Goal: Task Accomplishment & Management: Manage account settings

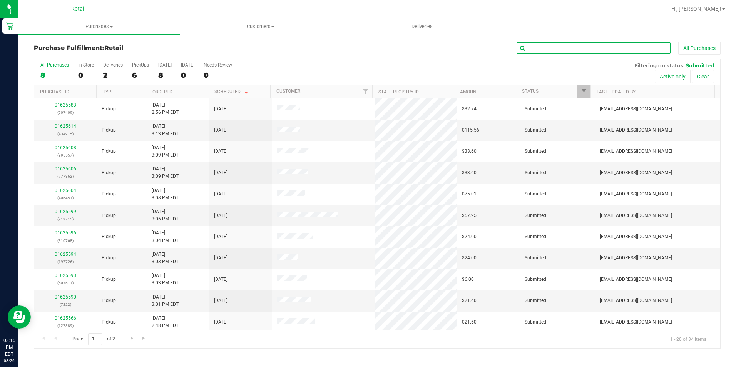
click at [560, 44] on input "text" at bounding box center [593, 48] width 154 height 12
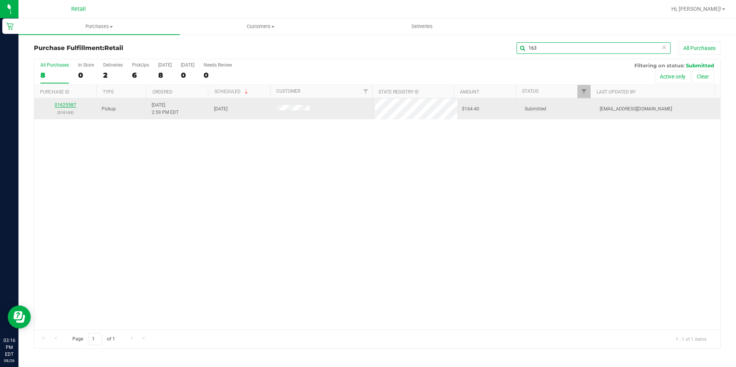
type input "163"
click at [65, 105] on link "01625587" at bounding box center [66, 104] width 22 height 5
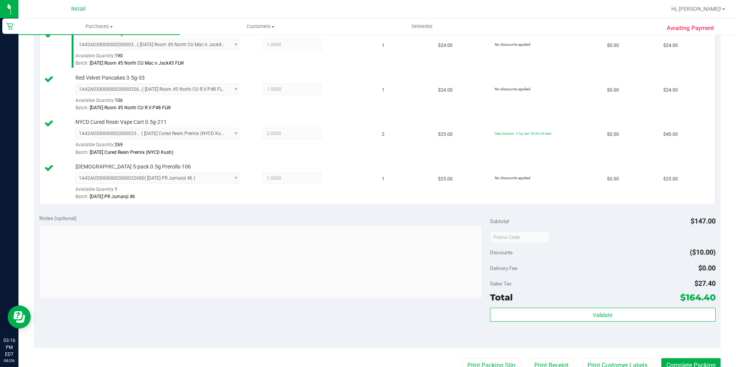
scroll to position [269, 0]
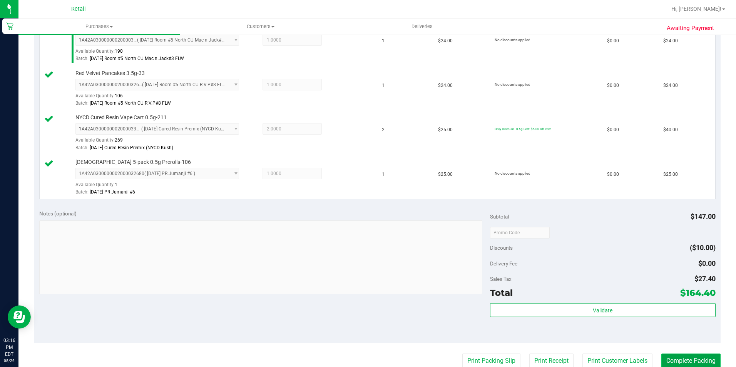
click at [690, 359] on button "Complete Packing" at bounding box center [690, 361] width 59 height 15
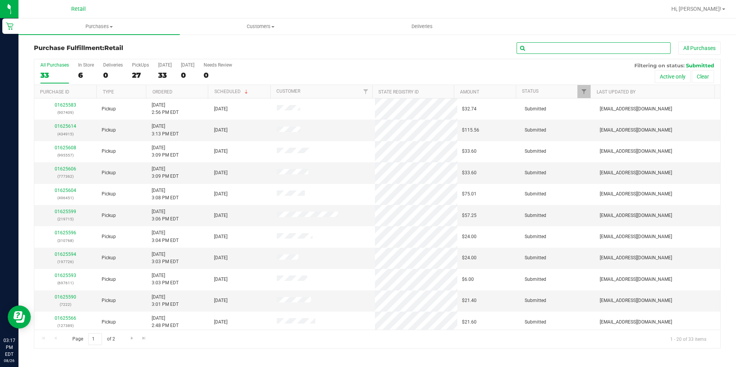
click at [541, 46] on input "text" at bounding box center [593, 48] width 154 height 12
type input "006"
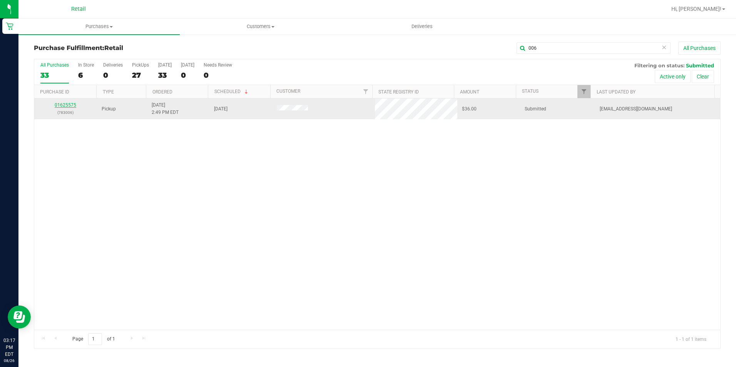
click at [63, 103] on link "01625575" at bounding box center [66, 104] width 22 height 5
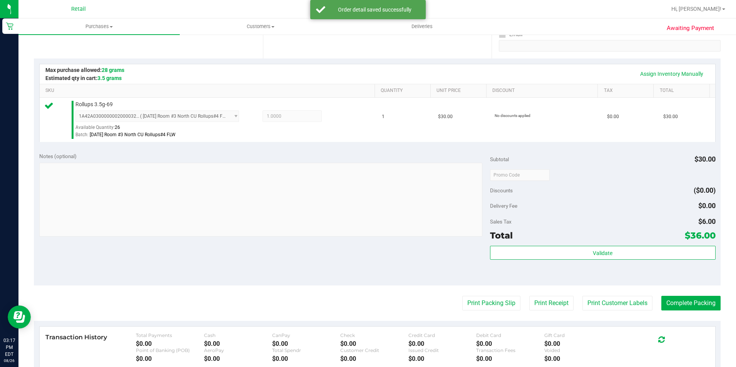
scroll to position [154, 0]
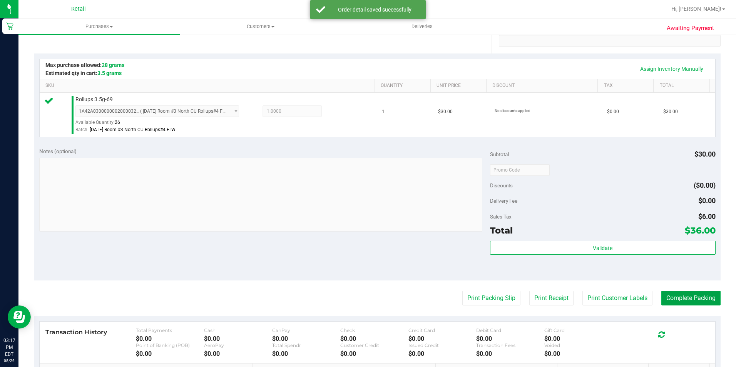
click at [707, 290] on purchase-details "Back Edit Purchase Cancel Purchase View Profile # 01625575 Med | Rec METRC ID: …" at bounding box center [377, 174] width 686 height 572
click at [685, 302] on button "Complete Packing" at bounding box center [690, 298] width 59 height 15
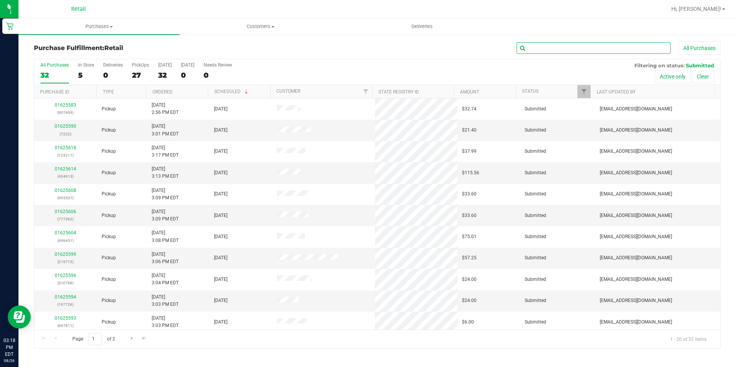
click at [564, 47] on input "text" at bounding box center [593, 48] width 154 height 12
type input "689"
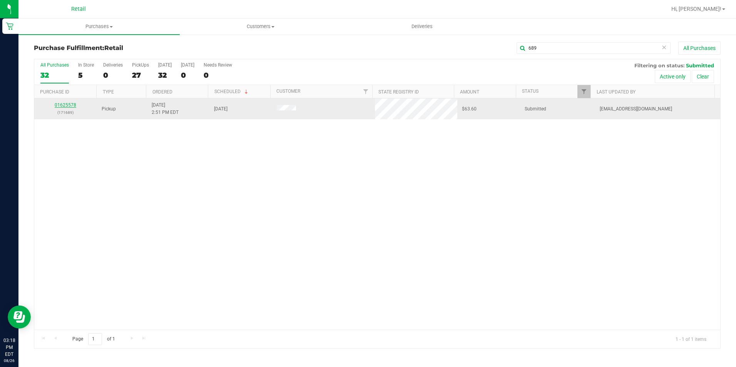
click at [70, 107] on link "01625578" at bounding box center [66, 104] width 22 height 5
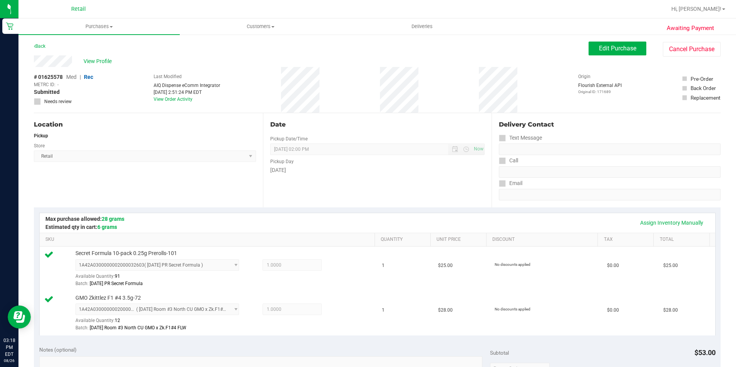
click at [194, 187] on div "Location Pickup Store Retail Select Store Retail" at bounding box center [148, 160] width 229 height 94
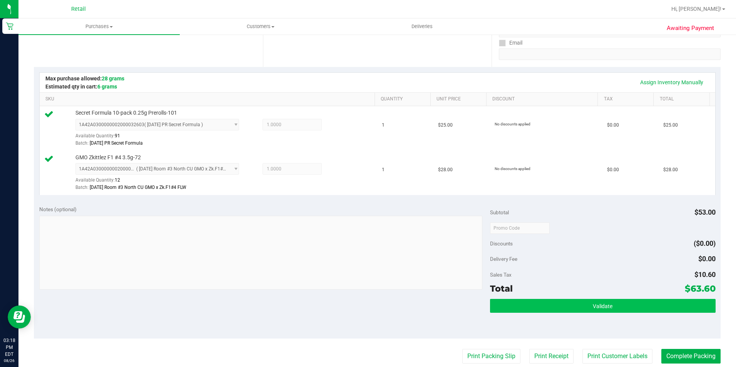
scroll to position [154, 0]
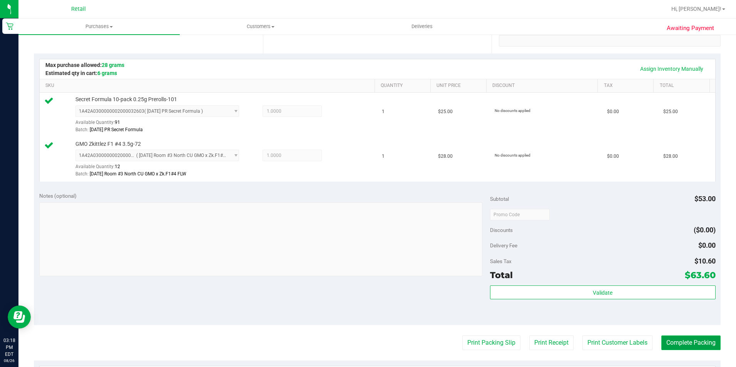
click at [674, 339] on button "Complete Packing" at bounding box center [690, 342] width 59 height 15
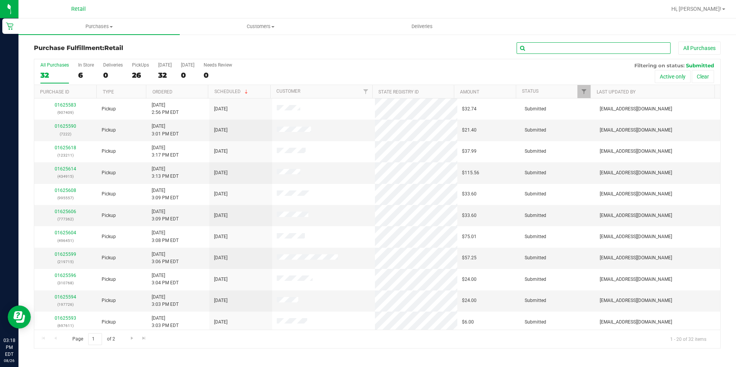
click at [597, 48] on input "text" at bounding box center [593, 48] width 154 height 12
type input "371"
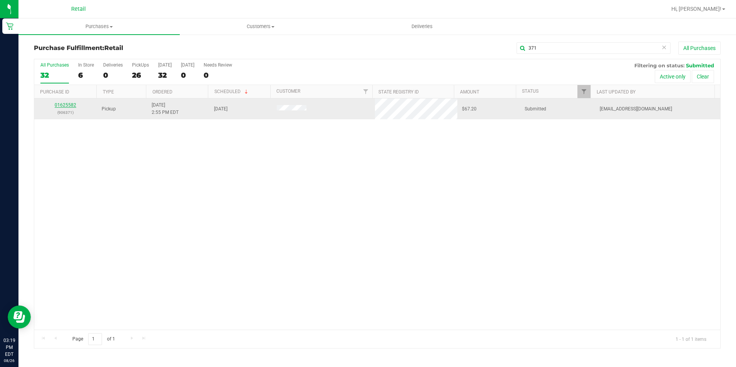
click at [72, 102] on link "01625582" at bounding box center [66, 104] width 22 height 5
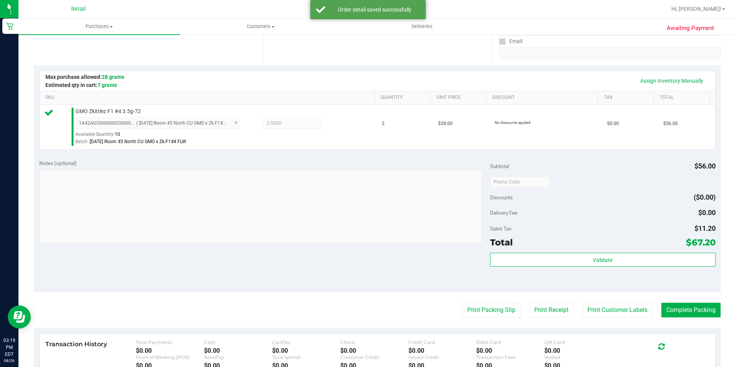
scroll to position [154, 0]
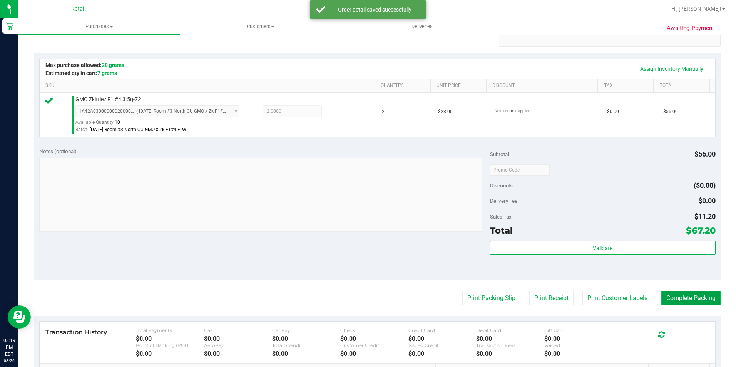
click at [683, 299] on button "Complete Packing" at bounding box center [690, 298] width 59 height 15
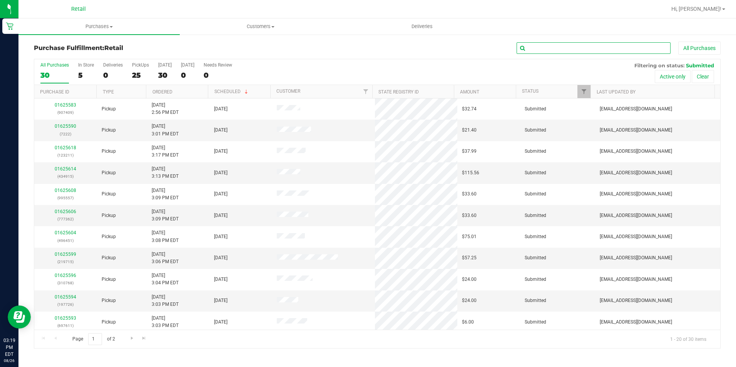
click at [603, 45] on input "text" at bounding box center [593, 48] width 154 height 12
type input "396"
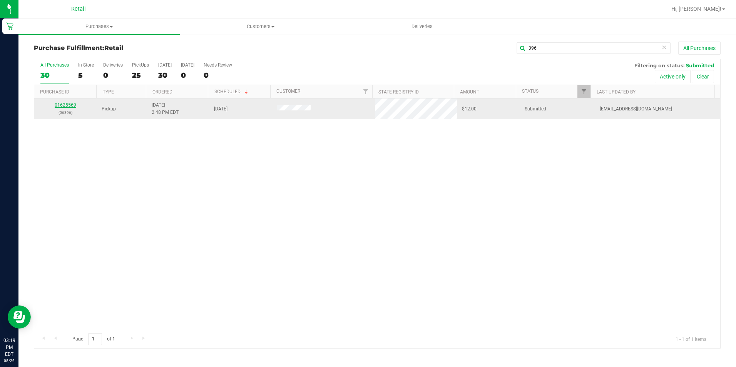
click at [73, 106] on link "01625569" at bounding box center [66, 104] width 22 height 5
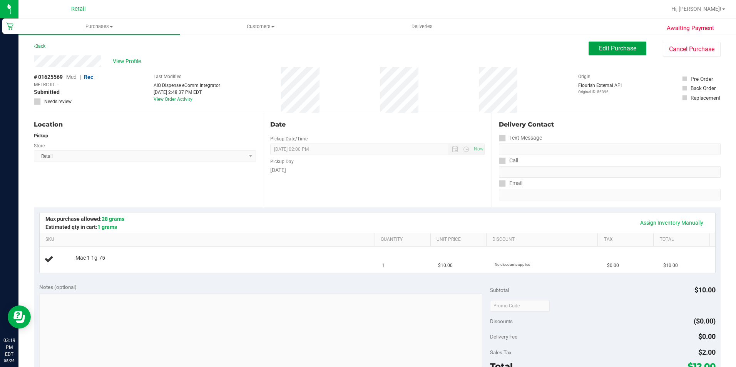
click at [627, 42] on button "Edit Purchase" at bounding box center [617, 49] width 58 height 14
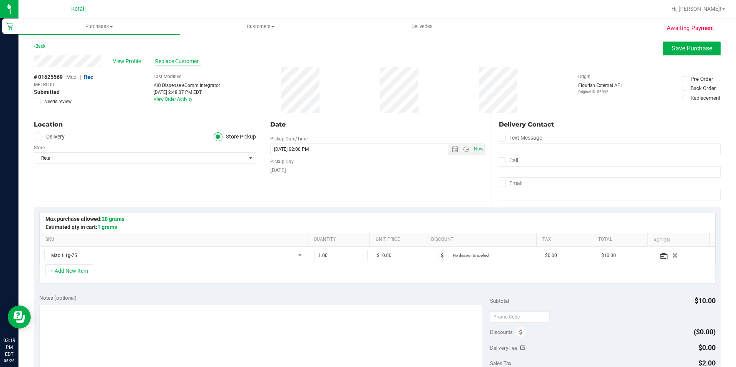
click at [170, 61] on span "Replace Customer" at bounding box center [178, 61] width 46 height 8
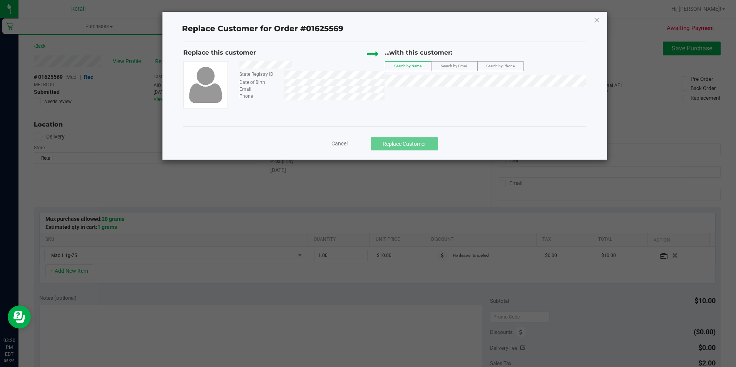
click at [492, 67] on span "Search by Phone" at bounding box center [500, 66] width 28 height 4
click at [405, 65] on span "Search by Name" at bounding box center [407, 66] width 27 height 4
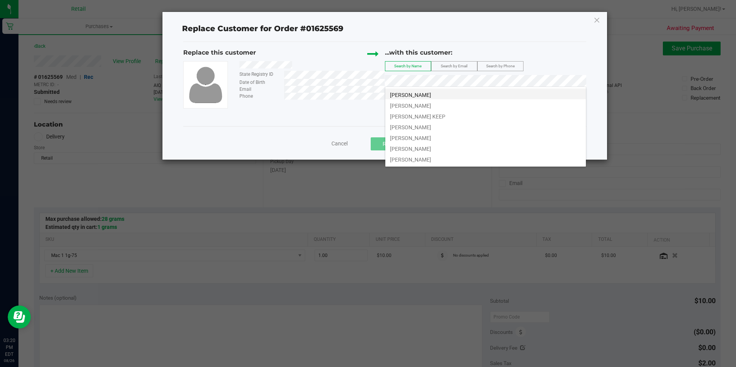
click at [435, 96] on li "Jose Martinez" at bounding box center [485, 93] width 200 height 11
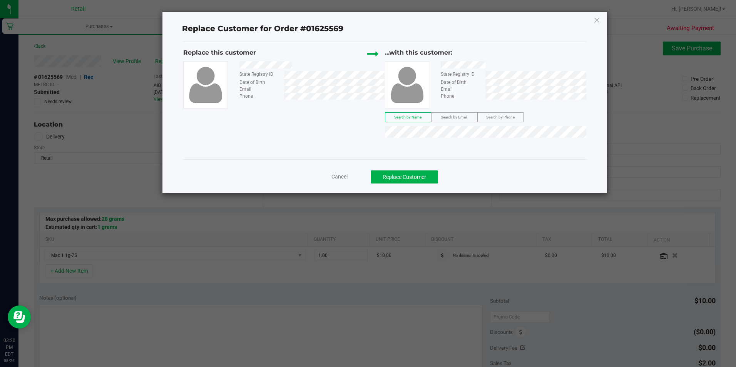
click at [339, 174] on span "Cancel" at bounding box center [339, 177] width 16 height 6
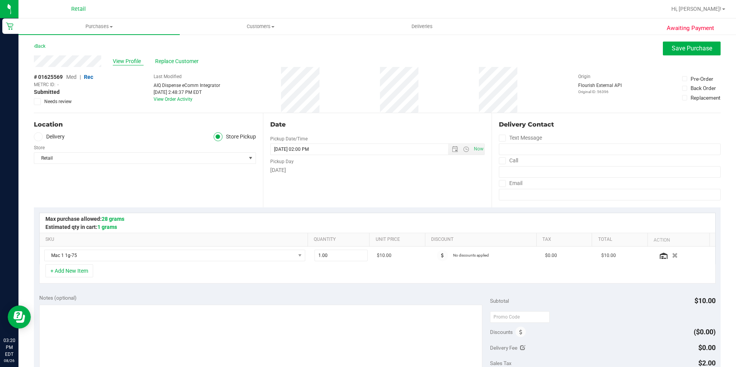
click at [133, 61] on span "View Profile" at bounding box center [128, 61] width 31 height 8
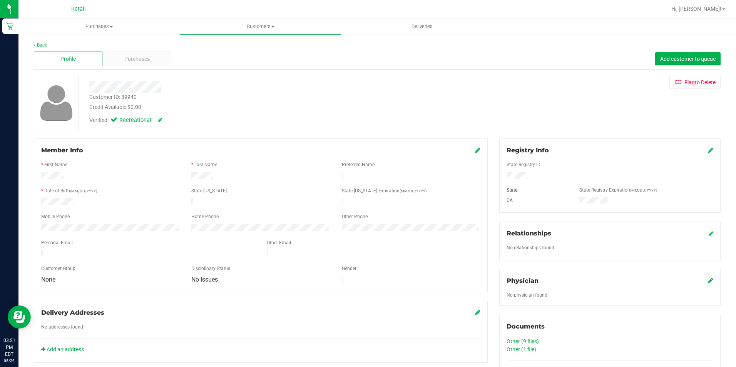
click at [471, 150] on div "Member Info" at bounding box center [260, 150] width 439 height 9
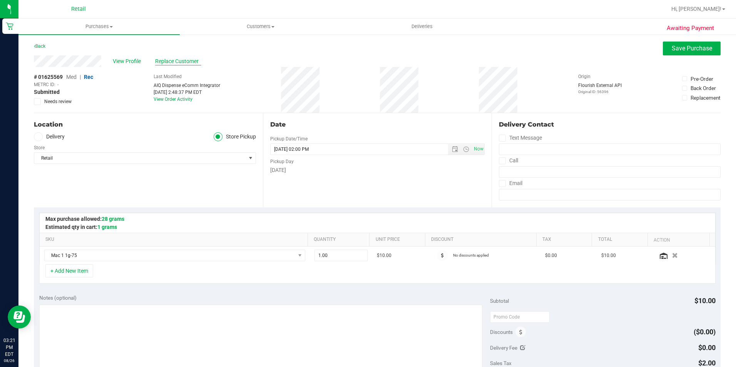
click at [187, 62] on span "Replace Customer" at bounding box center [178, 61] width 46 height 8
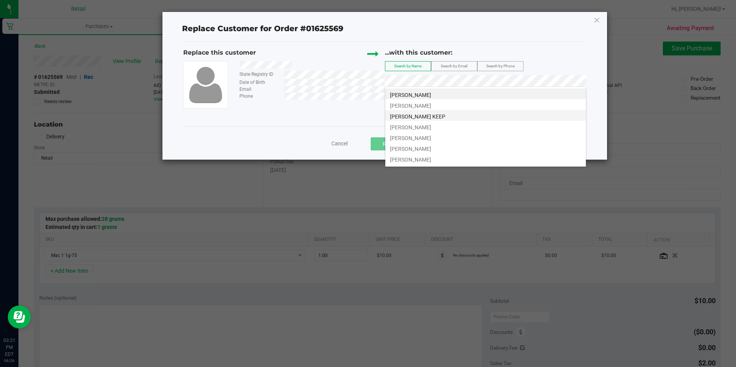
click at [419, 117] on span "Jose martinez KEEP" at bounding box center [417, 116] width 55 height 6
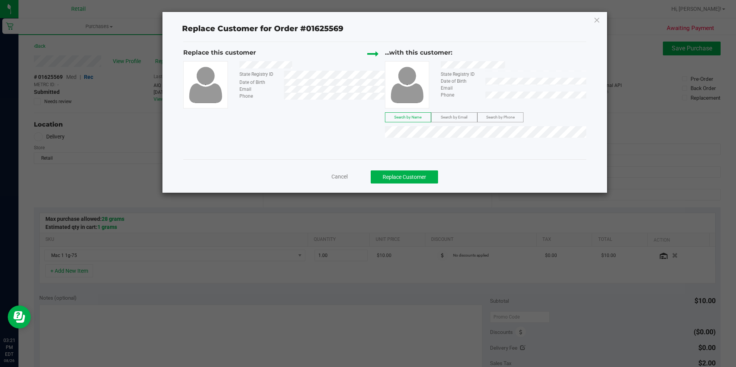
click at [467, 116] on span "Search by Email" at bounding box center [454, 117] width 27 height 4
click at [264, 163] on div "Replace Customer for Order #01625569 Replace this customer State Registry ID Da…" at bounding box center [384, 102] width 444 height 181
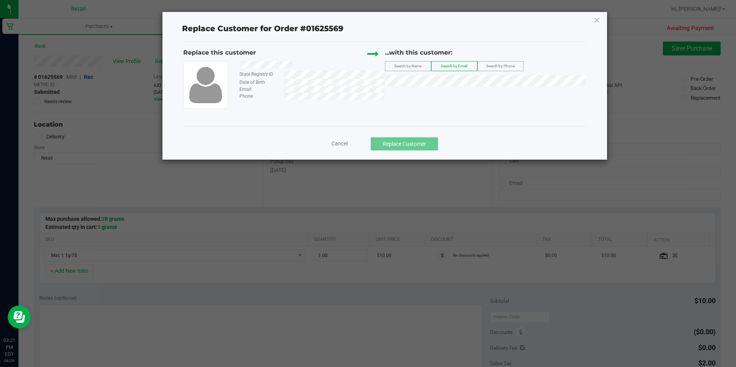
click at [309, 138] on div "Replace Customer for Order #01625569 Replace this customer State Registry ID Da…" at bounding box center [384, 86] width 444 height 148
click at [402, 62] on label "Search by Name" at bounding box center [407, 66] width 45 height 9
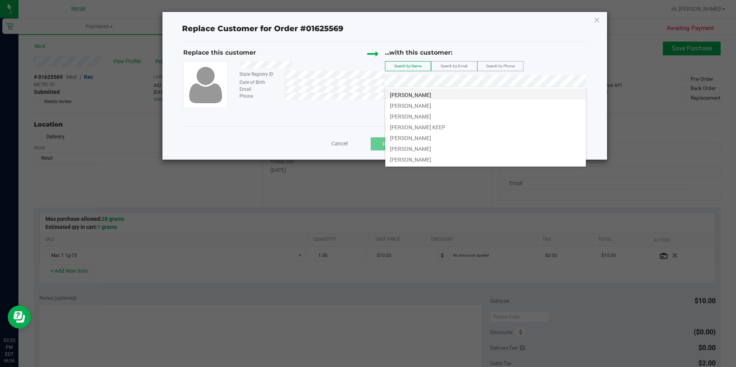
click at [422, 92] on span "Jose Martinez" at bounding box center [410, 95] width 41 height 6
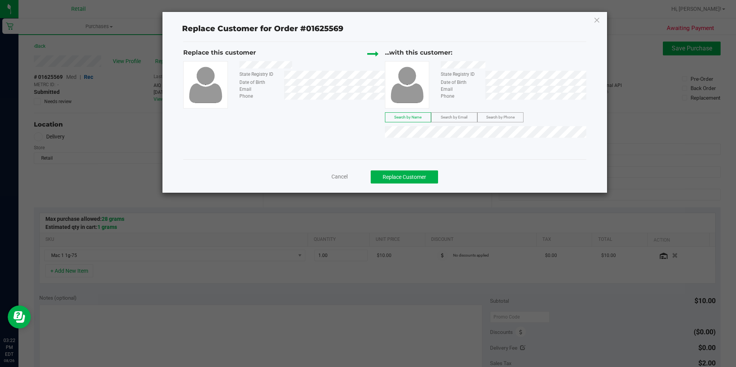
click at [345, 179] on span "Cancel" at bounding box center [339, 177] width 16 height 6
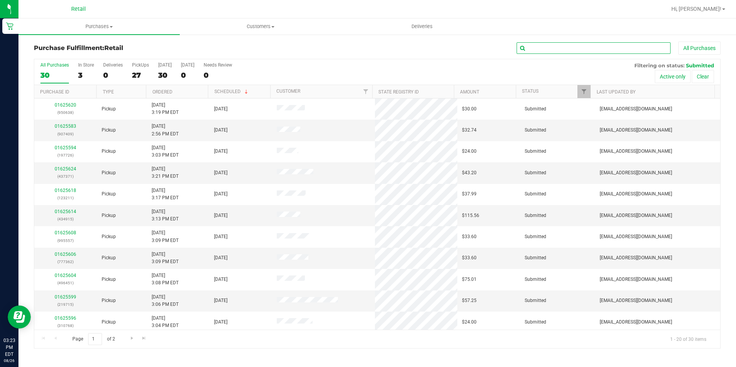
click at [602, 48] on input "text" at bounding box center [593, 48] width 154 height 12
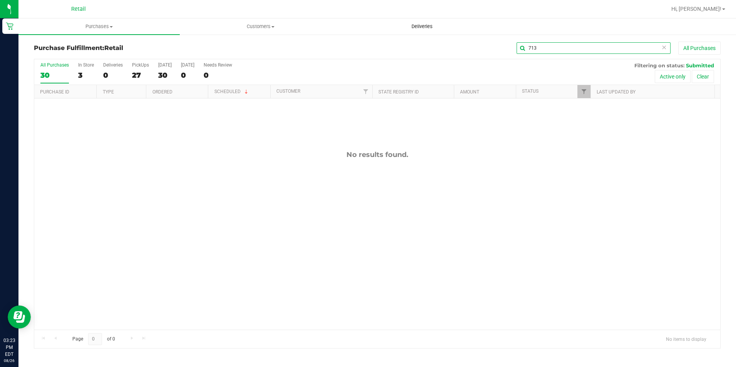
drag, startPoint x: 550, startPoint y: 45, endPoint x: 430, endPoint y: 34, distance: 120.9
click at [417, 69] on div "Purchase Fulfillment: Retail 713 All Purchases All Purchases 30 In Store 3 Deli…" at bounding box center [377, 195] width 686 height 307
type input "1713"
click at [91, 28] on span "Purchases" at bounding box center [98, 26] width 161 height 7
click at [94, 58] on li "Fulfillment" at bounding box center [98, 55] width 161 height 9
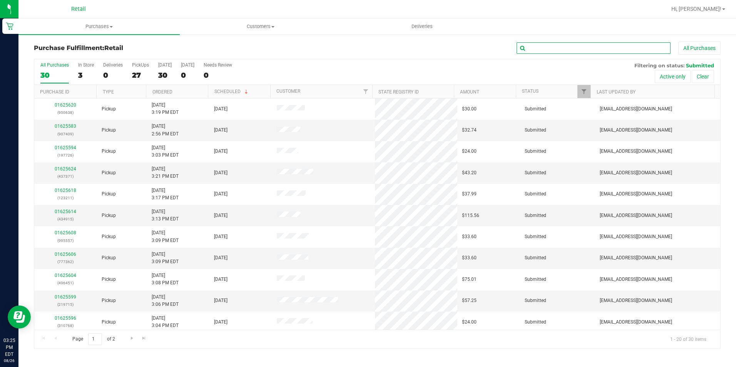
click at [541, 50] on input "text" at bounding box center [593, 48] width 154 height 12
type input "319"
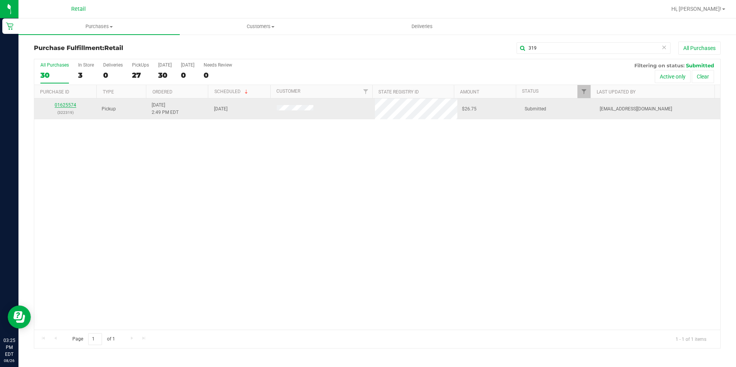
click at [74, 106] on link "01625574" at bounding box center [66, 104] width 22 height 5
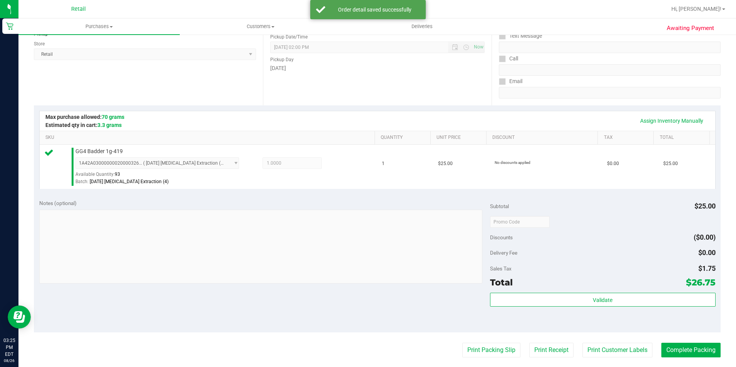
scroll to position [115, 0]
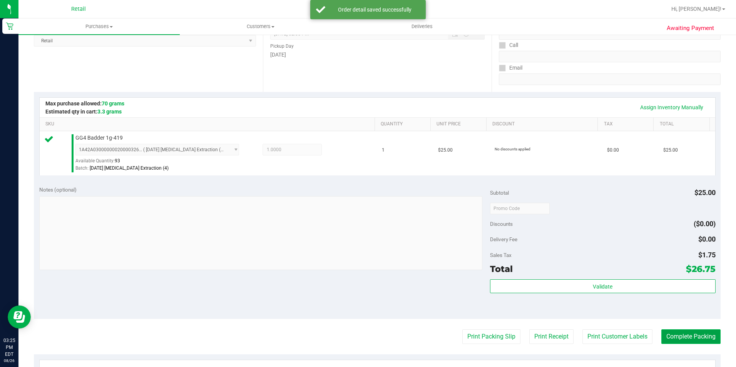
click at [692, 334] on button "Complete Packing" at bounding box center [690, 336] width 59 height 15
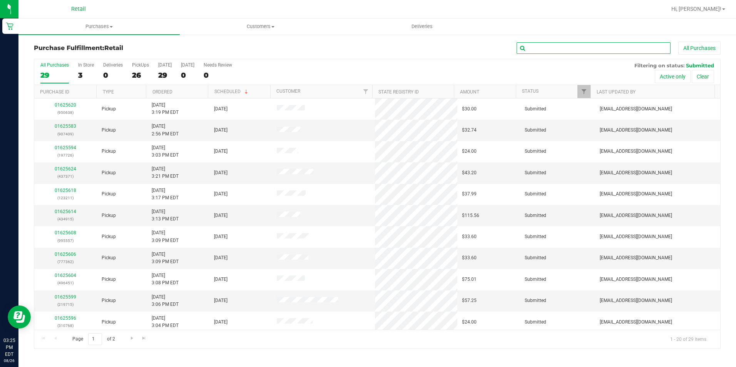
click at [558, 47] on input "text" at bounding box center [593, 48] width 154 height 12
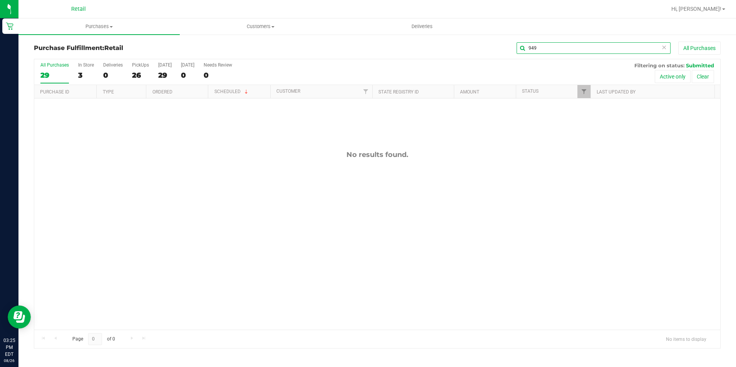
type input "949"
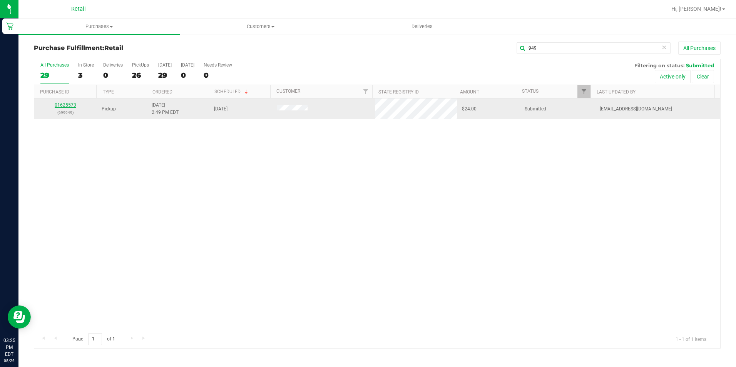
click at [64, 107] on link "01625573" at bounding box center [66, 104] width 22 height 5
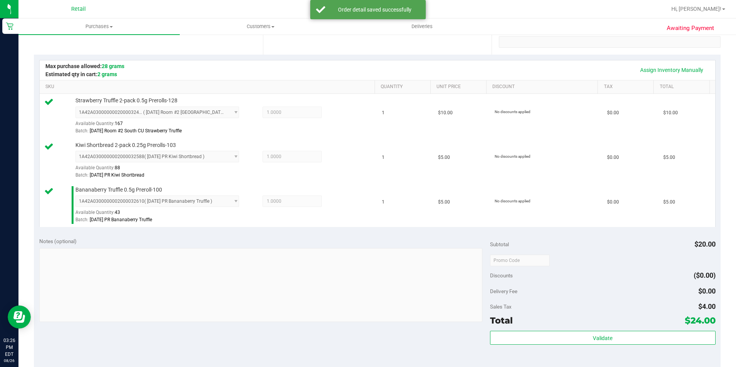
scroll to position [246, 0]
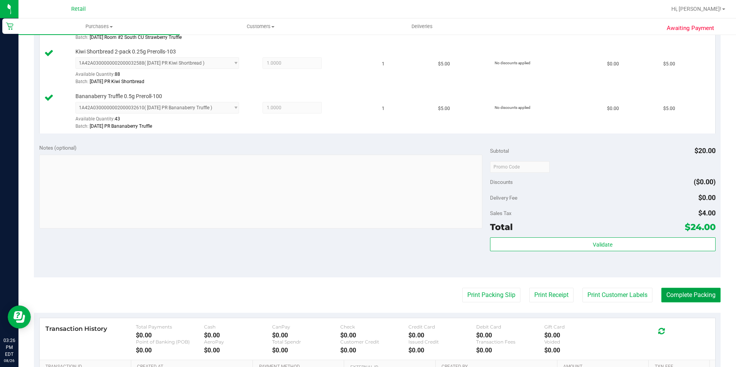
click at [674, 299] on button "Complete Packing" at bounding box center [690, 295] width 59 height 15
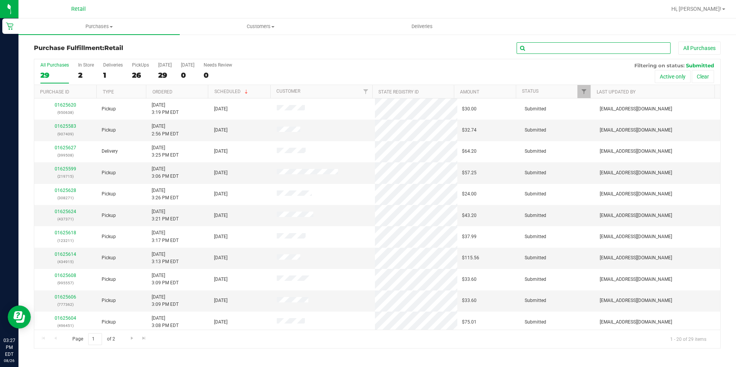
click at [602, 53] on input "text" at bounding box center [593, 48] width 154 height 12
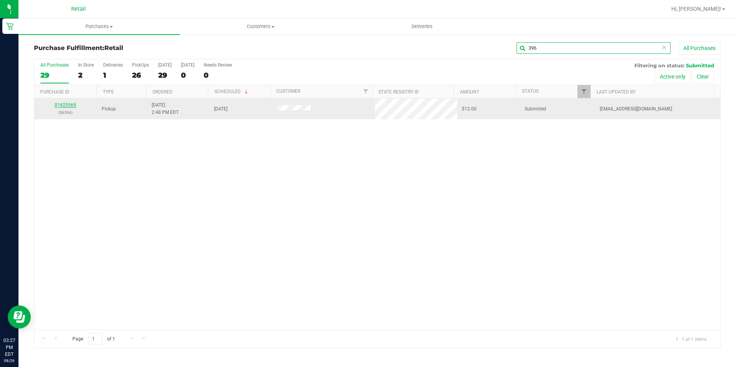
type input "396"
click at [66, 104] on link "01625569" at bounding box center [66, 104] width 22 height 5
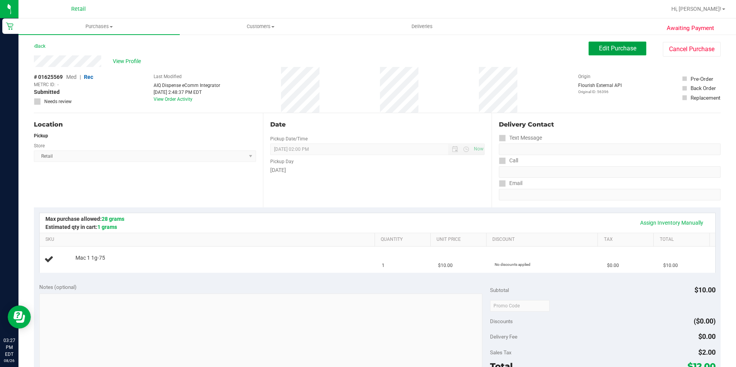
click at [622, 43] on button "Edit Purchase" at bounding box center [617, 49] width 58 height 14
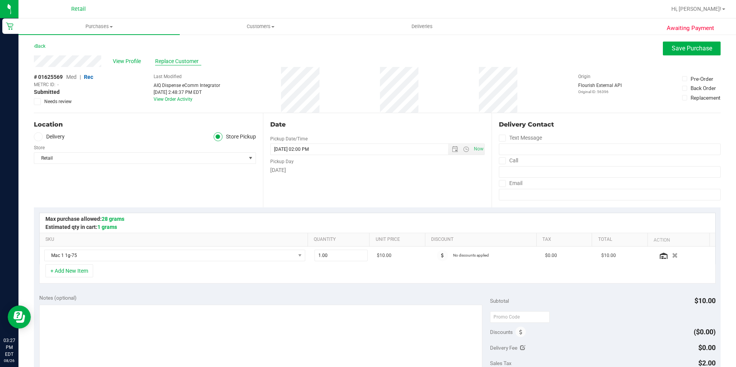
click at [186, 59] on span "Replace Customer" at bounding box center [178, 61] width 46 height 8
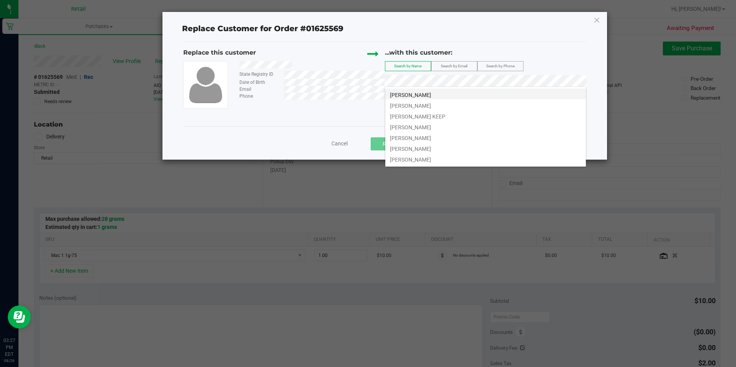
click at [404, 92] on span "Jose Martinez" at bounding box center [410, 95] width 41 height 6
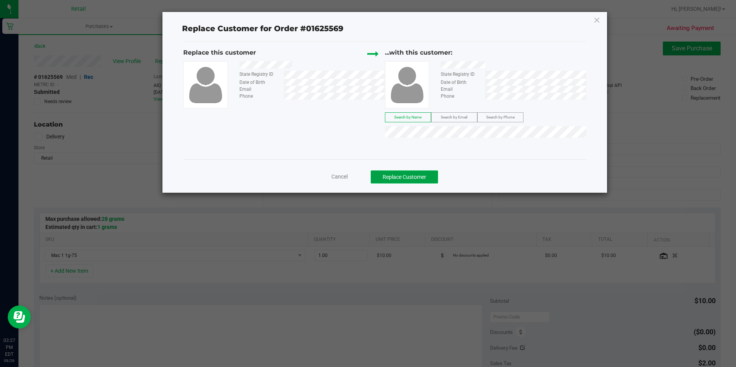
click at [401, 175] on button "Replace Customer" at bounding box center [403, 176] width 67 height 13
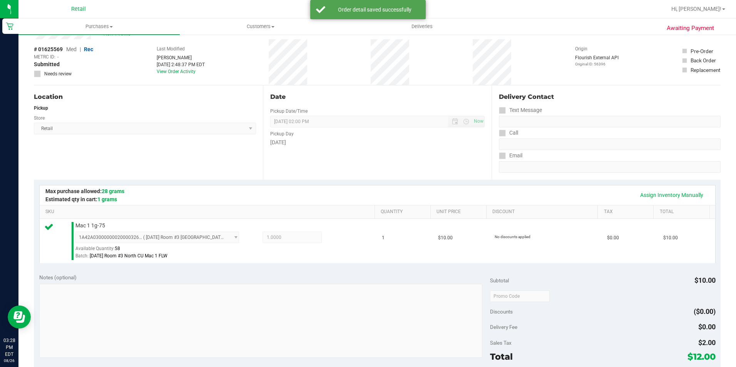
scroll to position [115, 0]
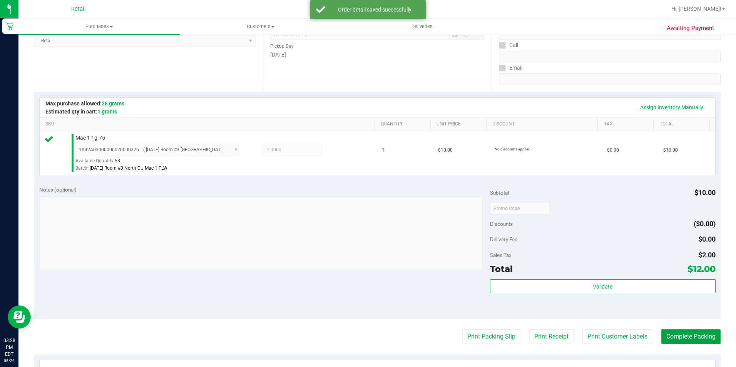
click at [681, 336] on button "Complete Packing" at bounding box center [690, 336] width 59 height 15
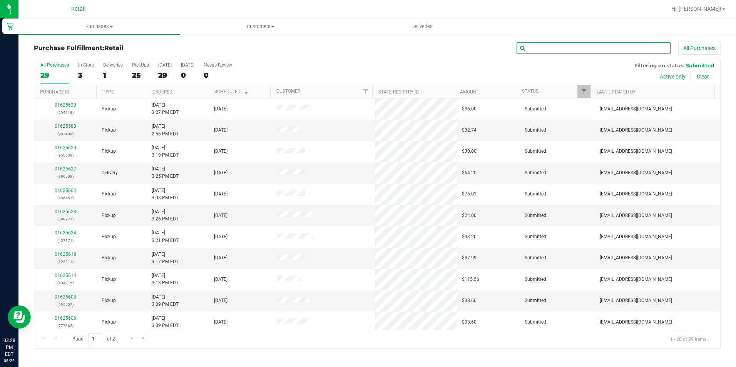
click at [609, 53] on input "text" at bounding box center [593, 48] width 154 height 12
type input "748"
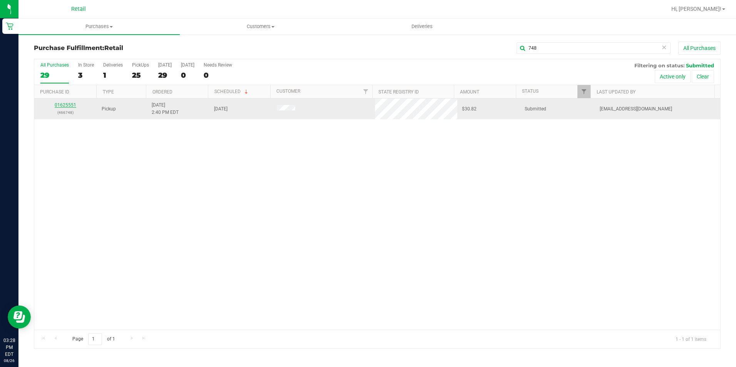
click at [58, 103] on link "01625551" at bounding box center [66, 104] width 22 height 5
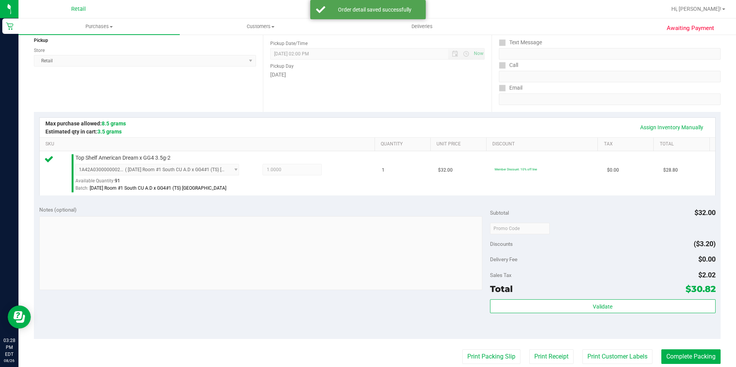
scroll to position [192, 0]
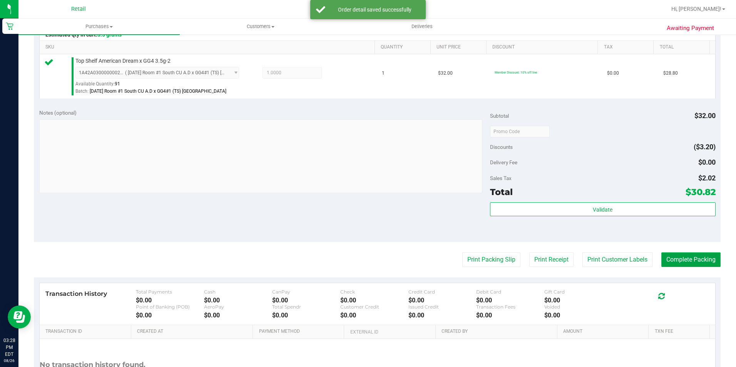
click at [684, 262] on button "Complete Packing" at bounding box center [690, 259] width 59 height 15
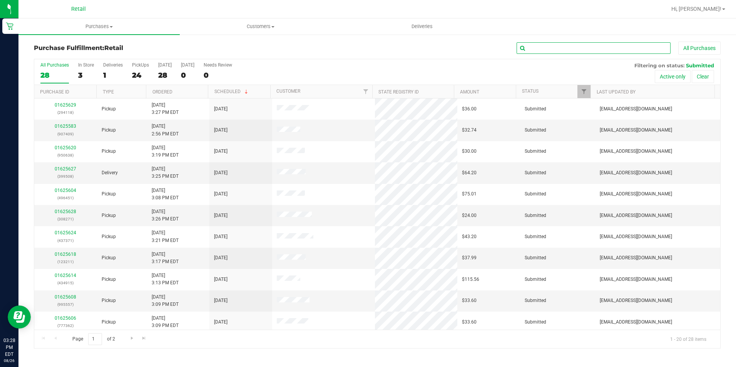
click at [579, 48] on input "text" at bounding box center [593, 48] width 154 height 12
type input "222"
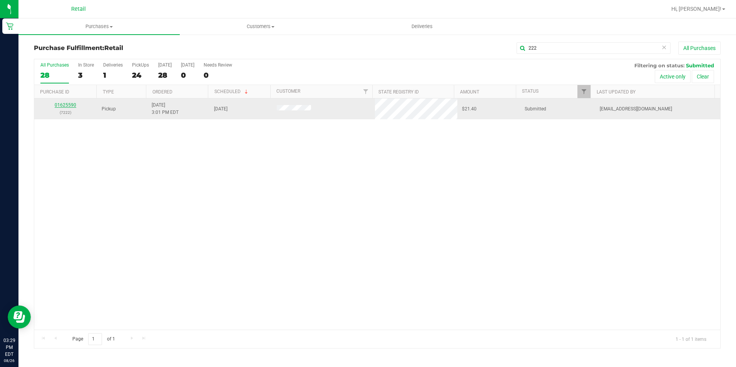
click at [73, 102] on link "01625590" at bounding box center [66, 104] width 22 height 5
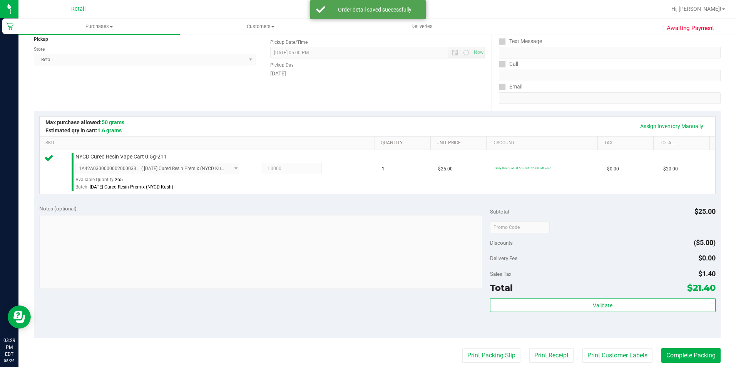
scroll to position [115, 0]
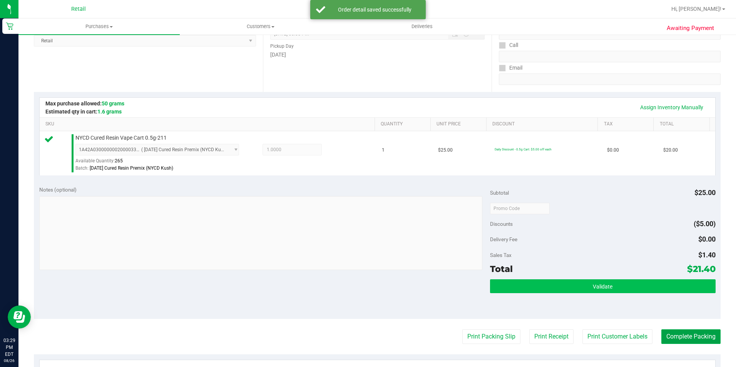
drag, startPoint x: 686, startPoint y: 335, endPoint x: 685, endPoint y: 289, distance: 46.2
click at [686, 335] on button "Complete Packing" at bounding box center [690, 336] width 59 height 15
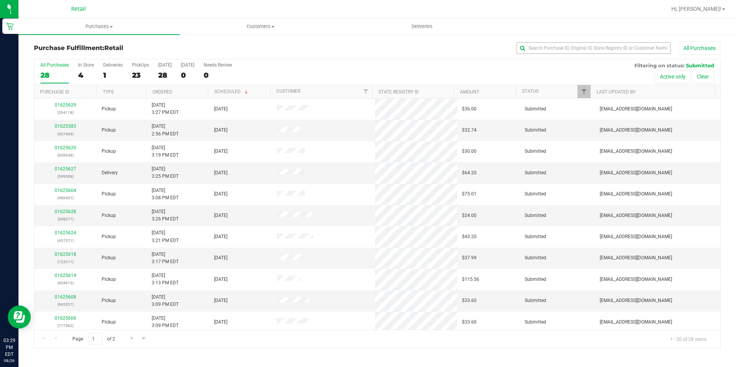
drag, startPoint x: 604, startPoint y: 42, endPoint x: 592, endPoint y: 50, distance: 14.1
click at [603, 42] on div "All Purchases" at bounding box center [491, 48] width 457 height 13
click at [592, 50] on input "text" at bounding box center [593, 48] width 154 height 12
type input "123"
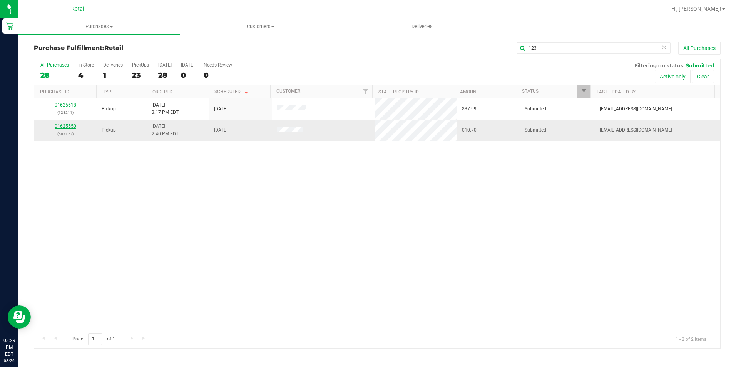
click at [67, 125] on link "01625550" at bounding box center [66, 125] width 22 height 5
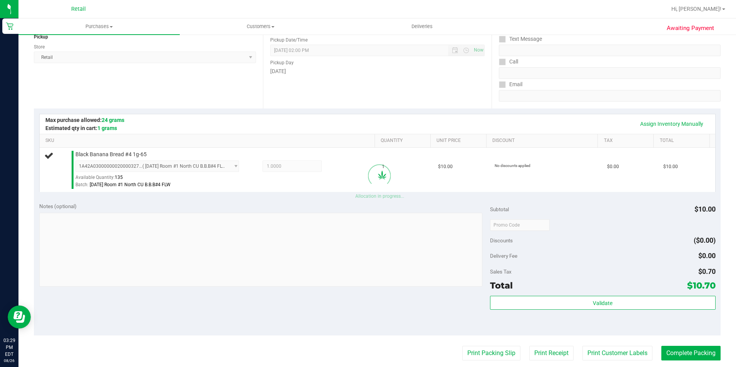
scroll to position [154, 0]
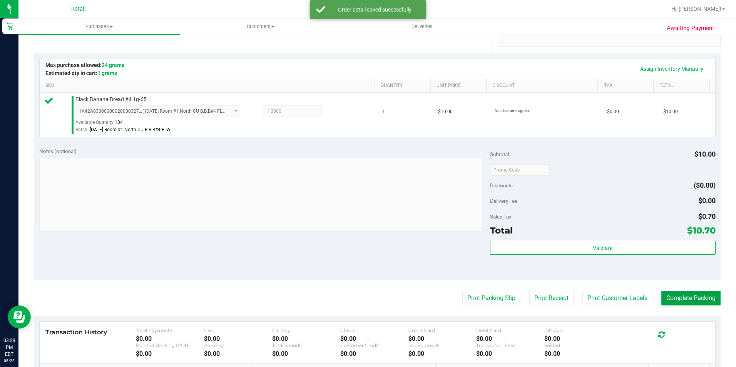
click at [682, 296] on button "Complete Packing" at bounding box center [690, 298] width 59 height 15
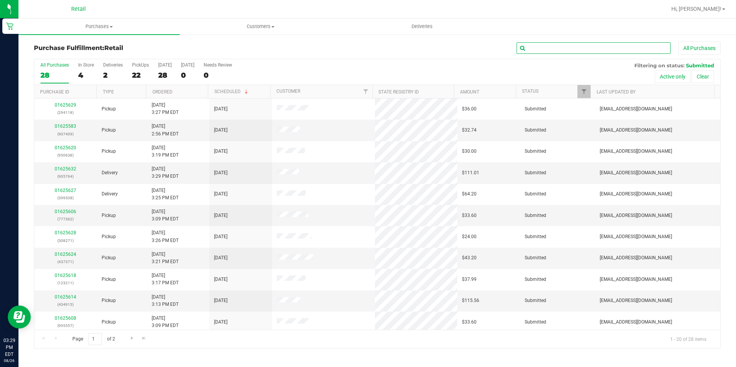
click at [591, 44] on input "text" at bounding box center [593, 48] width 154 height 12
type input "571"
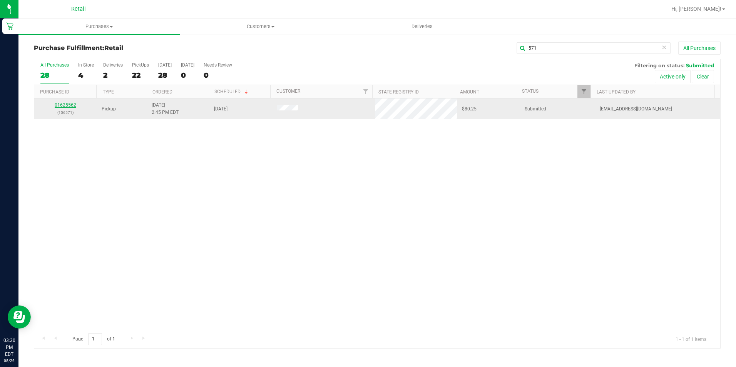
click at [71, 106] on link "01625562" at bounding box center [66, 104] width 22 height 5
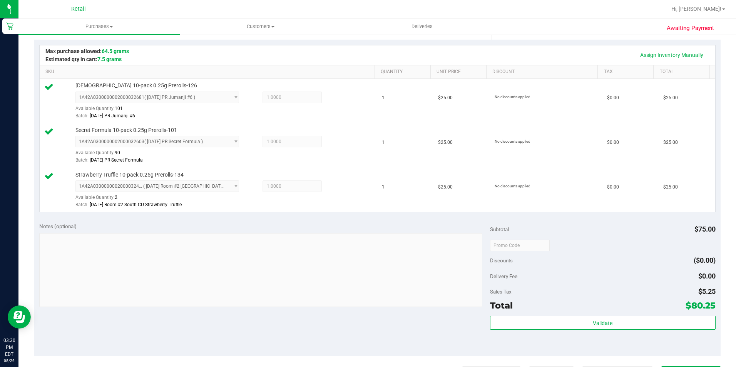
scroll to position [192, 0]
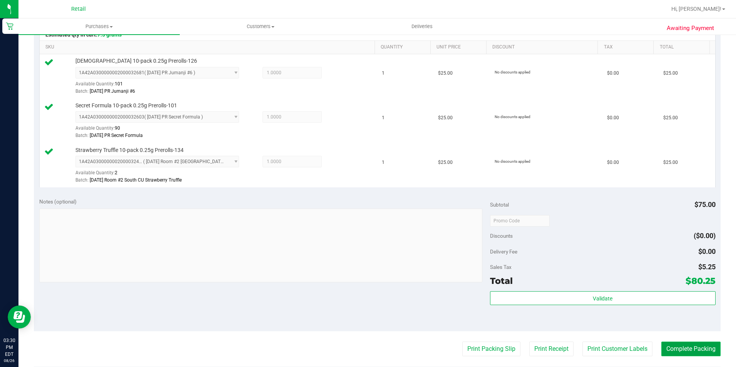
click at [698, 349] on button "Complete Packing" at bounding box center [690, 349] width 59 height 15
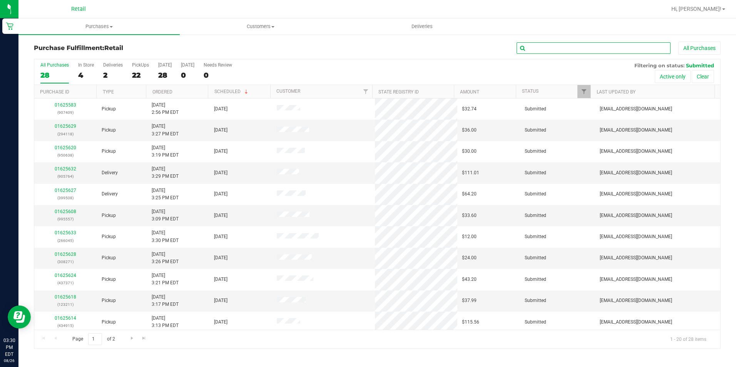
click at [572, 50] on input "text" at bounding box center [593, 48] width 154 height 12
type input "017"
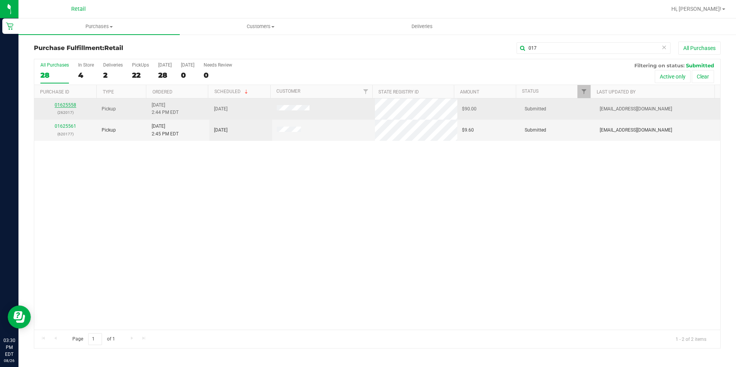
click at [69, 106] on link "01625558" at bounding box center [66, 104] width 22 height 5
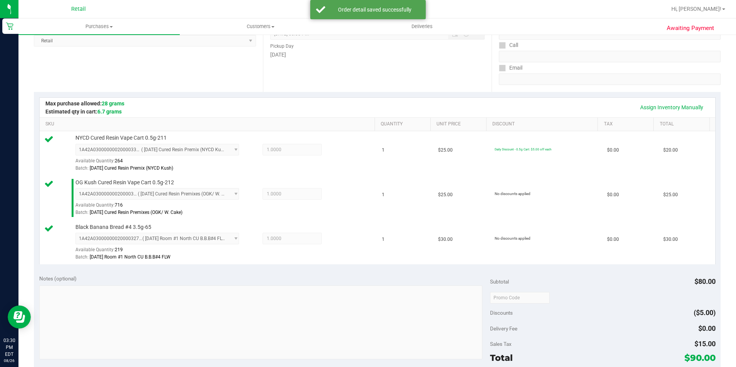
scroll to position [192, 0]
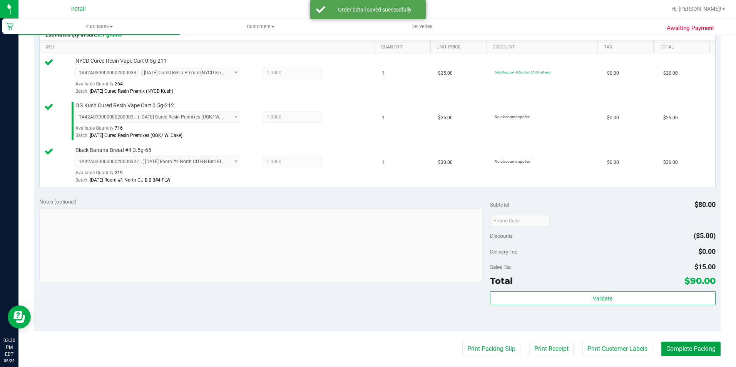
click at [679, 345] on button "Complete Packing" at bounding box center [690, 349] width 59 height 15
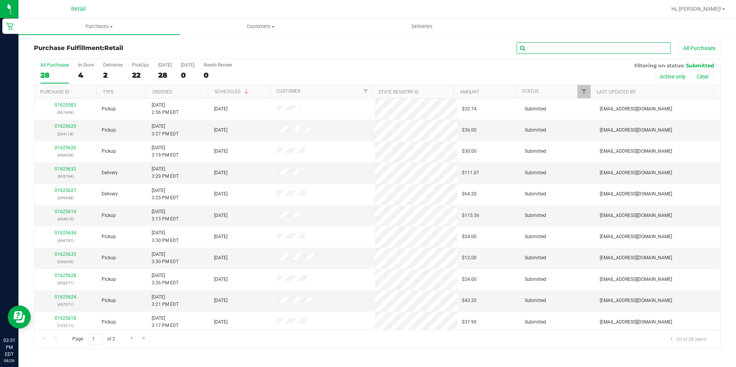
click at [602, 45] on input "text" at bounding box center [593, 48] width 154 height 12
type input "512"
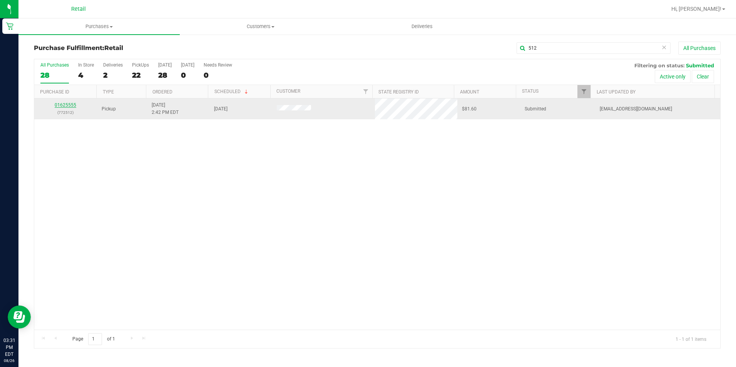
click at [67, 103] on link "01625555" at bounding box center [66, 104] width 22 height 5
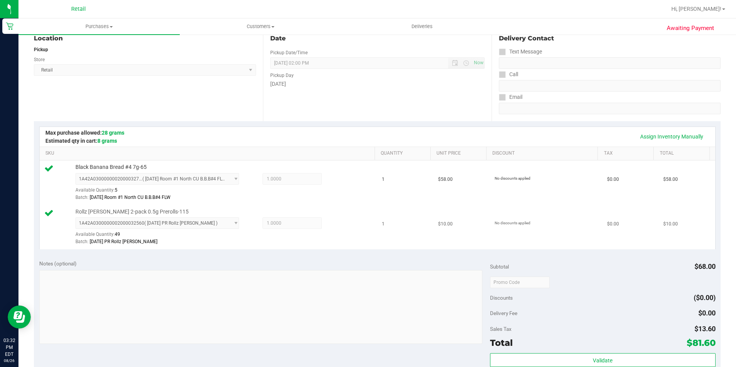
scroll to position [192, 0]
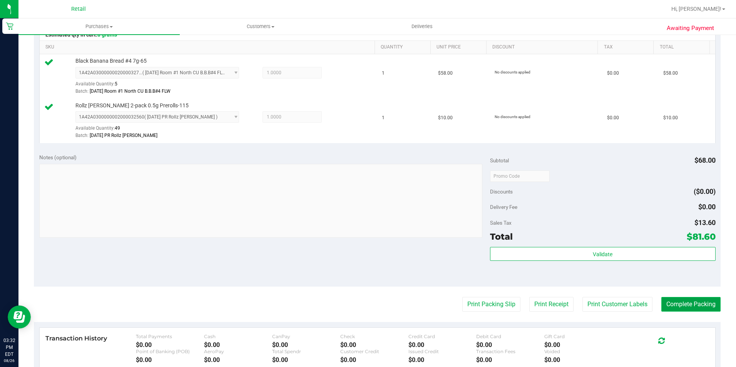
click at [679, 307] on button "Complete Packing" at bounding box center [690, 304] width 59 height 15
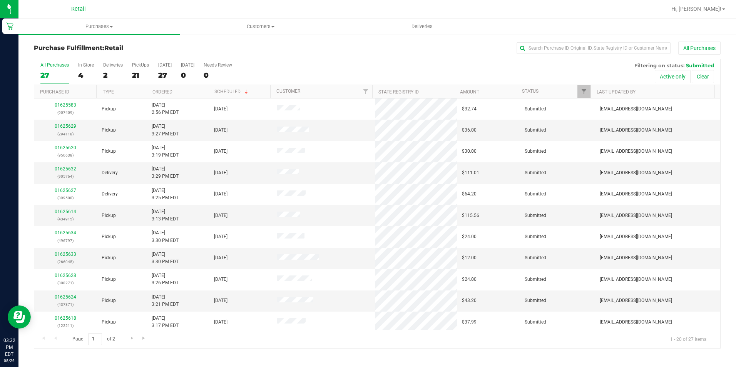
click at [328, 48] on div "All Purchases" at bounding box center [491, 48] width 457 height 13
click at [332, 49] on div "All Purchases" at bounding box center [491, 48] width 457 height 13
click at [633, 45] on input "text" at bounding box center [593, 48] width 154 height 12
type input "118"
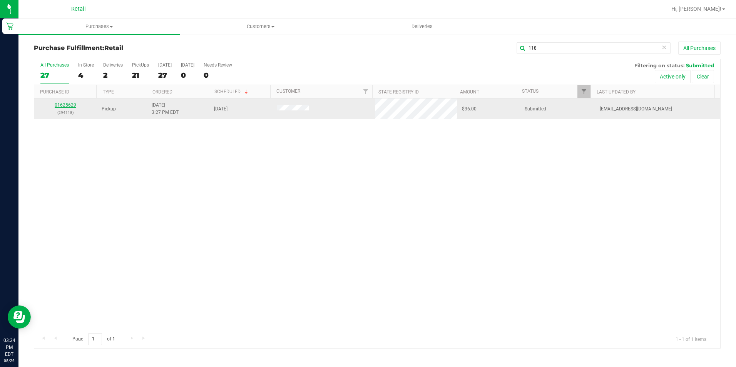
click at [72, 105] on link "01625629" at bounding box center [66, 104] width 22 height 5
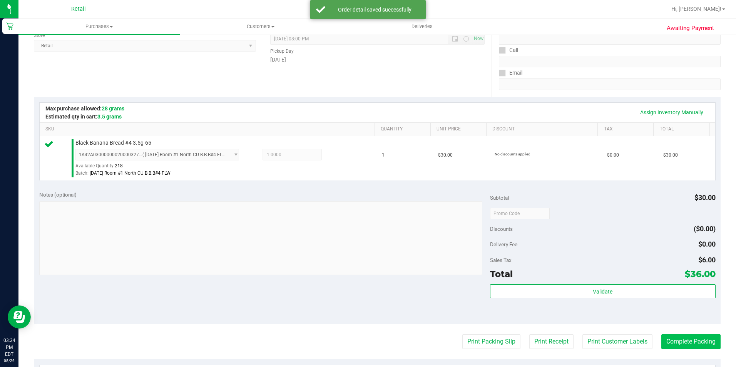
scroll to position [115, 0]
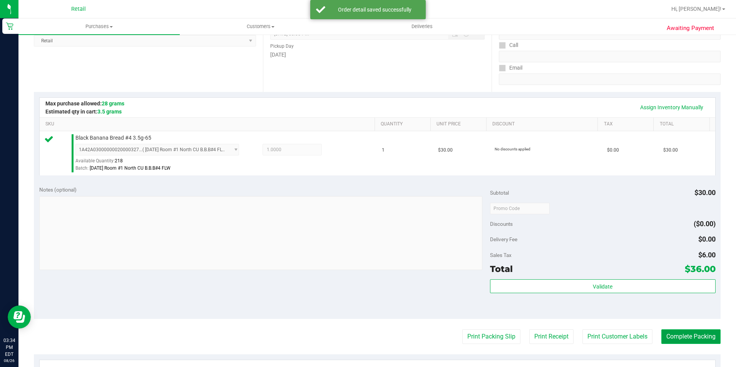
click at [701, 332] on button "Complete Packing" at bounding box center [690, 336] width 59 height 15
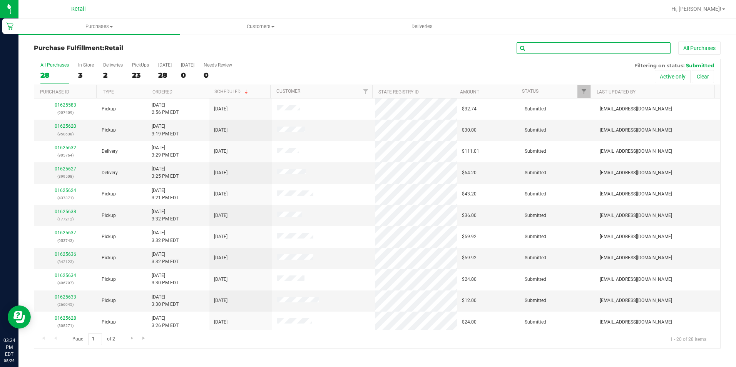
click at [582, 47] on input "text" at bounding box center [593, 48] width 154 height 12
type input "371"
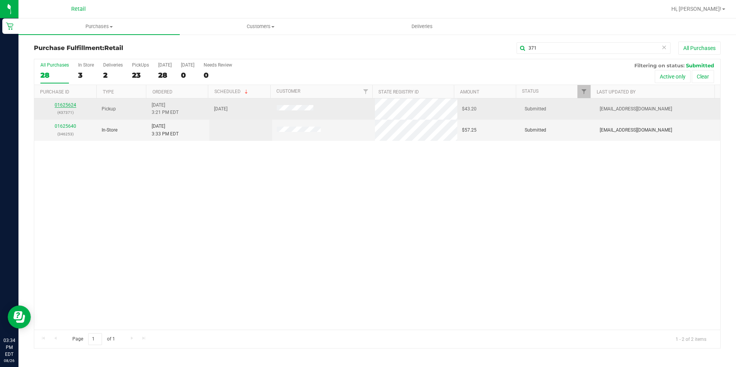
click at [63, 106] on link "01625624" at bounding box center [66, 104] width 22 height 5
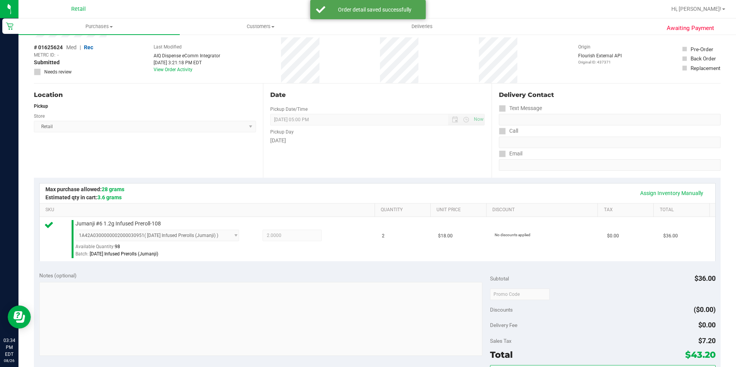
scroll to position [115, 0]
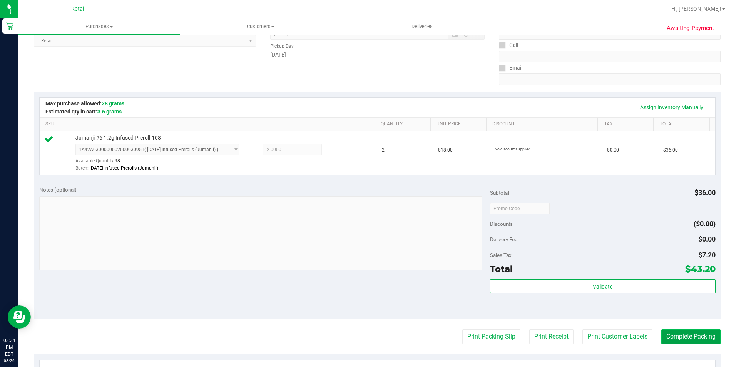
click at [676, 337] on button "Complete Packing" at bounding box center [690, 336] width 59 height 15
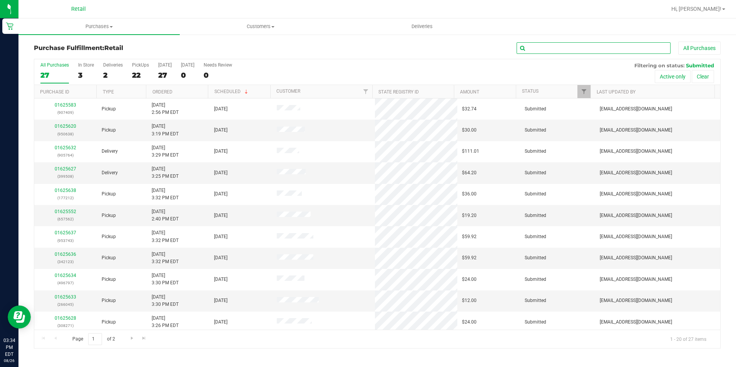
click at [630, 48] on input "text" at bounding box center [593, 48] width 154 height 12
type input "638"
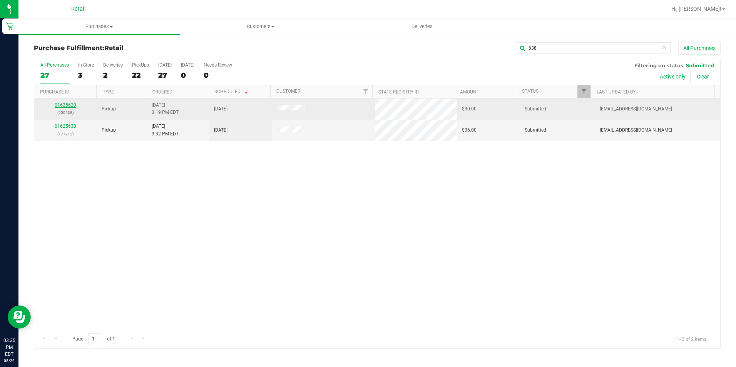
click at [70, 107] on link "01625620" at bounding box center [66, 104] width 22 height 5
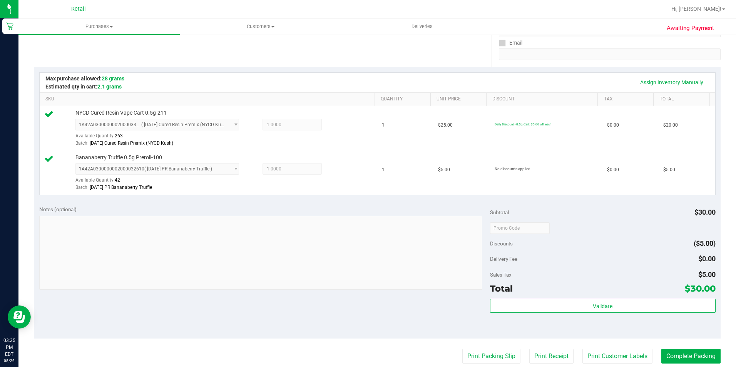
scroll to position [154, 0]
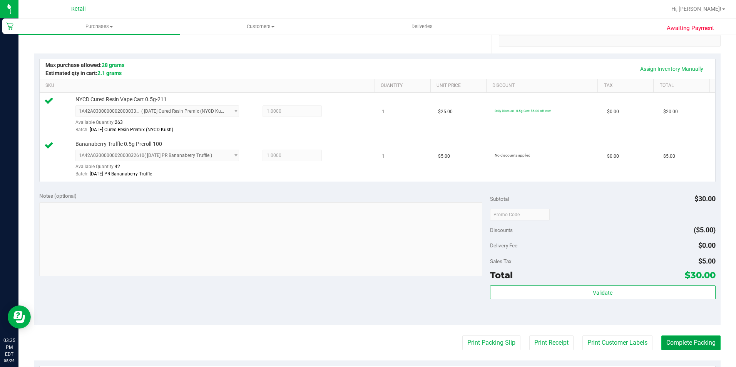
click at [683, 341] on button "Complete Packing" at bounding box center [690, 342] width 59 height 15
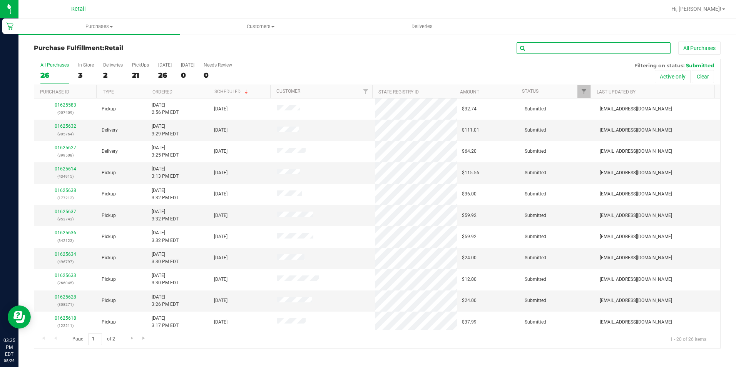
click at [572, 43] on input "text" at bounding box center [593, 48] width 154 height 12
type input "211"
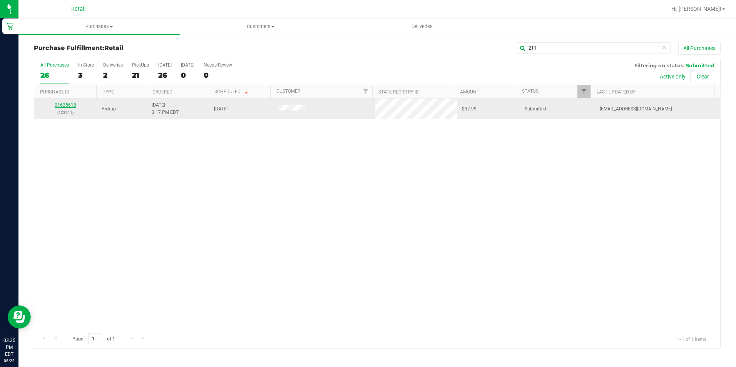
click at [73, 103] on link "01625618" at bounding box center [66, 104] width 22 height 5
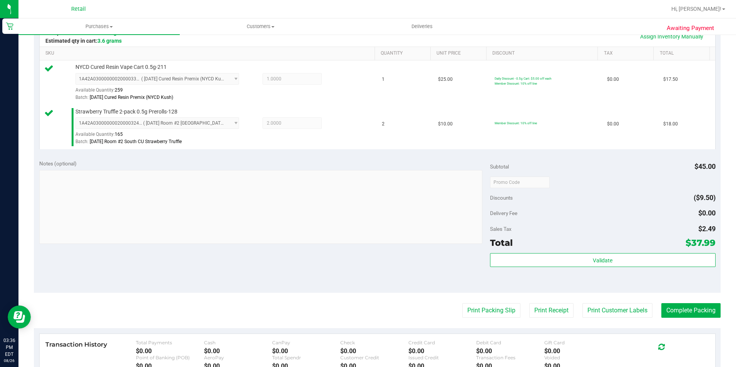
scroll to position [192, 0]
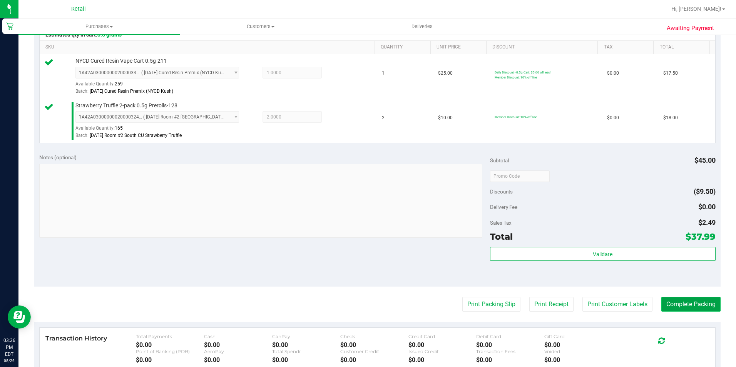
click at [680, 306] on button "Complete Packing" at bounding box center [690, 304] width 59 height 15
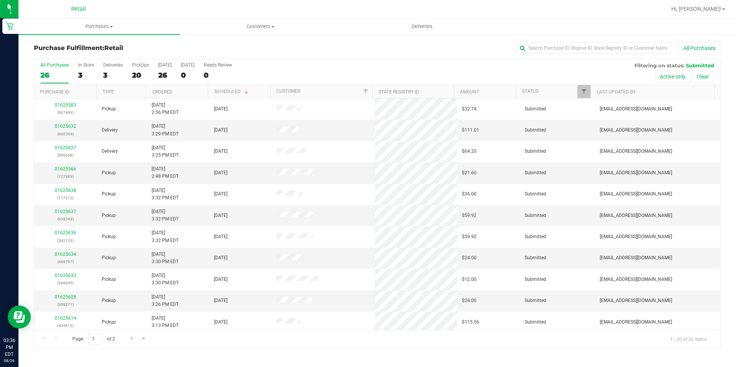
click at [564, 42] on div "All Purchases" at bounding box center [491, 48] width 457 height 13
click at [564, 47] on input "text" at bounding box center [593, 48] width 154 height 12
type input "045"
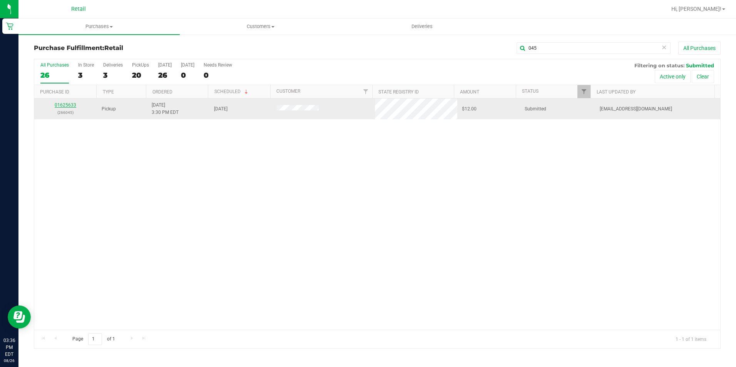
click at [70, 107] on link "01625633" at bounding box center [66, 104] width 22 height 5
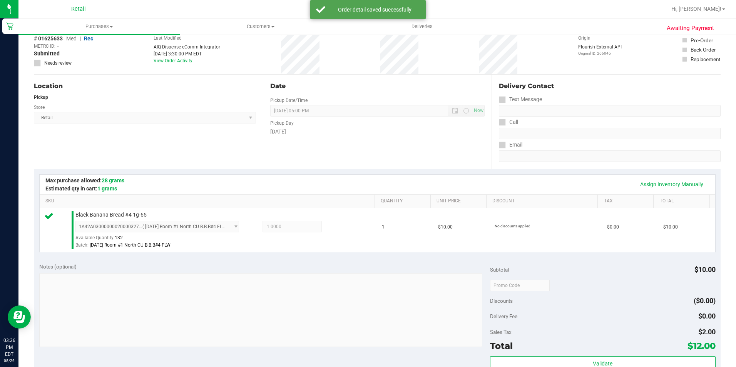
scroll to position [154, 0]
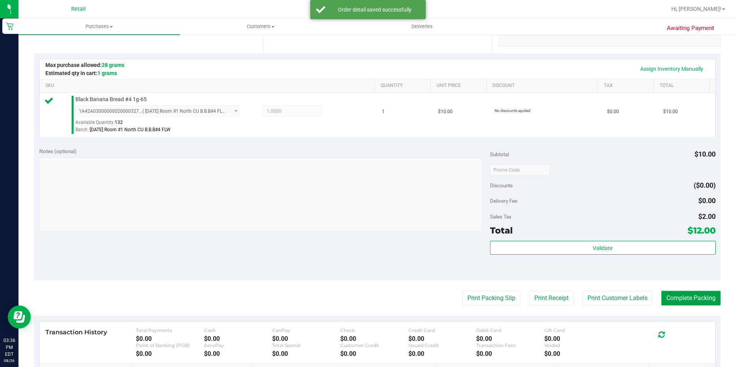
click at [686, 302] on button "Complete Packing" at bounding box center [690, 298] width 59 height 15
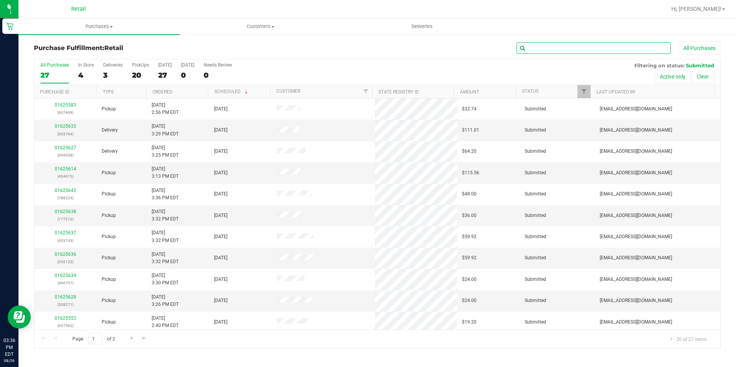
click at [606, 51] on input "text" at bounding box center [593, 48] width 154 height 12
type input "915"
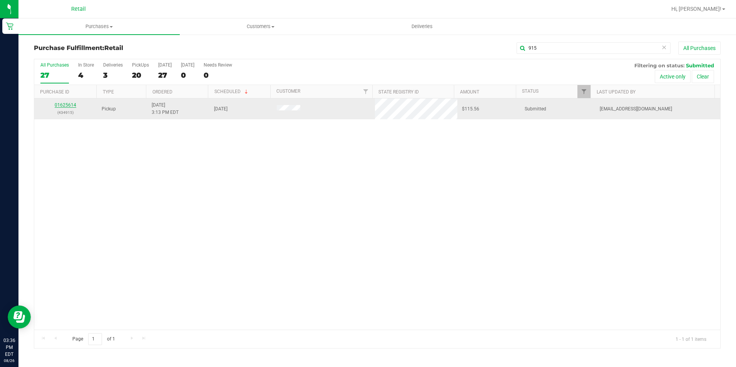
click at [66, 105] on link "01625614" at bounding box center [66, 104] width 22 height 5
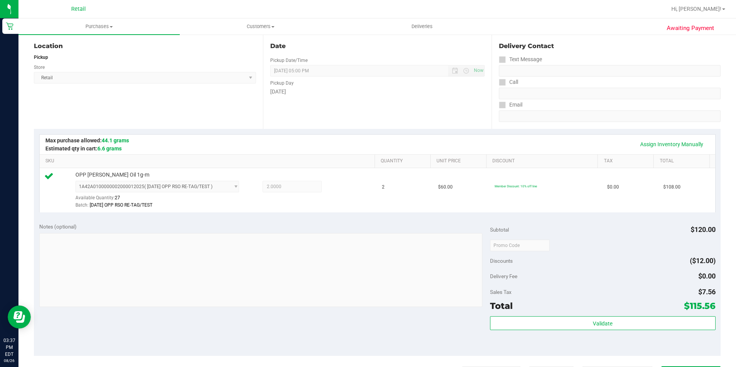
scroll to position [115, 0]
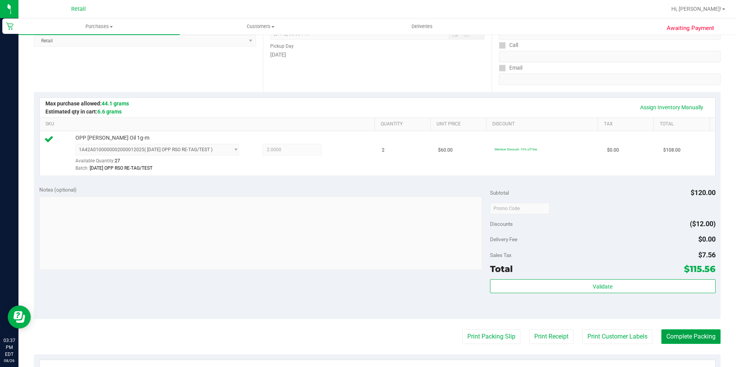
click at [693, 337] on button "Complete Packing" at bounding box center [690, 336] width 59 height 15
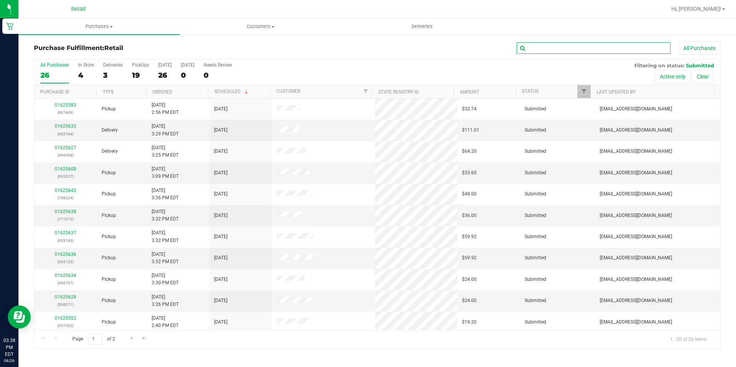
click at [612, 51] on input "text" at bounding box center [593, 48] width 154 height 12
type input "451"
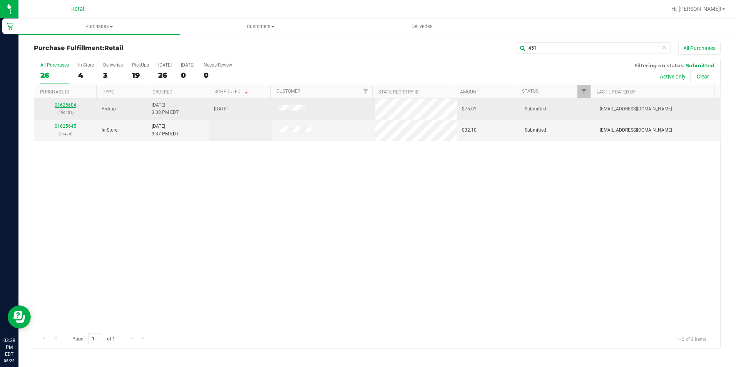
click at [71, 105] on link "01625604" at bounding box center [66, 104] width 22 height 5
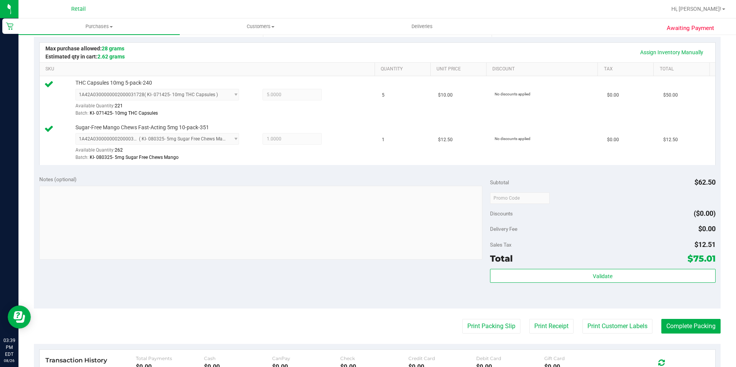
scroll to position [192, 0]
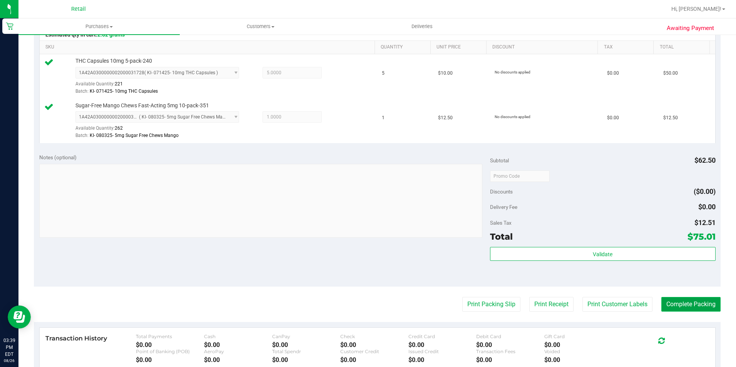
click at [696, 307] on button "Complete Packing" at bounding box center [690, 304] width 59 height 15
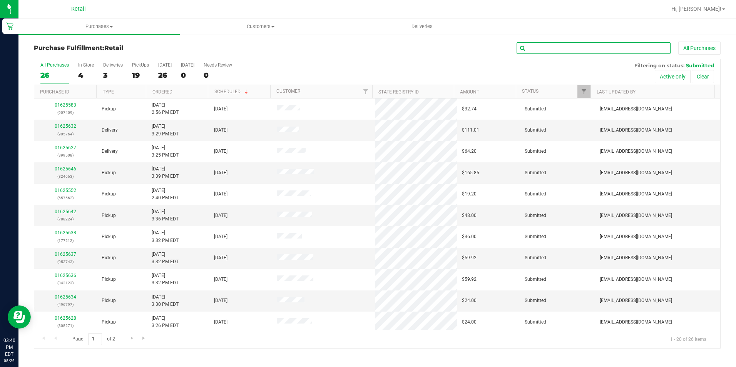
click at [596, 45] on input "text" at bounding box center [593, 48] width 154 height 12
type input "362"
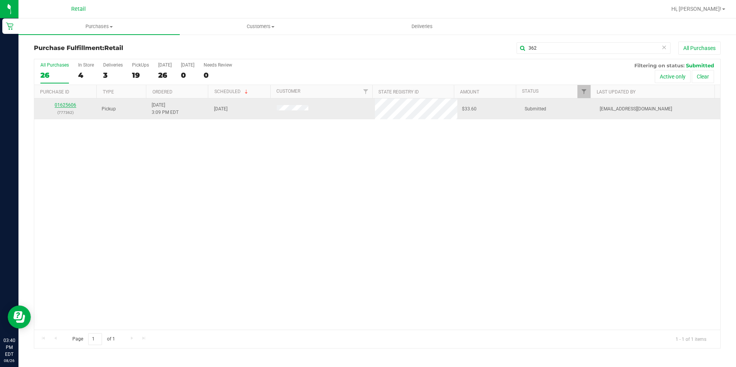
click at [60, 105] on link "01625606" at bounding box center [66, 104] width 22 height 5
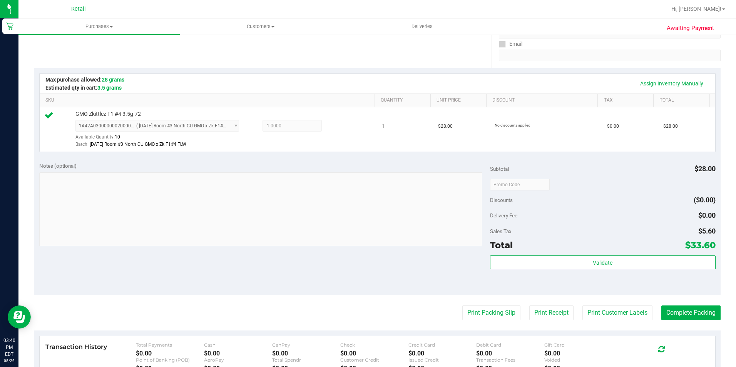
scroll to position [154, 0]
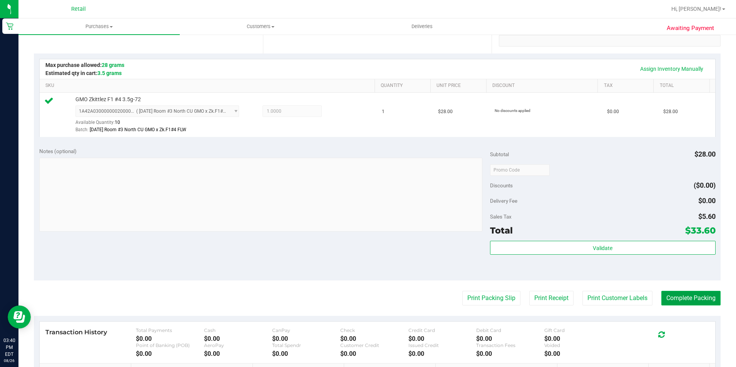
click at [689, 297] on button "Complete Packing" at bounding box center [690, 298] width 59 height 15
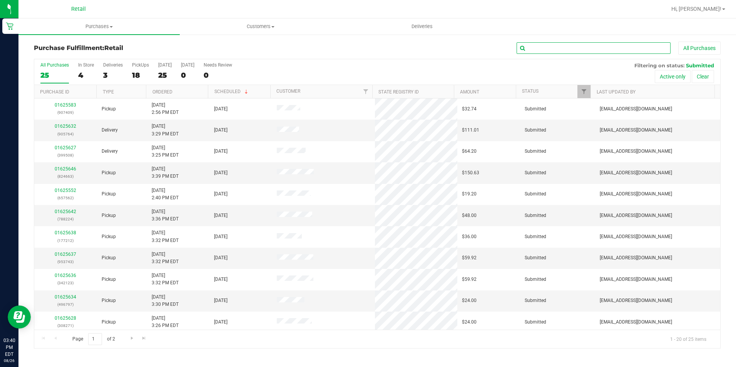
click at [531, 48] on input "text" at bounding box center [593, 48] width 154 height 12
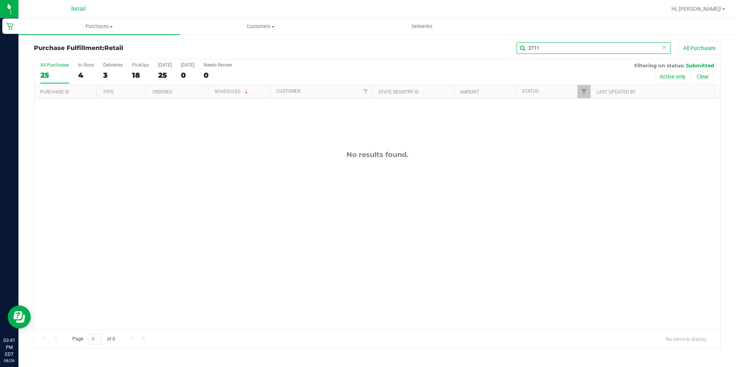
type input "271"
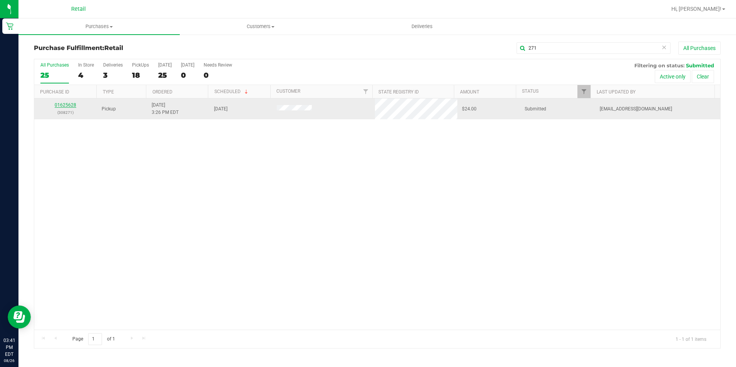
click at [66, 107] on link "01625628" at bounding box center [66, 104] width 22 height 5
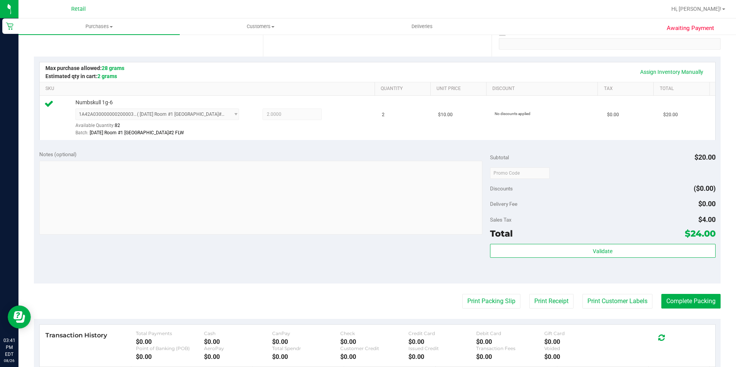
scroll to position [154, 0]
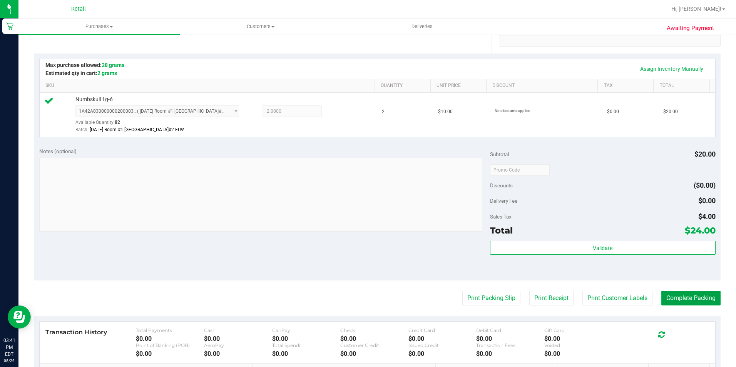
drag, startPoint x: 697, startPoint y: 294, endPoint x: 710, endPoint y: 282, distance: 18.2
click at [697, 294] on button "Complete Packing" at bounding box center [690, 298] width 59 height 15
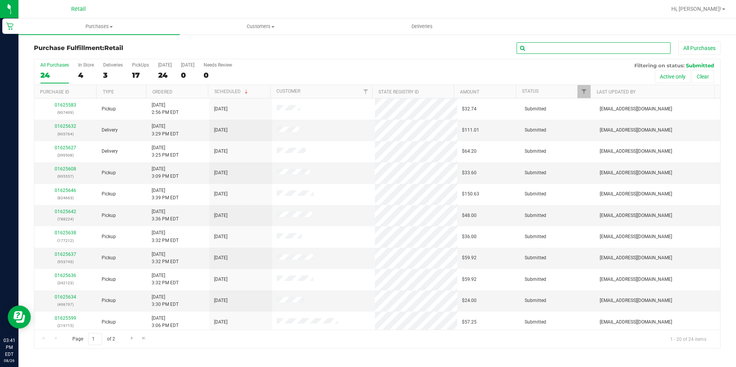
click at [535, 53] on input "text" at bounding box center [593, 48] width 154 height 12
type input "797"
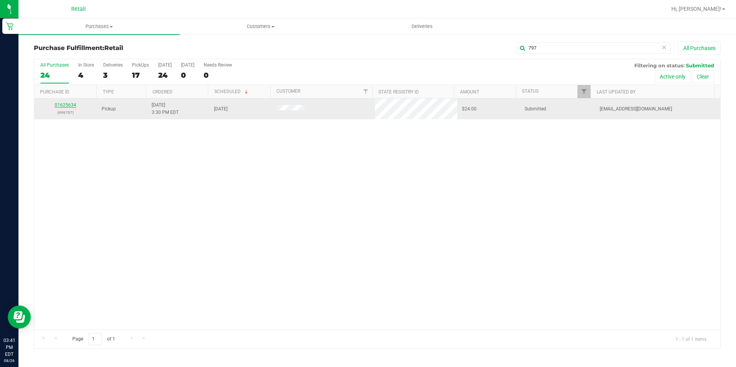
click at [72, 104] on link "01625634" at bounding box center [66, 104] width 22 height 5
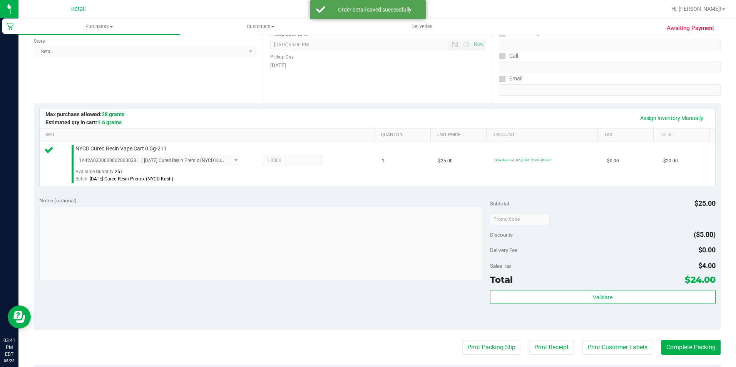
scroll to position [115, 0]
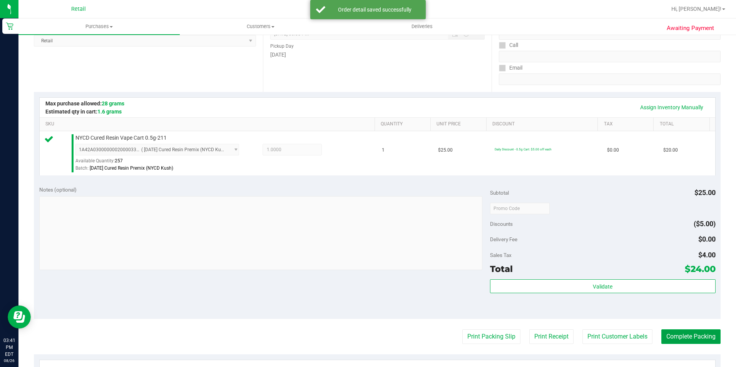
drag, startPoint x: 693, startPoint y: 339, endPoint x: 688, endPoint y: 320, distance: 19.9
click at [691, 339] on button "Complete Packing" at bounding box center [690, 336] width 59 height 15
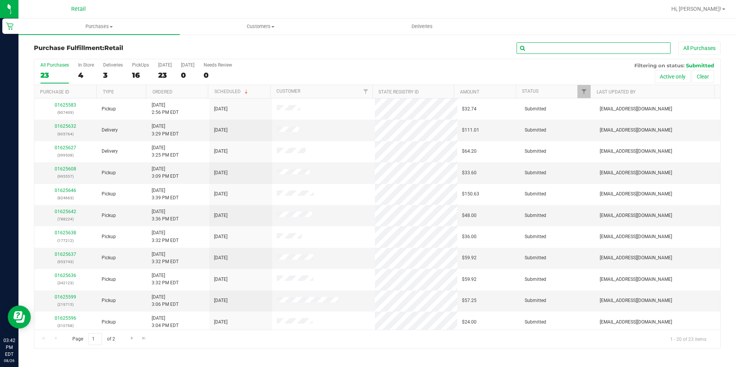
click at [630, 43] on input "text" at bounding box center [593, 48] width 154 height 12
type input "389"
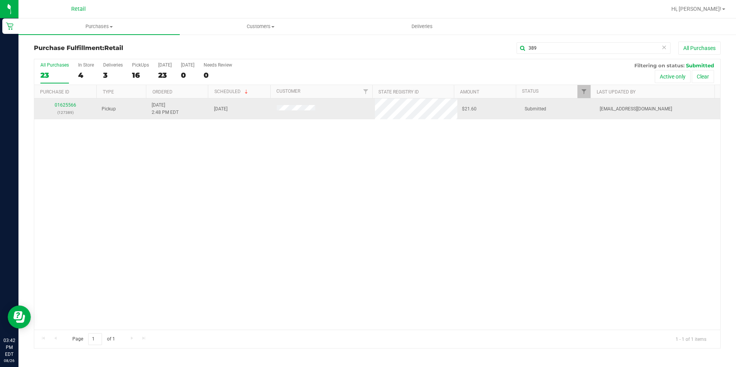
click at [60, 102] on div "01625566 (127389)" at bounding box center [65, 109] width 53 height 15
click at [62, 106] on link "01625566" at bounding box center [66, 104] width 22 height 5
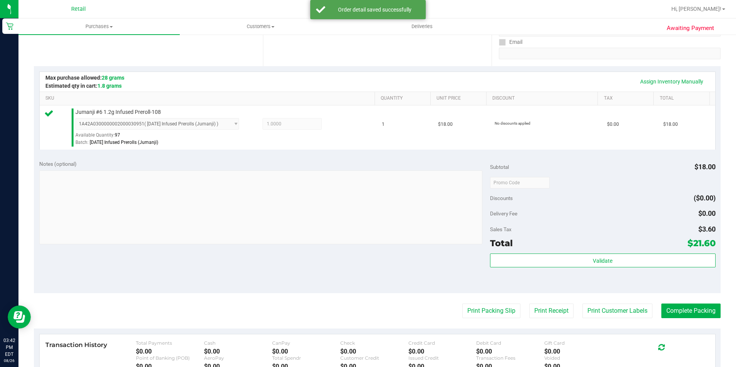
scroll to position [154, 0]
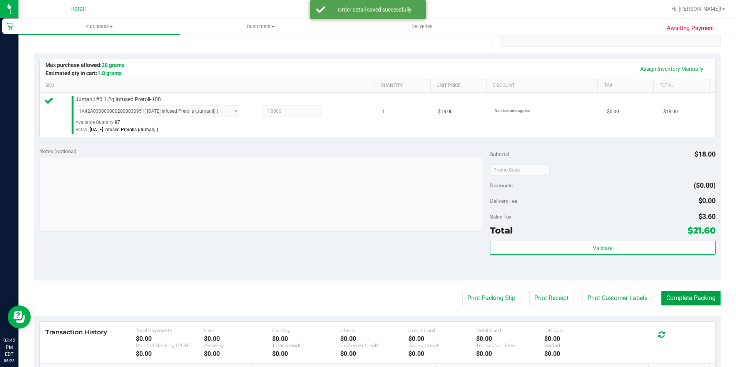
click at [706, 296] on button "Complete Packing" at bounding box center [690, 298] width 59 height 15
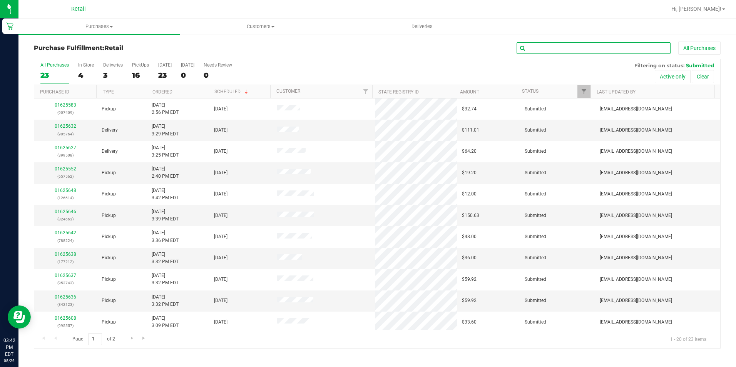
click at [585, 48] on input "text" at bounding box center [593, 48] width 154 height 12
type input "409"
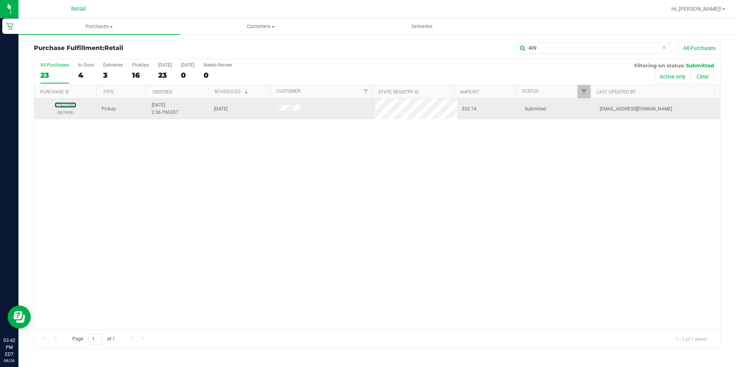
drag, startPoint x: 66, startPoint y: 105, endPoint x: 68, endPoint y: 101, distance: 4.3
click at [66, 105] on link "01625583" at bounding box center [66, 104] width 22 height 5
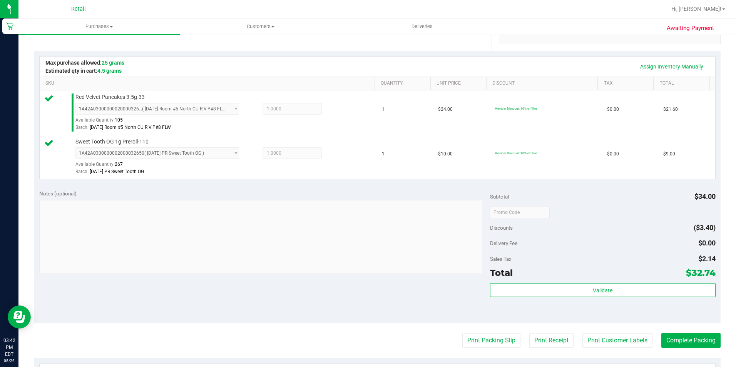
scroll to position [231, 0]
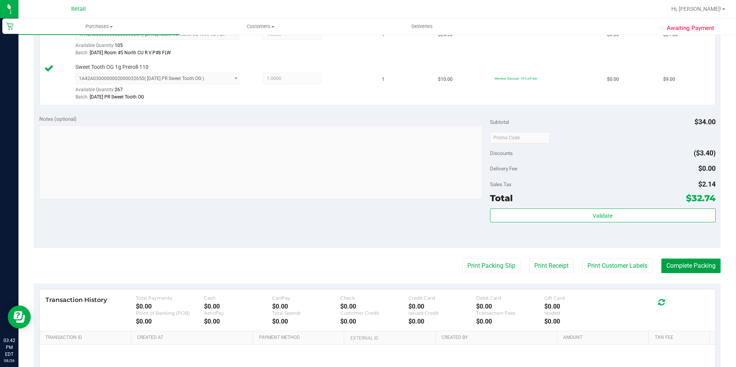
click at [693, 262] on button "Complete Packing" at bounding box center [690, 266] width 59 height 15
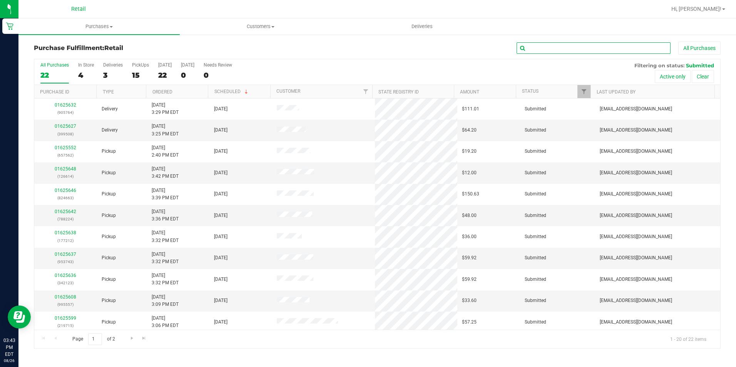
click at [620, 44] on input "text" at bounding box center [593, 48] width 154 height 12
type input "185"
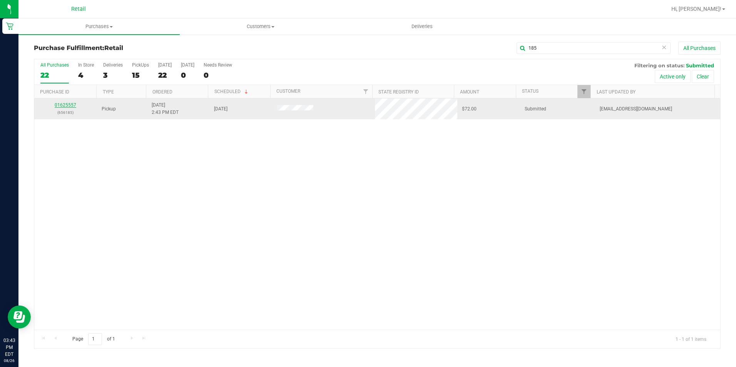
click at [67, 103] on link "01625557" at bounding box center [66, 104] width 22 height 5
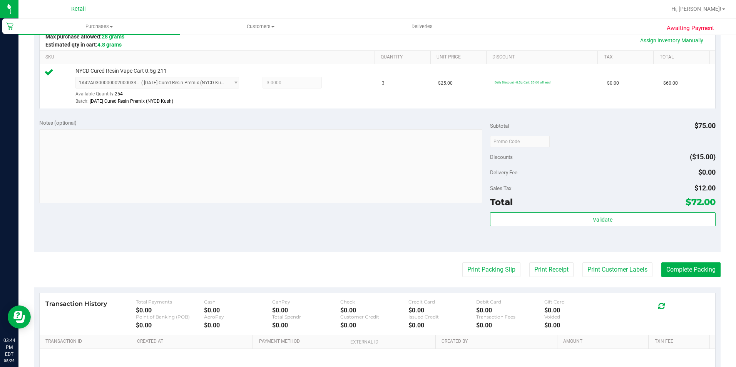
scroll to position [192, 0]
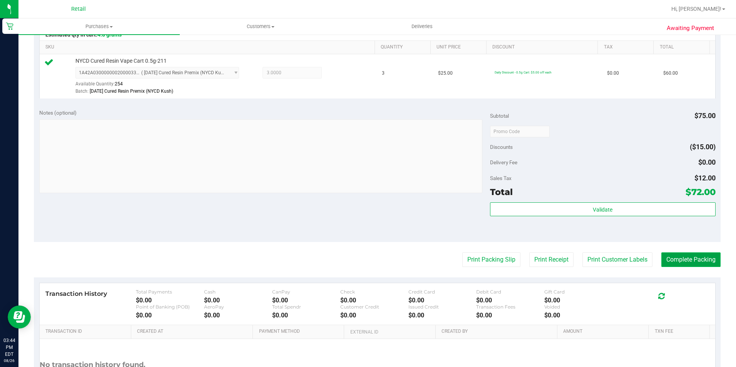
click at [691, 259] on button "Complete Packing" at bounding box center [690, 259] width 59 height 15
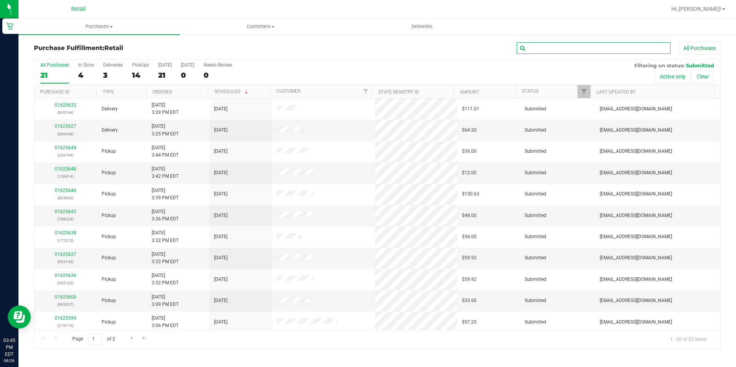
click at [568, 47] on input "text" at bounding box center [593, 48] width 154 height 12
type input "611"
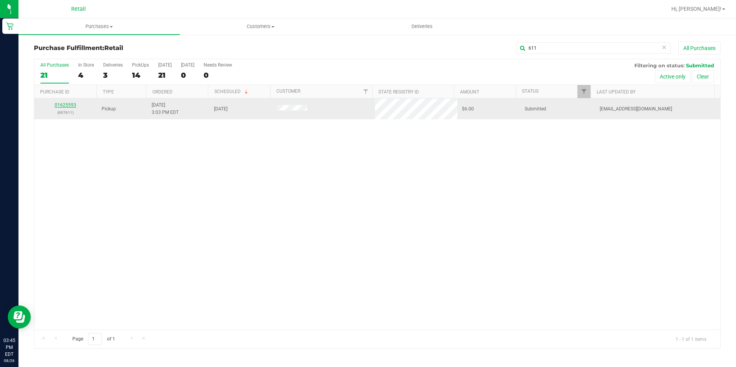
click at [60, 102] on link "01625593" at bounding box center [66, 104] width 22 height 5
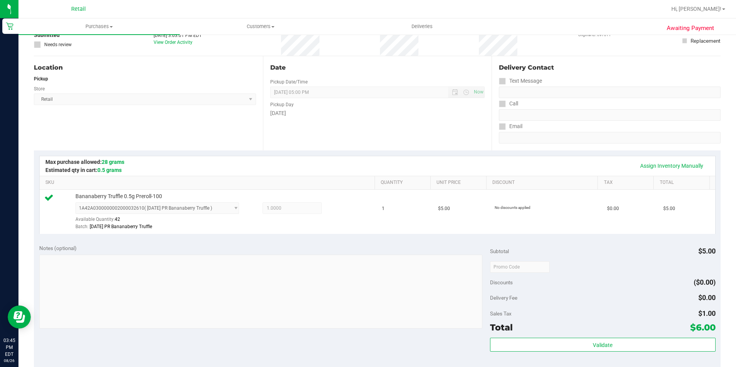
scroll to position [115, 0]
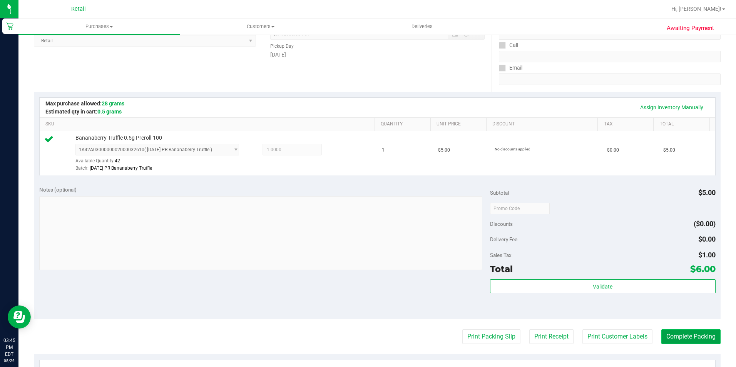
click at [689, 336] on button "Complete Packing" at bounding box center [690, 336] width 59 height 15
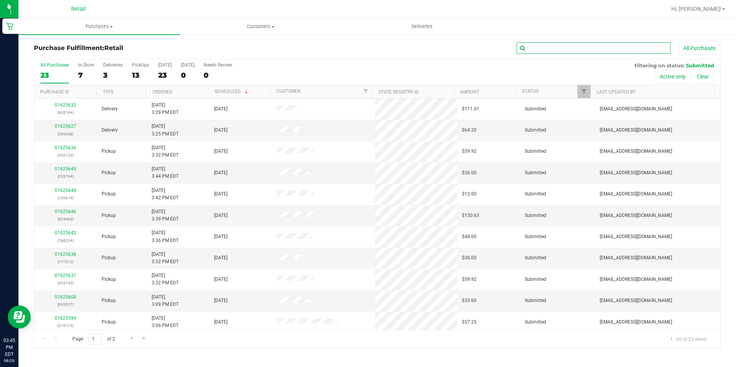
click at [581, 53] on input "text" at bounding box center [593, 48] width 154 height 12
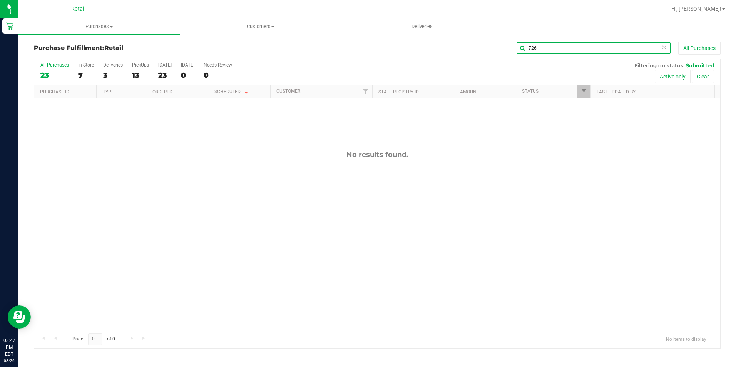
click at [564, 49] on input "726" at bounding box center [593, 48] width 154 height 12
type input "7"
type input "663"
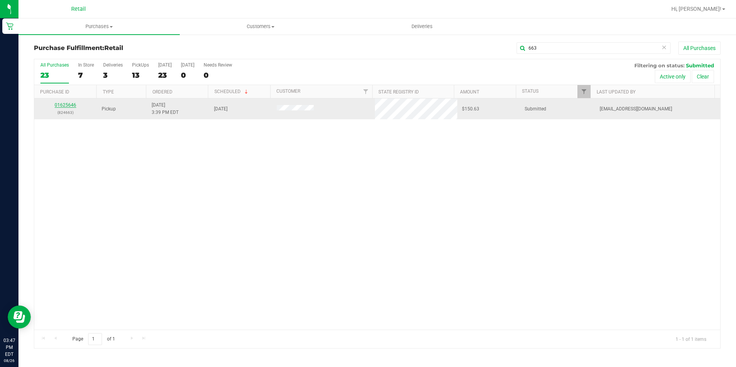
click at [62, 103] on link "01625646" at bounding box center [66, 104] width 22 height 5
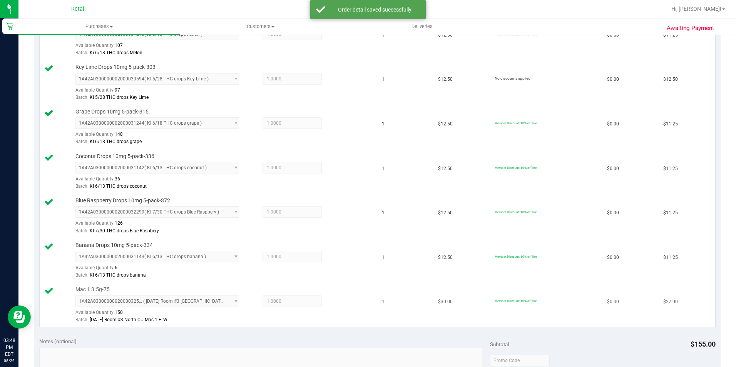
scroll to position [539, 0]
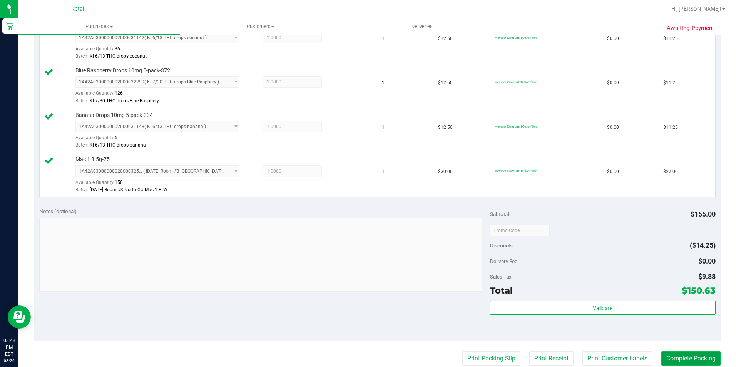
click at [693, 352] on button "Complete Packing" at bounding box center [690, 358] width 59 height 15
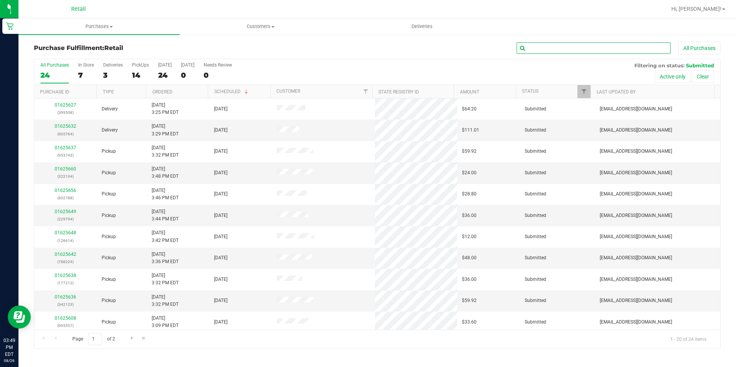
click at [574, 44] on input "text" at bounding box center [593, 48] width 154 height 12
type input "715"
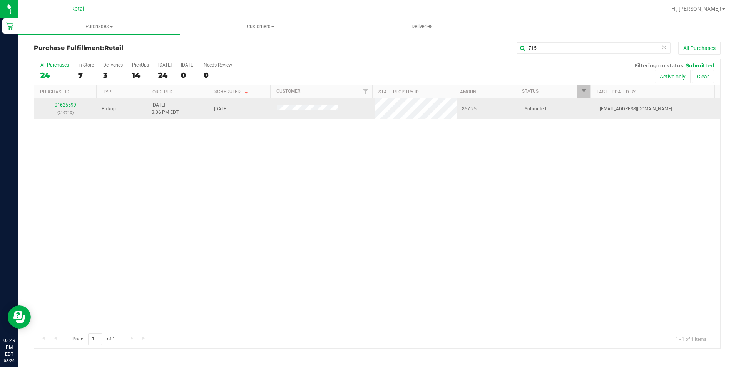
click at [64, 101] on td "01625599 (219715)" at bounding box center [65, 108] width 63 height 21
click at [67, 110] on p "(219715)" at bounding box center [65, 112] width 53 height 7
click at [66, 103] on link "01625599" at bounding box center [66, 104] width 22 height 5
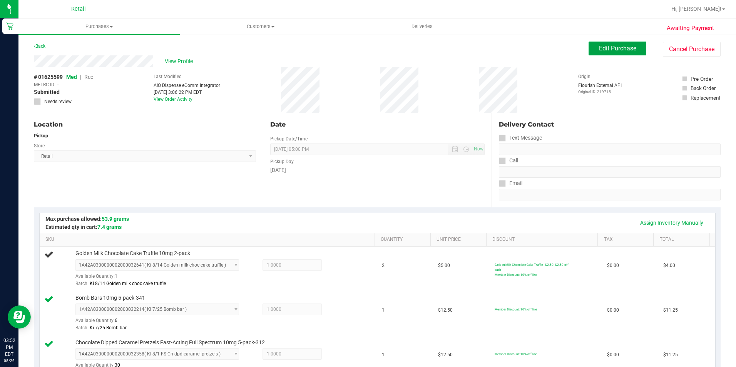
click at [622, 45] on span "Edit Purchase" at bounding box center [617, 48] width 37 height 7
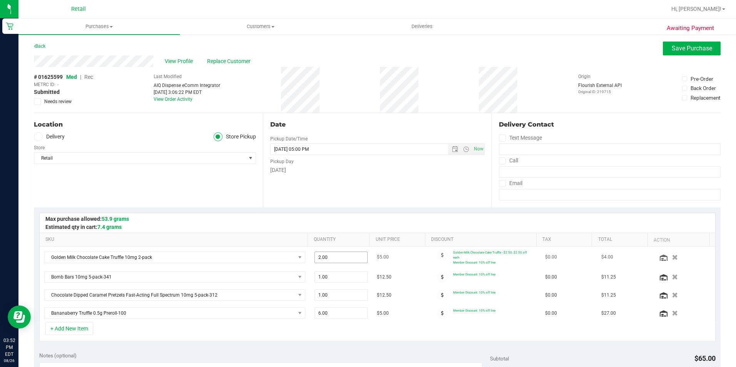
click at [357, 258] on span "2.00 2" at bounding box center [340, 258] width 53 height 12
type input "1"
type input "1.00"
click at [440, 215] on div at bounding box center [377, 223] width 675 height 20
click at [674, 54] on button "Save Purchase" at bounding box center [691, 49] width 58 height 14
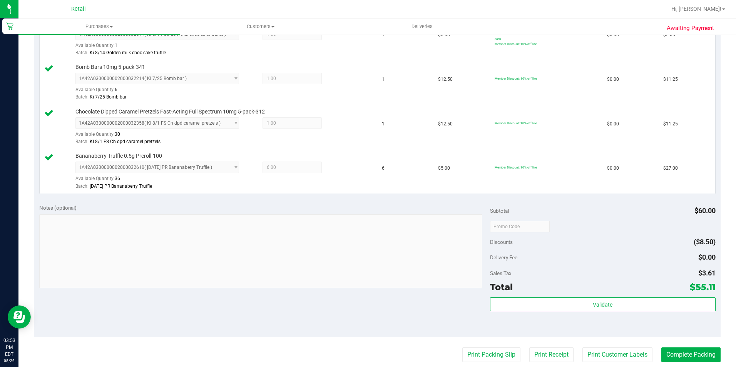
scroll to position [308, 0]
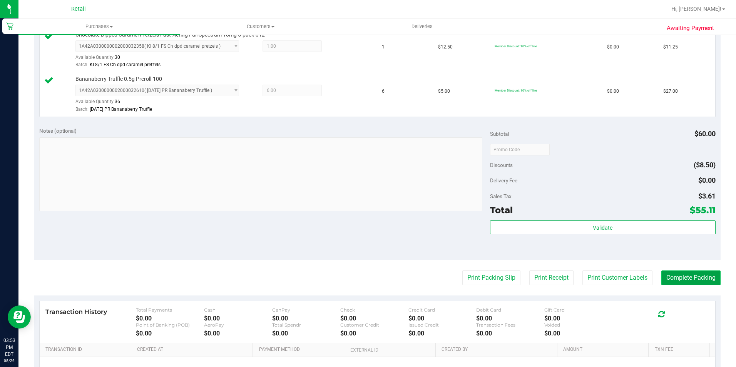
click at [702, 279] on button "Complete Packing" at bounding box center [690, 277] width 59 height 15
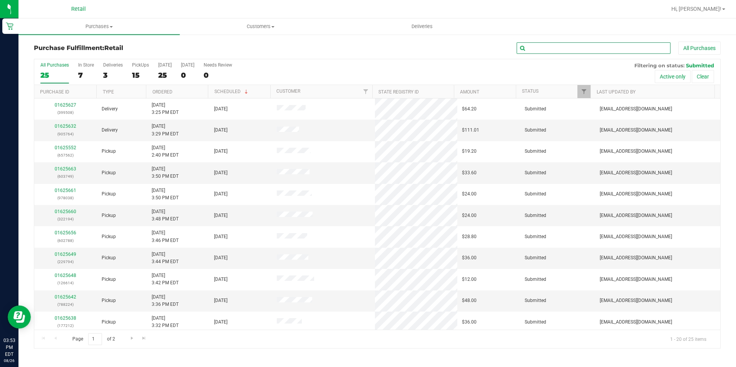
click at [560, 44] on input "text" at bounding box center [593, 48] width 154 height 12
type input "123"
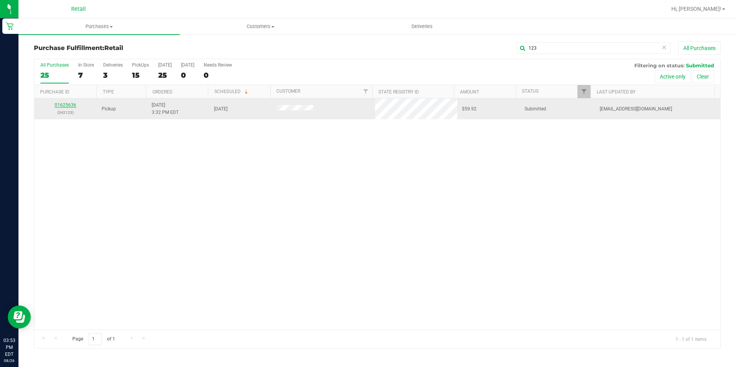
click at [67, 103] on link "01625636" at bounding box center [66, 104] width 22 height 5
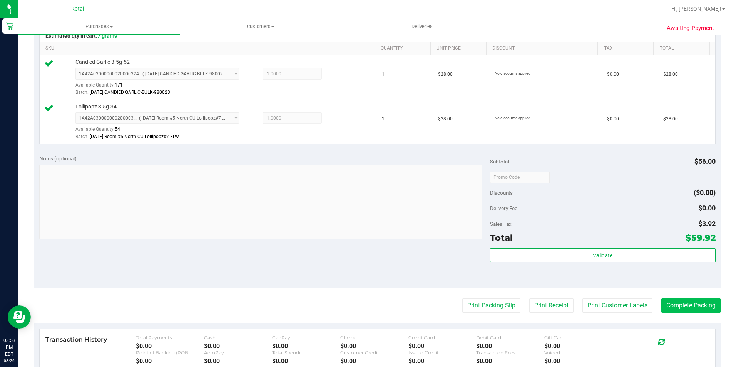
scroll to position [192, 0]
drag, startPoint x: 684, startPoint y: 303, endPoint x: 729, endPoint y: 251, distance: 68.5
click at [686, 303] on button "Complete Packing" at bounding box center [690, 304] width 59 height 15
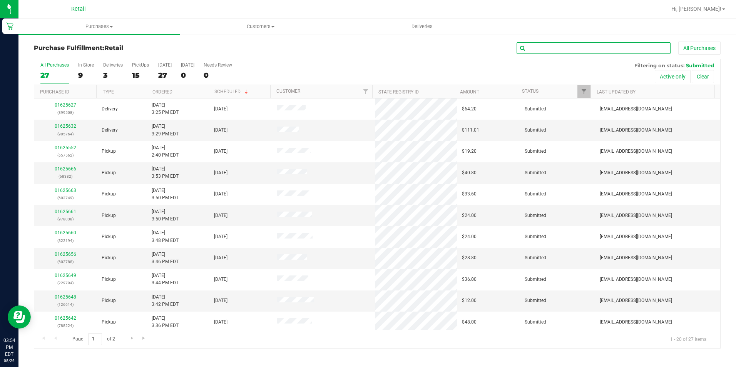
click at [564, 45] on input "text" at bounding box center [593, 48] width 154 height 12
type input "614"
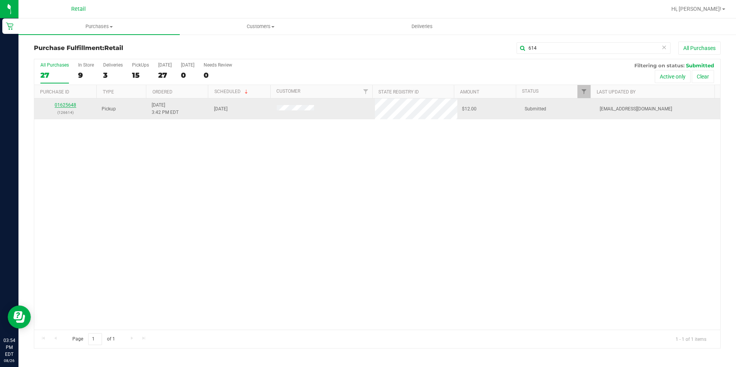
click at [70, 107] on link "01625648" at bounding box center [66, 104] width 22 height 5
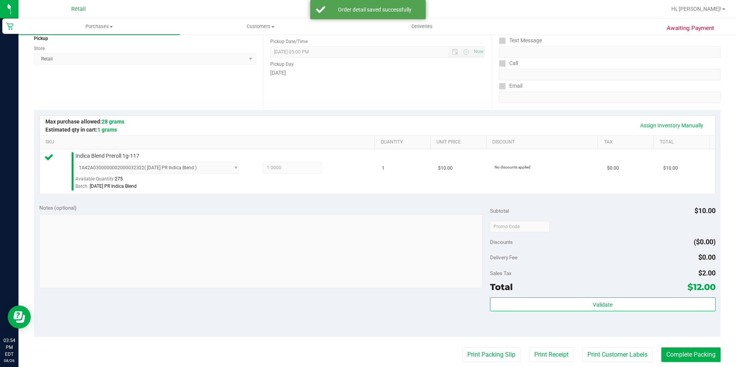
scroll to position [154, 0]
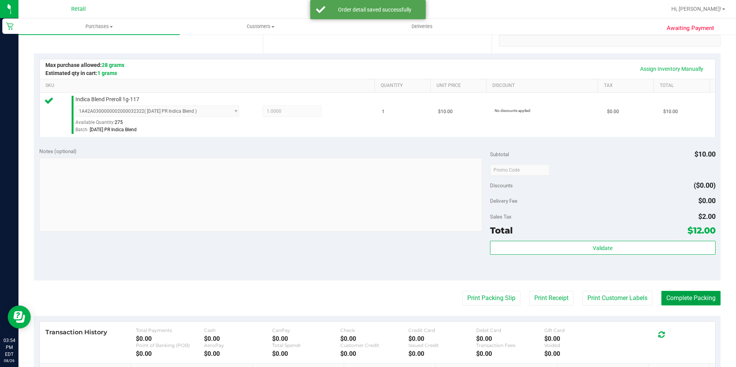
click at [686, 301] on button "Complete Packing" at bounding box center [690, 298] width 59 height 15
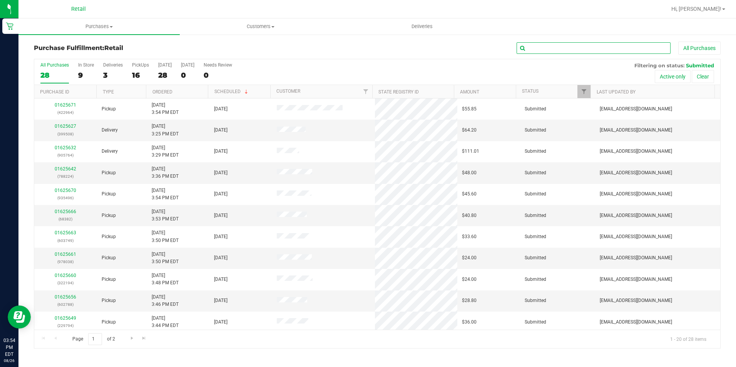
click at [581, 48] on input "text" at bounding box center [593, 48] width 154 height 12
type input "743"
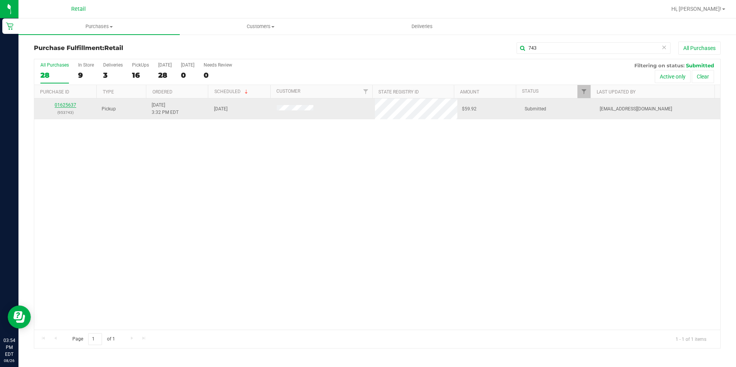
click at [57, 106] on link "01625637" at bounding box center [66, 104] width 22 height 5
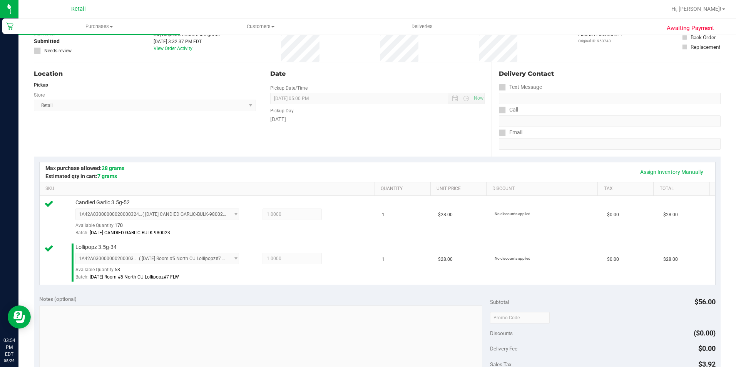
scroll to position [192, 0]
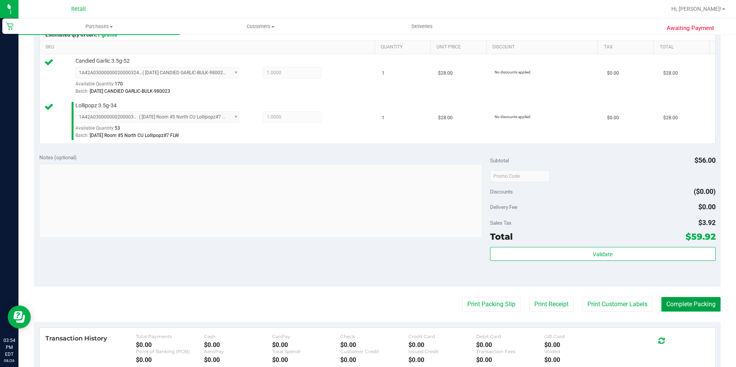
click at [677, 304] on button "Complete Packing" at bounding box center [690, 304] width 59 height 15
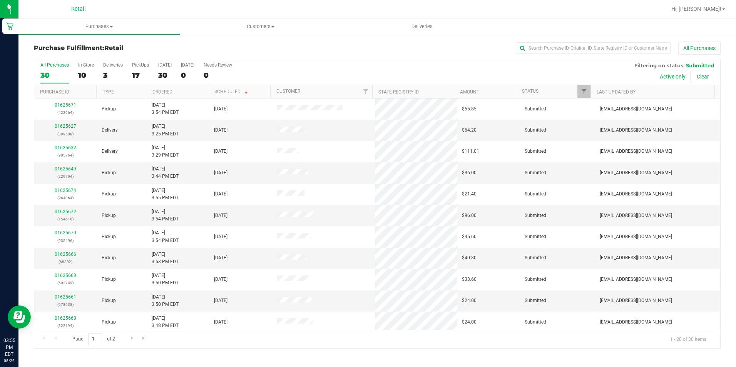
click at [589, 42] on div "All Purchases" at bounding box center [491, 48] width 457 height 13
click at [582, 50] on input "text" at bounding box center [593, 48] width 154 height 12
type input "224"
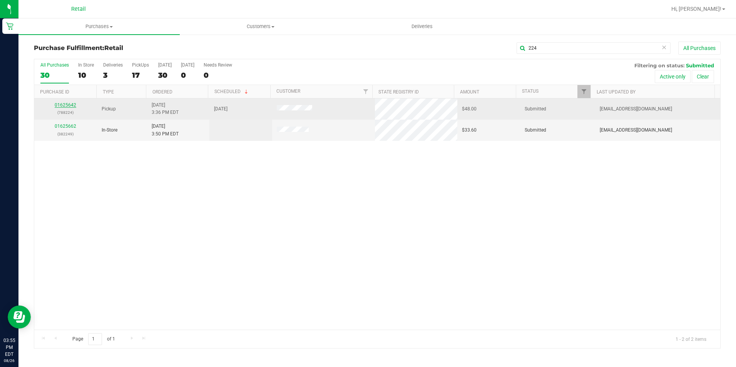
click at [73, 104] on link "01625642" at bounding box center [66, 104] width 22 height 5
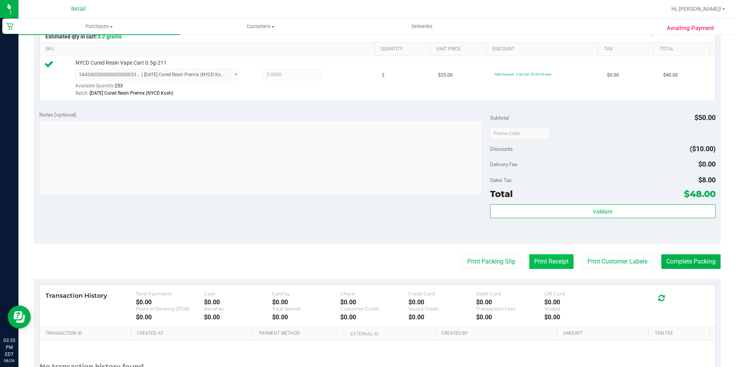
scroll to position [192, 0]
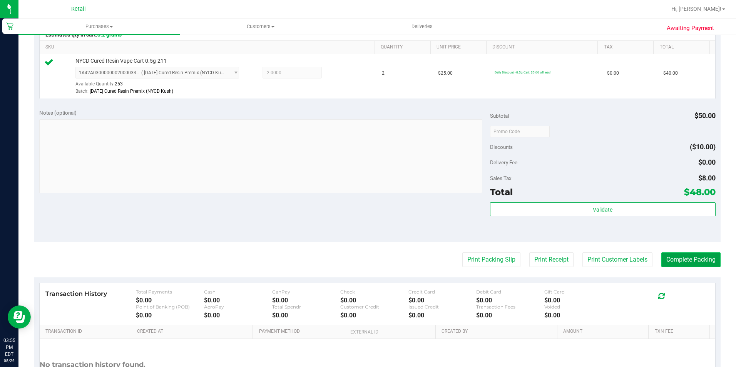
click at [692, 257] on button "Complete Packing" at bounding box center [690, 259] width 59 height 15
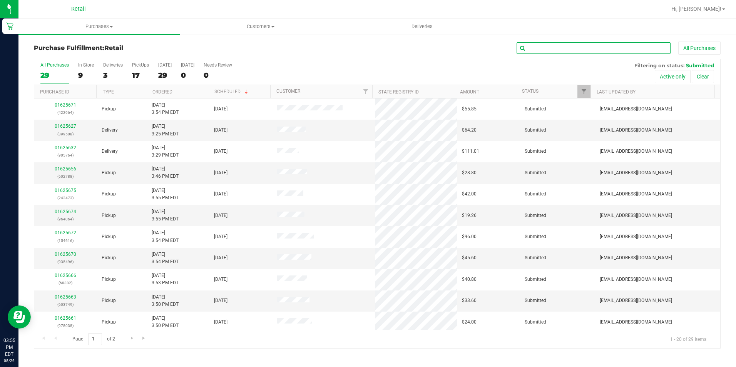
click at [581, 46] on input "text" at bounding box center [593, 48] width 154 height 12
type input "212"
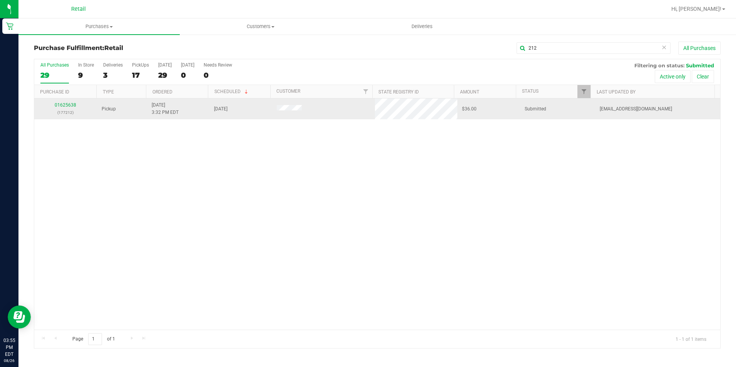
click at [76, 101] on td "01625638 (177212)" at bounding box center [65, 108] width 63 height 21
click at [70, 103] on link "01625638" at bounding box center [66, 104] width 22 height 5
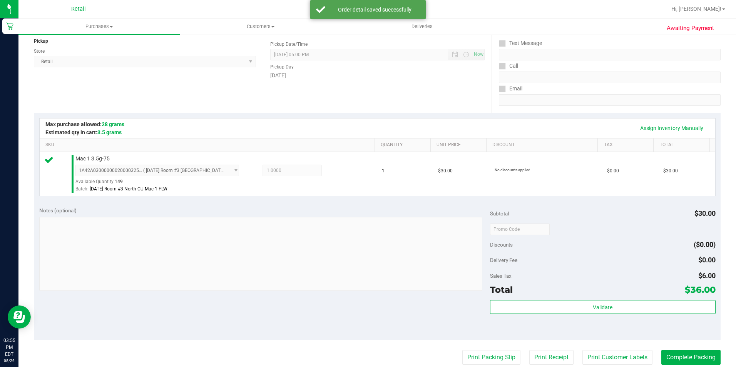
scroll to position [115, 0]
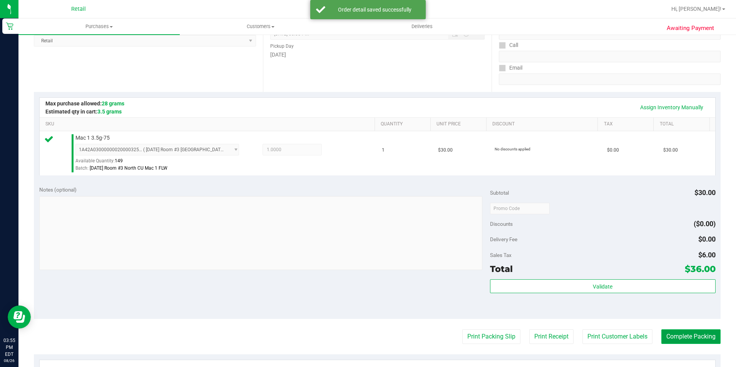
click at [668, 337] on button "Complete Packing" at bounding box center [690, 336] width 59 height 15
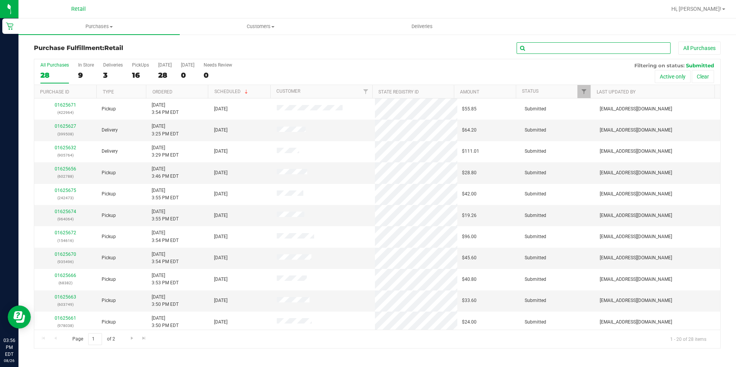
click at [556, 47] on input "text" at bounding box center [593, 48] width 154 height 12
type input "768"
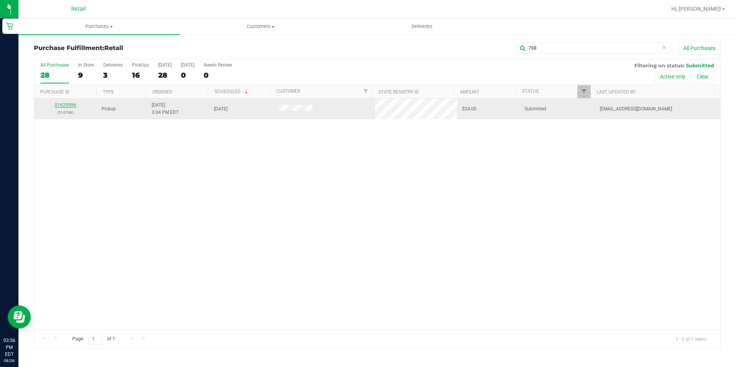
click at [72, 102] on link "01625596" at bounding box center [66, 104] width 22 height 5
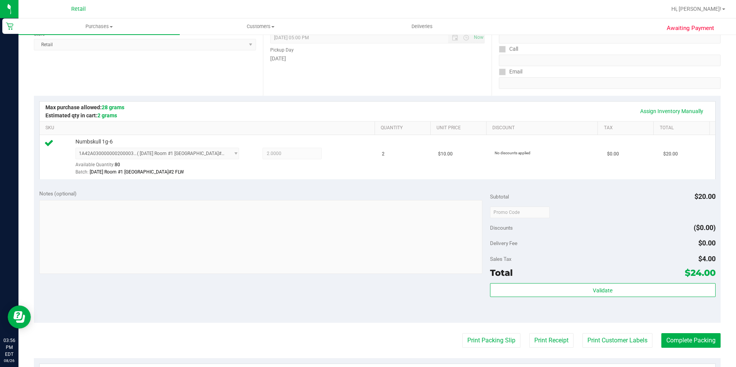
scroll to position [115, 0]
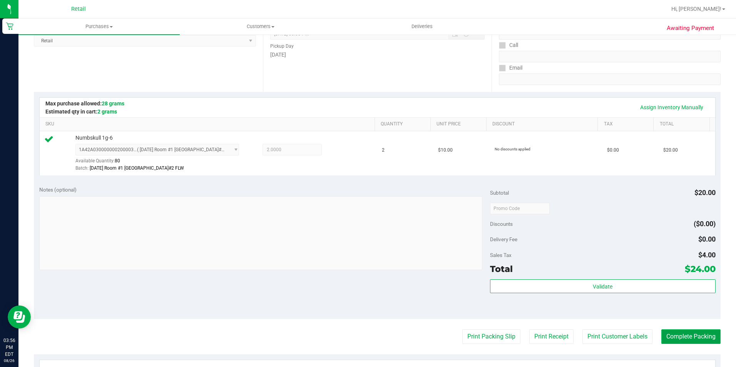
click at [675, 339] on button "Complete Packing" at bounding box center [690, 336] width 59 height 15
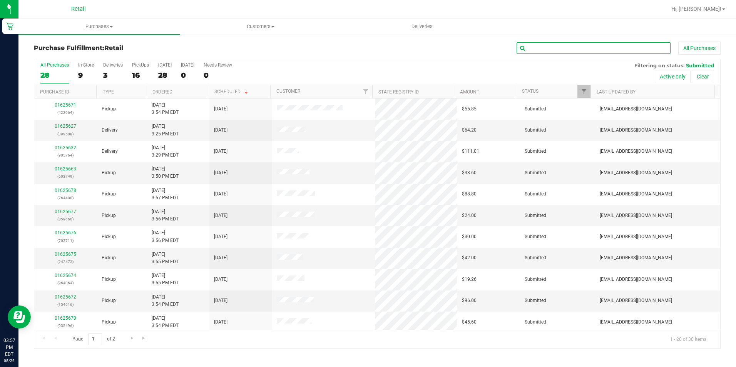
click at [579, 48] on input "text" at bounding box center [593, 48] width 154 height 12
type input "616"
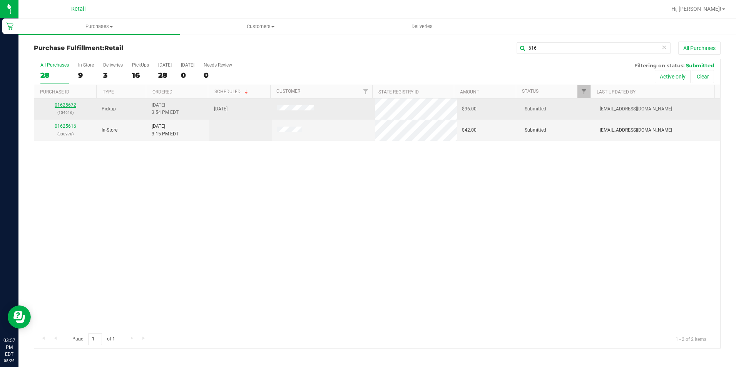
click at [65, 105] on link "01625672" at bounding box center [66, 104] width 22 height 5
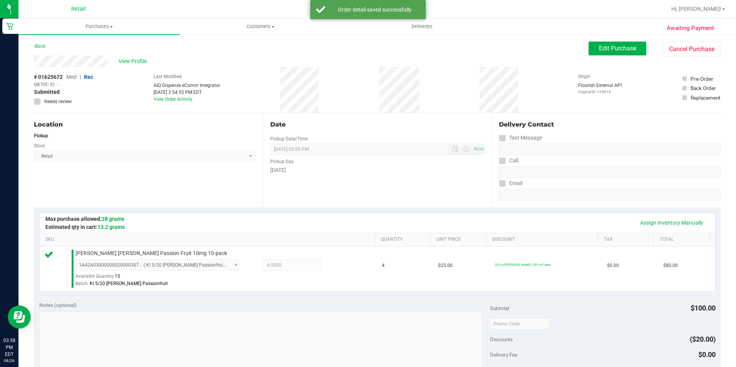
scroll to position [154, 0]
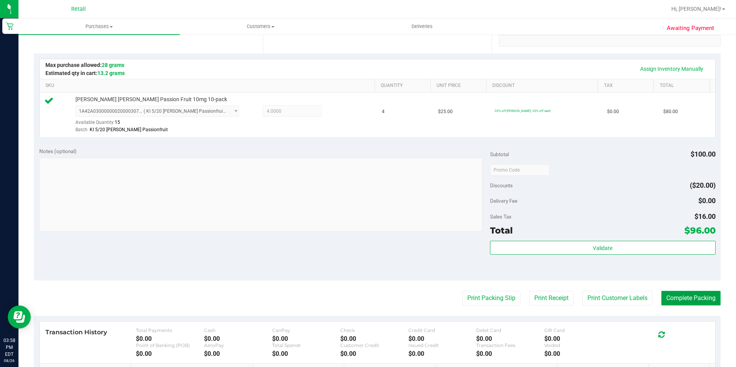
click at [698, 297] on button "Complete Packing" at bounding box center [690, 298] width 59 height 15
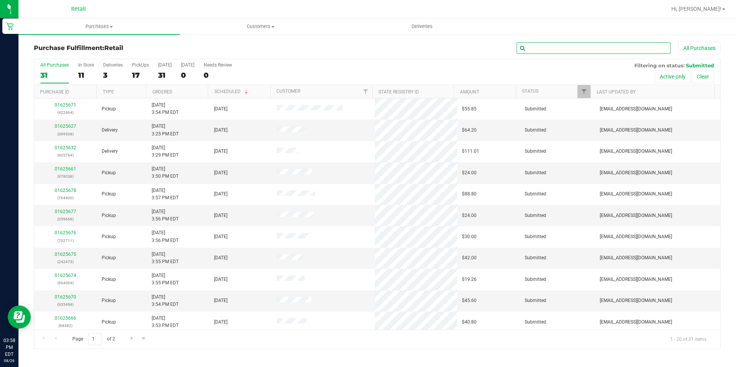
click at [572, 42] on input "text" at bounding box center [593, 48] width 154 height 12
type input "382"
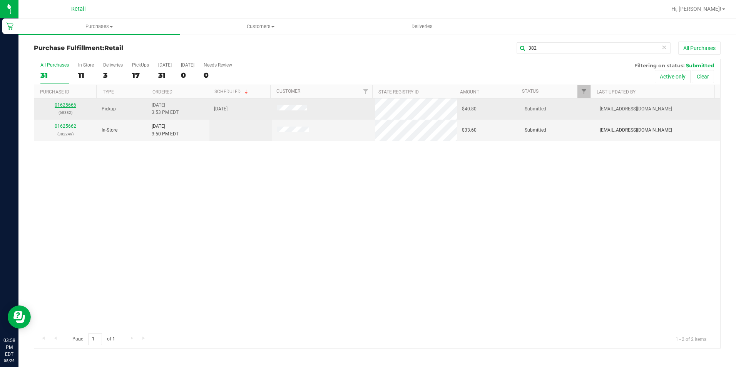
click at [73, 104] on link "01625666" at bounding box center [66, 104] width 22 height 5
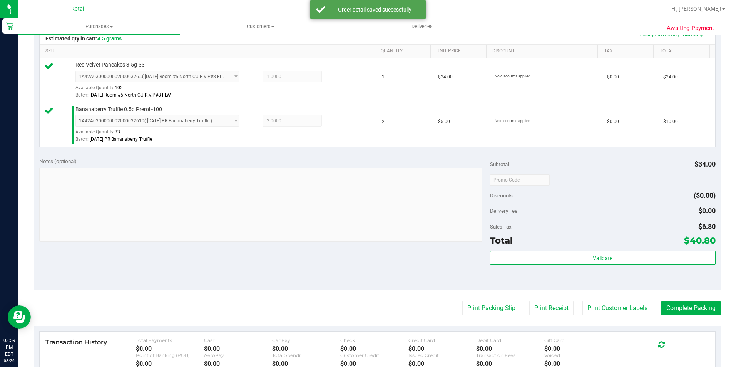
scroll to position [192, 0]
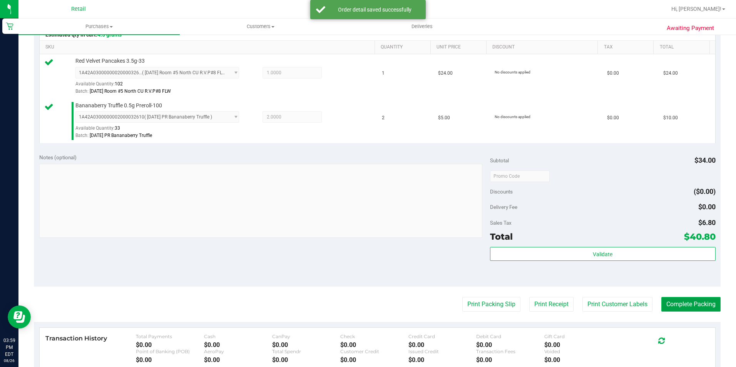
click at [688, 300] on button "Complete Packing" at bounding box center [690, 304] width 59 height 15
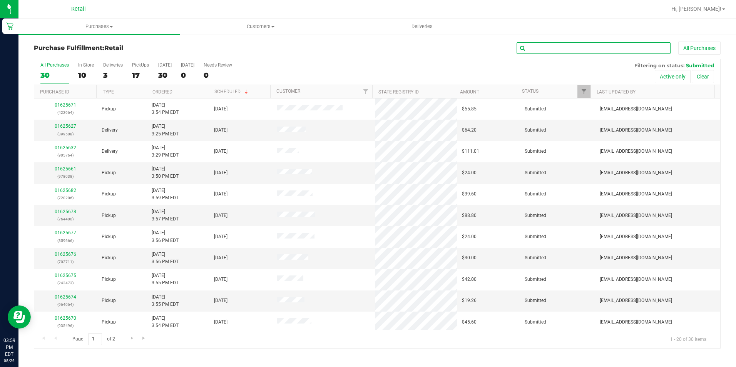
click at [556, 50] on input "text" at bounding box center [593, 48] width 154 height 12
type input "964"
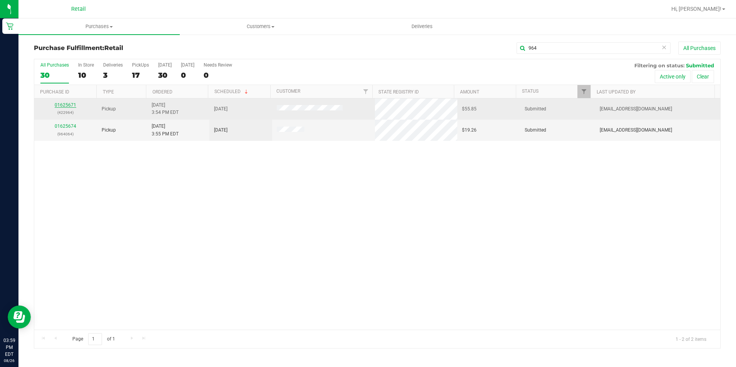
click at [69, 103] on link "01625671" at bounding box center [66, 104] width 22 height 5
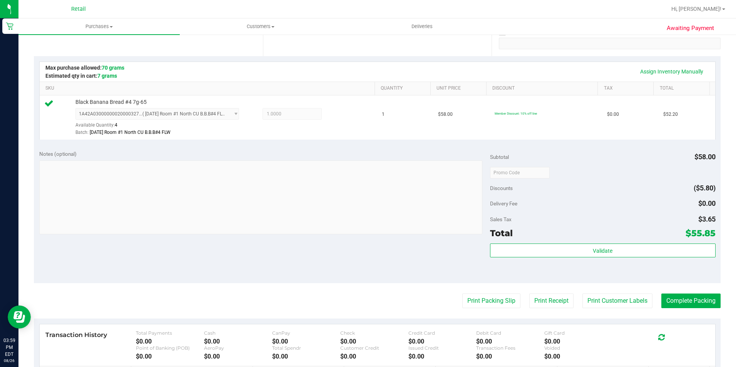
scroll to position [154, 0]
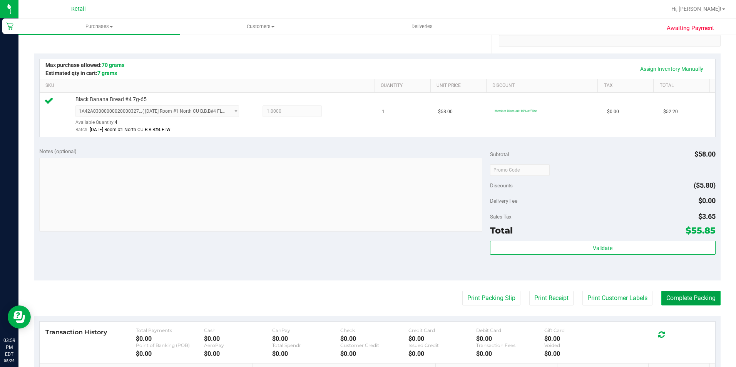
click at [663, 304] on button "Complete Packing" at bounding box center [690, 298] width 59 height 15
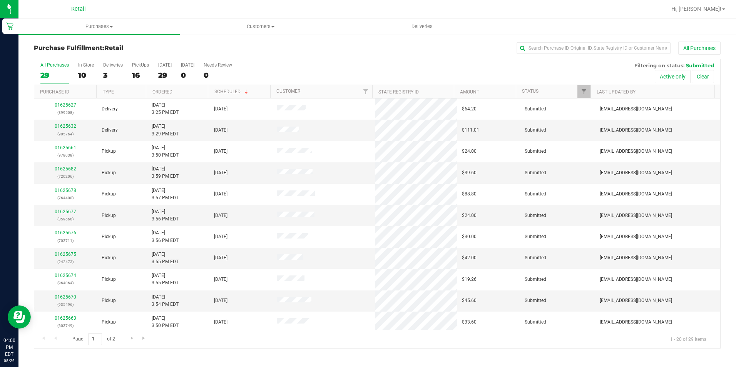
click at [350, 46] on div "All Purchases" at bounding box center [491, 48] width 457 height 13
click at [270, 18] on nav "Retail Hi, Yesenia!" at bounding box center [376, 9] width 717 height 18
click at [266, 29] on span "Customers" at bounding box center [260, 26] width 160 height 7
click at [211, 46] on span "All customers" at bounding box center [207, 46] width 55 height 7
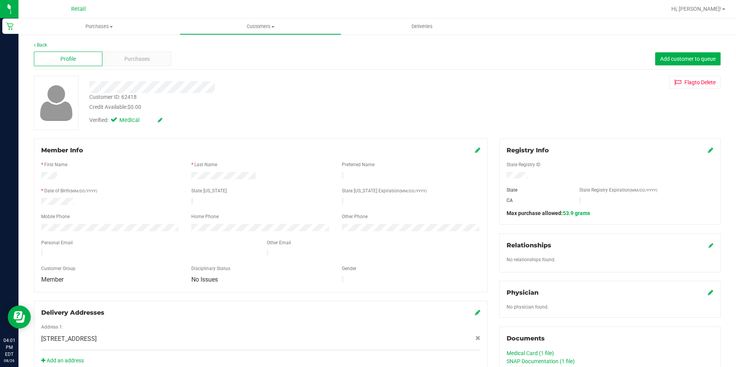
click at [333, 107] on div "Credit Available: $0.00" at bounding box center [257, 107] width 337 height 8
click at [120, 60] on div "Purchases" at bounding box center [136, 59] width 68 height 15
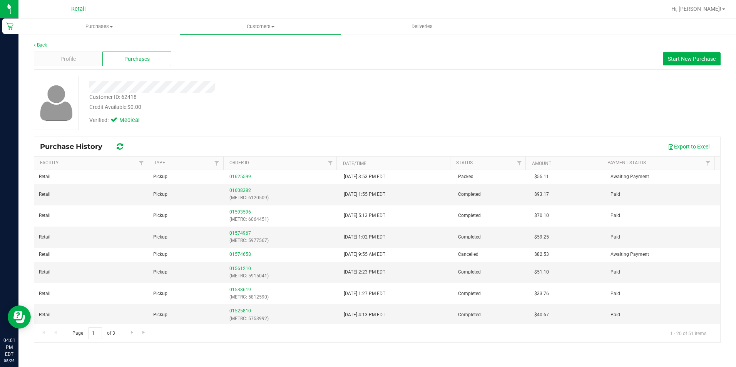
click at [388, 97] on div "Customer ID: 62418 Credit Available: $0.00" at bounding box center [257, 102] width 349 height 18
click at [377, 93] on div "Customer ID: 62418 Credit Available: $0.00" at bounding box center [257, 102] width 349 height 18
click at [104, 25] on span "Purchases" at bounding box center [98, 26] width 161 height 7
click at [89, 54] on li "Fulfillment" at bounding box center [98, 55] width 161 height 9
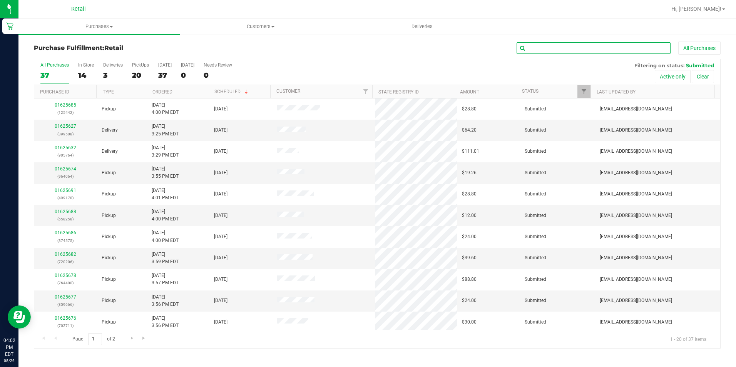
click at [566, 43] on input "text" at bounding box center [593, 48] width 154 height 12
type input "711"
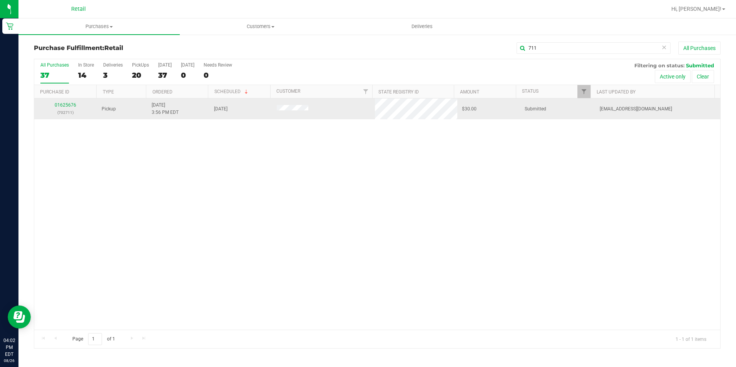
click at [65, 108] on div "01625676 (702711)" at bounding box center [65, 109] width 53 height 15
click at [65, 106] on link "01625676" at bounding box center [66, 104] width 22 height 5
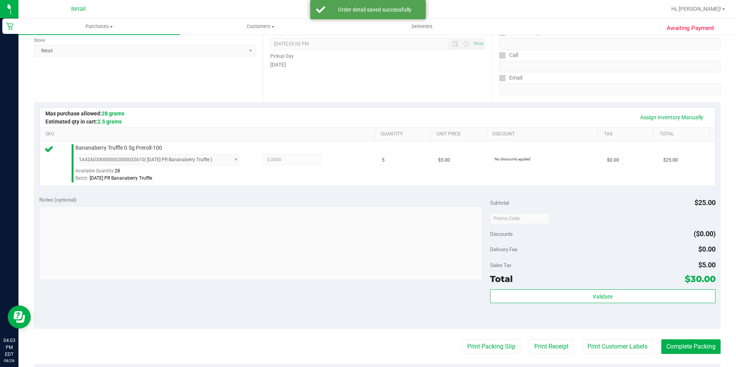
scroll to position [115, 0]
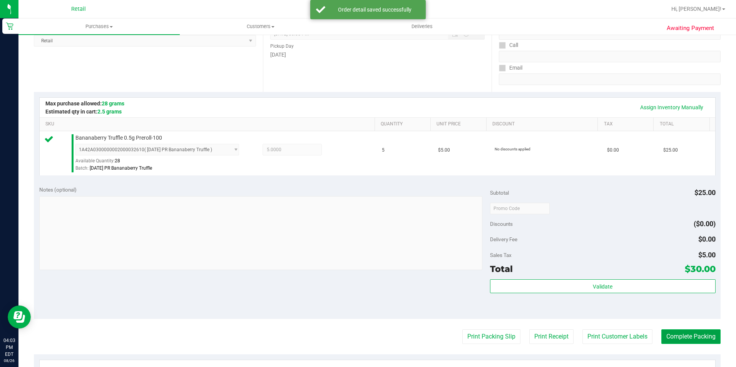
click at [690, 331] on button "Complete Packing" at bounding box center [690, 336] width 59 height 15
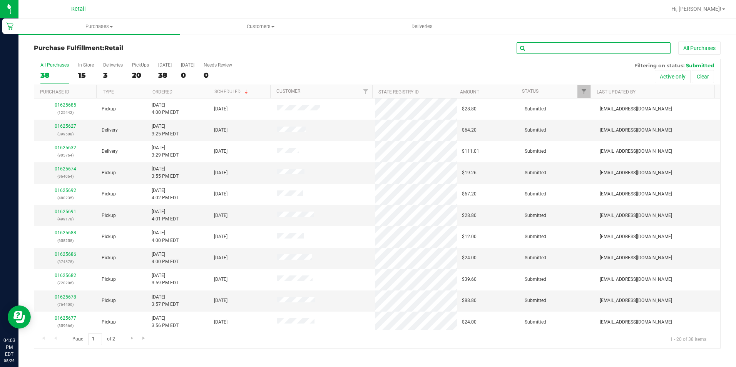
click at [579, 52] on input "text" at bounding box center [593, 48] width 154 height 12
type input "964"
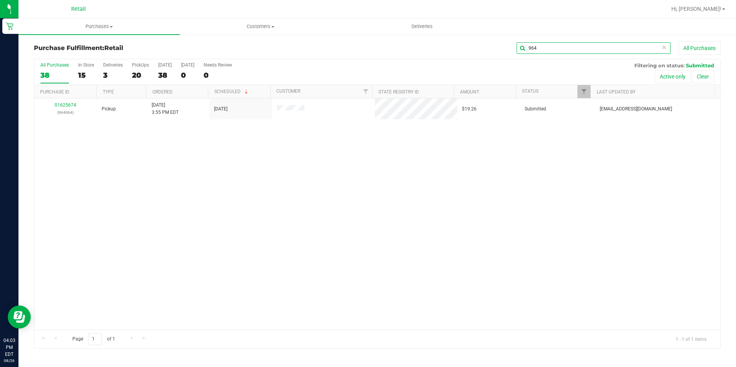
drag, startPoint x: 550, startPoint y: 46, endPoint x: 322, endPoint y: 45, distance: 228.1
click at [322, 45] on div "964 All Purchases" at bounding box center [491, 48] width 457 height 13
type input "064"
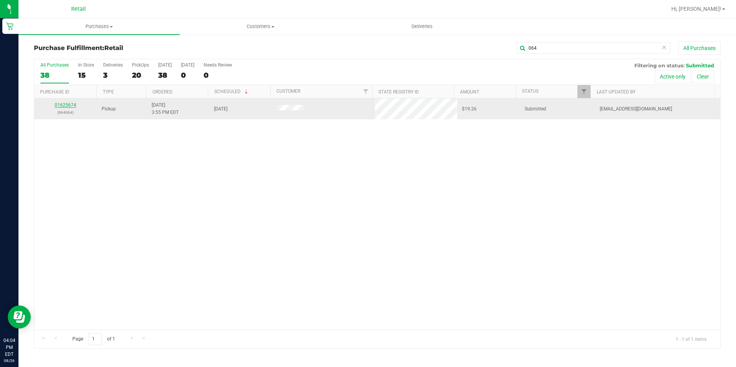
click at [70, 103] on link "01625674" at bounding box center [66, 104] width 22 height 5
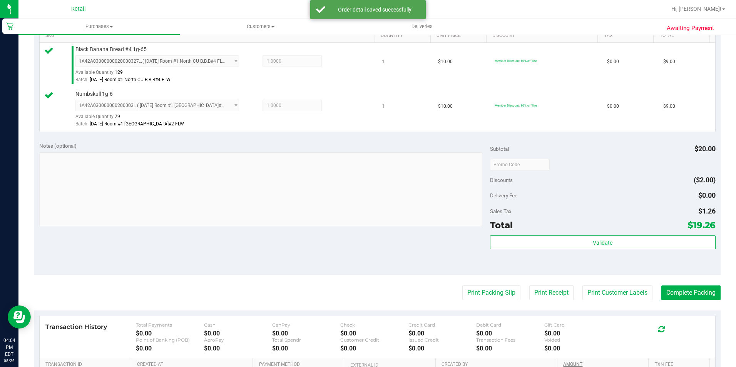
scroll to position [231, 0]
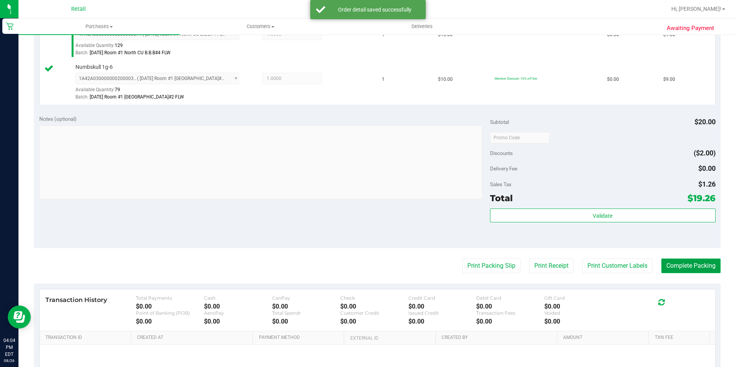
click at [685, 267] on button "Complete Packing" at bounding box center [690, 266] width 59 height 15
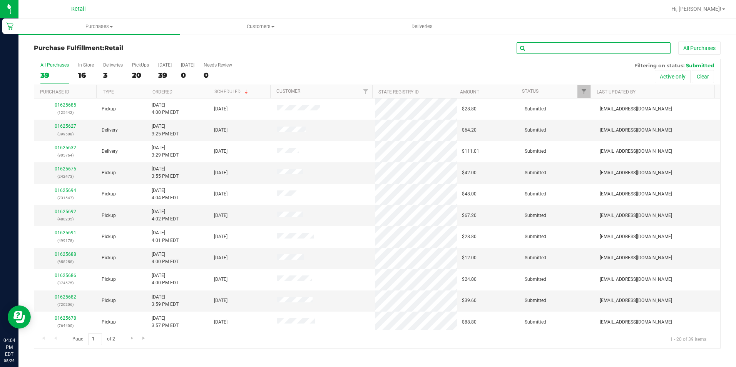
click at [621, 47] on input "text" at bounding box center [593, 48] width 154 height 12
type input "473"
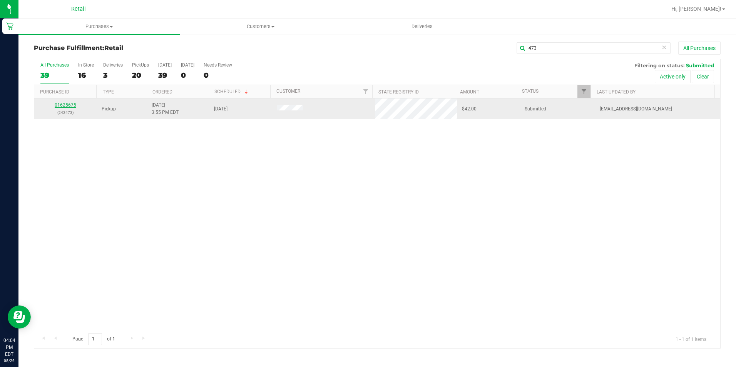
click at [63, 104] on link "01625675" at bounding box center [66, 104] width 22 height 5
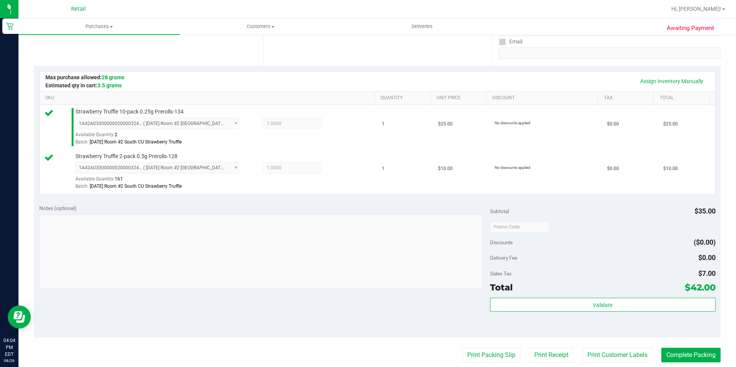
scroll to position [154, 0]
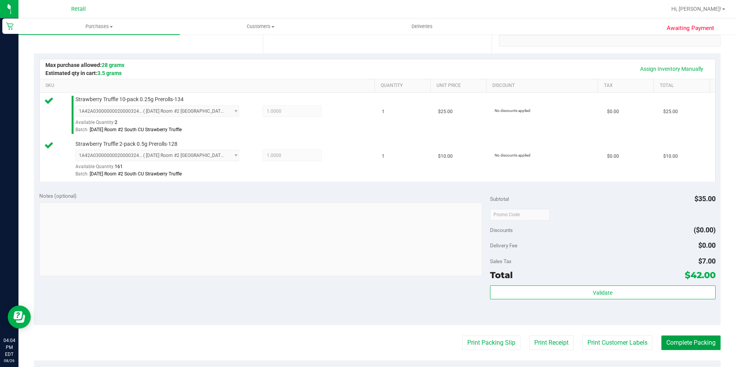
click at [696, 340] on button "Complete Packing" at bounding box center [690, 342] width 59 height 15
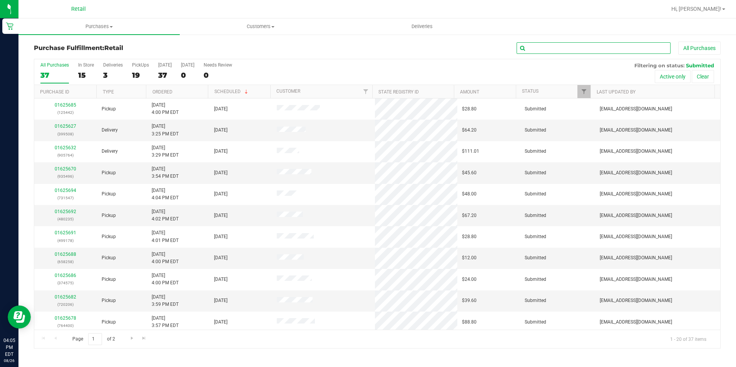
click at [591, 49] on input "text" at bounding box center [593, 48] width 154 height 12
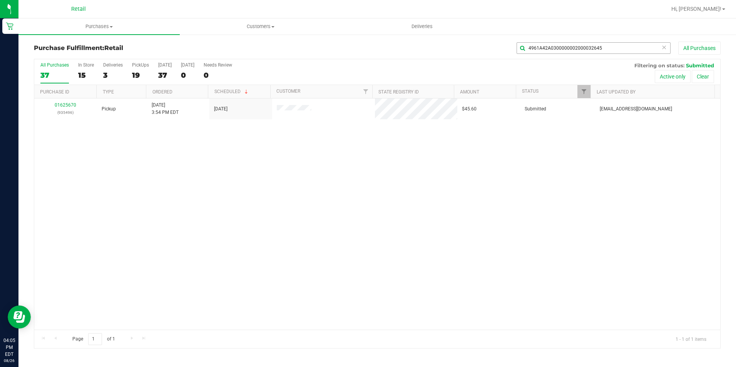
drag, startPoint x: 608, startPoint y: 41, endPoint x: 564, endPoint y: 52, distance: 45.5
click at [564, 52] on div "Purchase Fulfillment: Retail 4961A42A0300000002000032645 All Purchases All Purc…" at bounding box center [376, 195] width 717 height 322
drag, startPoint x: 610, startPoint y: 44, endPoint x: 536, endPoint y: 58, distance: 75.5
click at [536, 58] on div "Purchase Fulfillment: Retail 4961A42A0300000002000032645 All Purchases" at bounding box center [377, 50] width 686 height 17
type input "496"
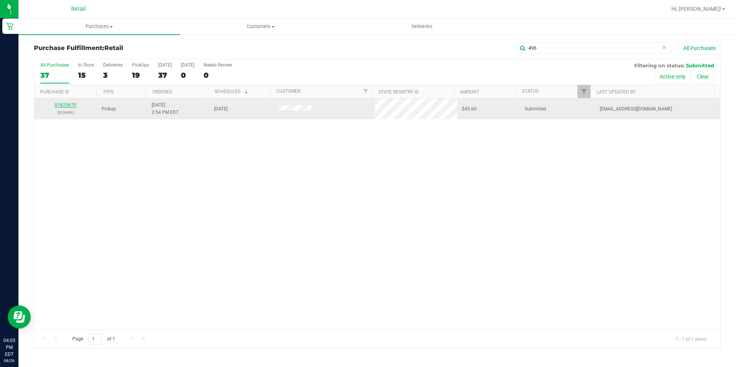
click at [68, 105] on link "01625670" at bounding box center [66, 104] width 22 height 5
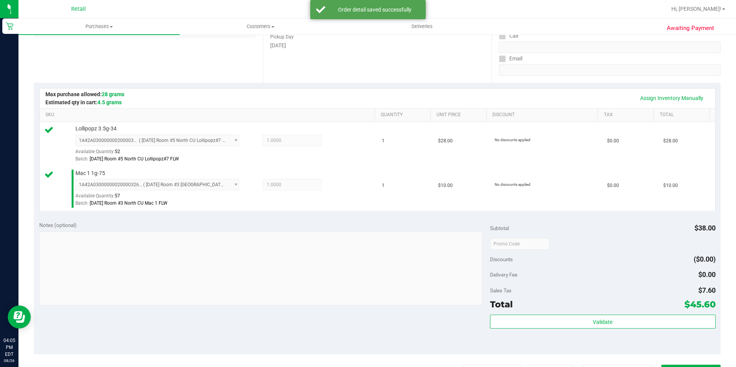
scroll to position [154, 0]
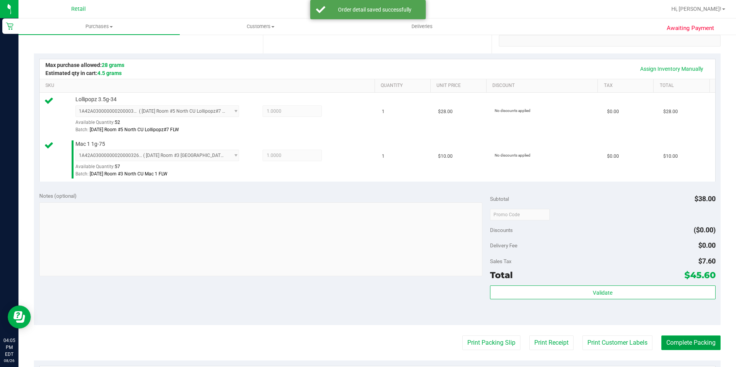
click at [700, 343] on button "Complete Packing" at bounding box center [690, 342] width 59 height 15
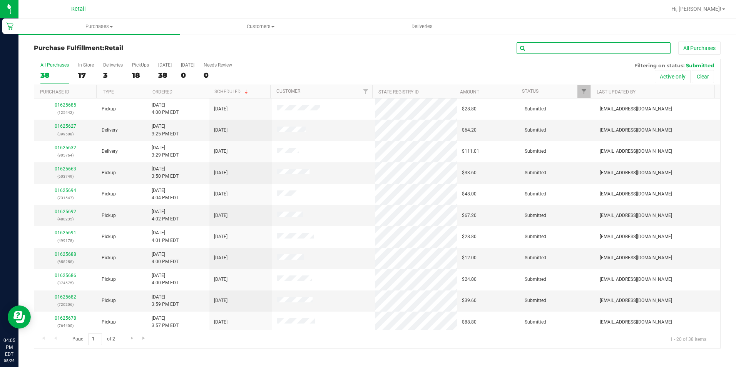
click at [587, 45] on input "text" at bounding box center [593, 48] width 154 height 12
type input "794"
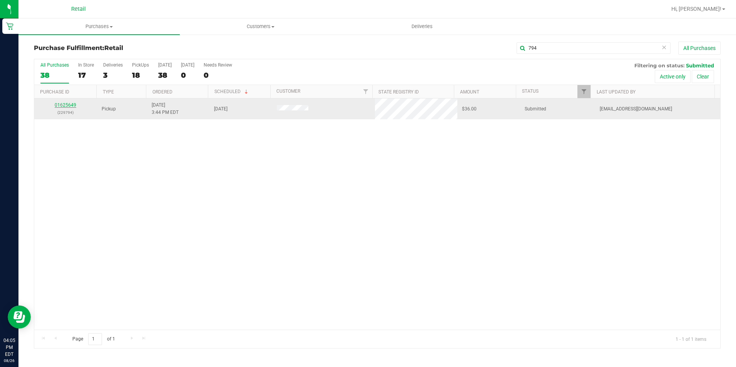
click at [66, 104] on link "01625649" at bounding box center [66, 104] width 22 height 5
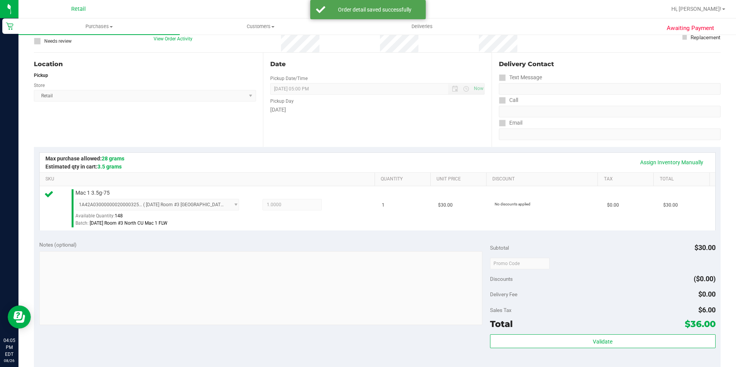
scroll to position [115, 0]
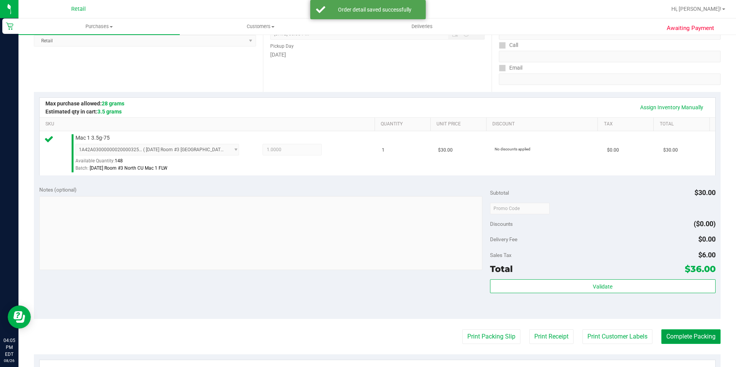
click at [705, 330] on button "Complete Packing" at bounding box center [690, 336] width 59 height 15
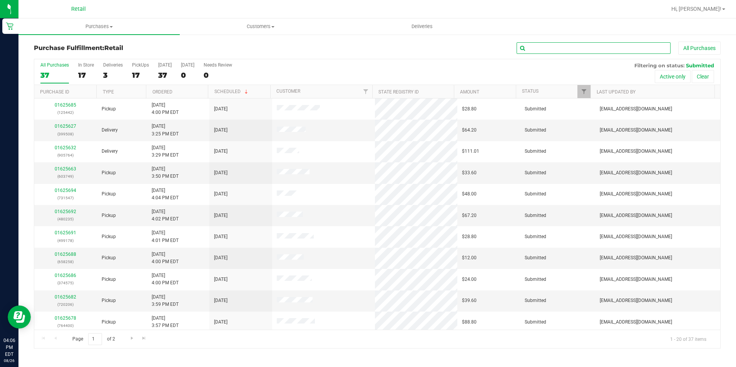
click at [583, 48] on input "text" at bounding box center [593, 48] width 154 height 12
type input "749"
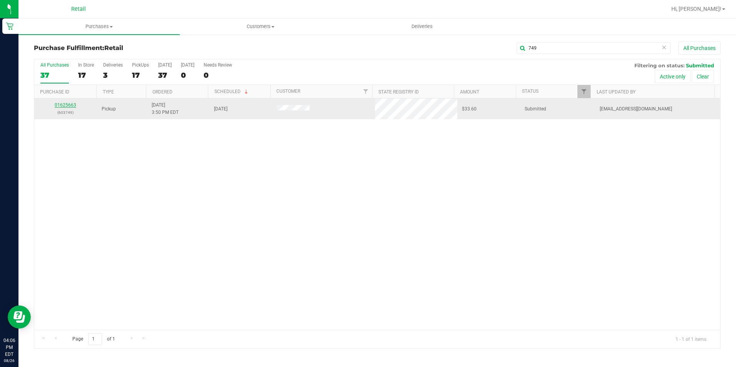
click at [59, 102] on link "01625663" at bounding box center [66, 104] width 22 height 5
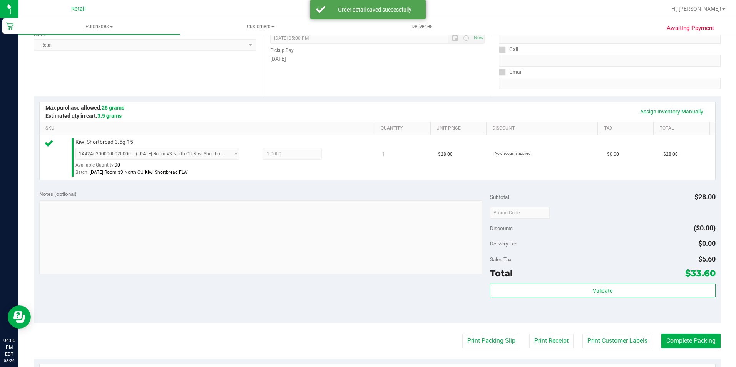
scroll to position [115, 0]
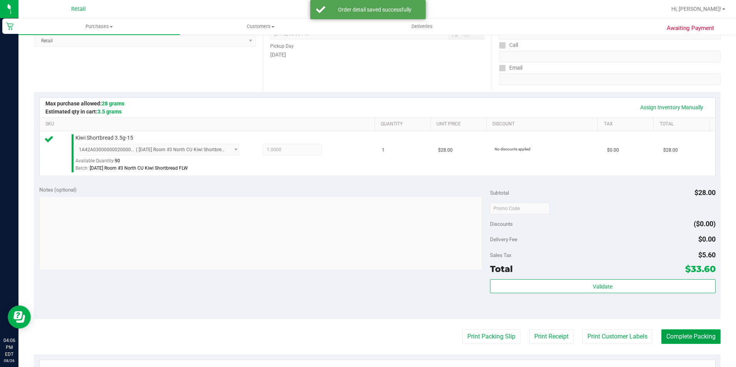
click at [692, 335] on button "Complete Packing" at bounding box center [690, 336] width 59 height 15
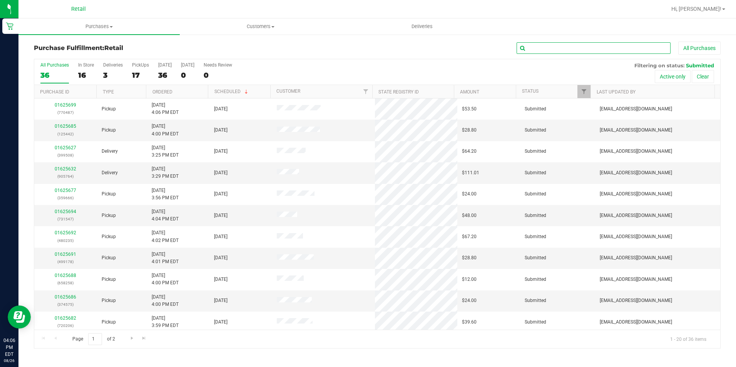
click at [605, 53] on input "text" at bounding box center [593, 48] width 154 height 12
type input "788"
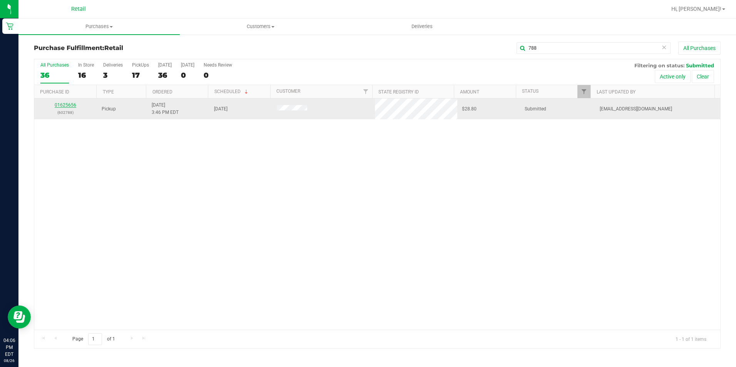
click at [72, 103] on link "01625656" at bounding box center [66, 104] width 22 height 5
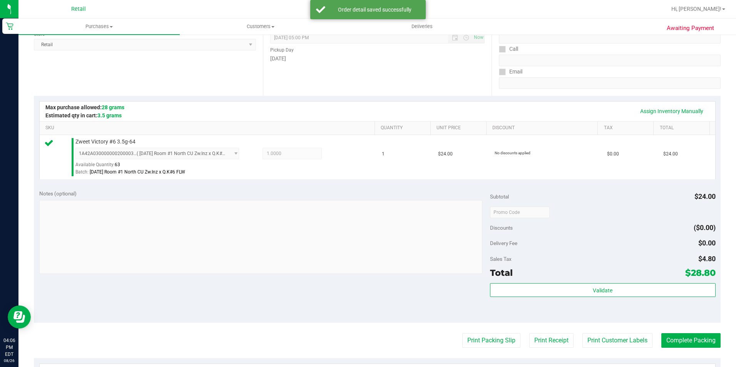
scroll to position [115, 0]
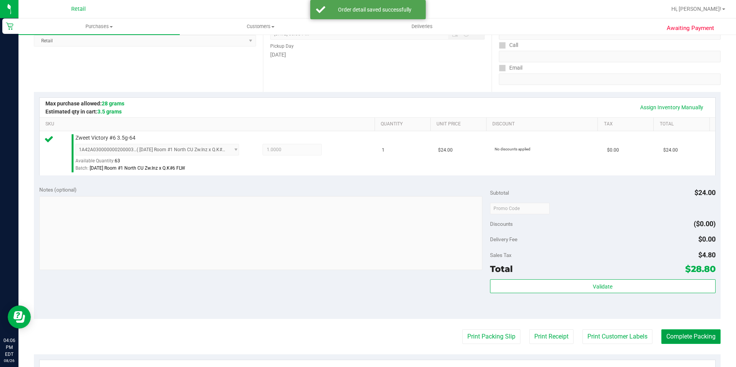
click at [689, 336] on button "Complete Packing" at bounding box center [690, 336] width 59 height 15
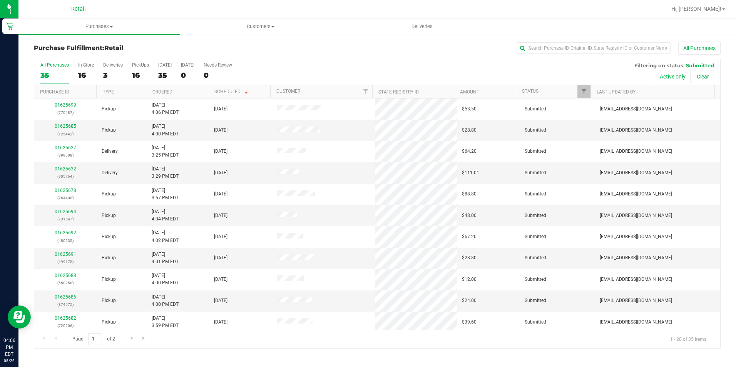
click at [598, 54] on div "All Purchases" at bounding box center [491, 48] width 457 height 13
click at [590, 41] on div "Purchase Fulfillment: Retail All Purchases All Purchases 35 In Store 16 Deliver…" at bounding box center [376, 195] width 717 height 322
click at [592, 47] on input "text" at bounding box center [593, 48] width 154 height 12
type input "038"
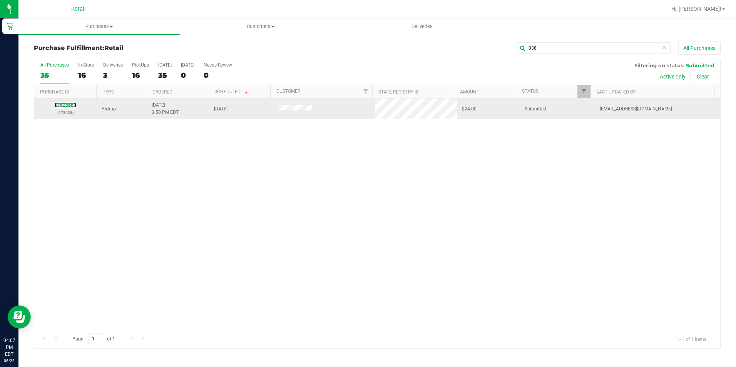
drag, startPoint x: 70, startPoint y: 105, endPoint x: 72, endPoint y: 99, distance: 6.6
click at [70, 105] on link "01625661" at bounding box center [66, 104] width 22 height 5
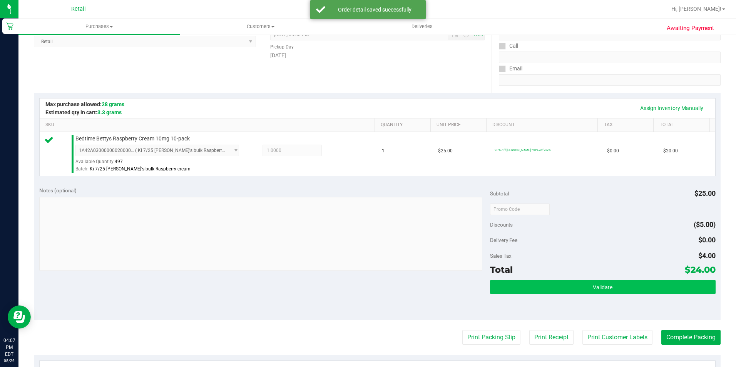
scroll to position [115, 0]
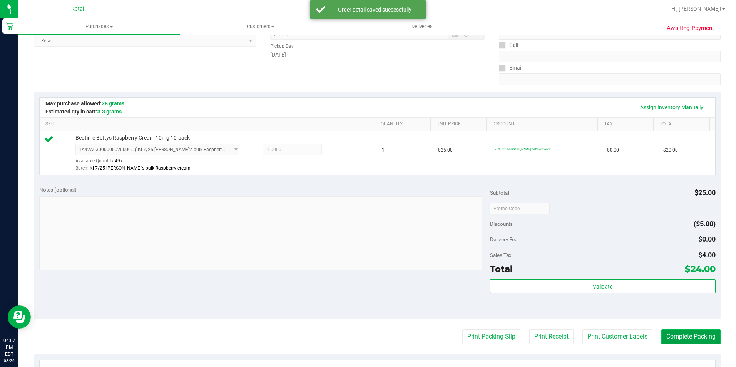
click at [672, 333] on button "Complete Packing" at bounding box center [690, 336] width 59 height 15
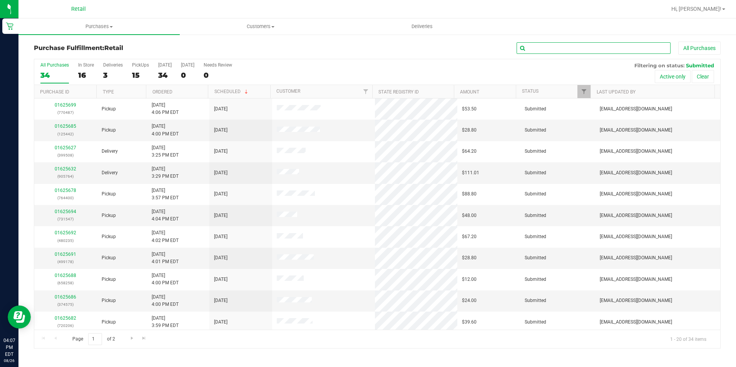
click at [578, 46] on input "text" at bounding box center [593, 48] width 154 height 12
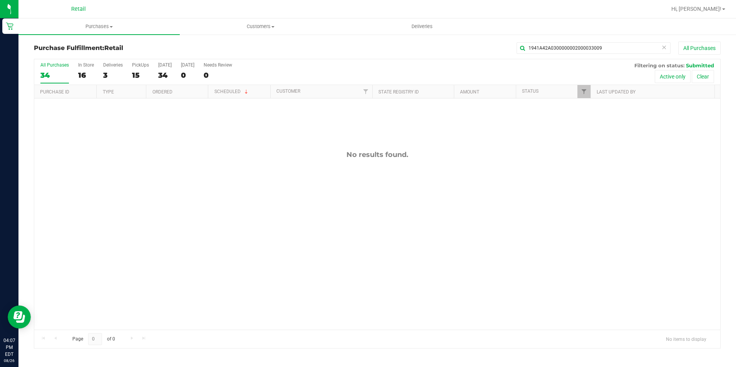
drag, startPoint x: 631, startPoint y: 38, endPoint x: 483, endPoint y: 43, distance: 148.2
click at [483, 43] on div "Purchase Fulfillment: Retail 1941A42A0300000002000033009 All Purchases All Purc…" at bounding box center [376, 195] width 717 height 322
drag, startPoint x: 719, startPoint y: 67, endPoint x: 661, endPoint y: 67, distance: 57.7
click at [661, 67] on div "All Purchases 34 In Store 16 Deliveries 3 PickUps 15 Today 34 Tomorrow 0 Needs …" at bounding box center [377, 72] width 686 height 26
click at [661, 67] on span "Filtering on status:" at bounding box center [659, 65] width 50 height 6
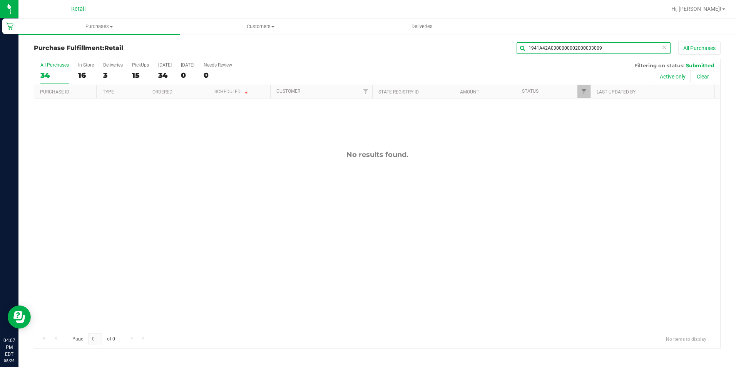
drag, startPoint x: 647, startPoint y: 52, endPoint x: 536, endPoint y: 59, distance: 111.8
click at [536, 59] on div "Purchase Fulfillment: Retail 1941A42A0300000002000033009 All Purchases All Purc…" at bounding box center [377, 195] width 686 height 307
type input "194"
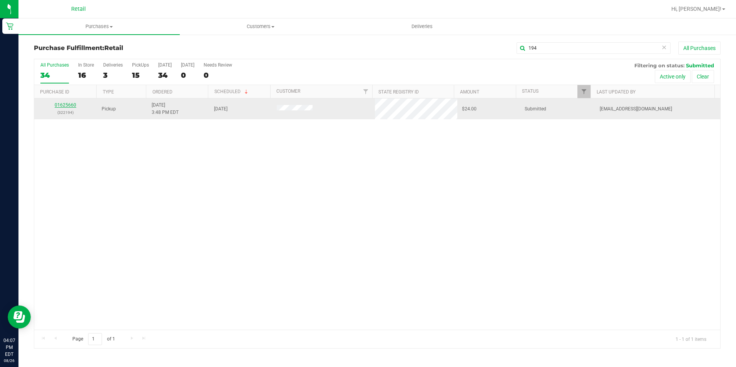
click at [73, 103] on link "01625660" at bounding box center [66, 104] width 22 height 5
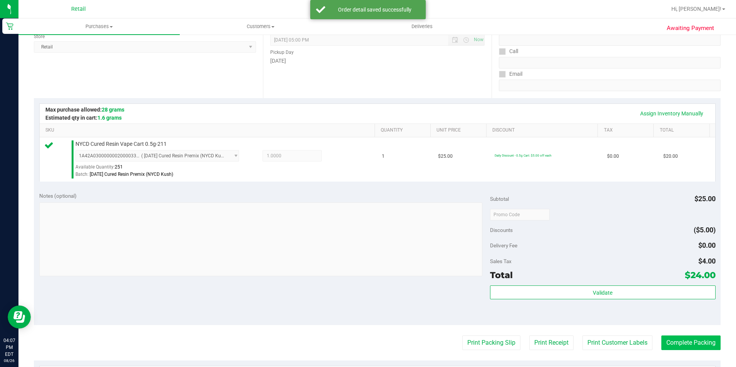
scroll to position [115, 0]
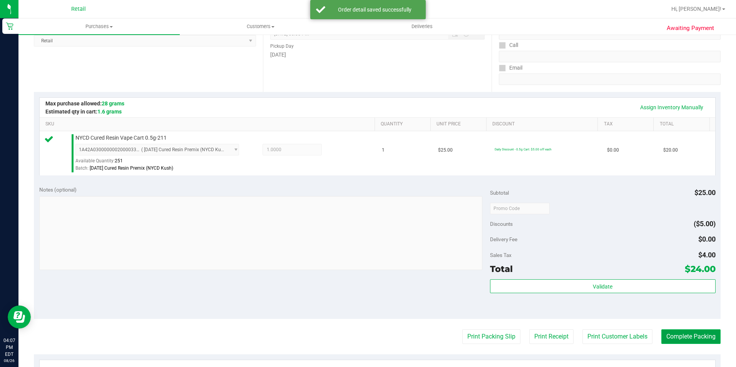
click at [702, 336] on button "Complete Packing" at bounding box center [690, 336] width 59 height 15
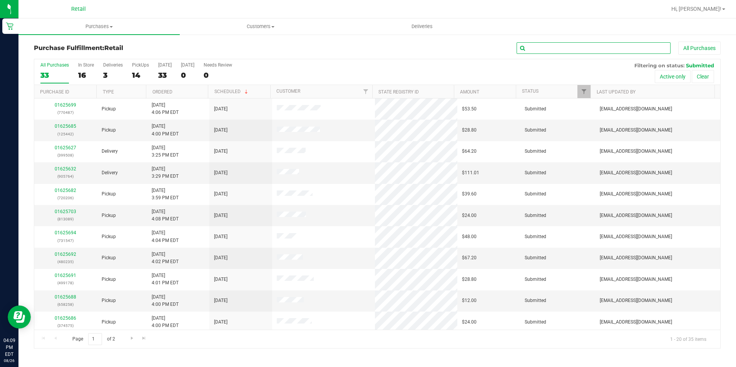
click at [572, 47] on input "text" at bounding box center [593, 48] width 154 height 12
type input "666"
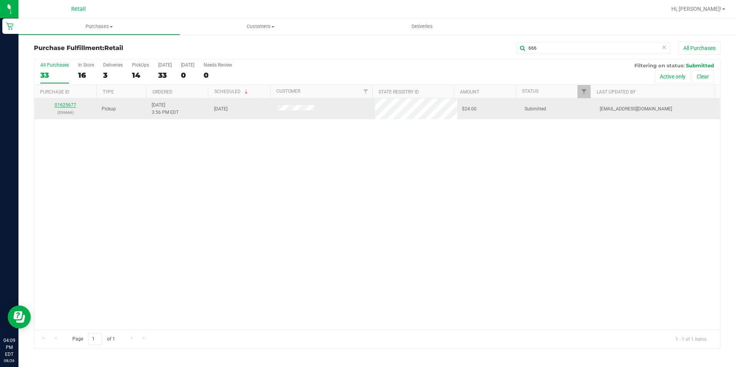
click at [65, 107] on link "01625677" at bounding box center [66, 104] width 22 height 5
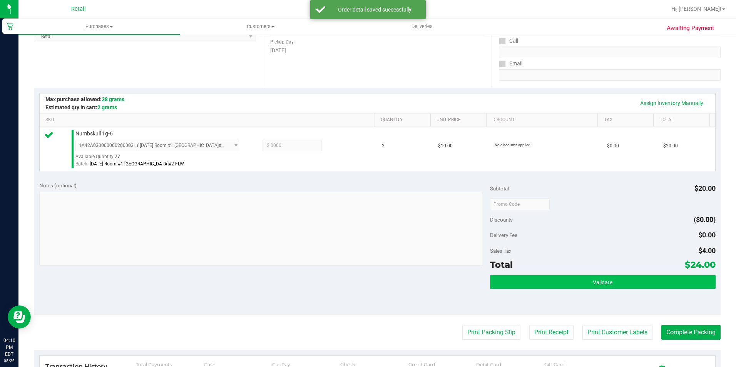
scroll to position [154, 0]
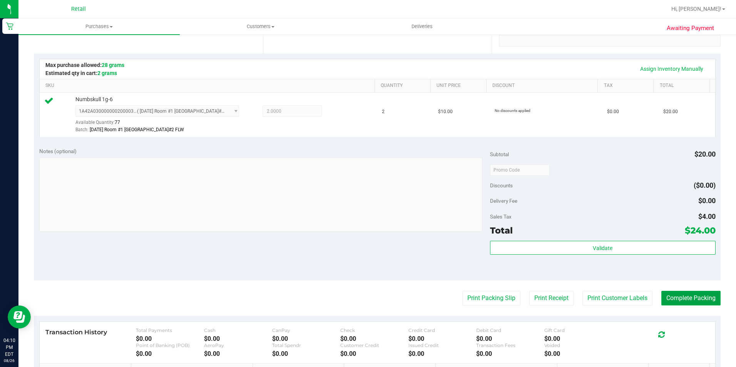
drag, startPoint x: 677, startPoint y: 296, endPoint x: 679, endPoint y: 290, distance: 6.4
click at [677, 296] on button "Complete Packing" at bounding box center [690, 298] width 59 height 15
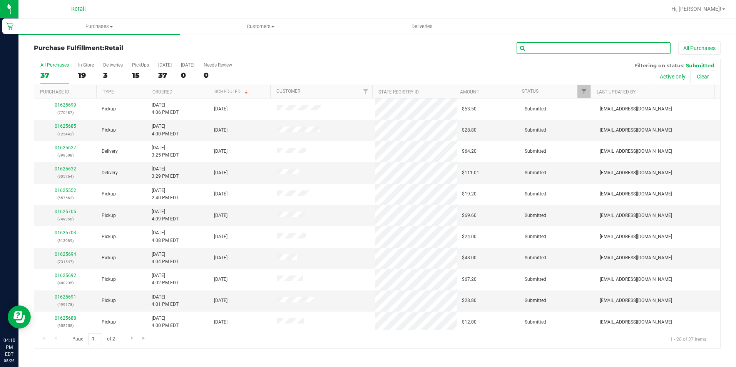
click at [575, 48] on input "text" at bounding box center [593, 48] width 154 height 12
type input "575"
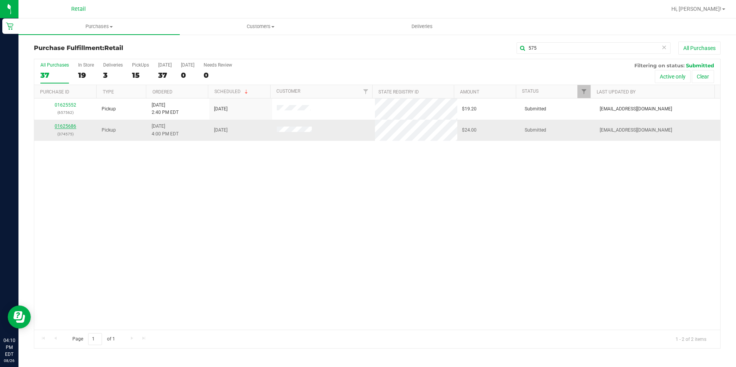
click at [58, 125] on link "01625686" at bounding box center [66, 125] width 22 height 5
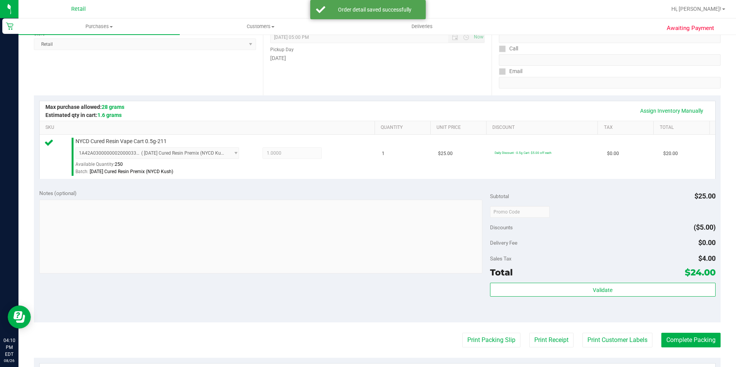
scroll to position [115, 0]
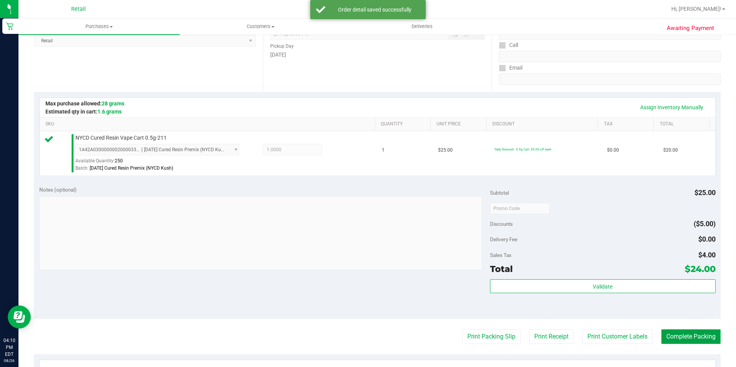
click at [676, 339] on button "Complete Packing" at bounding box center [690, 336] width 59 height 15
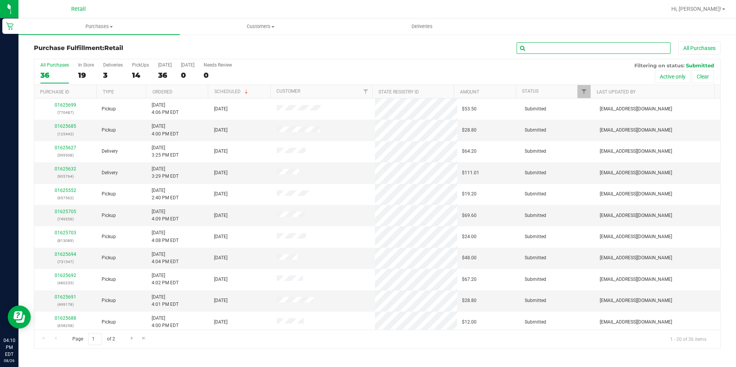
click at [566, 47] on input "text" at bounding box center [593, 48] width 154 height 12
type input "258"
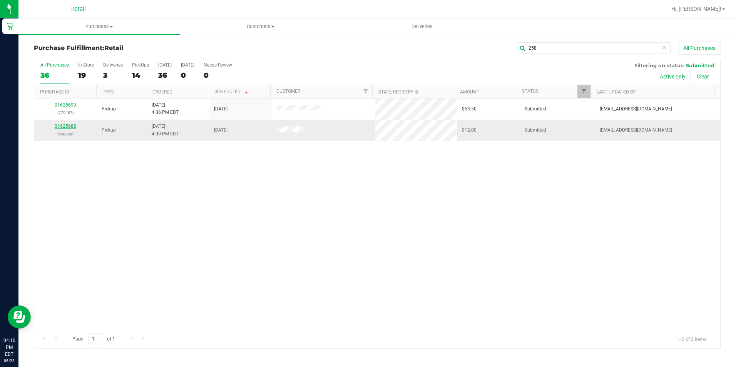
click at [68, 128] on link "01625688" at bounding box center [66, 125] width 22 height 5
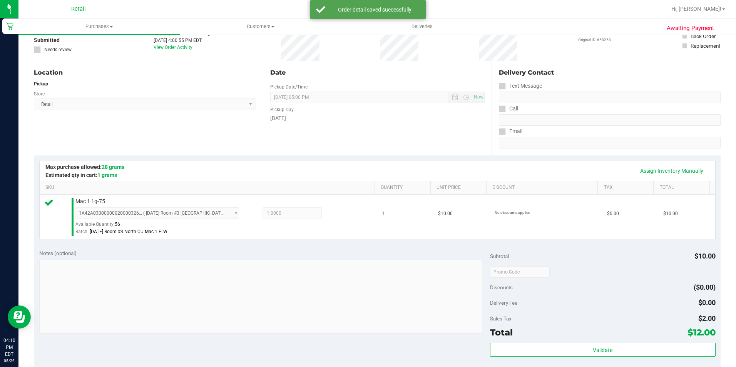
scroll to position [115, 0]
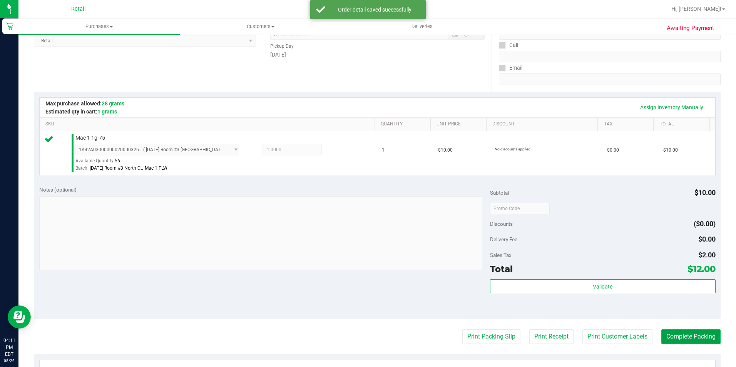
click at [695, 332] on button "Complete Packing" at bounding box center [690, 336] width 59 height 15
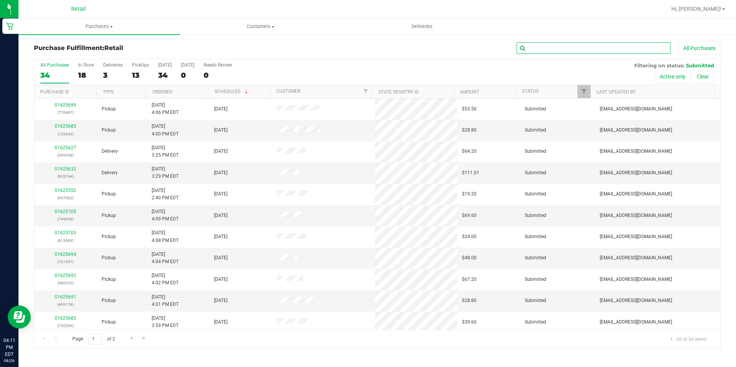
click at [610, 53] on input "text" at bounding box center [593, 48] width 154 height 12
type input "206"
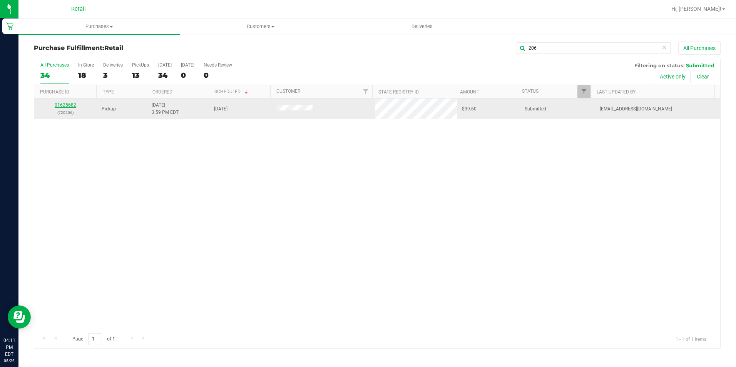
click at [63, 103] on link "01625682" at bounding box center [66, 104] width 22 height 5
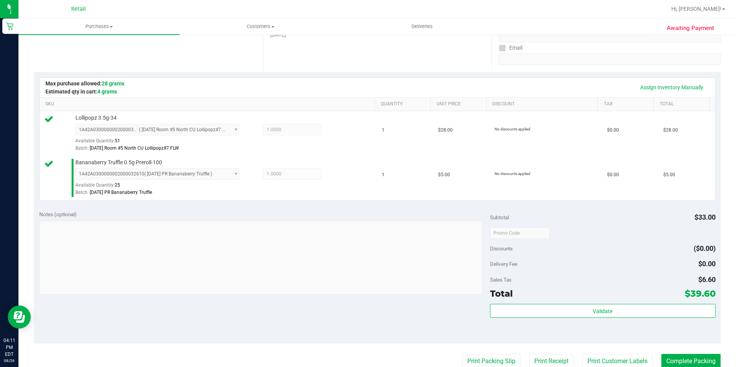
scroll to position [154, 0]
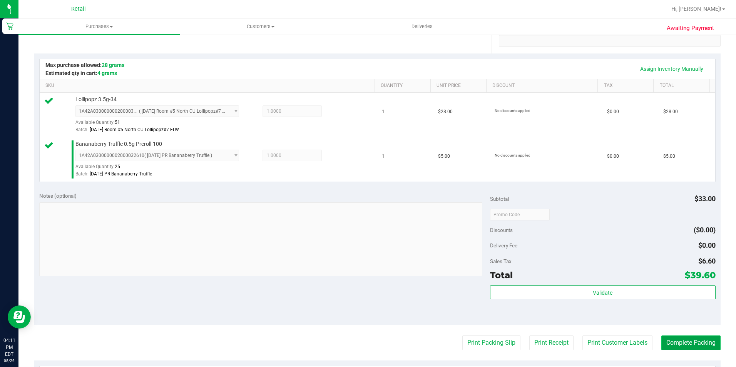
click at [692, 342] on button "Complete Packing" at bounding box center [690, 342] width 59 height 15
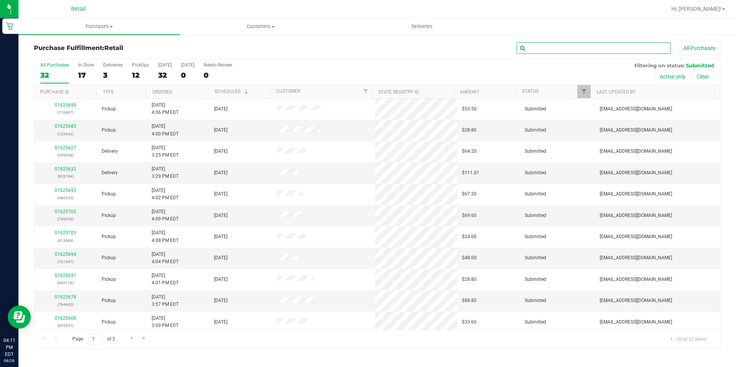
drag, startPoint x: 614, startPoint y: 46, endPoint x: 617, endPoint y: 54, distance: 8.3
click at [614, 46] on input "text" at bounding box center [593, 48] width 154 height 12
type input "235"
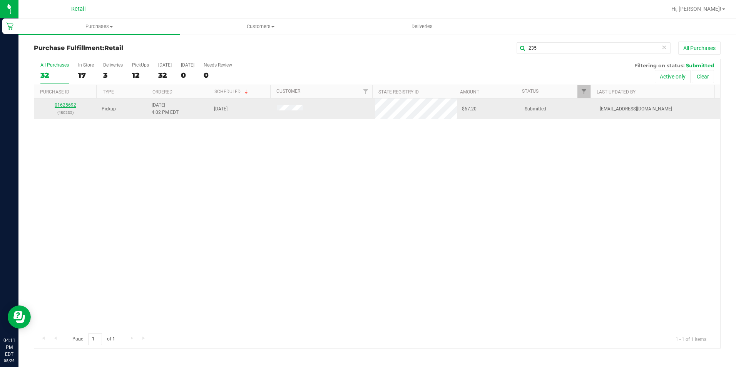
click at [70, 103] on link "01625692" at bounding box center [66, 104] width 22 height 5
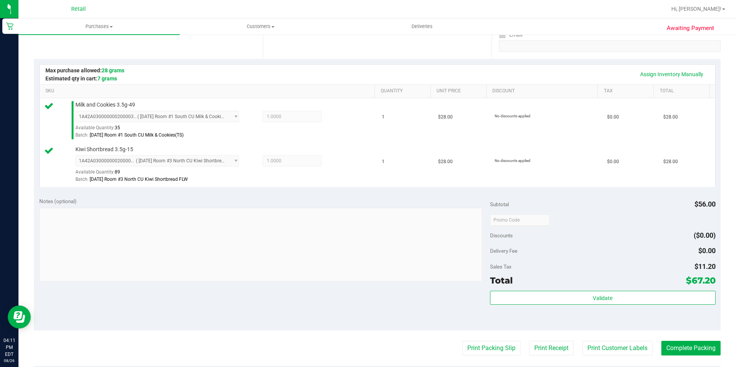
scroll to position [192, 0]
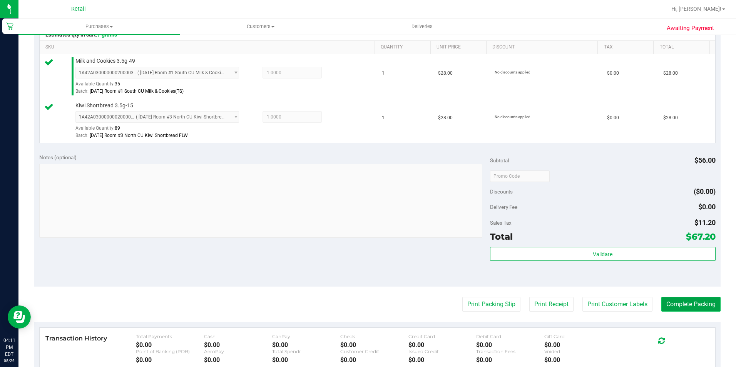
click at [667, 303] on button "Complete Packing" at bounding box center [690, 304] width 59 height 15
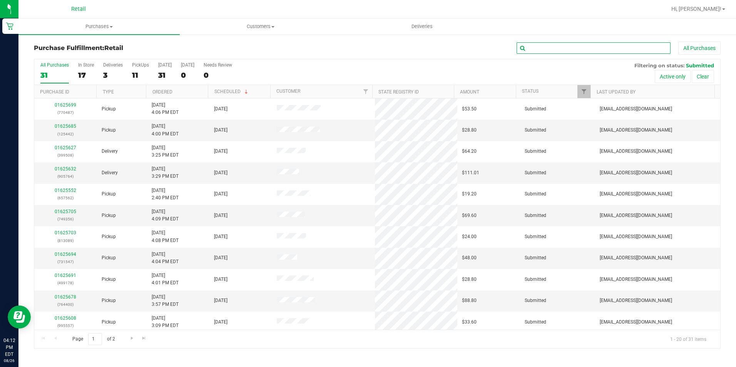
click at [614, 47] on input "text" at bounding box center [593, 48] width 154 height 12
type input "178"
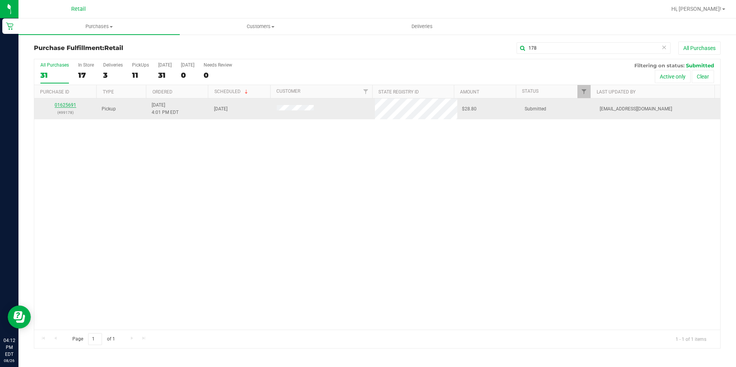
click at [71, 105] on link "01625691" at bounding box center [66, 104] width 22 height 5
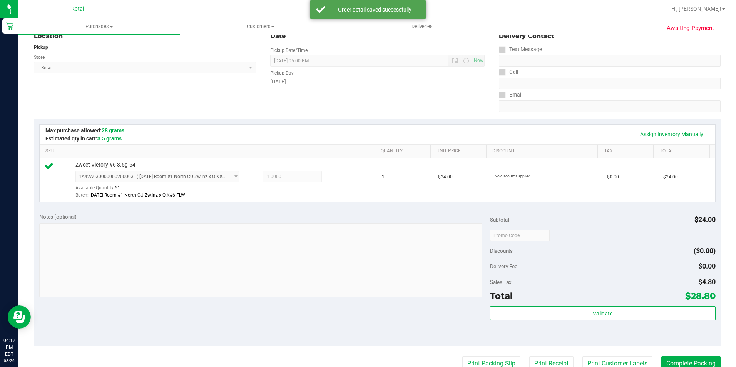
scroll to position [154, 0]
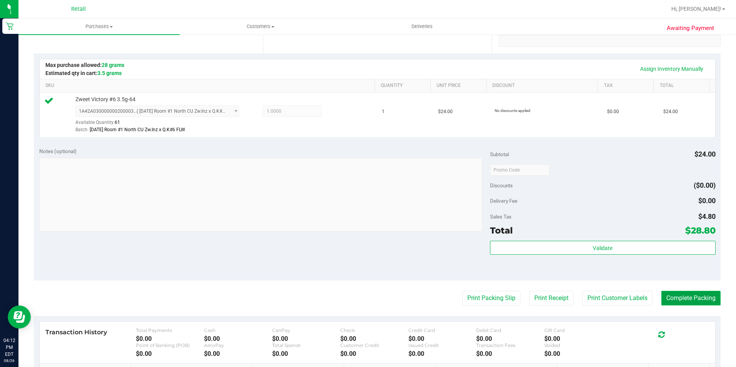
click at [666, 295] on button "Complete Packing" at bounding box center [690, 298] width 59 height 15
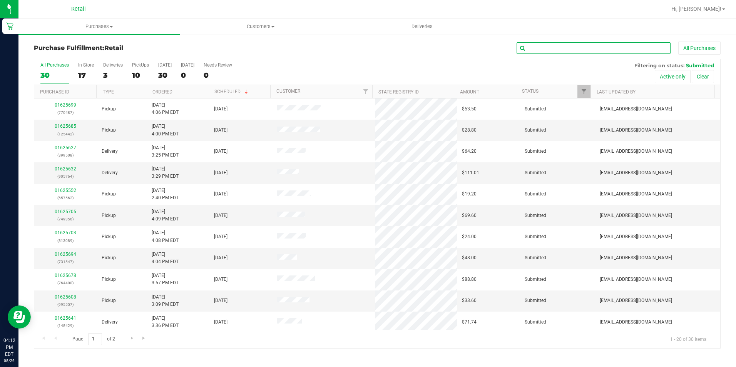
click at [546, 50] on input "text" at bounding box center [593, 48] width 154 height 12
type input "442"
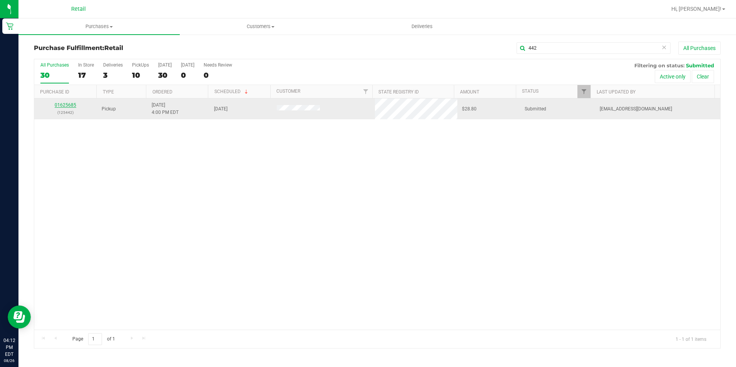
click at [69, 104] on link "01625685" at bounding box center [66, 104] width 22 height 5
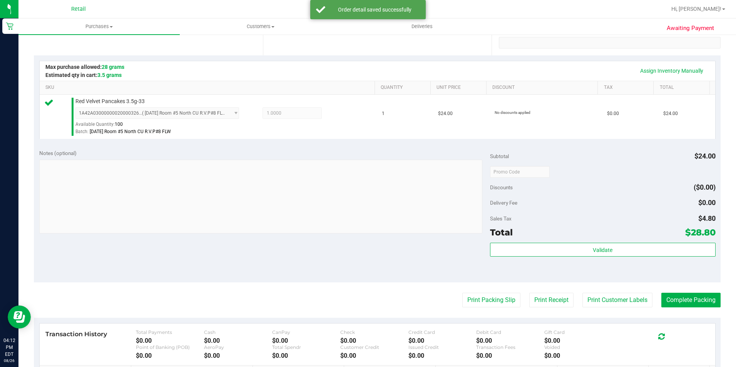
scroll to position [154, 0]
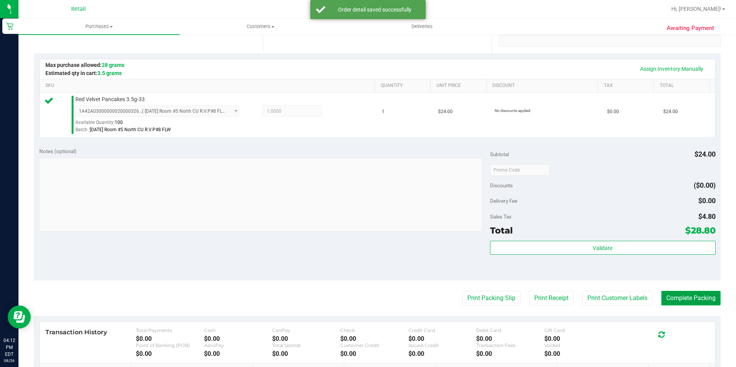
click at [689, 302] on button "Complete Packing" at bounding box center [690, 298] width 59 height 15
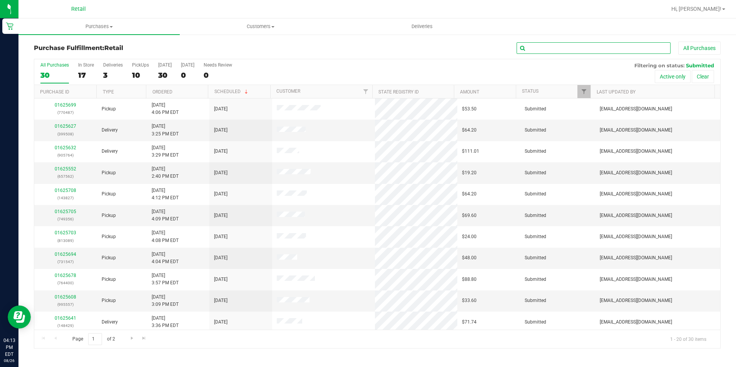
click at [574, 43] on input "text" at bounding box center [593, 48] width 154 height 12
type input "400"
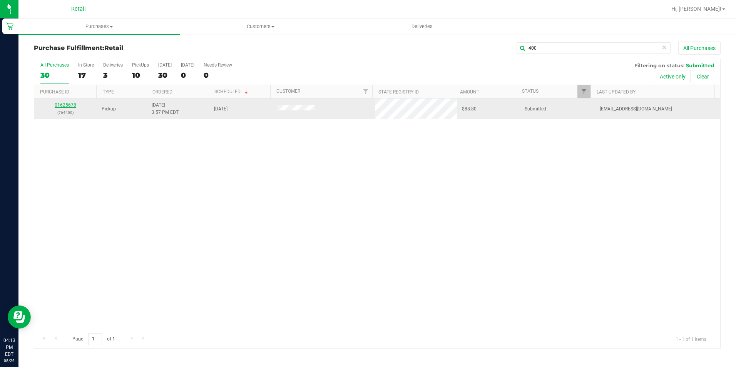
click at [73, 107] on link "01625678" at bounding box center [66, 104] width 22 height 5
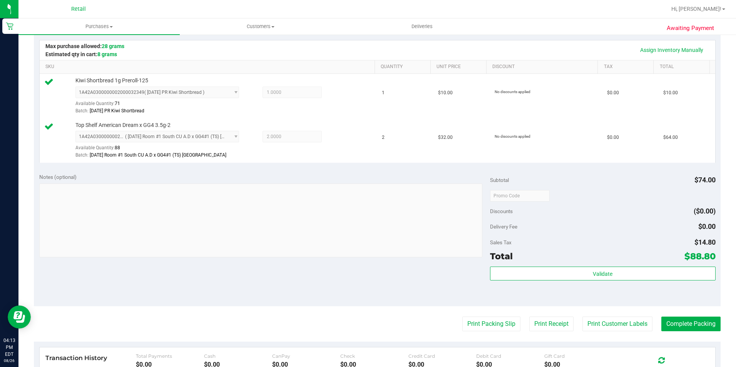
scroll to position [192, 0]
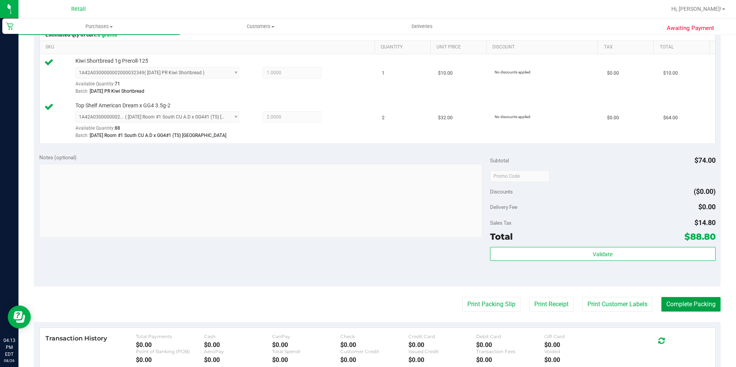
click at [684, 306] on button "Complete Packing" at bounding box center [690, 304] width 59 height 15
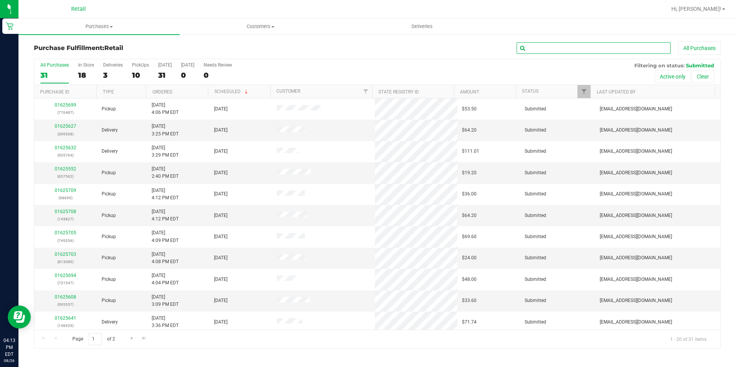
click at [641, 48] on input "text" at bounding box center [593, 48] width 154 height 12
type input "547"
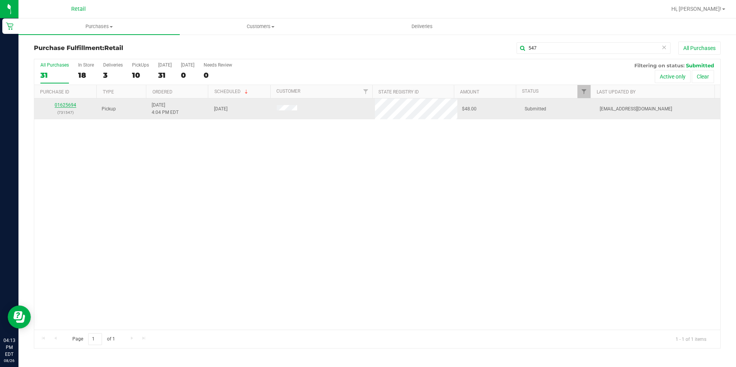
click at [75, 102] on link "01625694" at bounding box center [66, 104] width 22 height 5
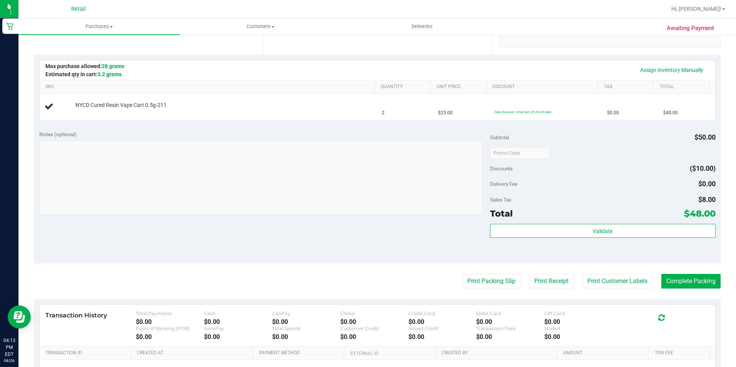
scroll to position [154, 0]
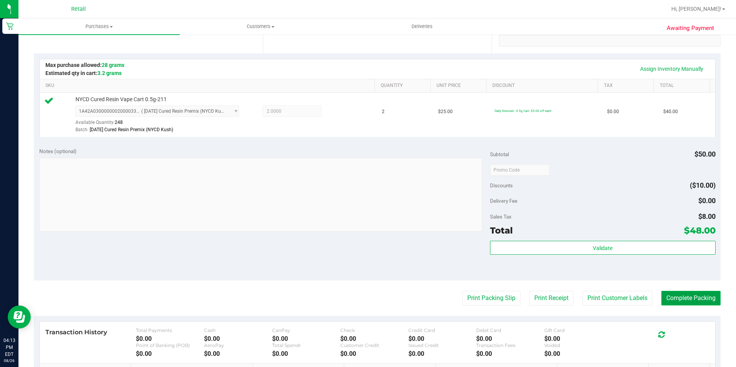
click at [687, 293] on button "Complete Packing" at bounding box center [690, 298] width 59 height 15
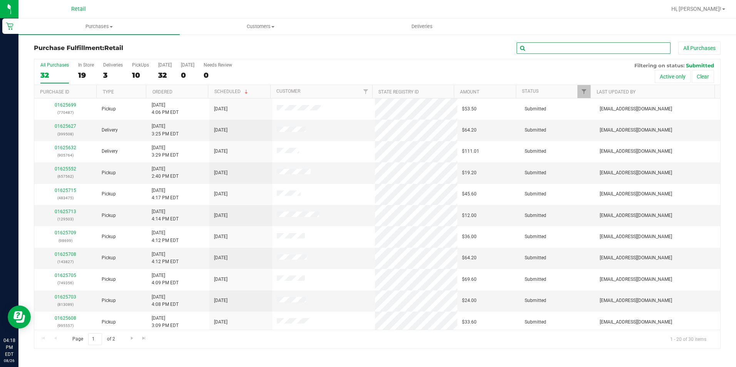
click at [567, 45] on input "text" at bounding box center [593, 48] width 154 height 12
type input "827"
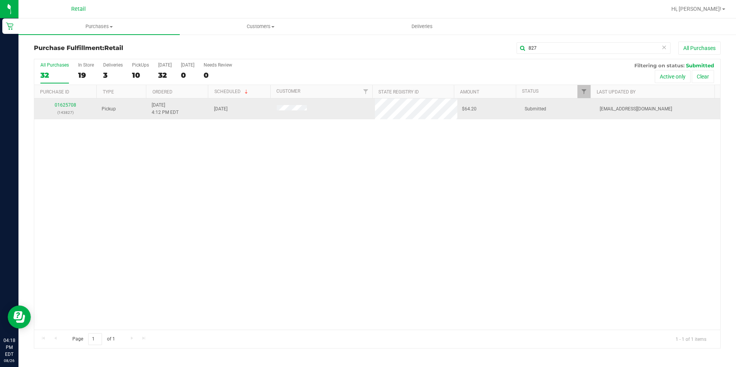
click at [63, 101] on td "01625708 (143827)" at bounding box center [65, 108] width 63 height 21
click at [63, 103] on link "01625708" at bounding box center [66, 104] width 22 height 5
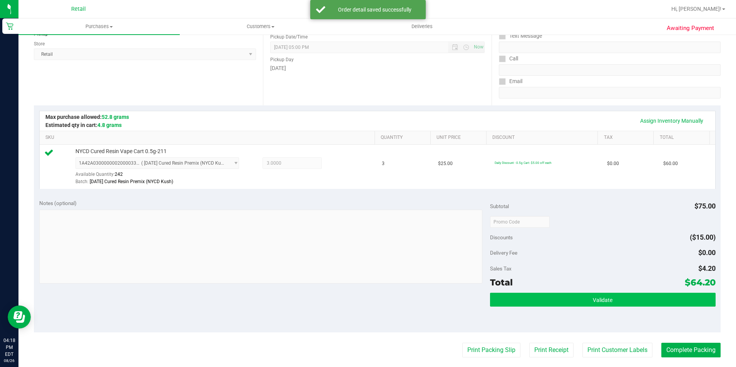
scroll to position [115, 0]
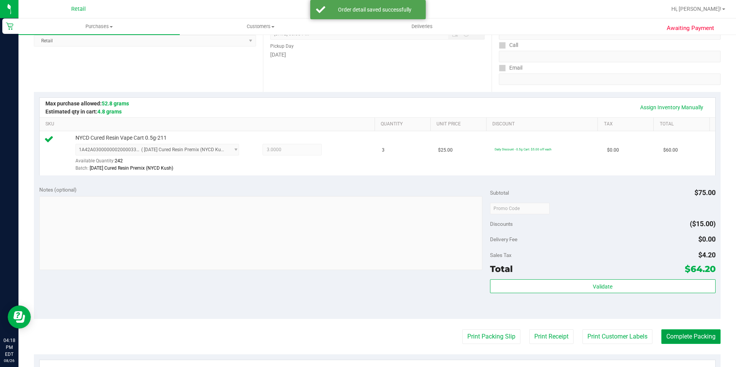
click at [661, 335] on button "Complete Packing" at bounding box center [690, 336] width 59 height 15
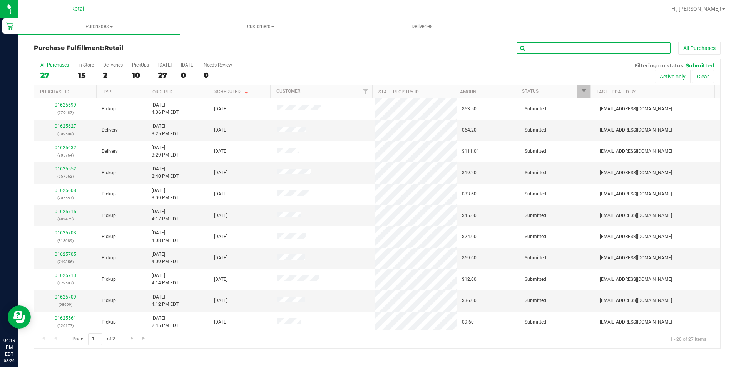
click at [578, 48] on input "text" at bounding box center [593, 48] width 154 height 12
type input "089"
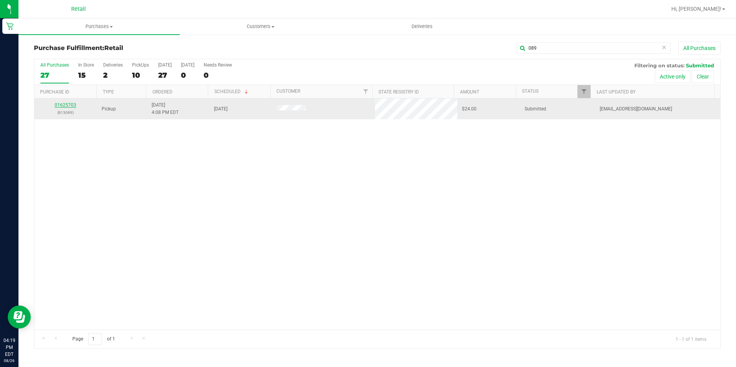
click at [63, 106] on link "01625703" at bounding box center [66, 104] width 22 height 5
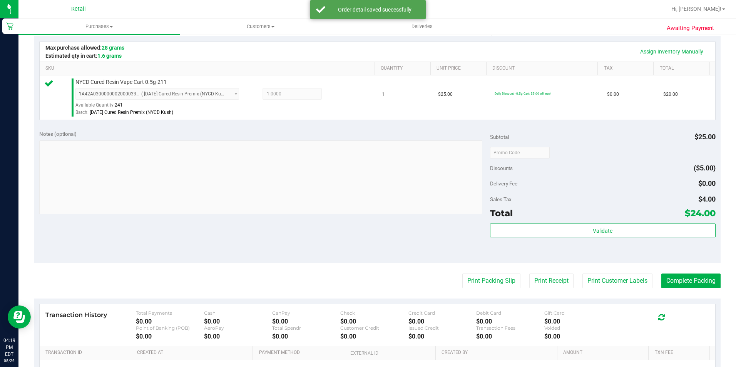
scroll to position [192, 0]
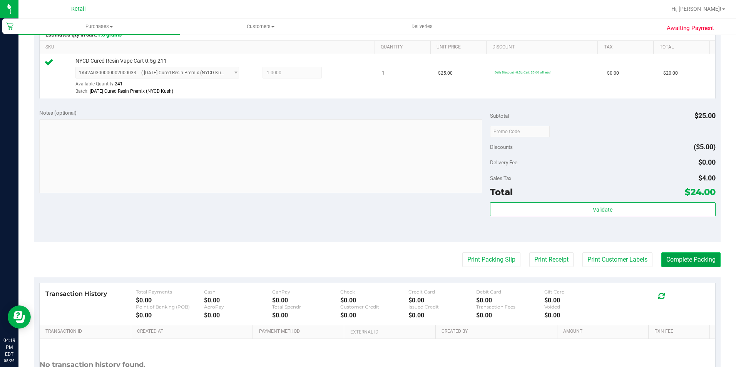
click at [699, 259] on button "Complete Packing" at bounding box center [690, 259] width 59 height 15
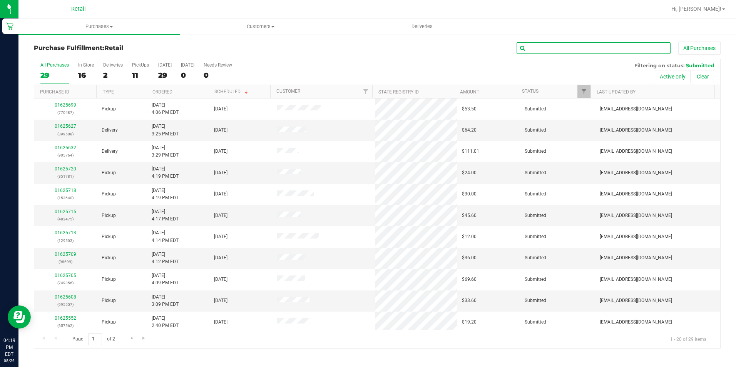
click at [548, 47] on input "text" at bounding box center [593, 48] width 154 height 12
type input "699"
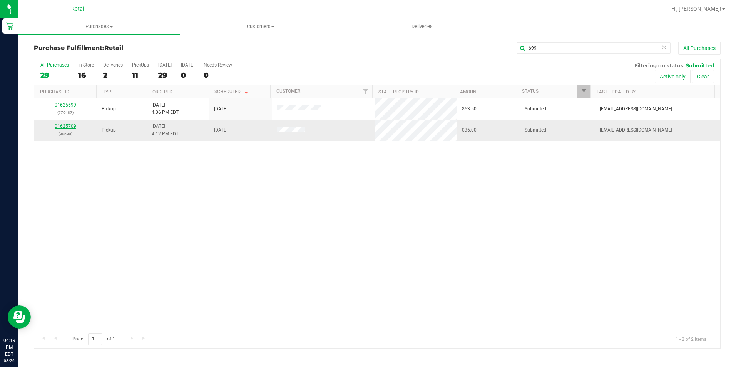
click at [67, 128] on link "01625709" at bounding box center [66, 125] width 22 height 5
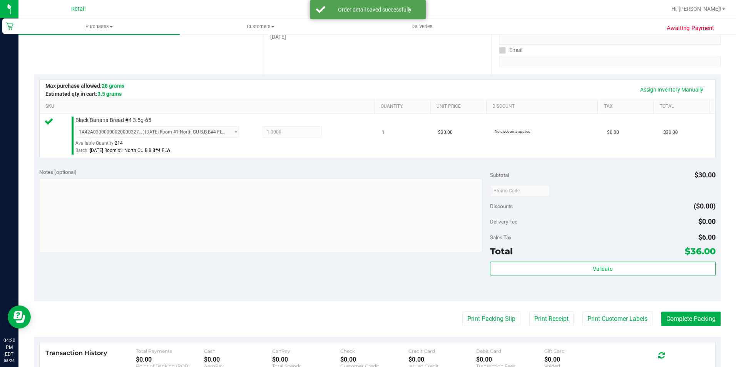
scroll to position [154, 0]
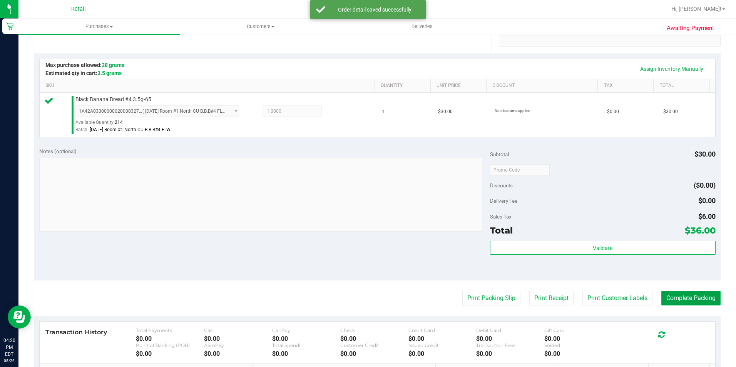
click at [696, 299] on button "Complete Packing" at bounding box center [690, 298] width 59 height 15
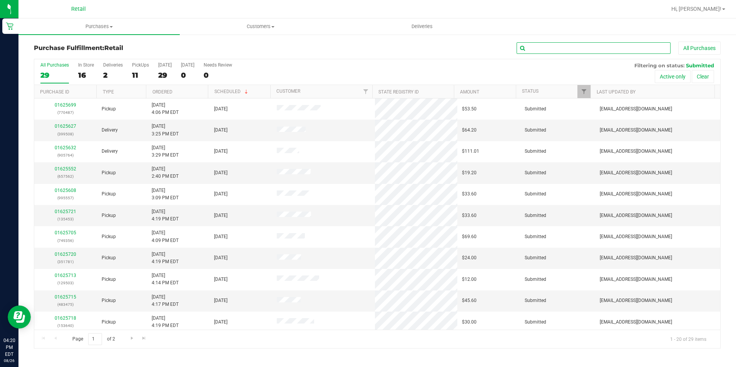
click at [619, 48] on input "text" at bounding box center [593, 48] width 154 height 12
type input "503"
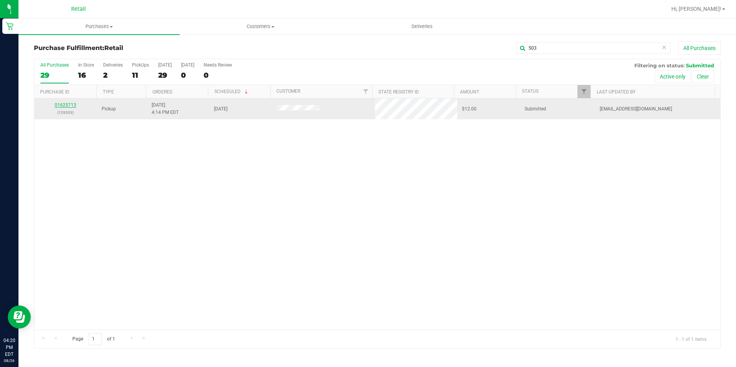
click at [70, 106] on link "01625713" at bounding box center [66, 104] width 22 height 5
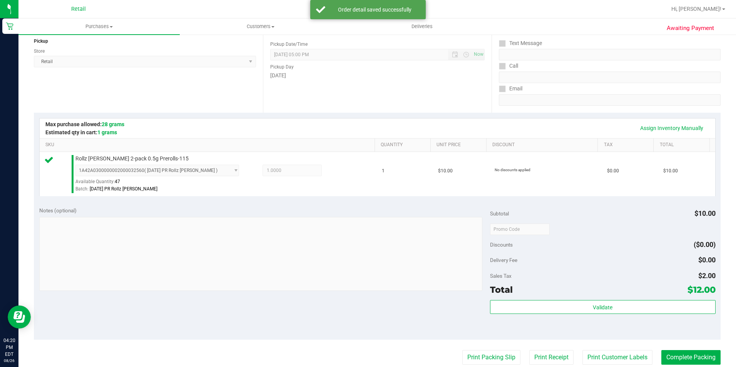
scroll to position [115, 0]
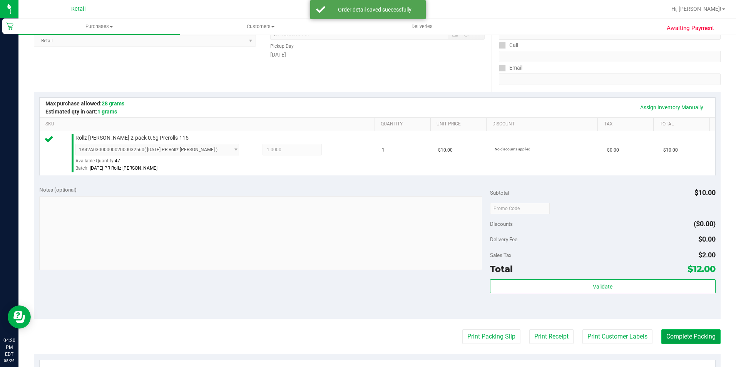
click at [677, 332] on button "Complete Packing" at bounding box center [690, 336] width 59 height 15
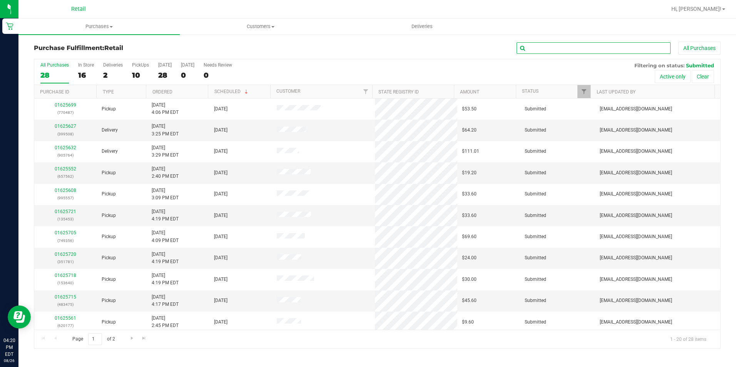
click at [616, 50] on input "text" at bounding box center [593, 48] width 154 height 12
type input "356"
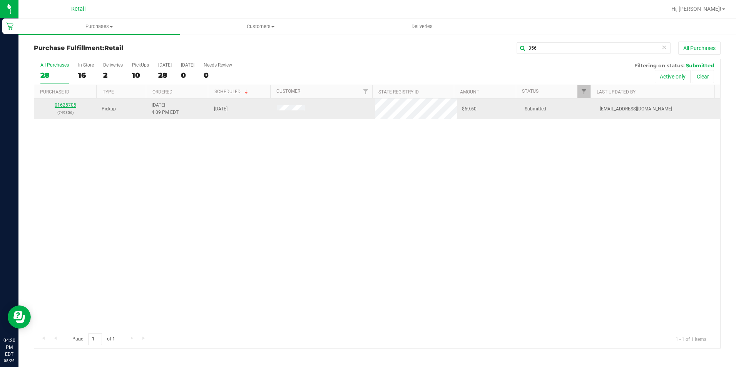
click at [71, 106] on link "01625705" at bounding box center [66, 104] width 22 height 5
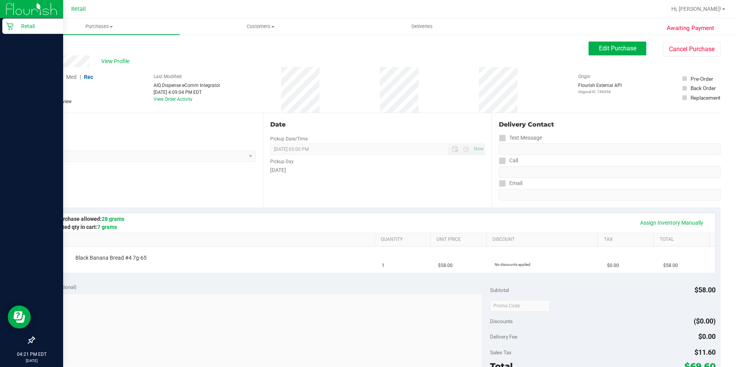
drag, startPoint x: 24, startPoint y: 50, endPoint x: 17, endPoint y: 61, distance: 13.6
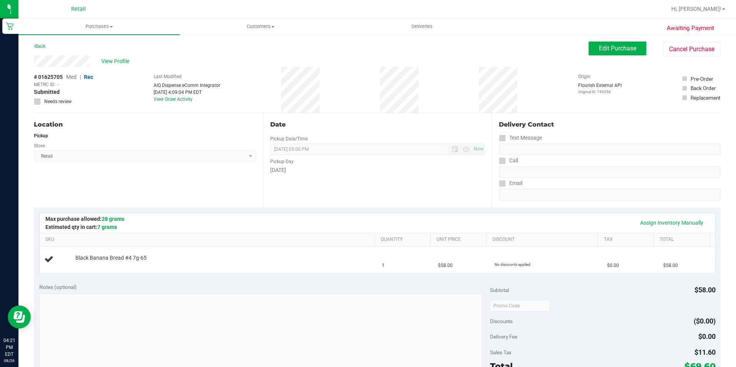
drag, startPoint x: 17, startPoint y: 61, endPoint x: 266, endPoint y: 80, distance: 250.4
click at [266, 80] on div "# 01625705 Med | Rec METRC ID: - Submitted Needs review Last Modified AIQ Dispe…" at bounding box center [377, 90] width 686 height 46
drag, startPoint x: 274, startPoint y: 92, endPoint x: 272, endPoint y: 97, distance: 5.4
click at [361, 192] on div "Date Pickup Date/Time 08/26/2025 Now 08/26/2025 05:00 PM Now Pickup Day Tuesday" at bounding box center [377, 160] width 229 height 94
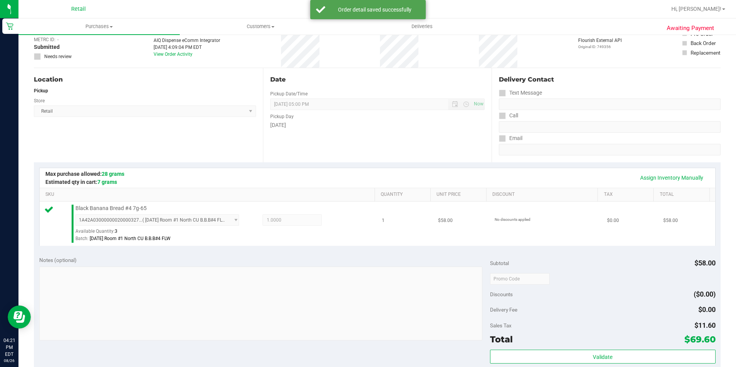
scroll to position [154, 0]
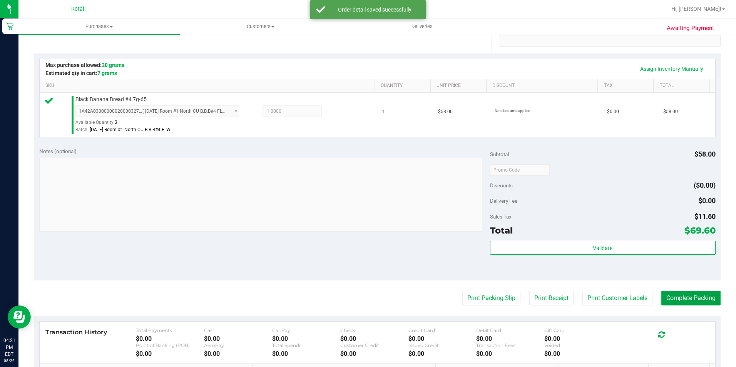
click at [689, 295] on button "Complete Packing" at bounding box center [690, 298] width 59 height 15
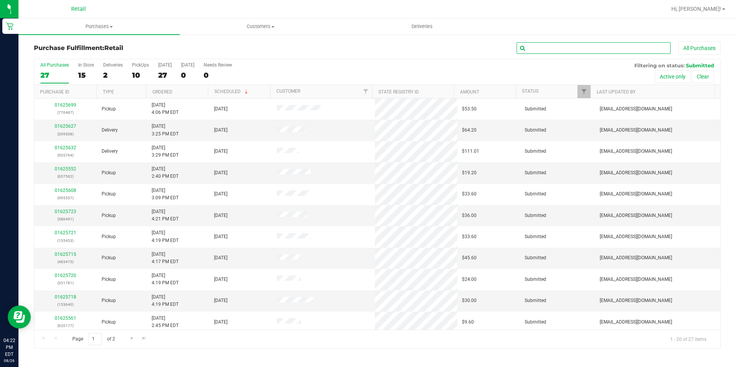
click at [562, 47] on input "text" at bounding box center [593, 48] width 154 height 12
type input "491"
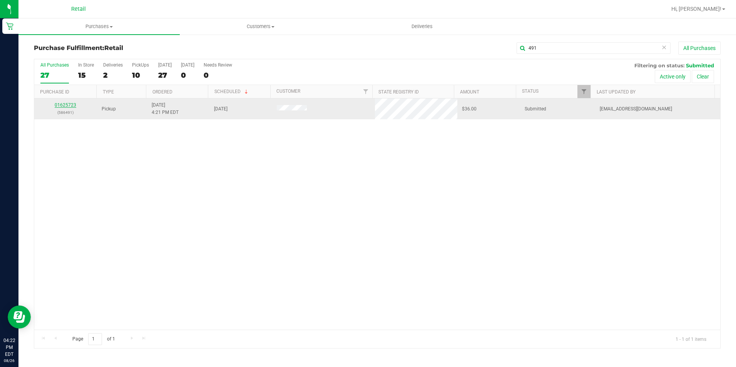
click at [72, 102] on link "01625723" at bounding box center [66, 104] width 22 height 5
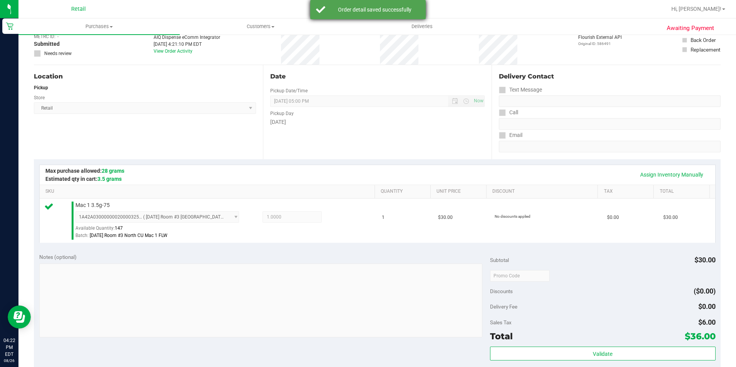
scroll to position [154, 0]
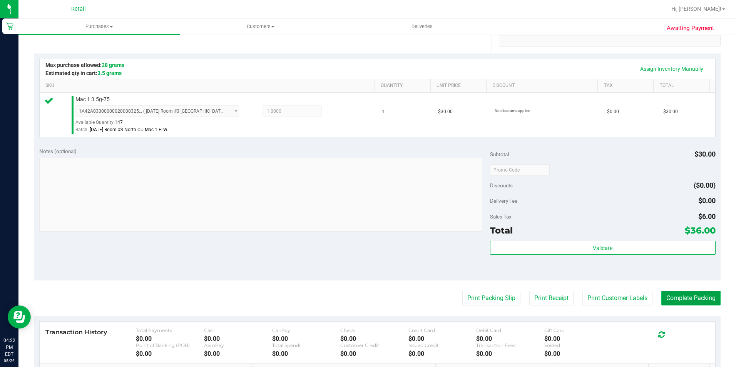
drag, startPoint x: 687, startPoint y: 296, endPoint x: 683, endPoint y: 297, distance: 4.1
click at [684, 298] on button "Complete Packing" at bounding box center [690, 298] width 59 height 15
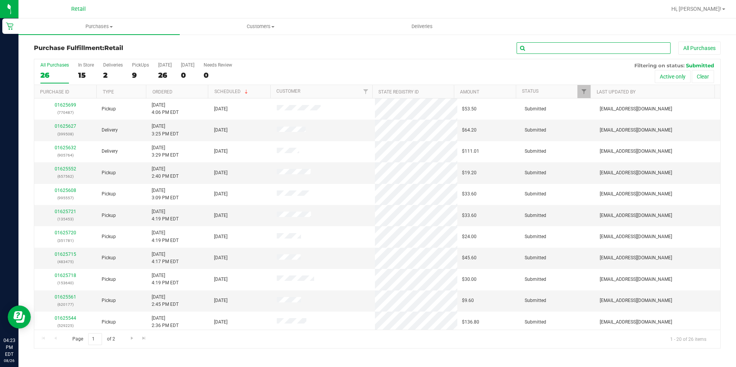
click at [566, 44] on input "text" at bounding box center [593, 48] width 154 height 12
type input "781"
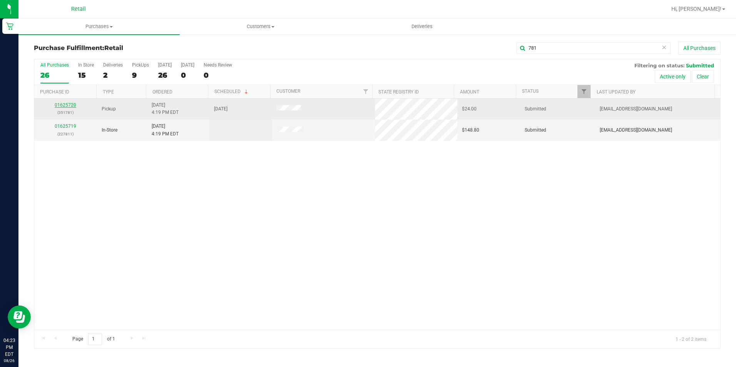
click at [59, 103] on link "01625720" at bounding box center [66, 104] width 22 height 5
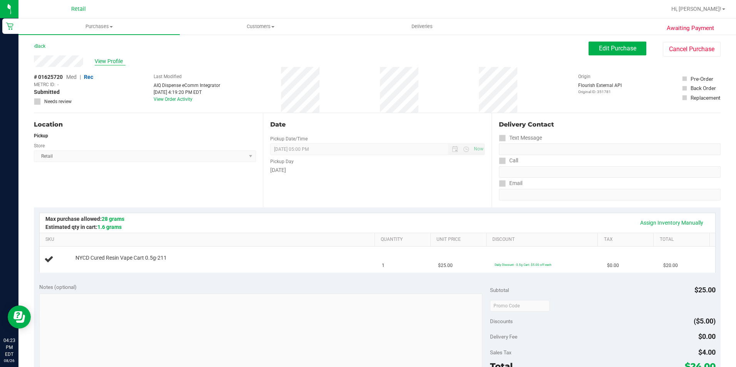
click at [112, 61] on span "View Profile" at bounding box center [110, 61] width 31 height 8
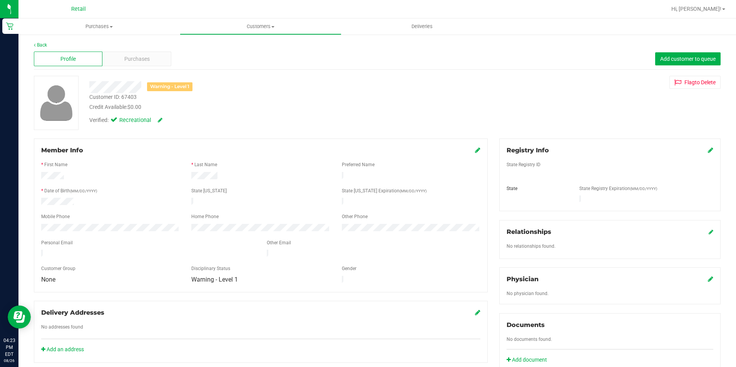
click at [475, 149] on icon at bounding box center [477, 150] width 5 height 6
click at [473, 150] on icon at bounding box center [476, 151] width 7 height 6
click at [152, 62] on div "Purchases" at bounding box center [136, 59] width 68 height 15
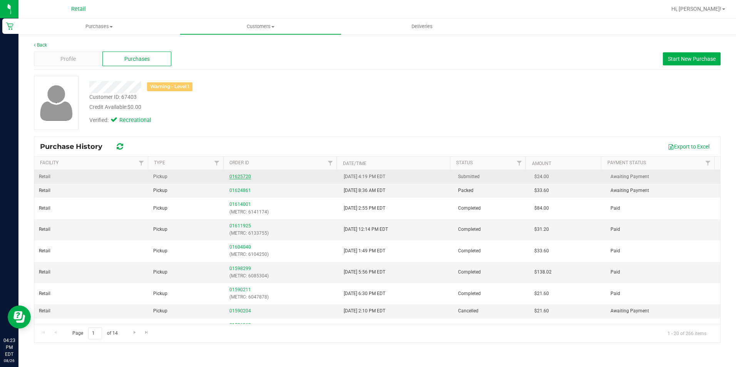
click at [241, 178] on link "01625720" at bounding box center [240, 176] width 22 height 5
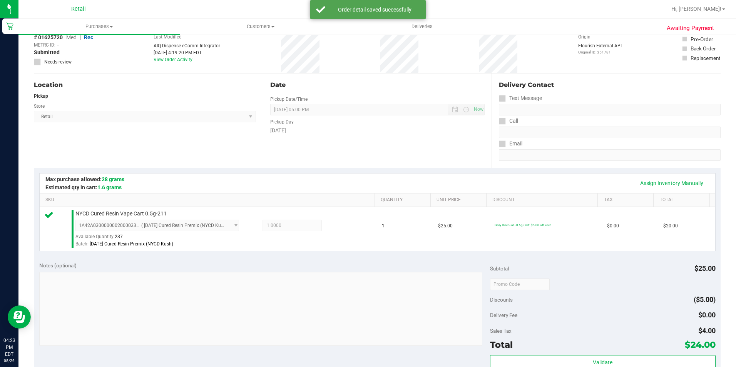
scroll to position [154, 0]
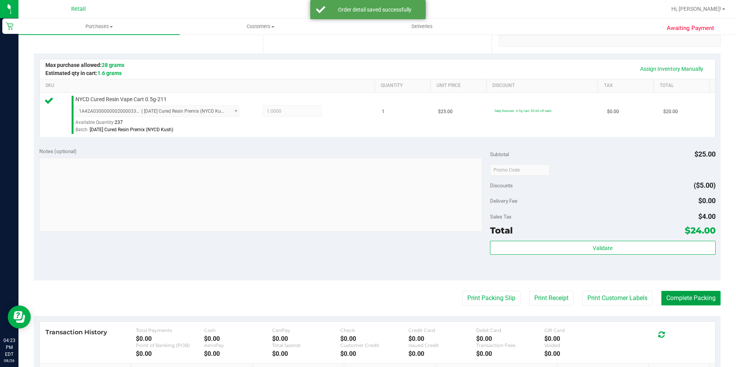
click at [680, 299] on button "Complete Packing" at bounding box center [690, 298] width 59 height 15
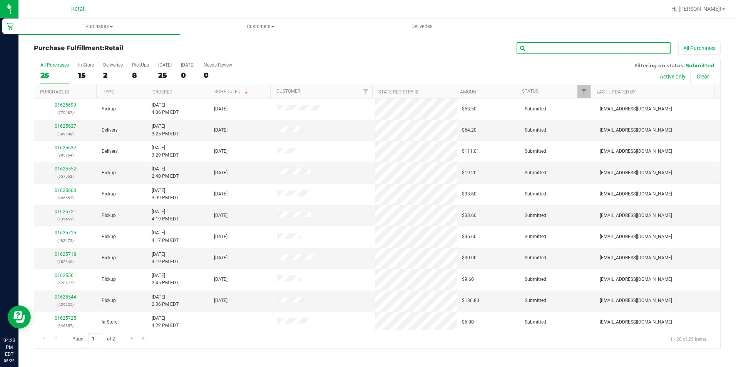
click at [566, 44] on input "text" at bounding box center [593, 48] width 154 height 12
type input "487"
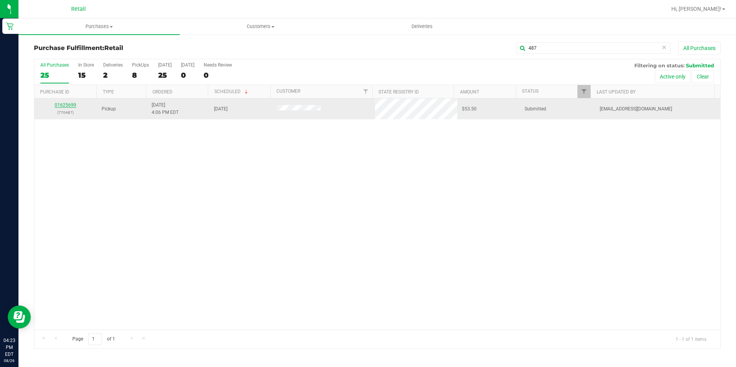
click at [66, 104] on link "01625699" at bounding box center [66, 104] width 22 height 5
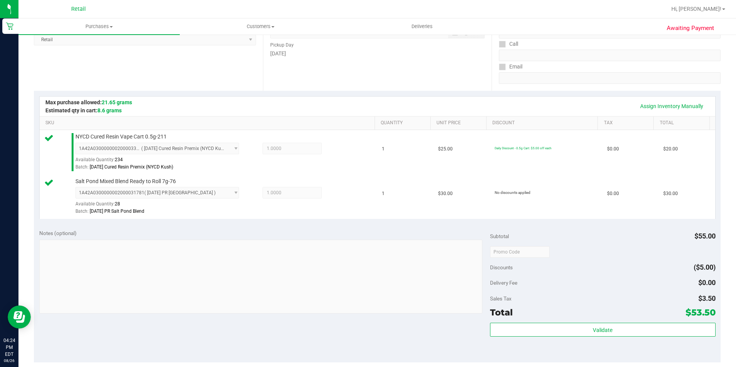
scroll to position [154, 0]
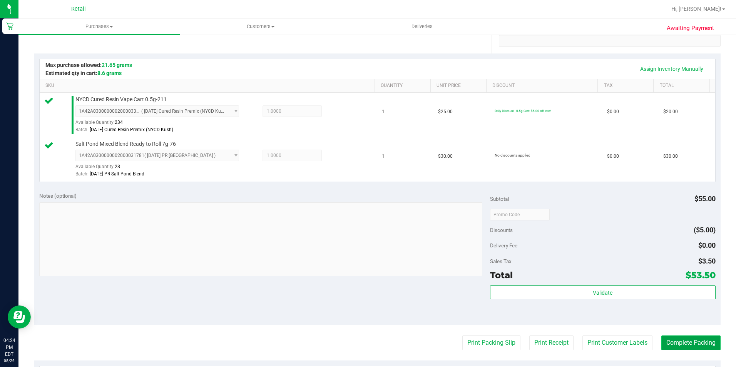
click at [680, 339] on button "Complete Packing" at bounding box center [690, 342] width 59 height 15
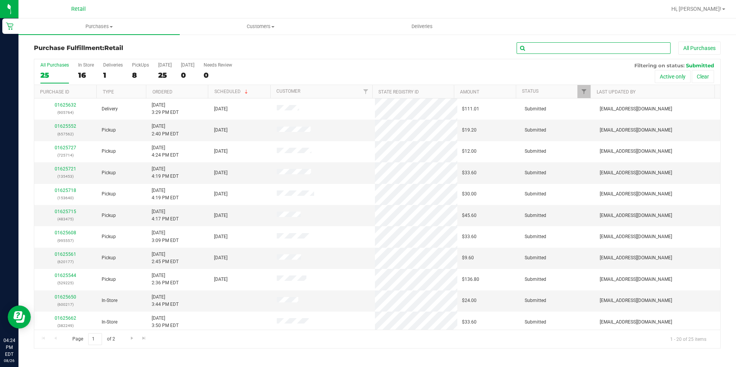
click at [591, 50] on input "text" at bounding box center [593, 48] width 154 height 12
type input "640"
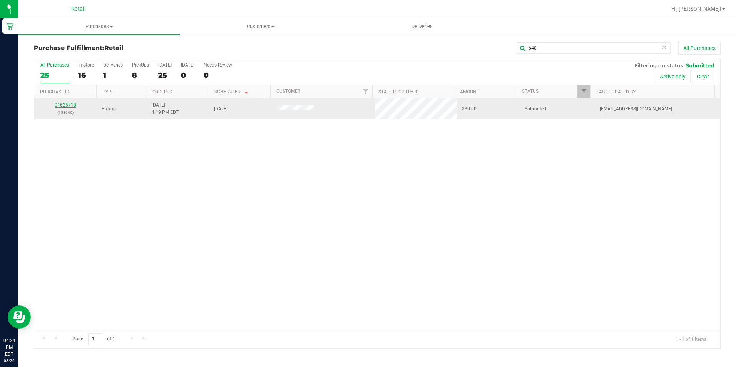
click at [63, 104] on div "01625718 (153640)" at bounding box center [65, 109] width 53 height 15
click at [63, 105] on link "01625718" at bounding box center [66, 104] width 22 height 5
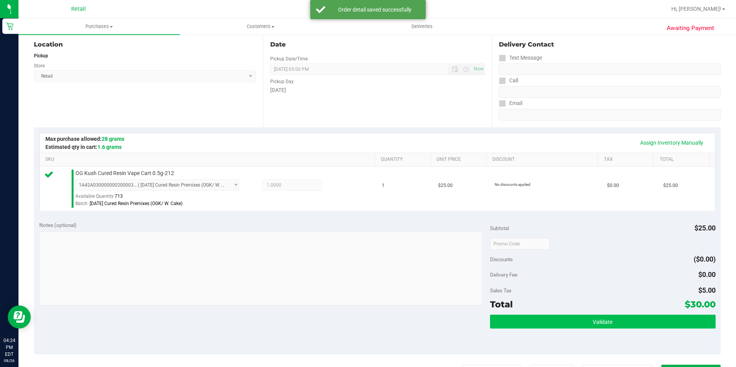
scroll to position [154, 0]
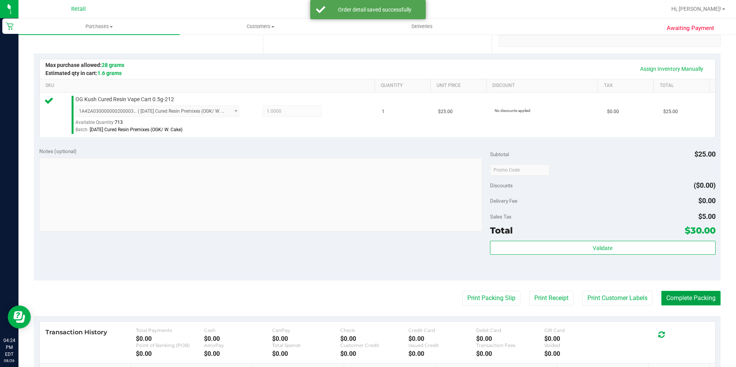
click at [702, 300] on button "Complete Packing" at bounding box center [690, 298] width 59 height 15
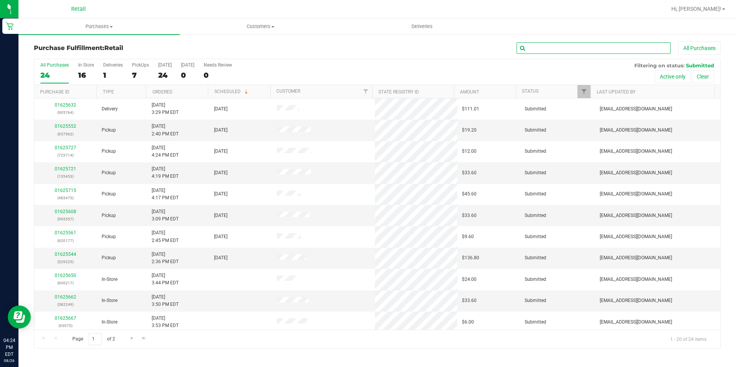
click at [632, 50] on input "text" at bounding box center [593, 48] width 154 height 12
type input "475"
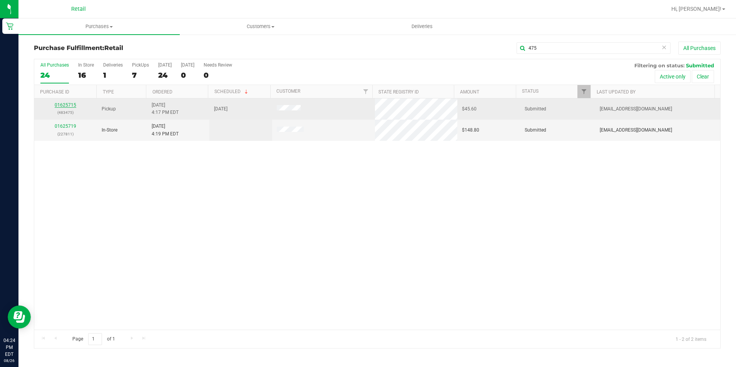
click at [69, 102] on link "01625715" at bounding box center [66, 104] width 22 height 5
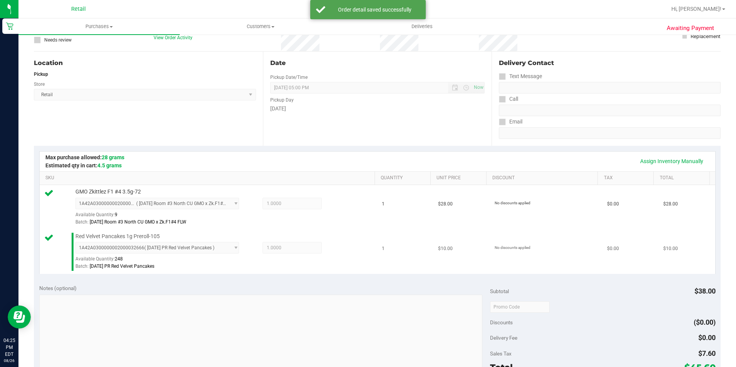
scroll to position [154, 0]
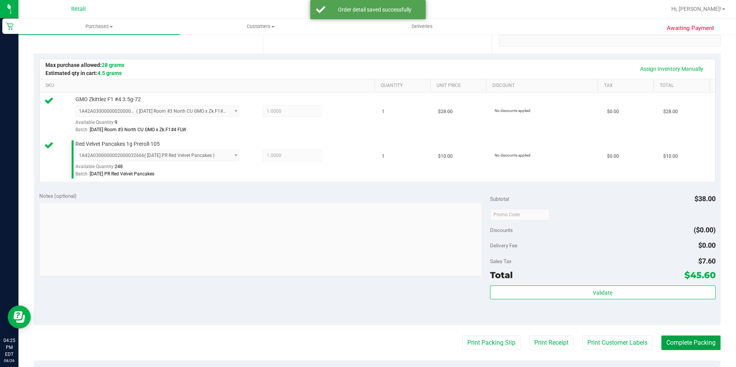
click at [672, 345] on button "Complete Packing" at bounding box center [690, 342] width 59 height 15
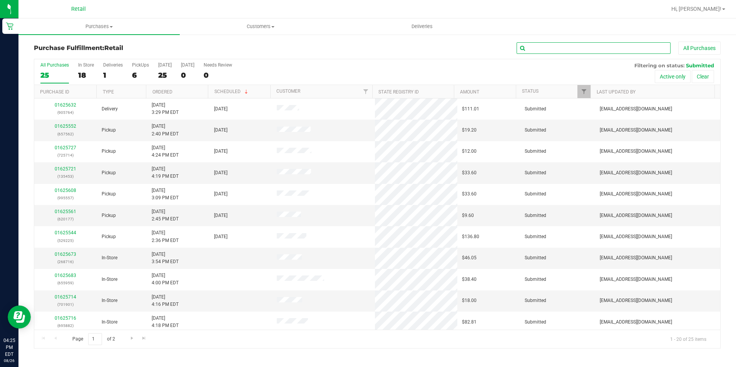
click at [572, 46] on input "text" at bounding box center [593, 48] width 154 height 12
type input "453"
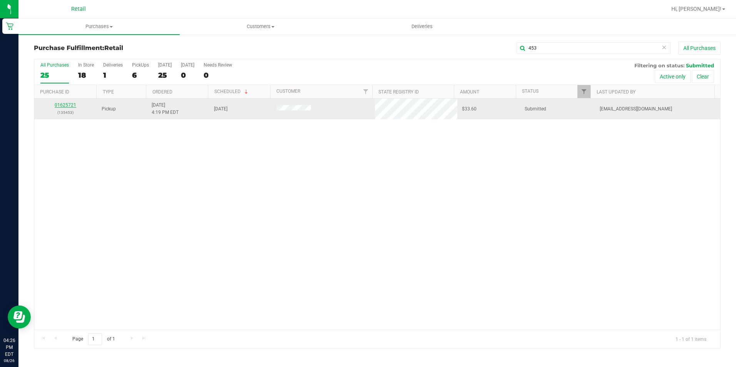
click at [69, 105] on link "01625721" at bounding box center [66, 104] width 22 height 5
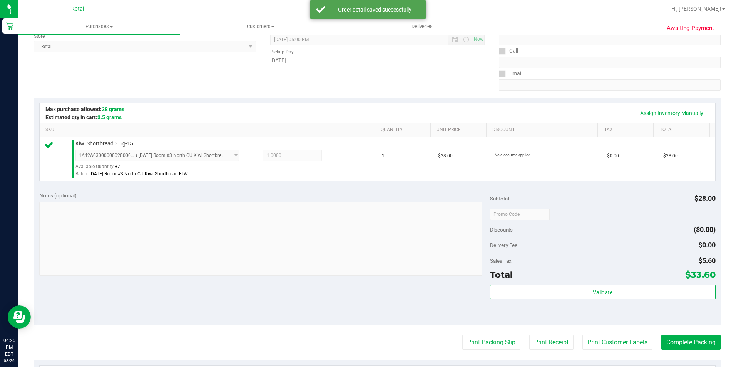
scroll to position [154, 0]
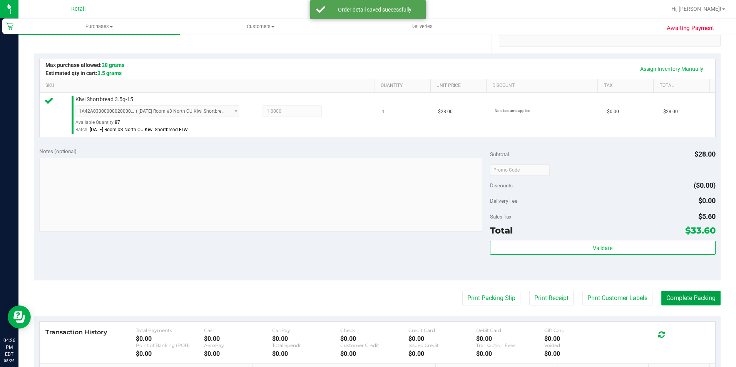
click at [686, 296] on button "Complete Packing" at bounding box center [690, 298] width 59 height 15
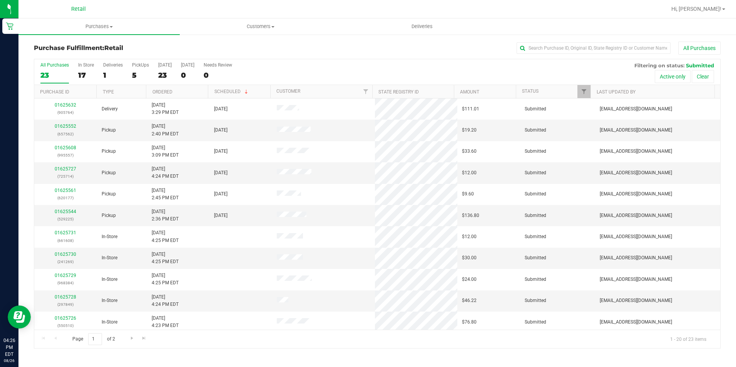
click at [360, 60] on div "All Purchases 23 In Store 17 Deliveries 1 PickUps 5 Today 23 Tomorrow 0 Needs R…" at bounding box center [377, 62] width 686 height 6
click at [560, 48] on input "text" at bounding box center [593, 48] width 154 height 12
type input "714"
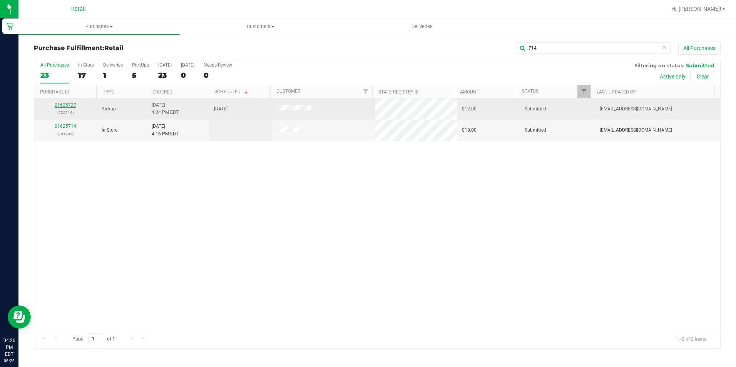
click at [74, 103] on link "01625727" at bounding box center [66, 104] width 22 height 5
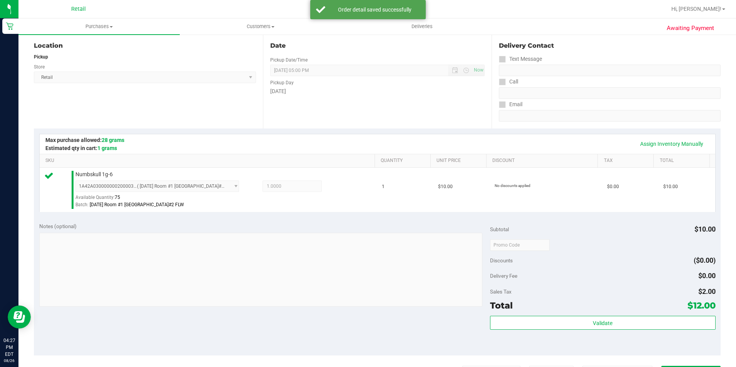
scroll to position [154, 0]
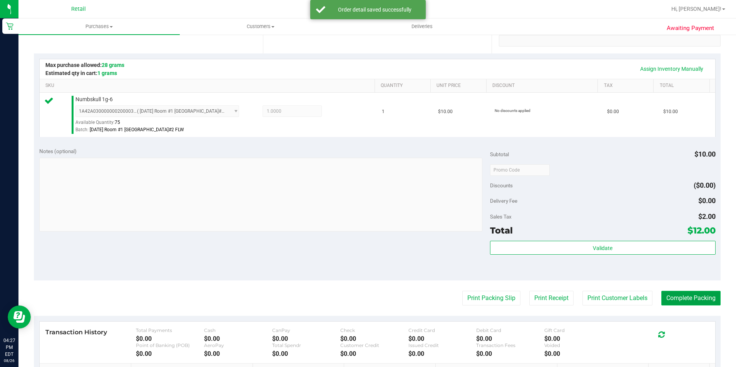
click at [706, 294] on button "Complete Packing" at bounding box center [690, 298] width 59 height 15
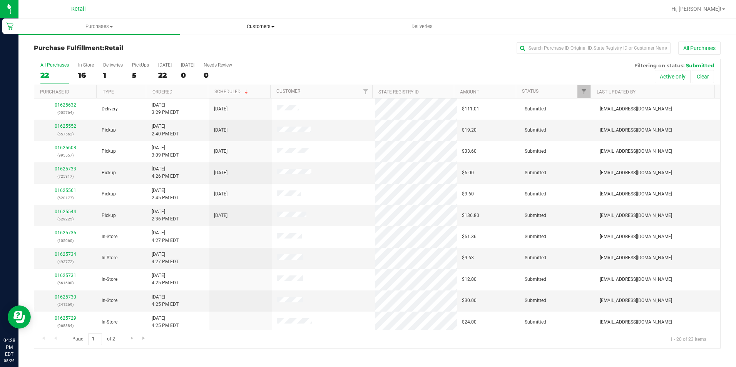
click at [270, 23] on span "Customers" at bounding box center [260, 26] width 160 height 7
click at [97, 28] on span "Purchases" at bounding box center [99, 26] width 160 height 7
click at [194, 74] on div "0" at bounding box center [187, 75] width 13 height 9
click at [0, 0] on input "[DATE] 0" at bounding box center [0, 0] width 0 height 0
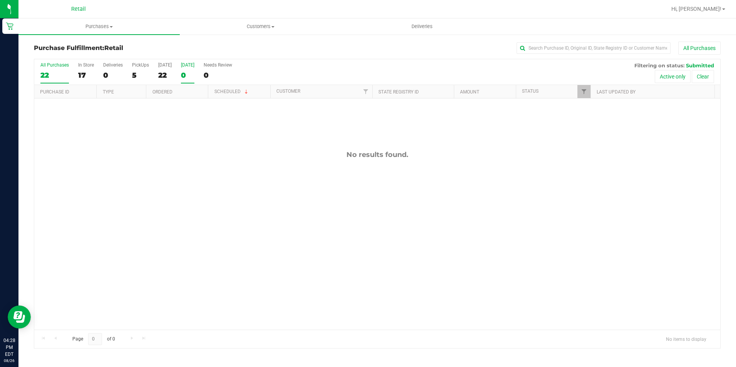
click at [52, 77] on div "22" at bounding box center [54, 75] width 28 height 9
click at [0, 0] on input "All Purchases 22" at bounding box center [0, 0] width 0 height 0
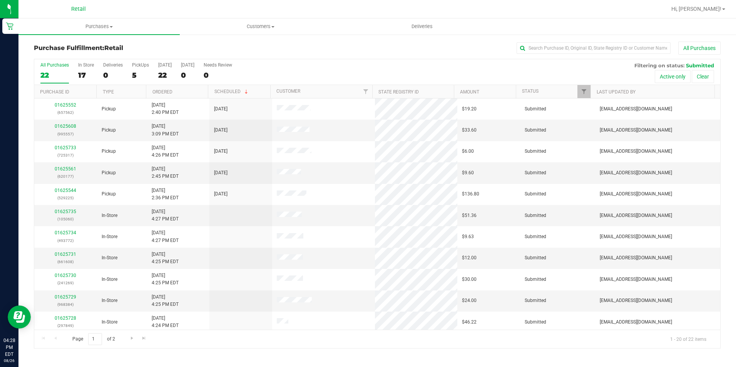
click at [357, 52] on div "All Purchases" at bounding box center [491, 48] width 457 height 13
click at [132, 340] on span "Go to the next page" at bounding box center [132, 338] width 6 height 6
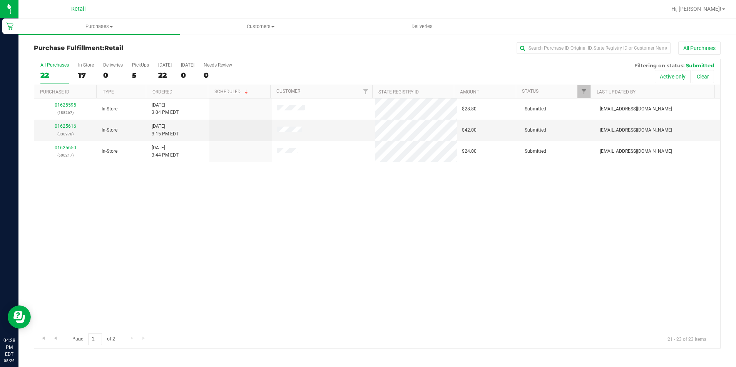
click at [53, 72] on div "22" at bounding box center [54, 75] width 28 height 9
click at [0, 0] on input "All Purchases 22" at bounding box center [0, 0] width 0 height 0
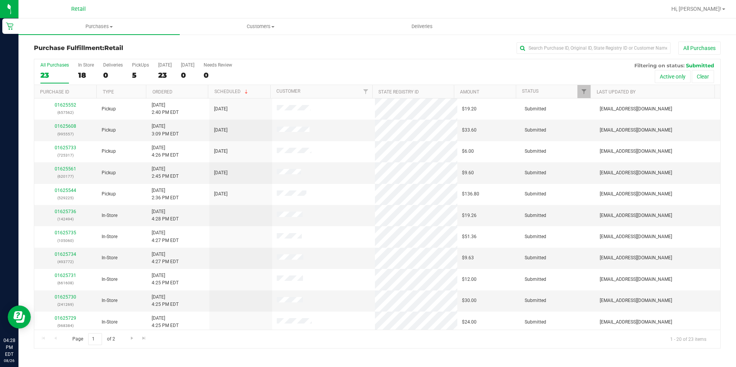
click at [257, 44] on div "Purchase Fulfillment: Retail All Purchases" at bounding box center [377, 50] width 686 height 17
click at [546, 45] on input "text" at bounding box center [593, 48] width 154 height 12
type input "317"
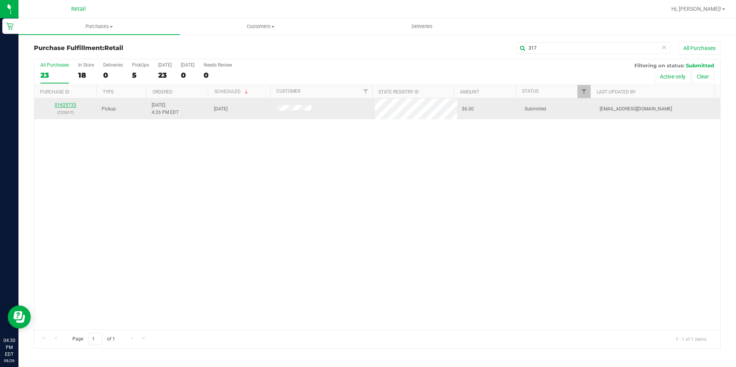
click at [60, 103] on link "01625733" at bounding box center [66, 104] width 22 height 5
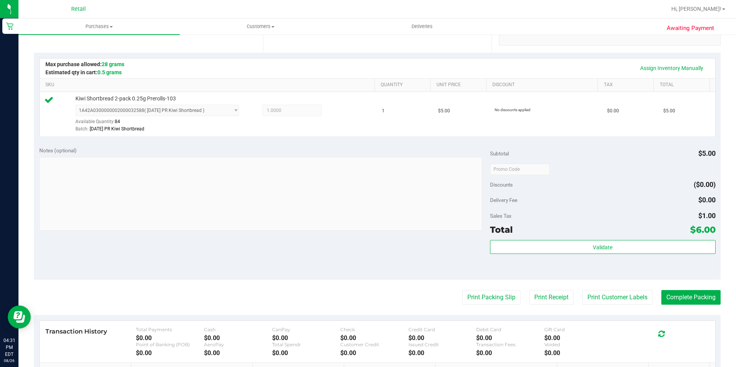
scroll to position [169, 0]
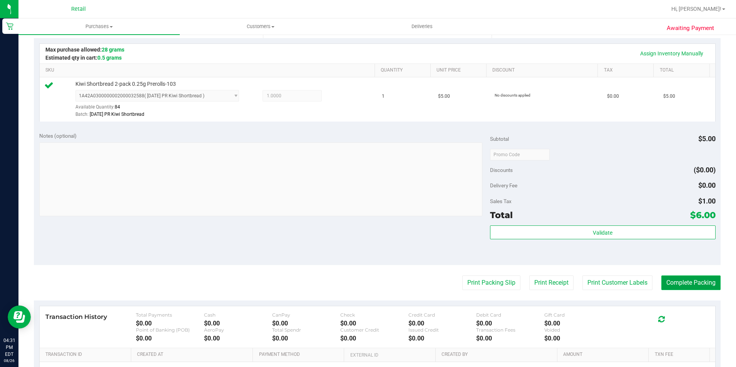
click at [693, 284] on button "Complete Packing" at bounding box center [690, 282] width 59 height 15
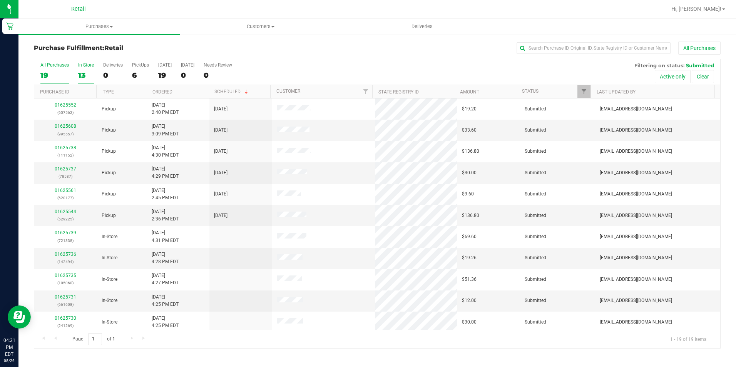
click at [84, 68] on label "In Store 13" at bounding box center [86, 72] width 16 height 21
click at [0, 0] on input "In Store 13" at bounding box center [0, 0] width 0 height 0
click at [50, 75] on div "19" at bounding box center [54, 75] width 28 height 9
click at [0, 0] on input "All Purchases 19" at bounding box center [0, 0] width 0 height 0
click at [312, 51] on div "All Purchases" at bounding box center [491, 48] width 457 height 13
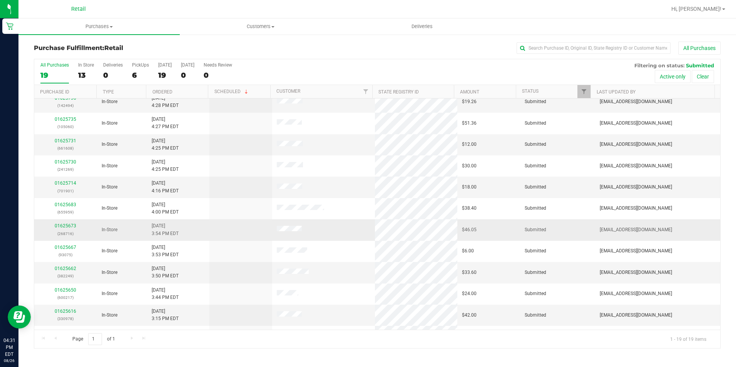
scroll to position [174, 0]
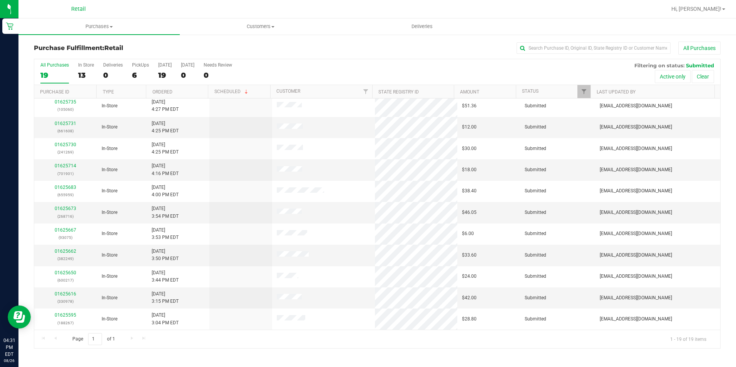
click at [259, 52] on div "Purchase Fulfillment: Retail All Purchases" at bounding box center [377, 50] width 686 height 17
click at [259, 45] on h3 "Purchase Fulfillment: Retail" at bounding box center [148, 48] width 229 height 7
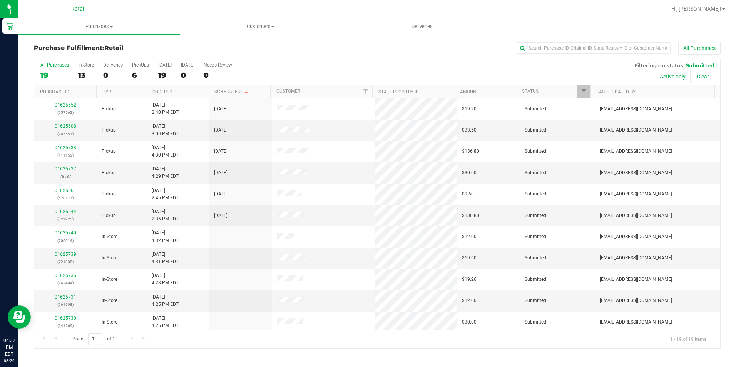
click at [272, 57] on div "Purchase Fulfillment: Retail All Purchases" at bounding box center [377, 50] width 686 height 17
click at [642, 47] on input "text" at bounding box center [593, 48] width 154 height 12
type input "152"
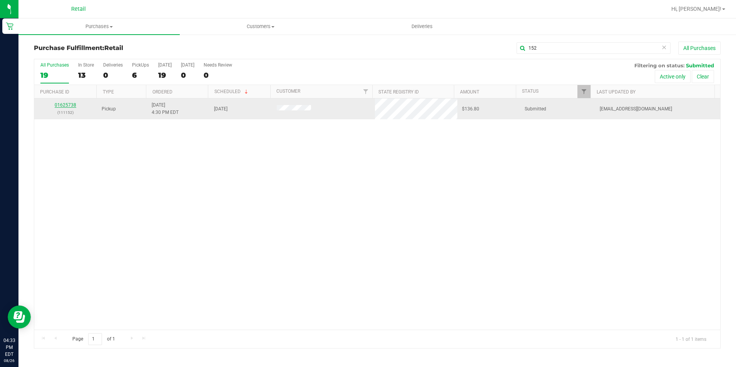
click at [62, 104] on link "01625738" at bounding box center [66, 104] width 22 height 5
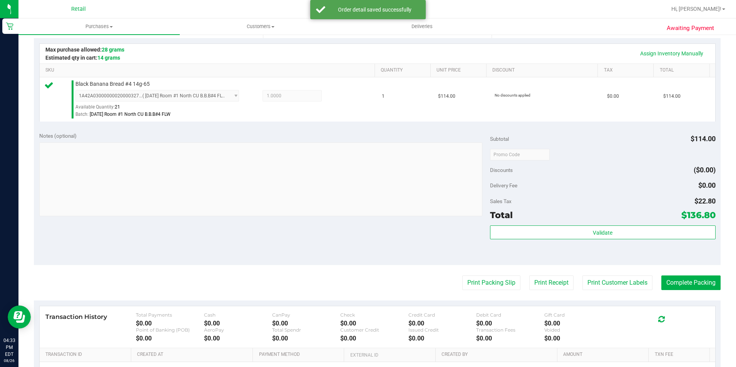
scroll to position [192, 0]
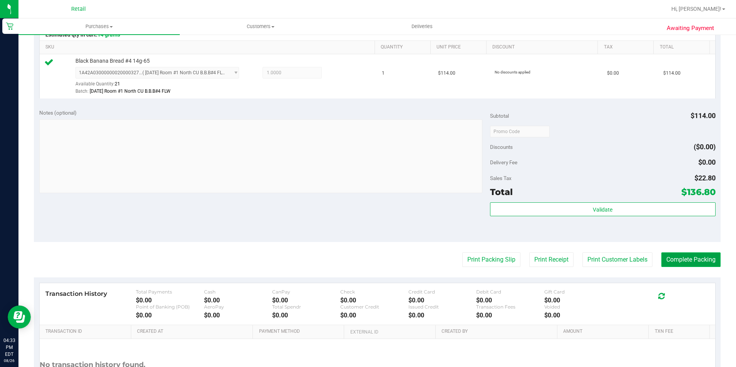
click at [709, 257] on button "Complete Packing" at bounding box center [690, 259] width 59 height 15
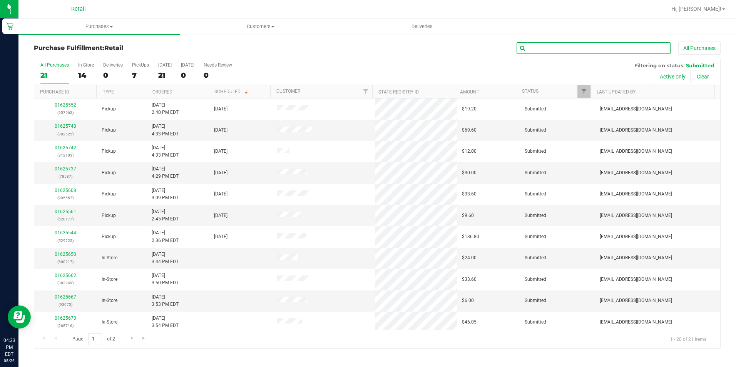
click at [640, 43] on input "text" at bounding box center [593, 48] width 154 height 12
type input "587"
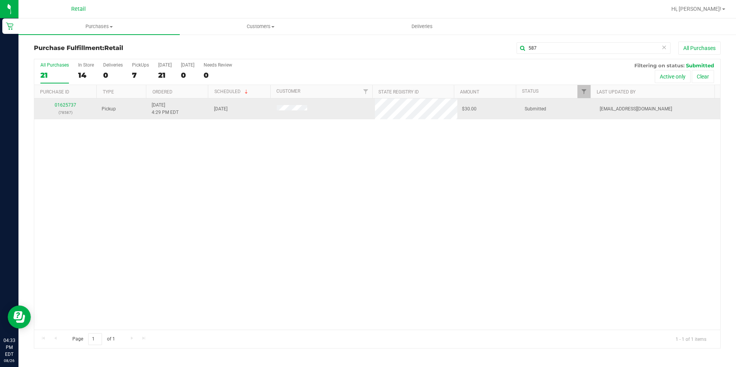
click at [70, 101] on td "01625737 (78587)" at bounding box center [65, 108] width 63 height 21
click at [72, 103] on link "01625737" at bounding box center [66, 104] width 22 height 5
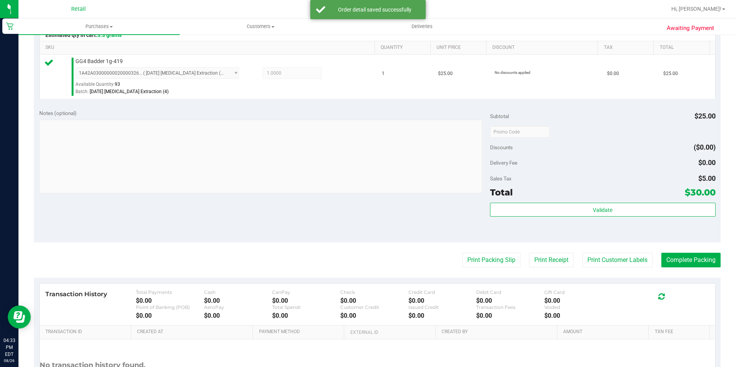
scroll to position [192, 0]
click at [697, 252] on button "Complete Packing" at bounding box center [690, 259] width 59 height 15
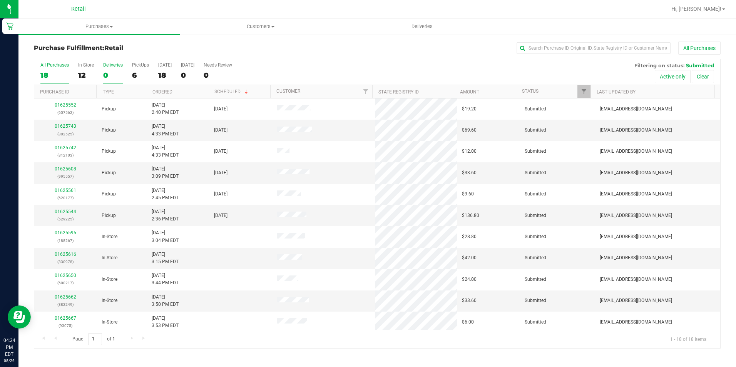
click at [113, 67] on div "Deliveries" at bounding box center [113, 64] width 20 height 5
click at [0, 0] on input "Deliveries 0" at bounding box center [0, 0] width 0 height 0
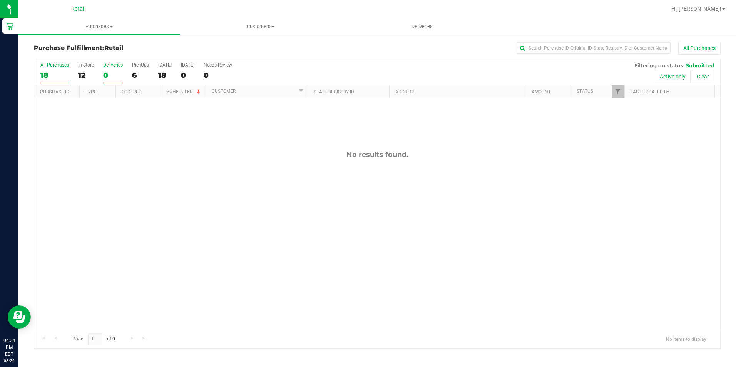
click at [52, 83] on label "All Purchases 18" at bounding box center [54, 72] width 28 height 21
click at [0, 0] on input "All Purchases 18" at bounding box center [0, 0] width 0 height 0
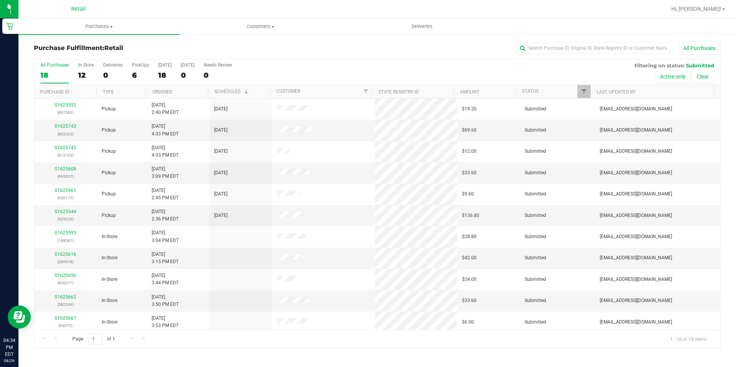
click at [178, 77] on div "All Purchases 18 In Store 12 Deliveries 0 PickUps 6 Today 18 Tomorrow 0 Needs R…" at bounding box center [377, 72] width 686 height 26
click at [184, 77] on div "0" at bounding box center [187, 75] width 13 height 9
click at [0, 0] on input "[DATE] 0" at bounding box center [0, 0] width 0 height 0
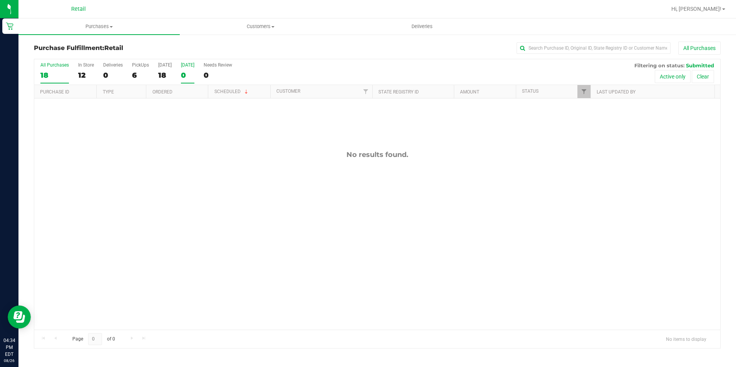
click at [43, 78] on div "18" at bounding box center [54, 75] width 28 height 9
click at [0, 0] on input "All Purchases 18" at bounding box center [0, 0] width 0 height 0
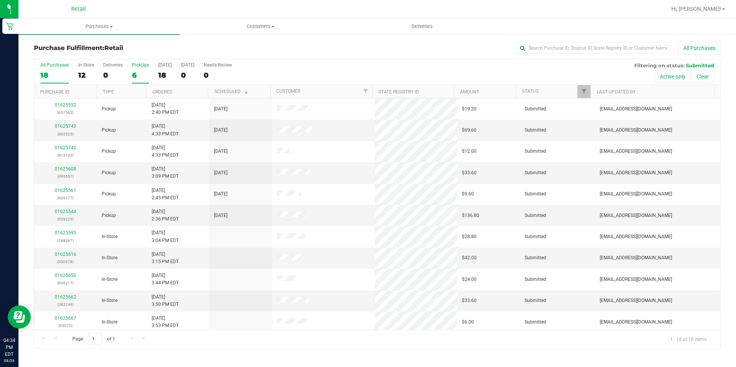
click at [133, 75] on div "6" at bounding box center [140, 75] width 17 height 9
click at [0, 0] on input "PickUps 6" at bounding box center [0, 0] width 0 height 0
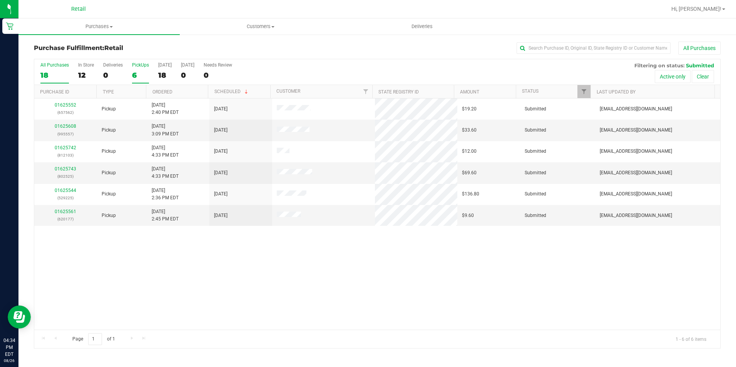
click at [60, 74] on div "18" at bounding box center [54, 75] width 28 height 9
click at [0, 0] on input "All Purchases 18" at bounding box center [0, 0] width 0 height 0
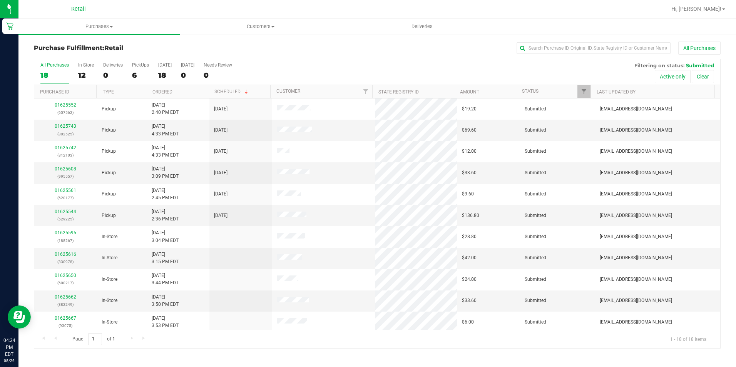
click at [222, 42] on div "Purchase Fulfillment: Retail All Purchases" at bounding box center [377, 50] width 686 height 17
click at [613, 49] on input "text" at bounding box center [593, 48] width 154 height 12
type input "103"
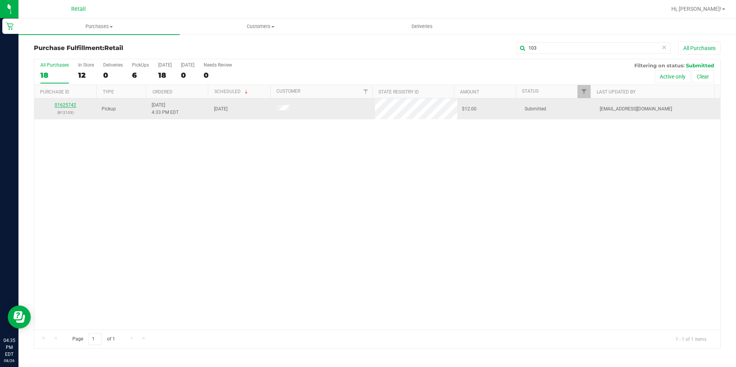
click at [63, 107] on link "01625742" at bounding box center [66, 104] width 22 height 5
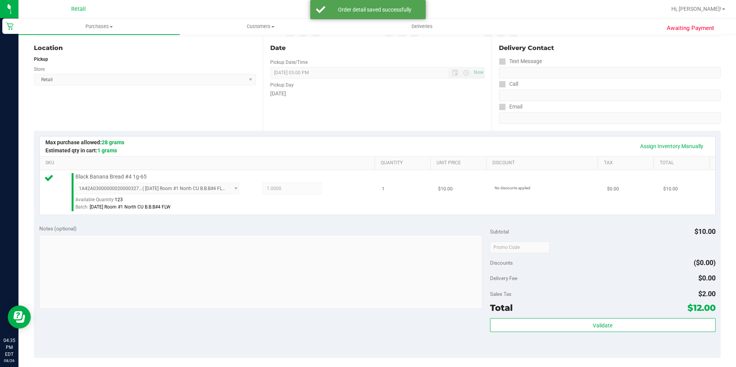
scroll to position [192, 0]
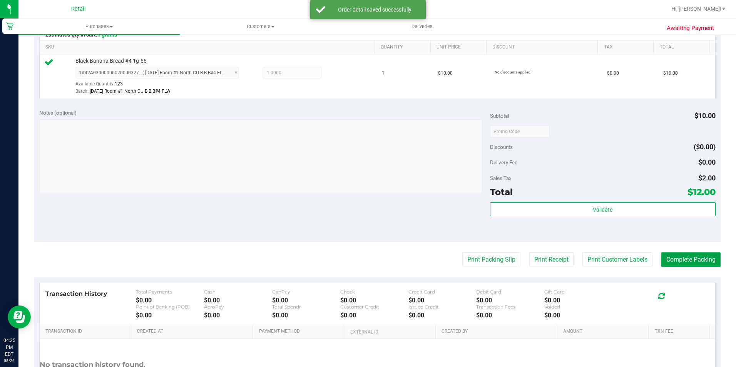
click at [705, 254] on button "Complete Packing" at bounding box center [690, 259] width 59 height 15
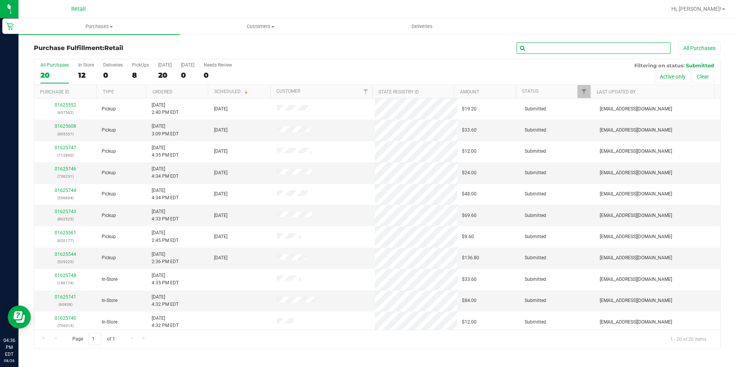
click at [559, 50] on input "text" at bounding box center [593, 48] width 154 height 12
type input "525"
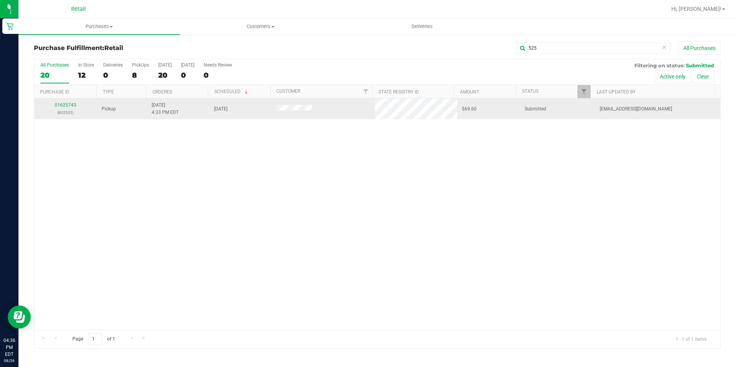
click at [72, 102] on div "01625743 (802525)" at bounding box center [65, 109] width 53 height 15
click at [71, 103] on link "01625743" at bounding box center [66, 104] width 22 height 5
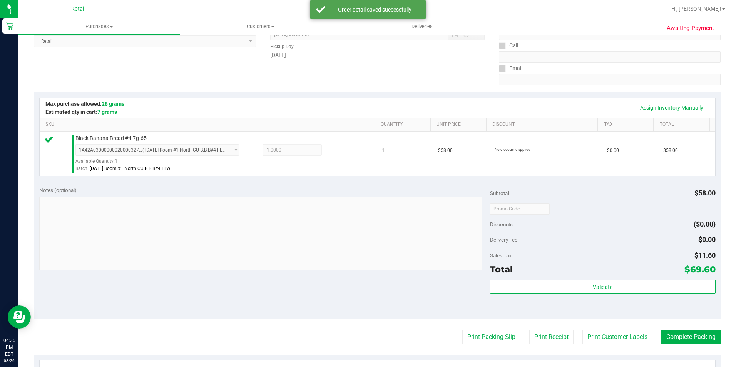
scroll to position [115, 0]
click at [702, 336] on button "Complete Packing" at bounding box center [690, 336] width 59 height 15
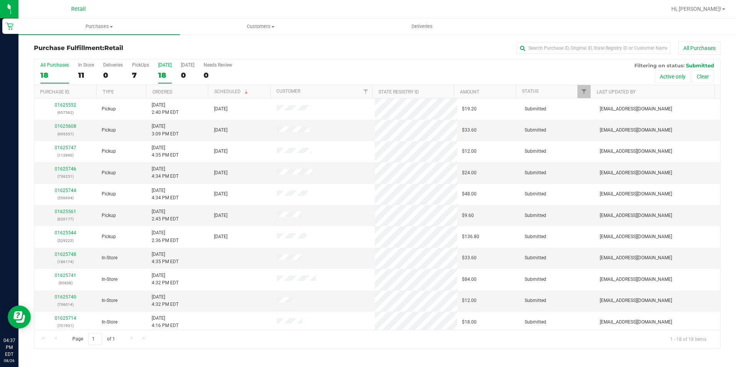
click at [165, 78] on div "18" at bounding box center [164, 75] width 13 height 9
click at [0, 0] on input "Today 18" at bounding box center [0, 0] width 0 height 0
click at [40, 75] on div "All Purchases 19 In Store 12 Deliveries 0 PickUps 7 Today 19 Tomorrow 0 Needs R…" at bounding box center [377, 72] width 686 height 26
click at [44, 75] on div "19" at bounding box center [54, 75] width 28 height 9
click at [0, 0] on input "All Purchases 19" at bounding box center [0, 0] width 0 height 0
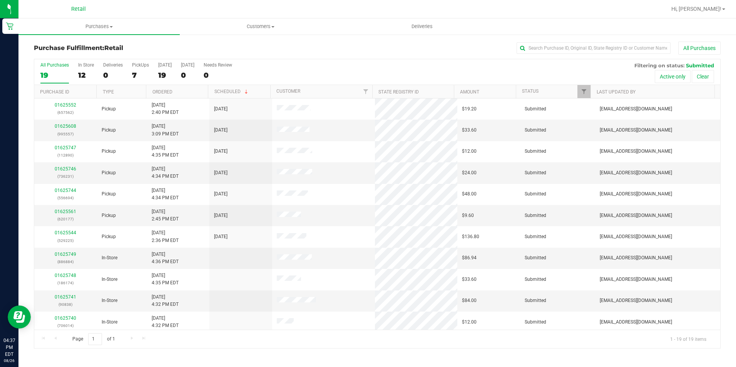
click at [385, 43] on div "All Purchases" at bounding box center [491, 48] width 457 height 13
click at [379, 46] on div "All Purchases" at bounding box center [491, 48] width 457 height 13
click at [194, 73] on div "0" at bounding box center [187, 75] width 13 height 9
click at [0, 0] on input "[DATE] 0" at bounding box center [0, 0] width 0 height 0
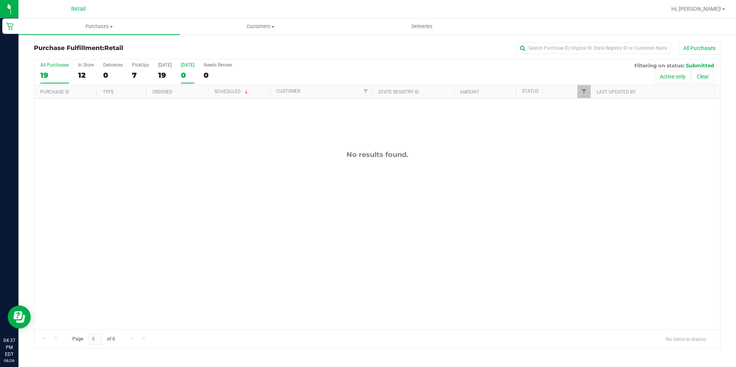
click at [51, 78] on div "19" at bounding box center [54, 75] width 28 height 9
click at [0, 0] on input "All Purchases 19" at bounding box center [0, 0] width 0 height 0
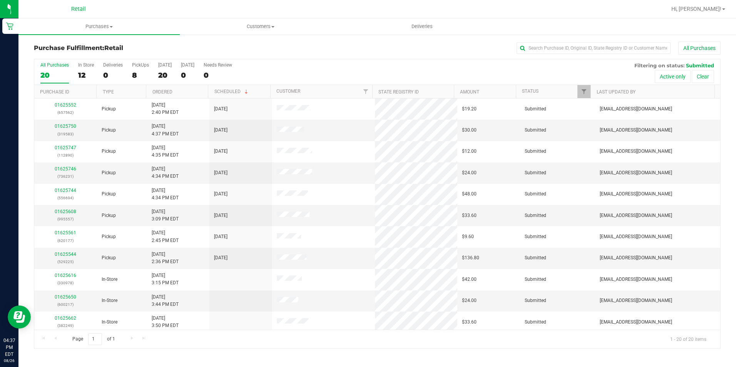
click at [299, 50] on div "All Purchases" at bounding box center [491, 48] width 457 height 13
click at [563, 47] on input "text" at bounding box center [593, 48] width 154 height 12
type input "890"
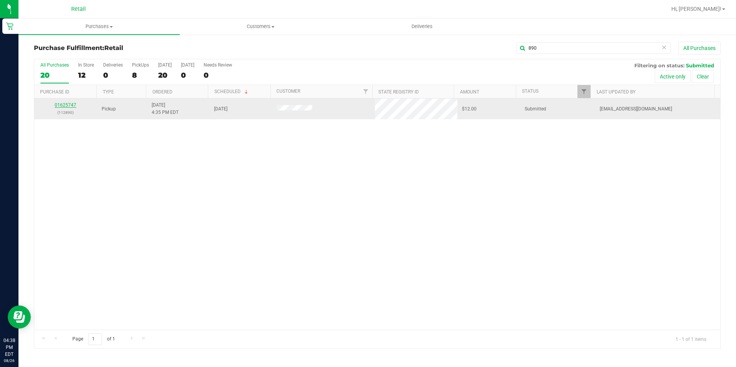
click at [60, 105] on link "01625747" at bounding box center [66, 104] width 22 height 5
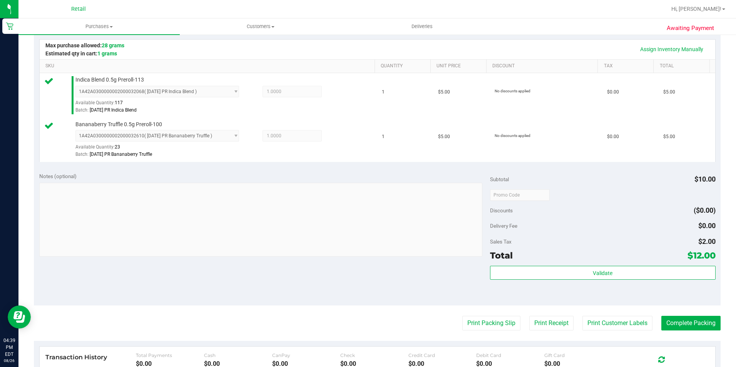
scroll to position [192, 0]
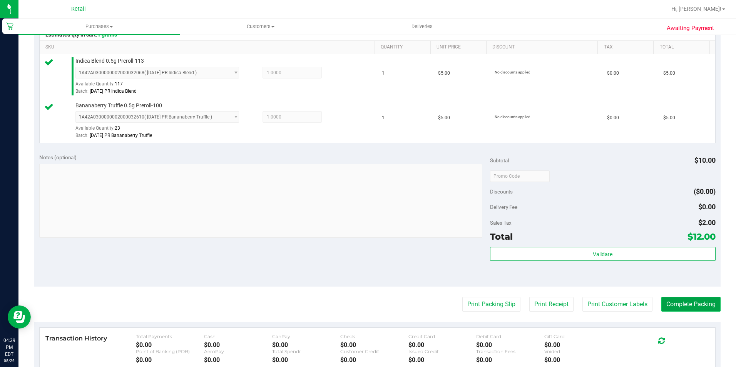
click at [695, 299] on button "Complete Packing" at bounding box center [690, 304] width 59 height 15
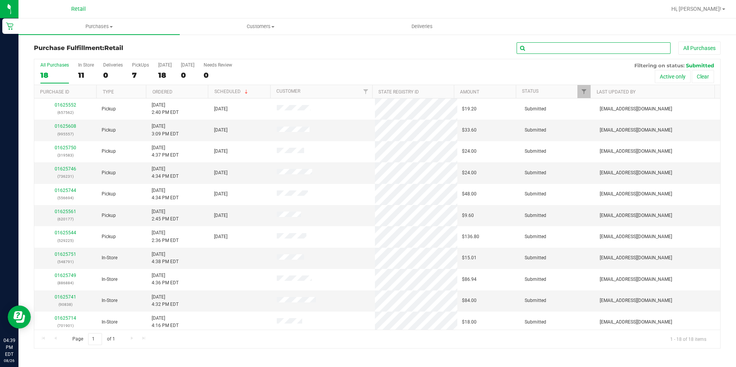
click at [538, 48] on input "text" at bounding box center [593, 48] width 154 height 12
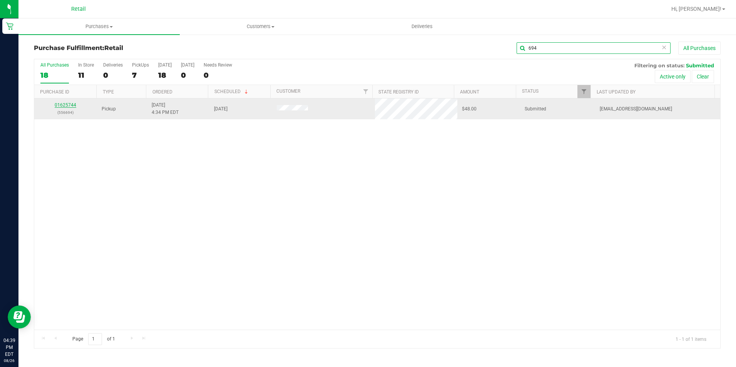
type input "694"
click at [74, 105] on link "01625744" at bounding box center [66, 104] width 22 height 5
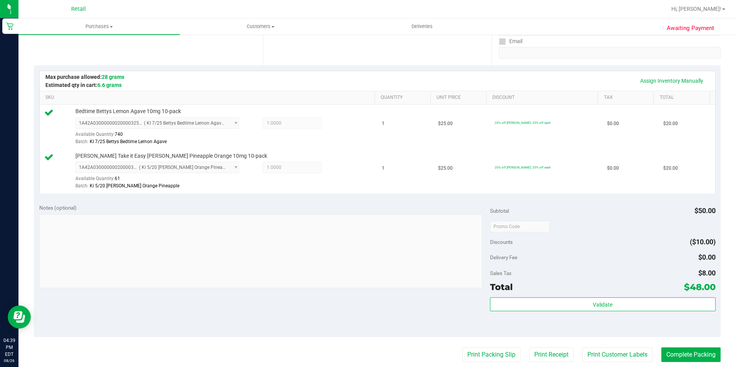
scroll to position [154, 0]
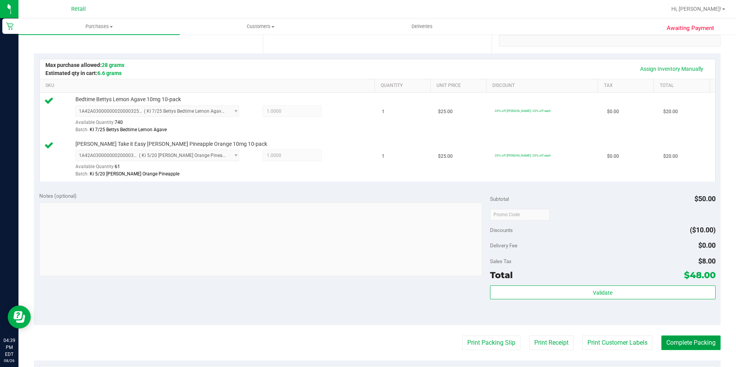
click at [687, 345] on button "Complete Packing" at bounding box center [690, 342] width 59 height 15
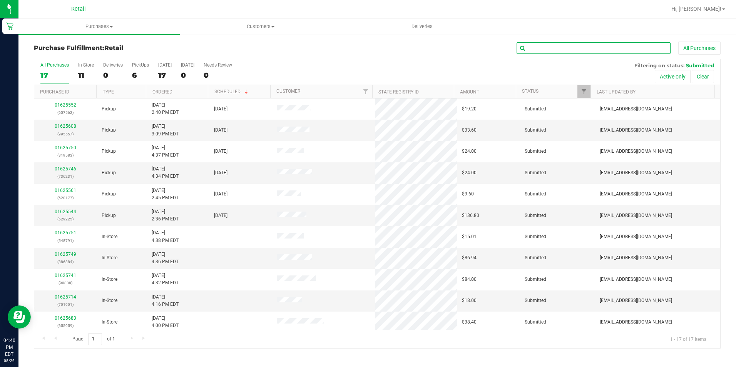
click at [536, 49] on input "text" at bounding box center [593, 48] width 154 height 12
type input "231"
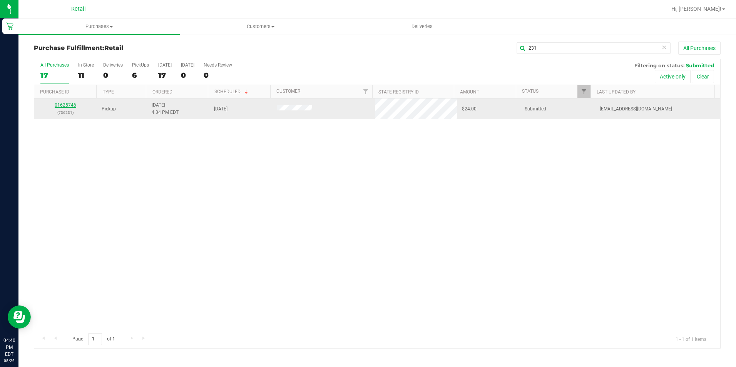
click at [65, 106] on link "01625746" at bounding box center [66, 104] width 22 height 5
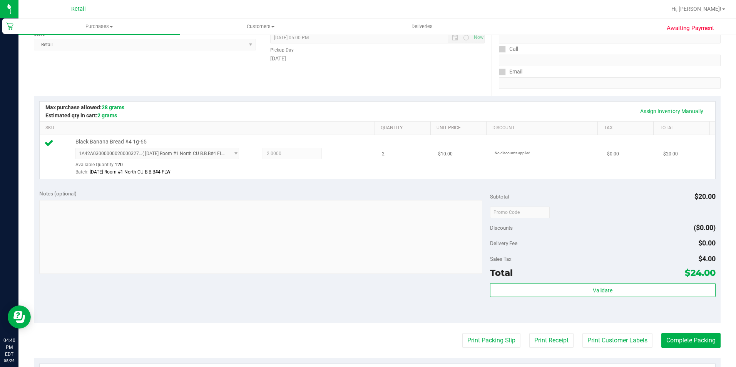
scroll to position [115, 0]
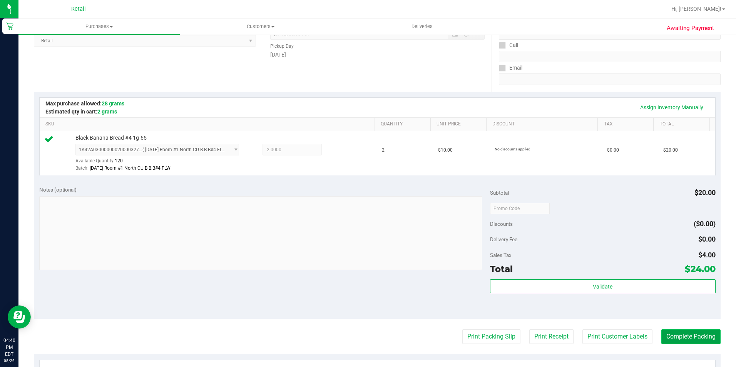
click at [700, 337] on button "Complete Packing" at bounding box center [690, 336] width 59 height 15
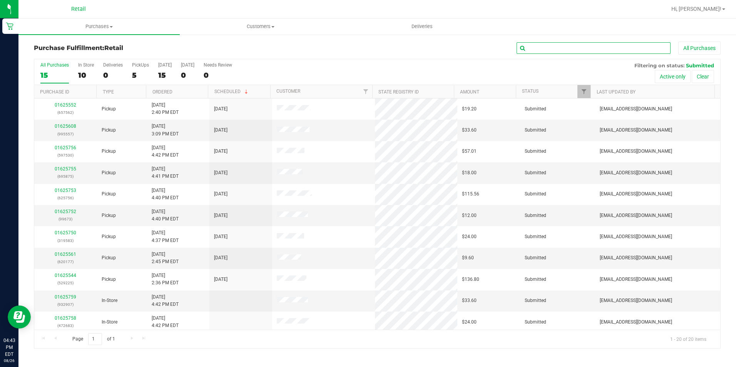
click at [573, 45] on input "text" at bounding box center [593, 48] width 154 height 12
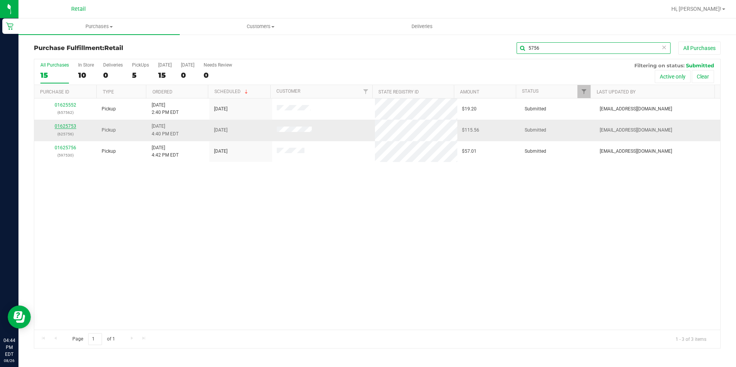
type input "5756"
click at [63, 125] on link "01625753" at bounding box center [66, 125] width 22 height 5
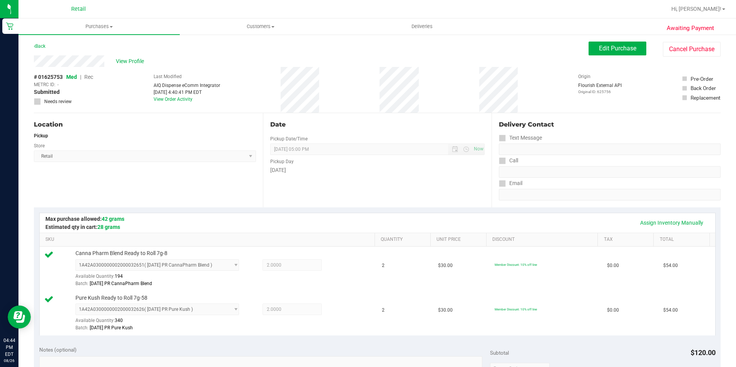
scroll to position [192, 0]
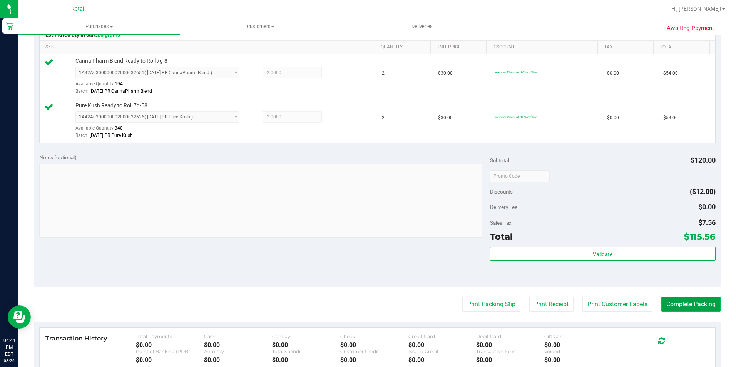
click at [683, 304] on button "Complete Packing" at bounding box center [690, 304] width 59 height 15
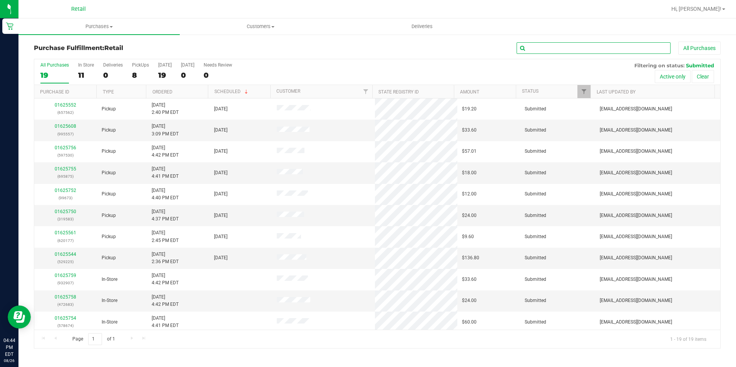
click at [559, 43] on input "text" at bounding box center [593, 48] width 154 height 12
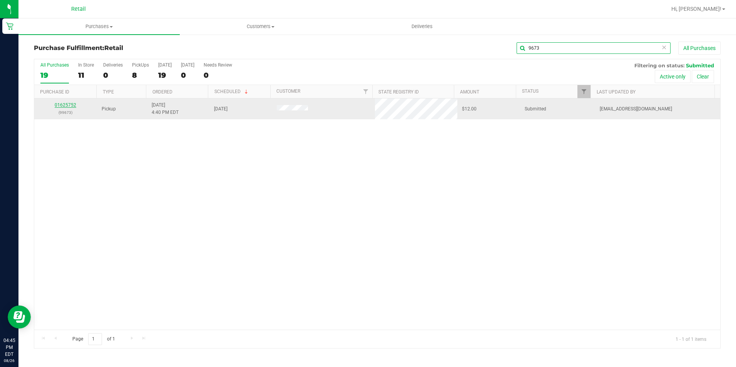
type input "9673"
click at [65, 103] on link "01625752" at bounding box center [66, 104] width 22 height 5
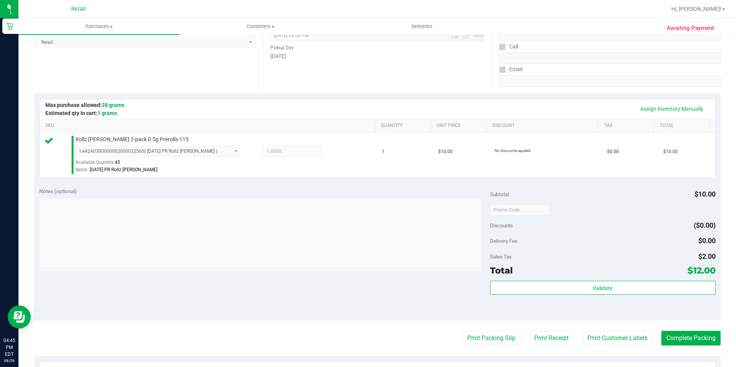
scroll to position [231, 0]
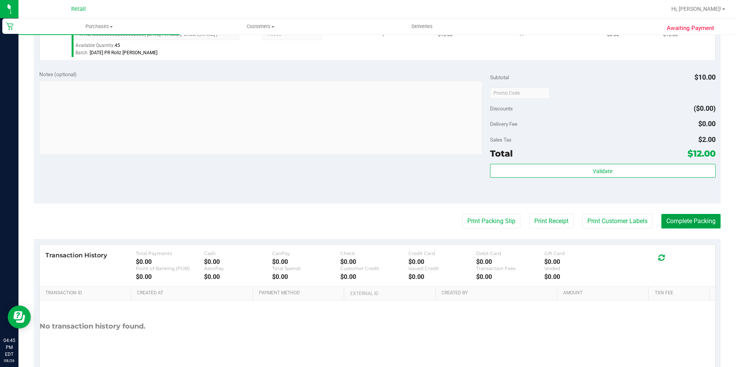
click at [669, 226] on button "Complete Packing" at bounding box center [690, 221] width 59 height 15
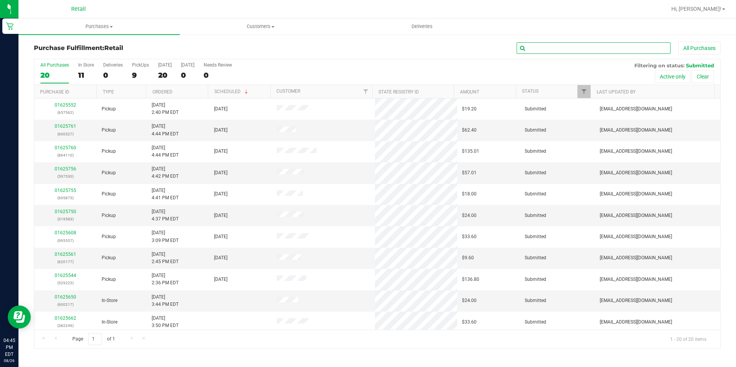
click at [588, 47] on input "text" at bounding box center [593, 48] width 154 height 12
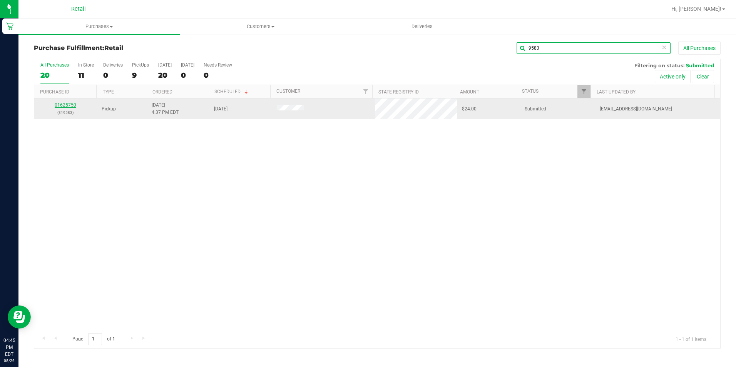
type input "9583"
click at [71, 104] on link "01625750" at bounding box center [66, 104] width 22 height 5
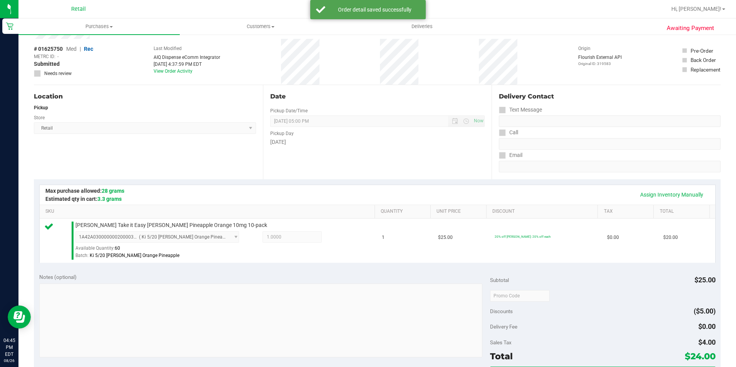
scroll to position [154, 0]
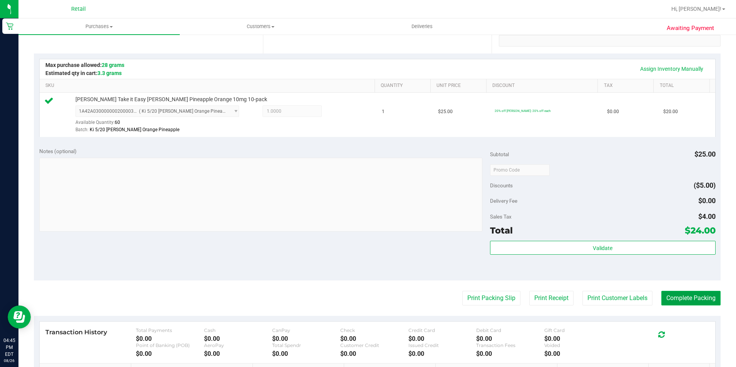
click at [669, 301] on button "Complete Packing" at bounding box center [690, 298] width 59 height 15
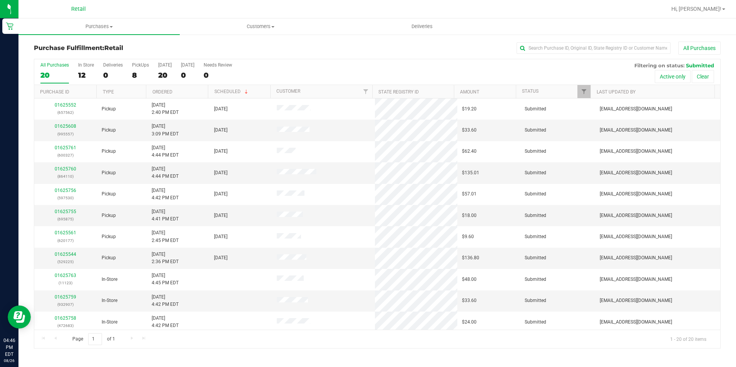
click at [359, 42] on div "All Purchases" at bounding box center [491, 48] width 457 height 13
click at [552, 45] on input "text" at bounding box center [593, 48] width 154 height 12
type input "875"
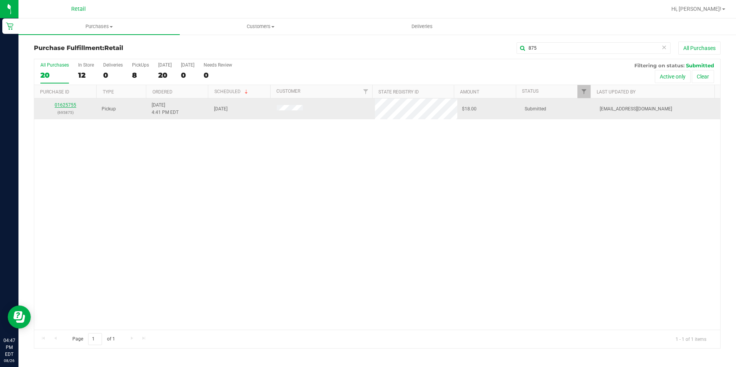
click at [63, 104] on link "01625755" at bounding box center [66, 104] width 22 height 5
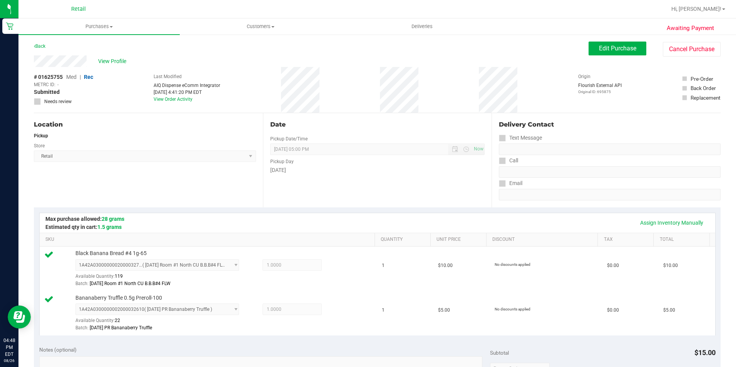
scroll to position [154, 0]
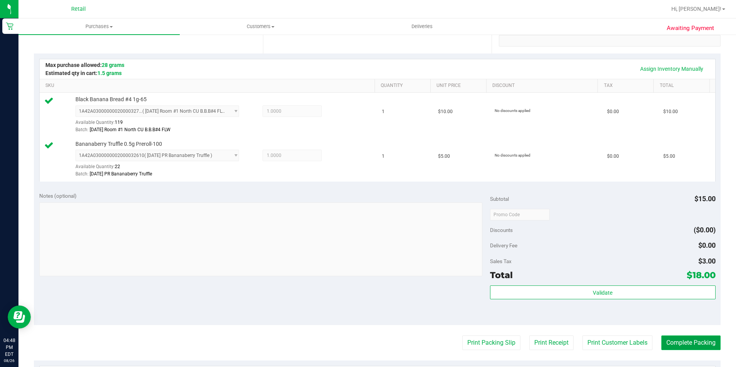
click at [707, 345] on button "Complete Packing" at bounding box center [690, 342] width 59 height 15
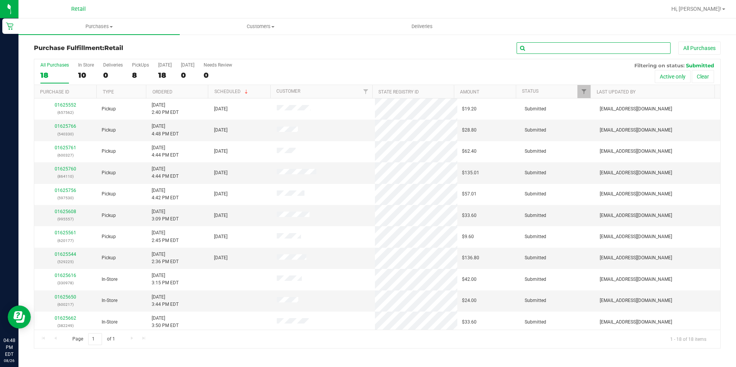
click at [598, 46] on input "text" at bounding box center [593, 48] width 154 height 12
type input "327"
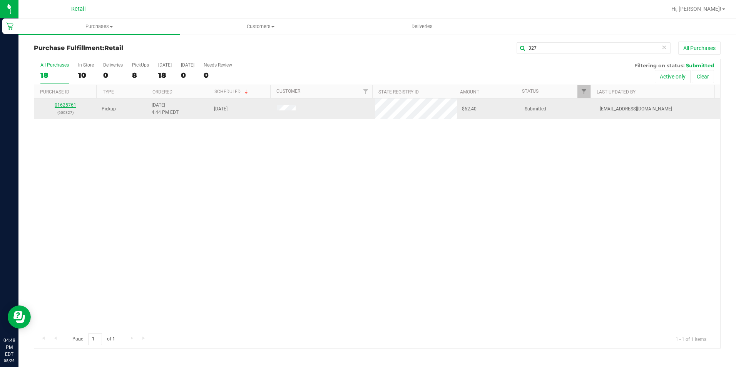
click at [64, 103] on link "01625761" at bounding box center [66, 104] width 22 height 5
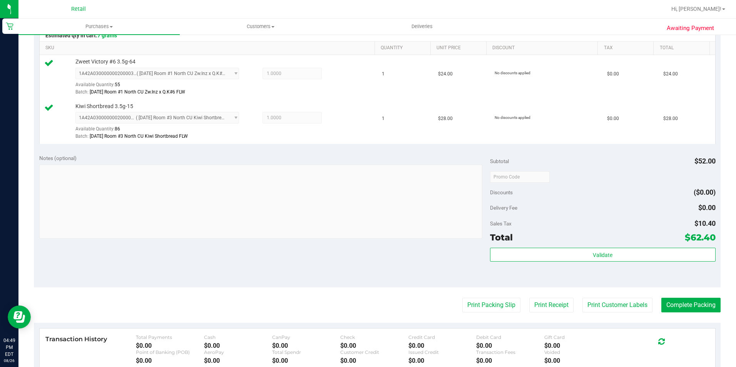
scroll to position [192, 0]
drag, startPoint x: 666, startPoint y: 302, endPoint x: 681, endPoint y: 269, distance: 36.3
click at [675, 281] on purchase-details "Back Edit Purchase Cancel Purchase View Profile # 01625761 Med | Rec METRC ID: …" at bounding box center [377, 157] width 686 height 617
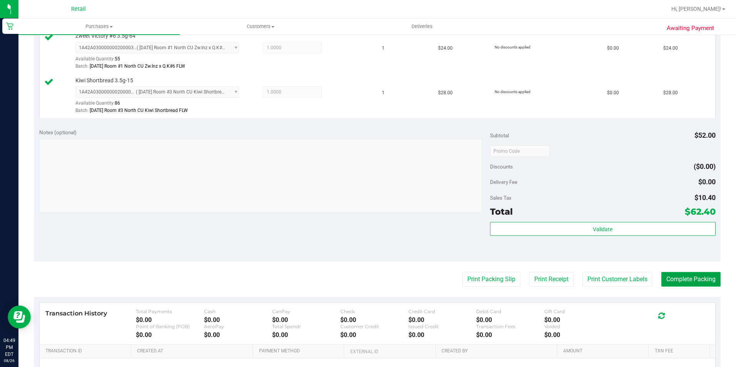
scroll to position [231, 0]
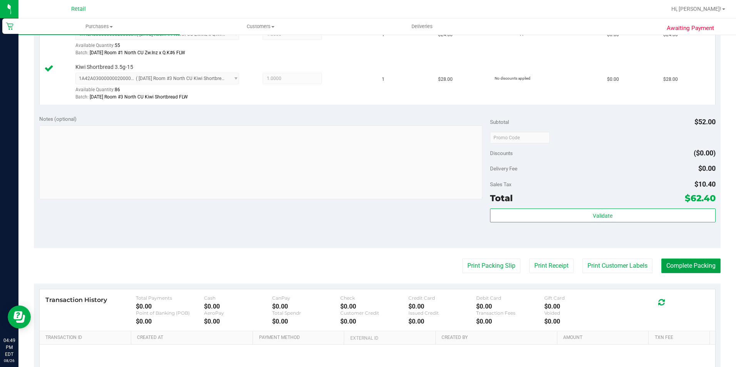
click at [709, 267] on button "Complete Packing" at bounding box center [690, 266] width 59 height 15
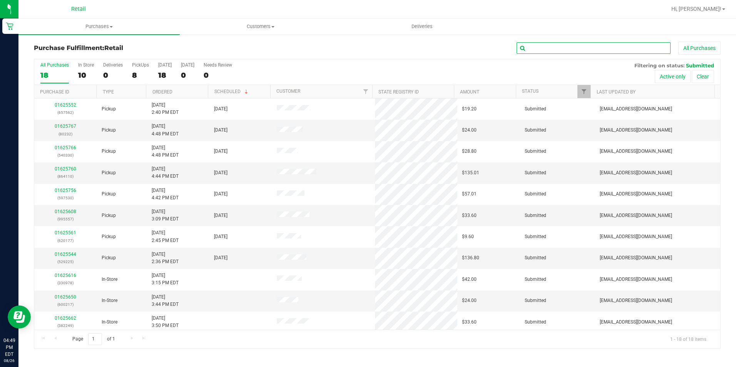
click at [572, 47] on input "text" at bounding box center [593, 48] width 154 height 12
type input "530"
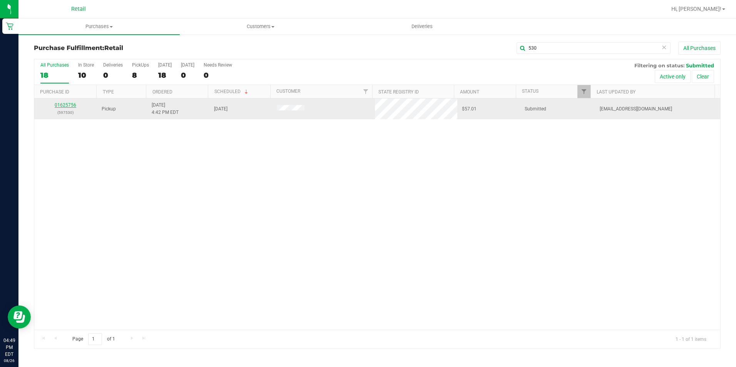
click at [65, 105] on link "01625756" at bounding box center [66, 104] width 22 height 5
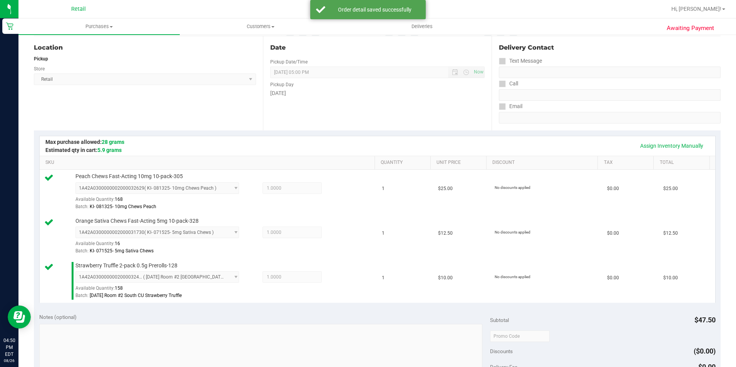
scroll to position [192, 0]
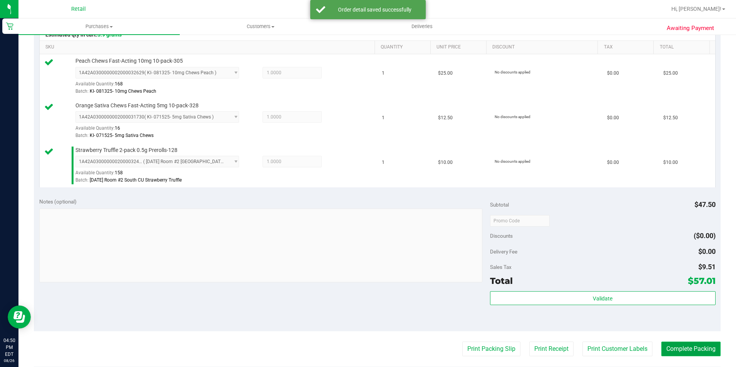
click at [697, 344] on button "Complete Packing" at bounding box center [690, 349] width 59 height 15
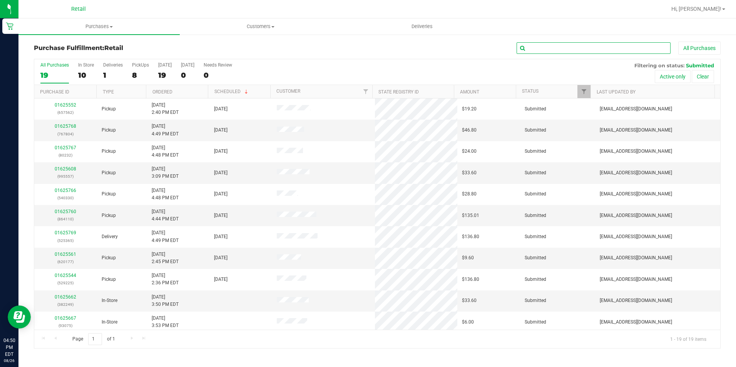
click at [642, 46] on input "text" at bounding box center [593, 48] width 154 height 12
type input "110"
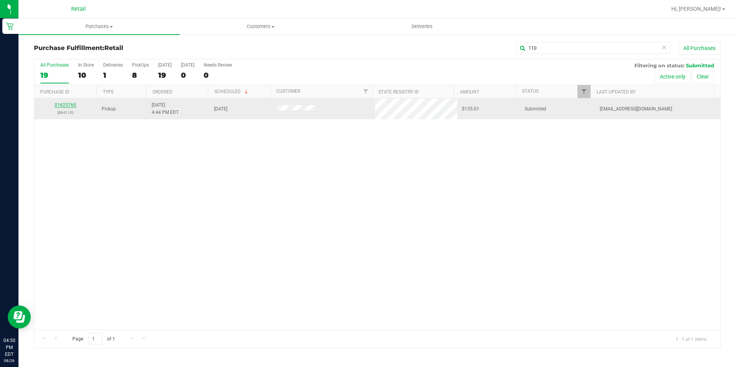
click at [67, 104] on link "01625760" at bounding box center [66, 104] width 22 height 5
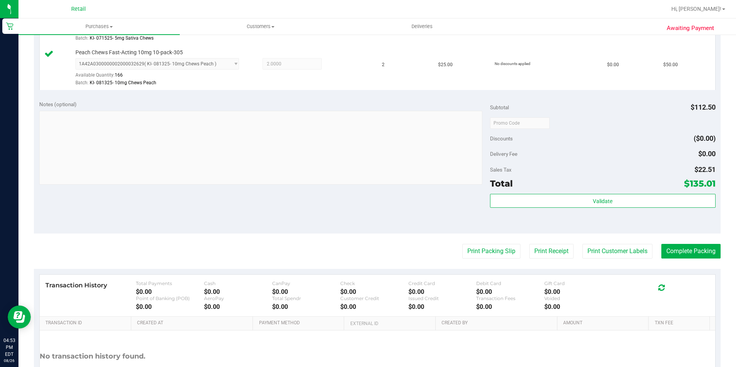
scroll to position [346, 0]
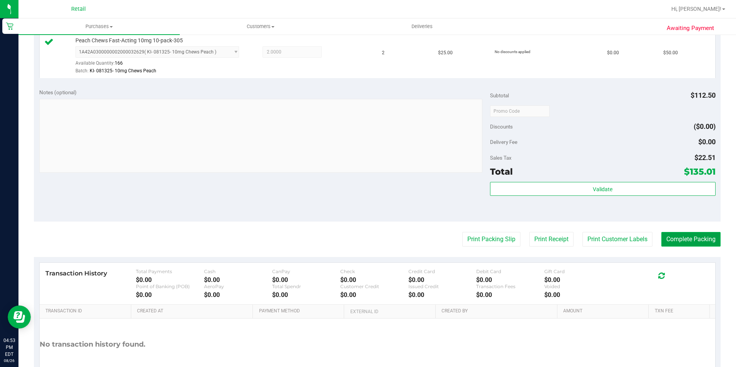
click at [697, 239] on button "Complete Packing" at bounding box center [690, 239] width 59 height 15
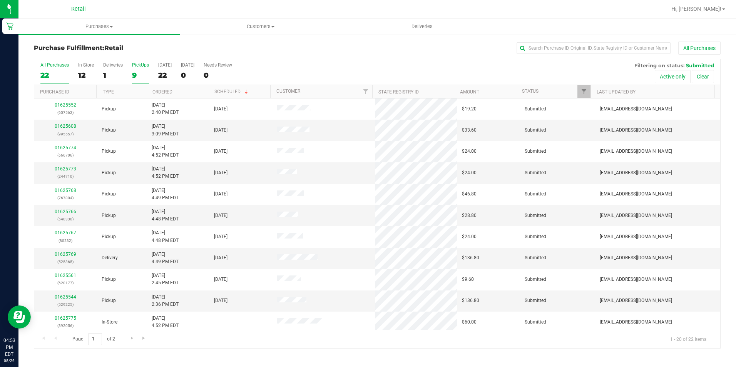
click at [136, 71] on div "9" at bounding box center [140, 75] width 17 height 9
click at [0, 0] on input "PickUps 9" at bounding box center [0, 0] width 0 height 0
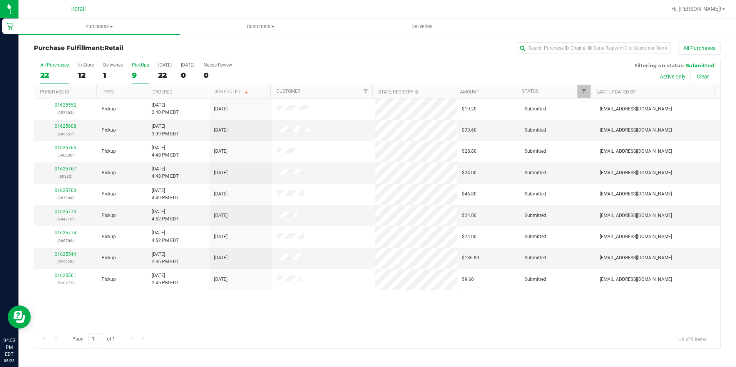
click at [50, 75] on div "22" at bounding box center [54, 75] width 28 height 9
click at [0, 0] on input "All Purchases 22" at bounding box center [0, 0] width 0 height 0
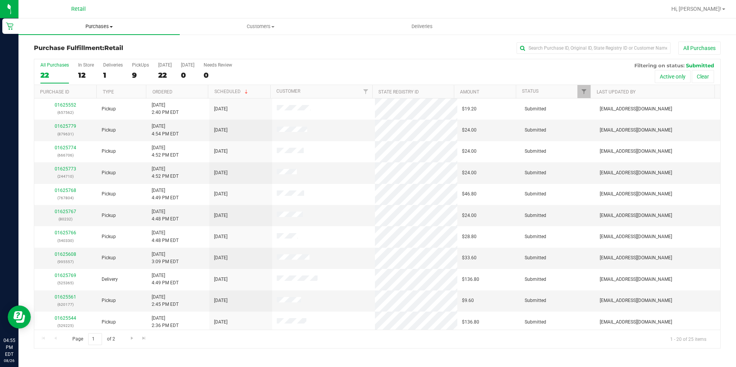
click at [107, 25] on span "Purchases" at bounding box center [98, 26] width 161 height 7
click at [559, 48] on input "text" at bounding box center [593, 48] width 154 height 12
type input "330"
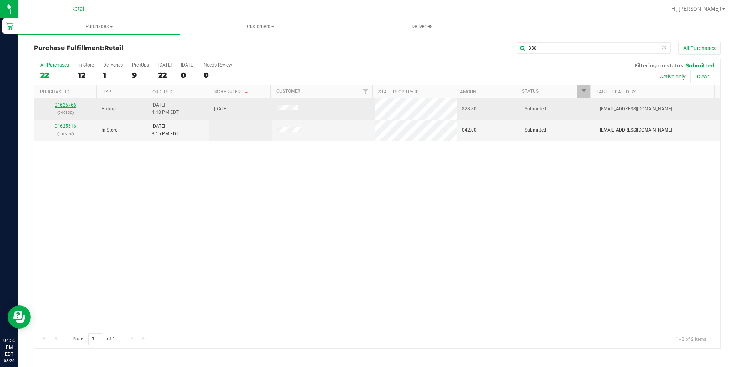
click at [71, 103] on link "01625766" at bounding box center [66, 104] width 22 height 5
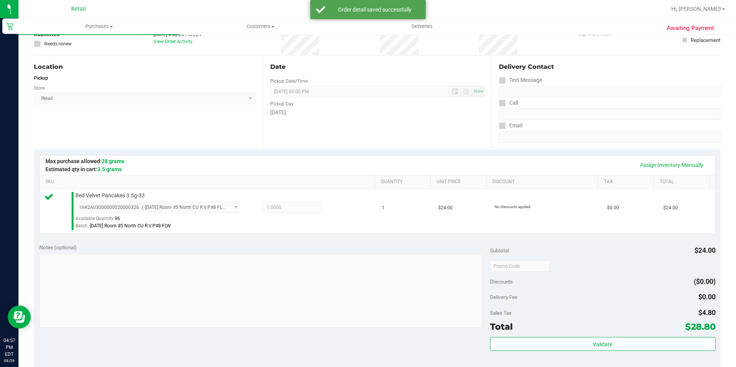
scroll to position [154, 0]
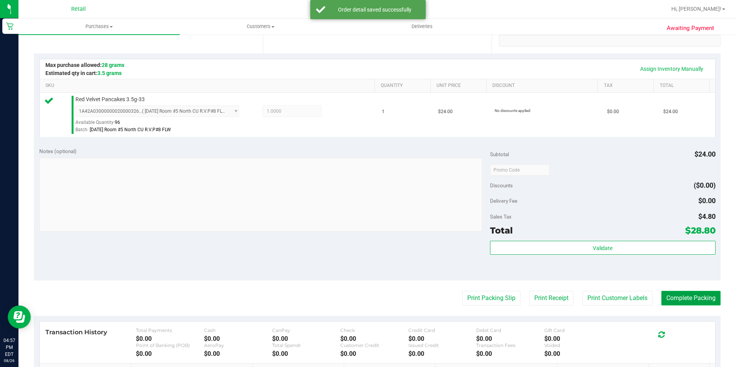
click at [698, 296] on button "Complete Packing" at bounding box center [690, 298] width 59 height 15
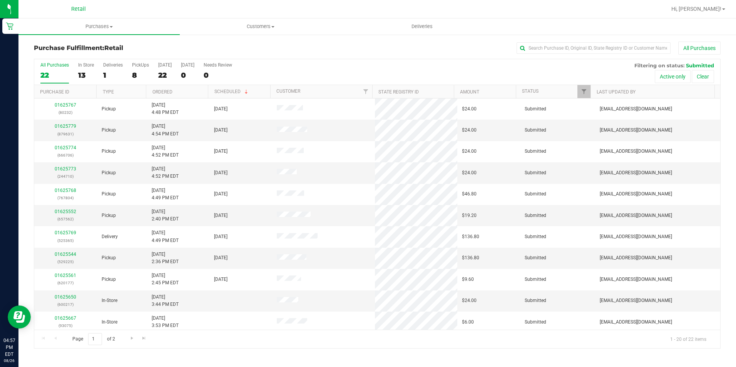
click at [608, 42] on div "All Purchases" at bounding box center [491, 48] width 457 height 13
drag, startPoint x: 616, startPoint y: 48, endPoint x: 625, endPoint y: 48, distance: 9.6
click at [615, 48] on input "text" at bounding box center [593, 48] width 154 height 12
type input "232"
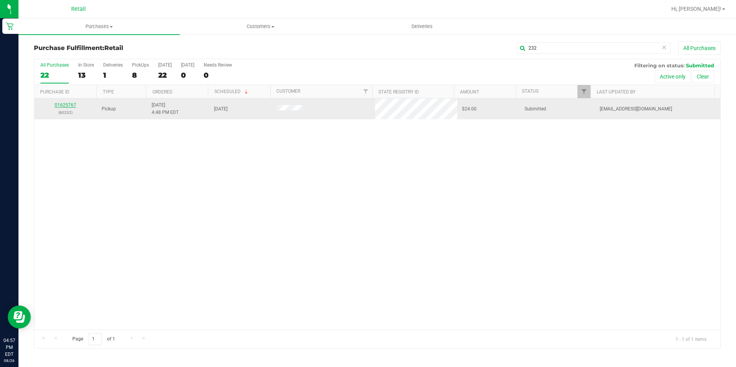
click at [72, 107] on link "01625767" at bounding box center [66, 104] width 22 height 5
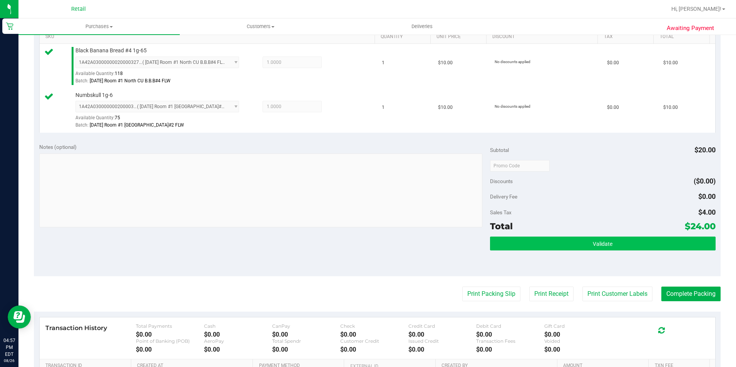
scroll to position [231, 0]
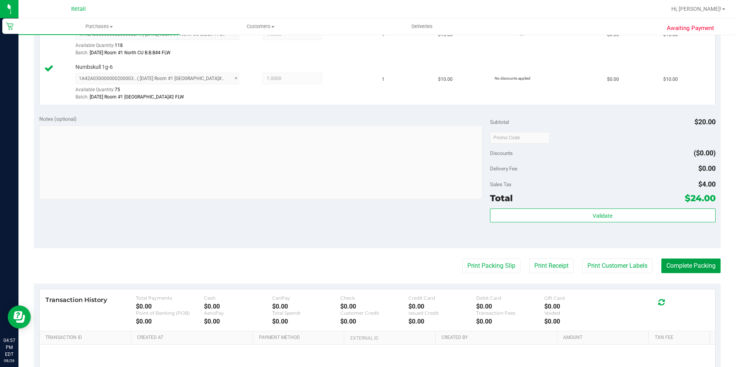
drag, startPoint x: 683, startPoint y: 267, endPoint x: 735, endPoint y: 258, distance: 53.1
click at [683, 267] on button "Complete Packing" at bounding box center [690, 266] width 59 height 15
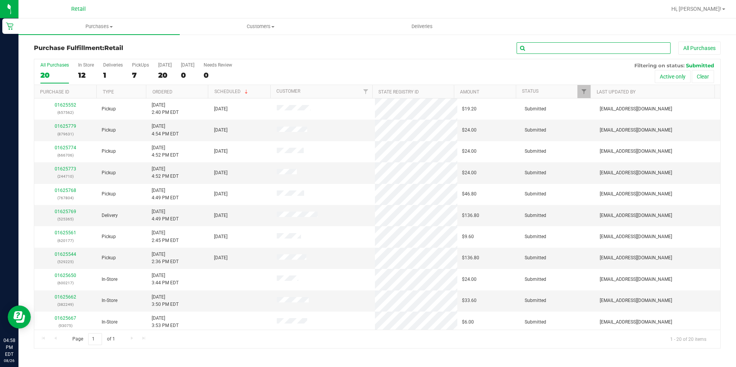
click at [578, 46] on input "text" at bounding box center [593, 48] width 154 height 12
type input "631"
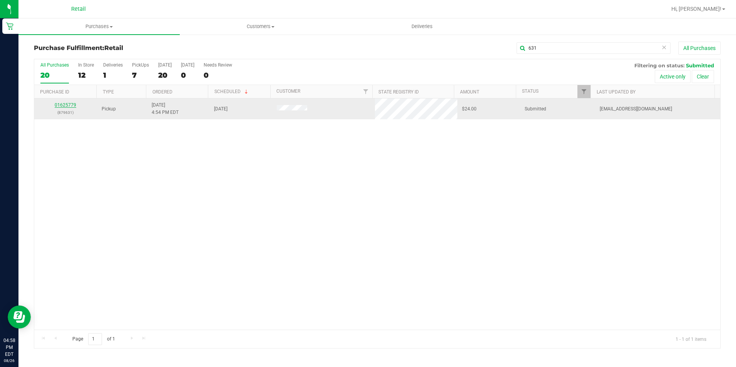
click at [67, 104] on link "01625779" at bounding box center [66, 104] width 22 height 5
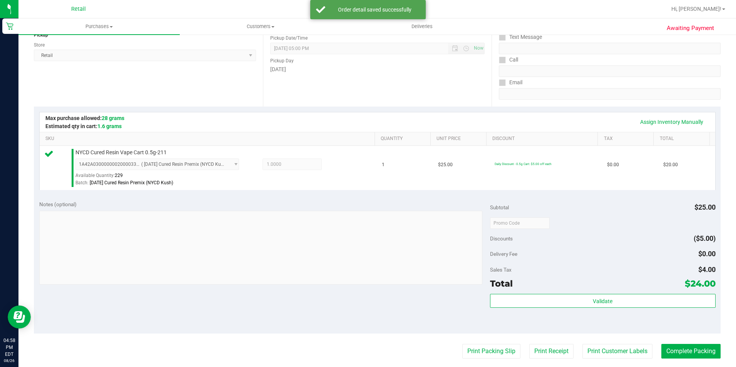
scroll to position [154, 0]
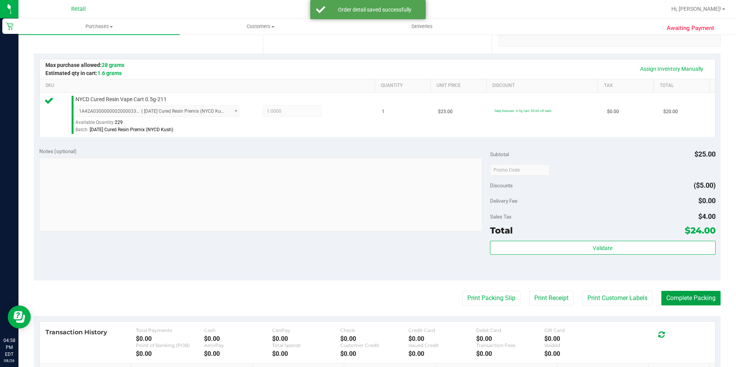
drag, startPoint x: 664, startPoint y: 296, endPoint x: 672, endPoint y: 285, distance: 13.6
click at [664, 295] on button "Complete Packing" at bounding box center [690, 298] width 59 height 15
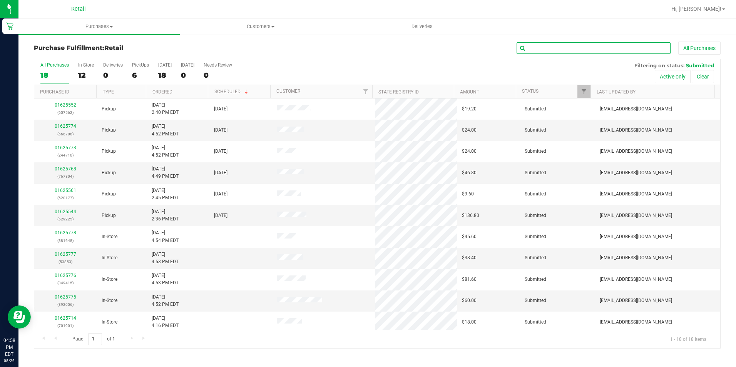
click at [549, 50] on input "text" at bounding box center [593, 48] width 154 height 12
type input "706"
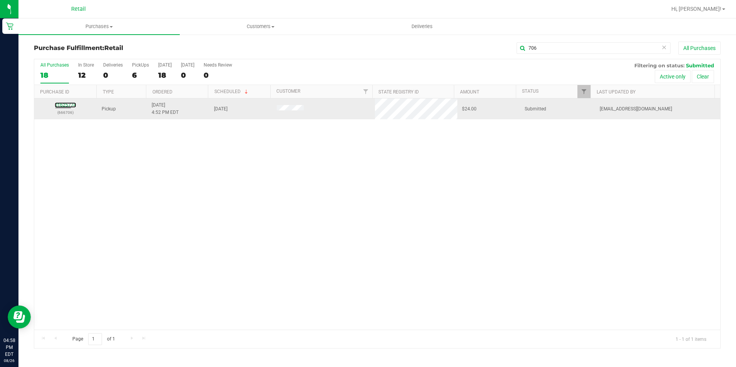
click at [56, 102] on link "01625774" at bounding box center [66, 104] width 22 height 5
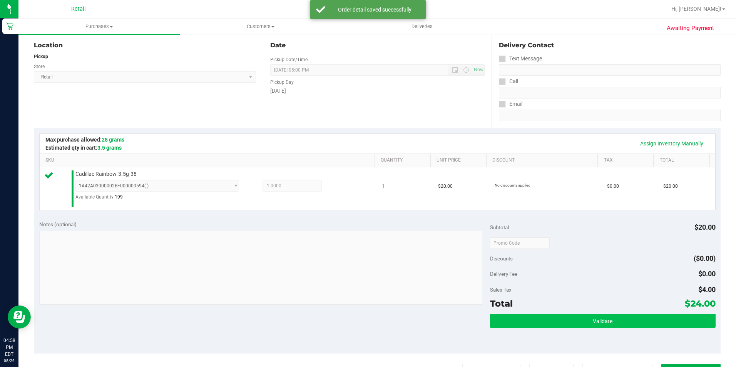
scroll to position [154, 0]
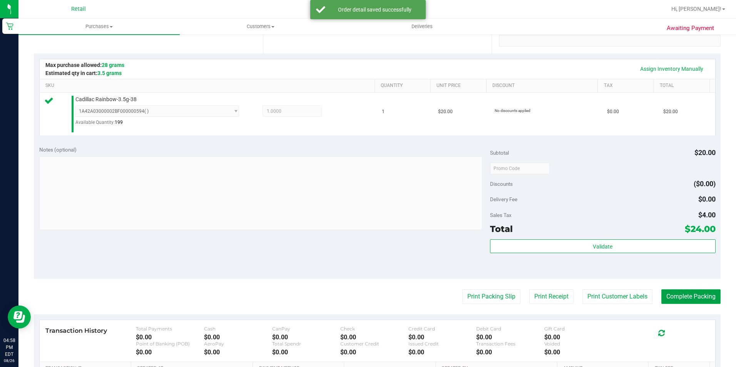
click at [698, 293] on button "Complete Packing" at bounding box center [690, 296] width 59 height 15
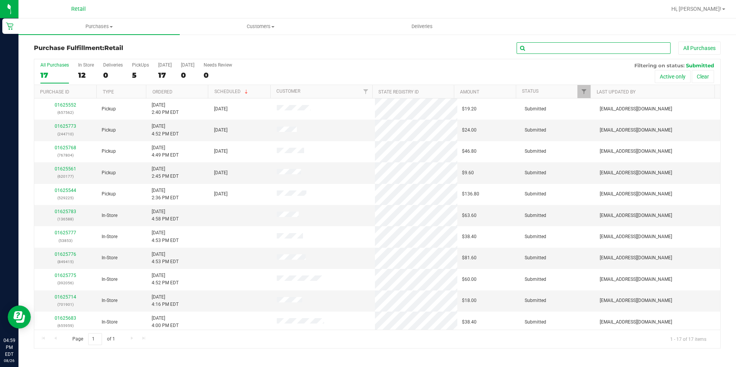
click at [630, 50] on input "text" at bounding box center [593, 48] width 154 height 12
type input "710"
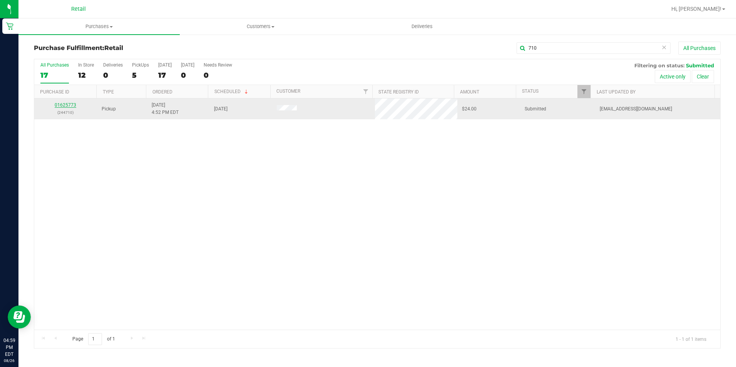
click at [65, 107] on link "01625773" at bounding box center [66, 104] width 22 height 5
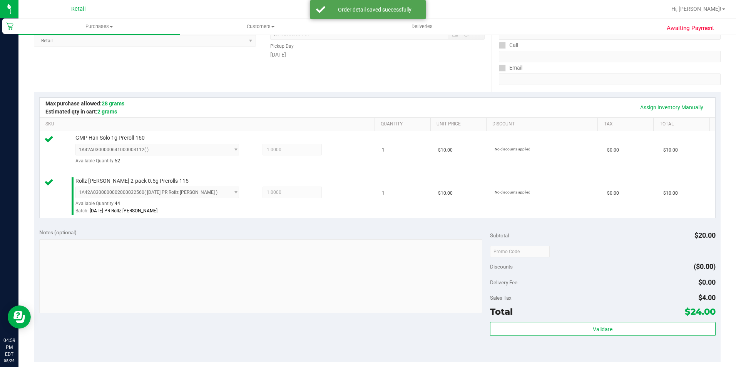
scroll to position [154, 0]
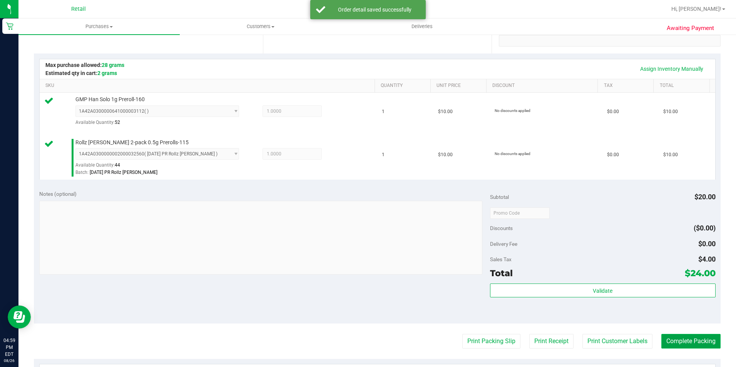
click at [681, 341] on button "Complete Packing" at bounding box center [690, 341] width 59 height 15
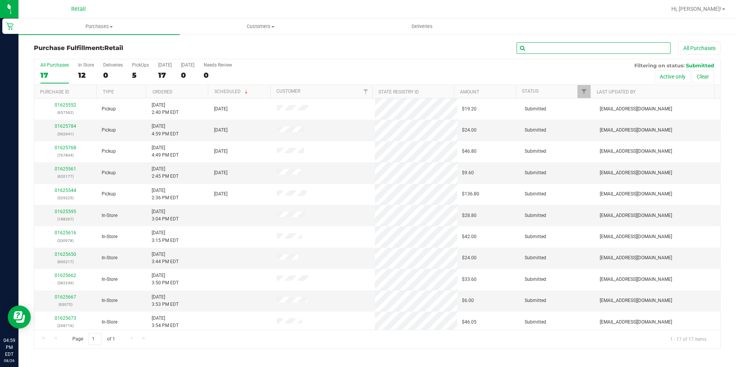
click at [616, 45] on input "text" at bounding box center [593, 48] width 154 height 12
type input "804"
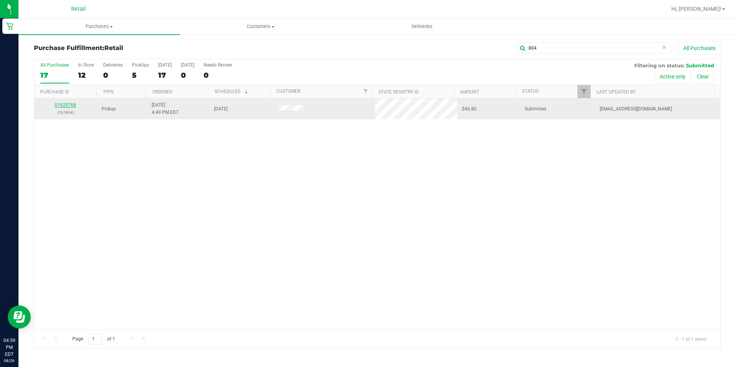
click at [72, 103] on link "01625768" at bounding box center [66, 104] width 22 height 5
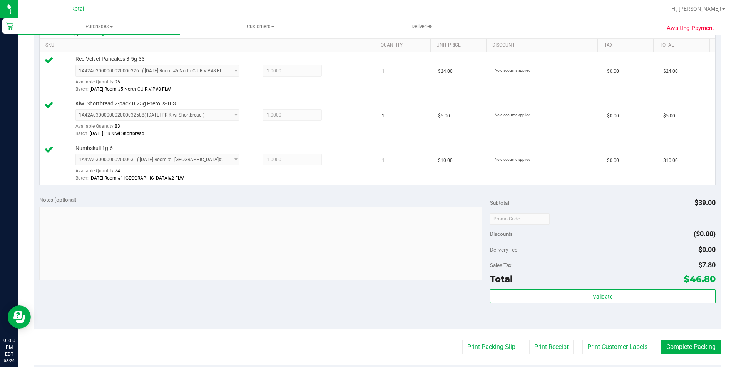
scroll to position [208, 0]
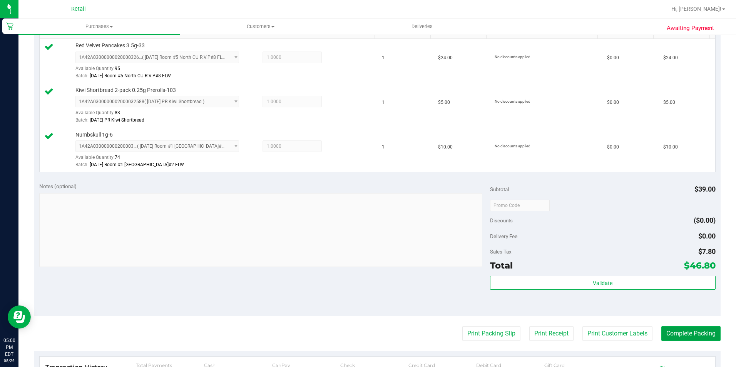
drag, startPoint x: 689, startPoint y: 333, endPoint x: 726, endPoint y: 305, distance: 46.2
click at [691, 333] on button "Complete Packing" at bounding box center [690, 333] width 59 height 15
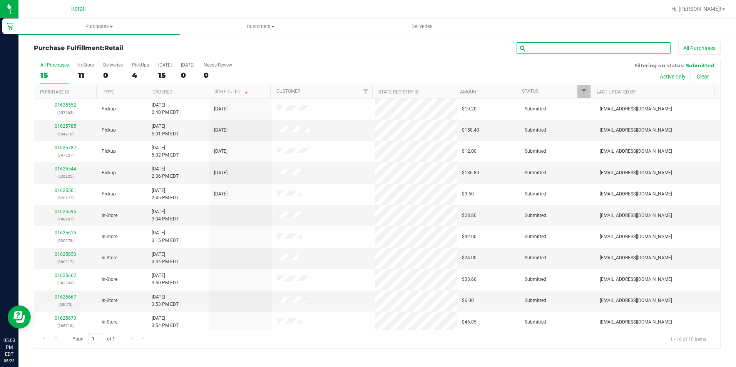
click at [602, 48] on input "text" at bounding box center [593, 48] width 154 height 12
type input "627"
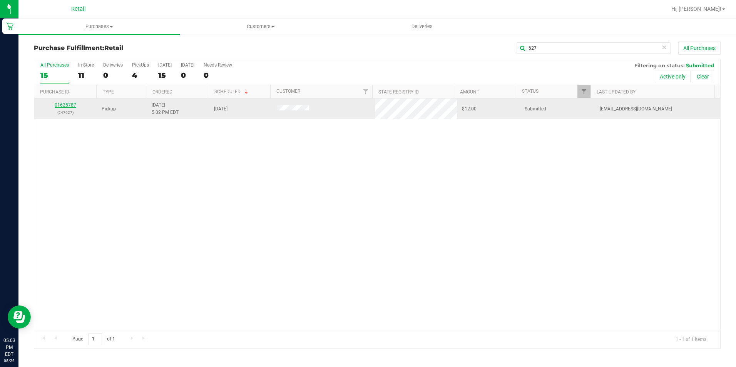
click at [66, 102] on link "01625787" at bounding box center [66, 104] width 22 height 5
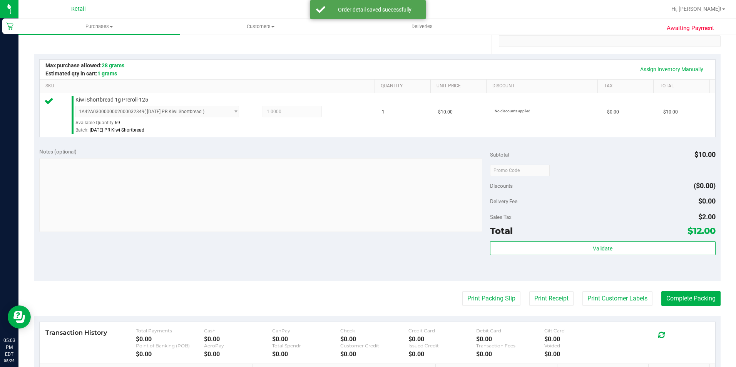
scroll to position [154, 0]
click at [664, 299] on button "Complete Packing" at bounding box center [690, 298] width 59 height 15
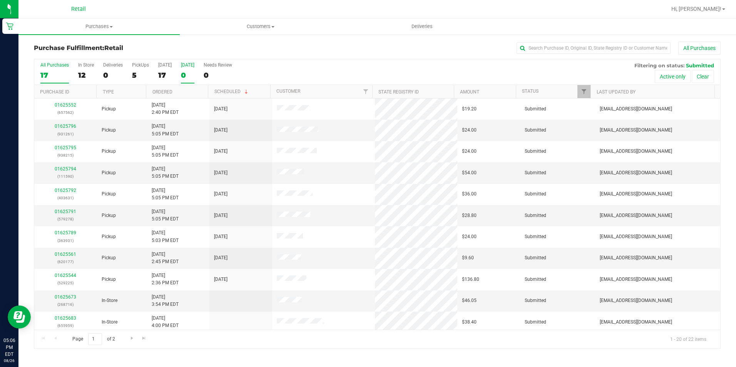
click at [190, 73] on div "0" at bounding box center [187, 75] width 13 height 9
click at [0, 0] on input "[DATE] 0" at bounding box center [0, 0] width 0 height 0
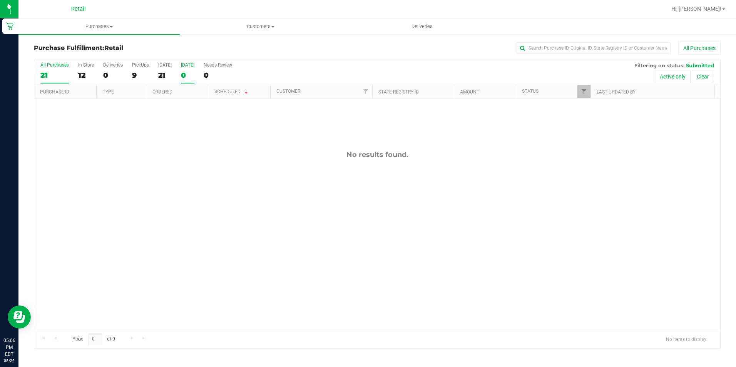
click at [46, 77] on div "21" at bounding box center [54, 75] width 28 height 9
click at [0, 0] on input "All Purchases 21" at bounding box center [0, 0] width 0 height 0
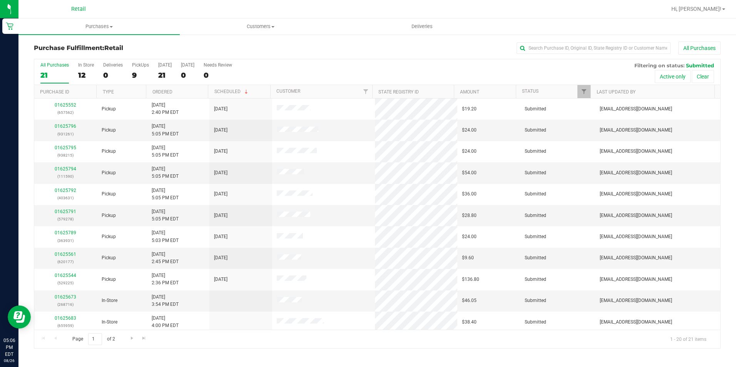
click at [200, 34] on link "Customers All customers Add a new customer All physicians" at bounding box center [260, 26] width 161 height 16
click at [394, 48] on div "All Purchases" at bounding box center [491, 48] width 457 height 13
click at [604, 41] on div "Purchase Fulfillment: Retail All Purchases All Purchases 21 In Store 12 Deliver…" at bounding box center [376, 195] width 717 height 322
click at [604, 46] on input "text" at bounding box center [593, 48] width 154 height 12
type input "590"
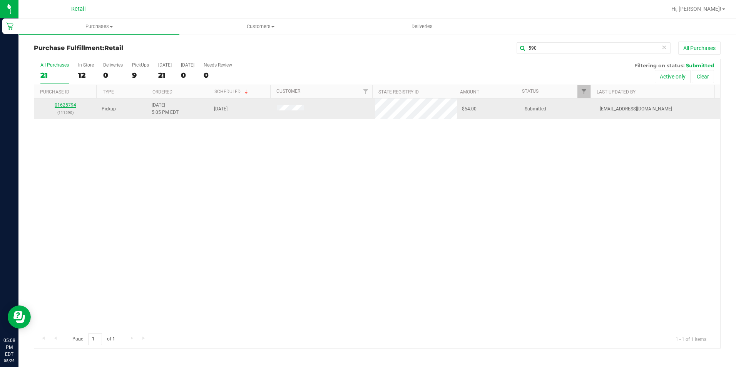
click at [62, 106] on link "01625794" at bounding box center [66, 104] width 22 height 5
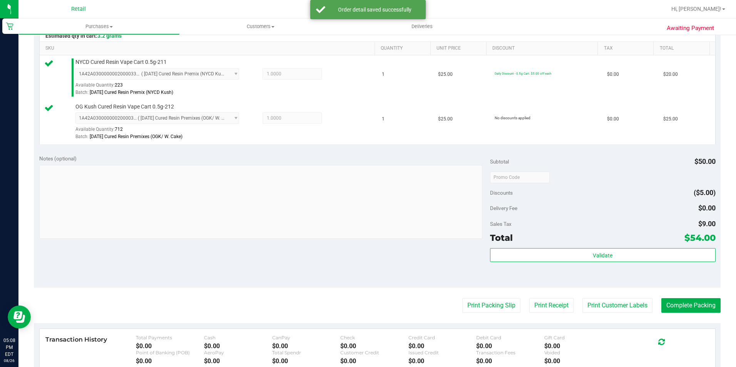
scroll to position [192, 0]
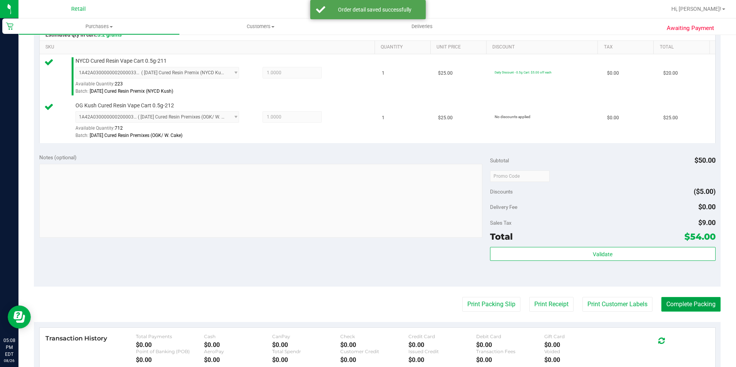
click at [671, 304] on button "Complete Packing" at bounding box center [690, 304] width 59 height 15
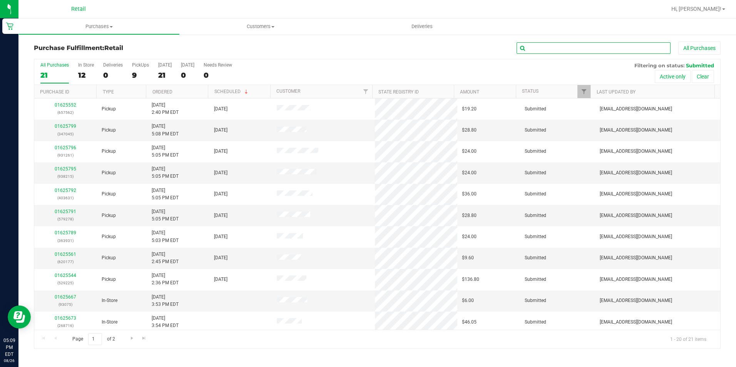
click at [619, 46] on input "text" at bounding box center [593, 48] width 154 height 12
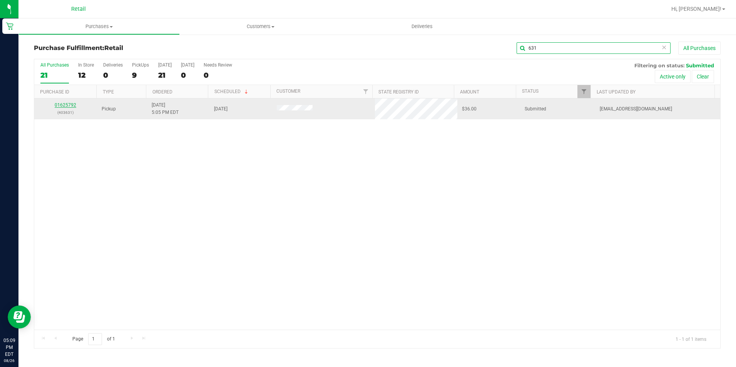
type input "631"
click at [68, 105] on link "01625792" at bounding box center [66, 104] width 22 height 5
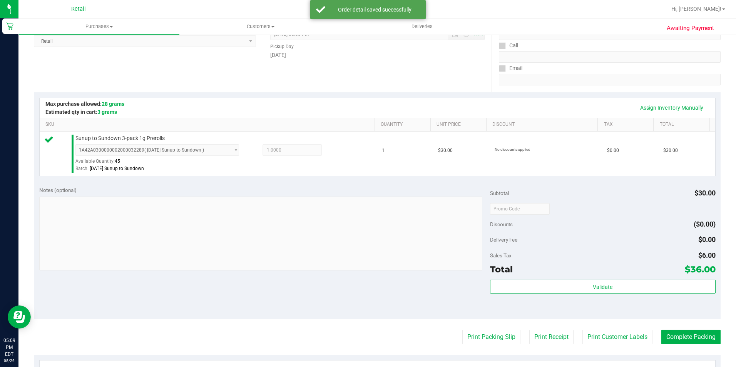
scroll to position [115, 0]
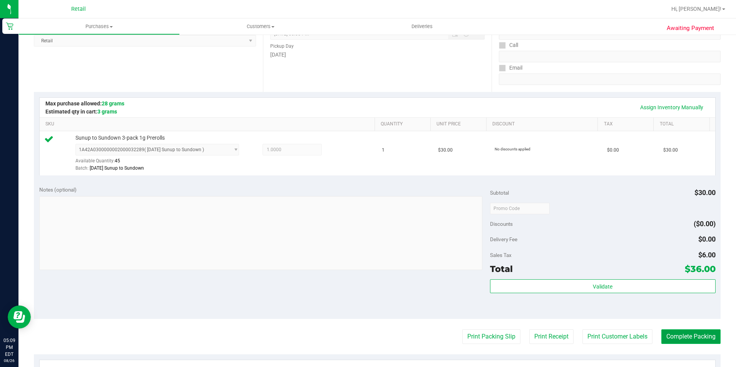
drag, startPoint x: 700, startPoint y: 340, endPoint x: 702, endPoint y: 332, distance: 7.9
click at [700, 339] on button "Complete Packing" at bounding box center [690, 336] width 59 height 15
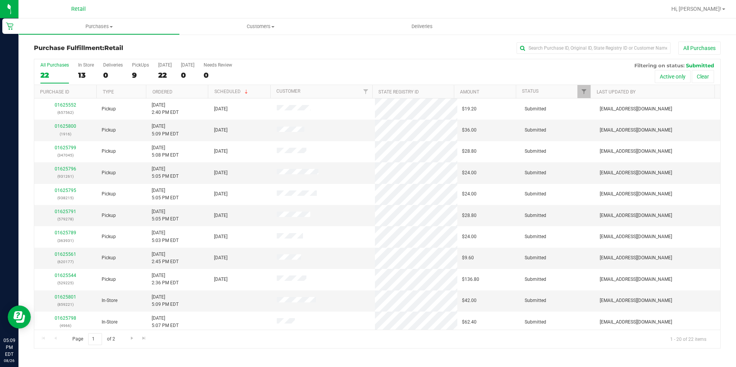
click at [316, 45] on div "All Purchases" at bounding box center [491, 48] width 457 height 13
click at [609, 48] on input "text" at bounding box center [593, 48] width 154 height 12
type input "278"
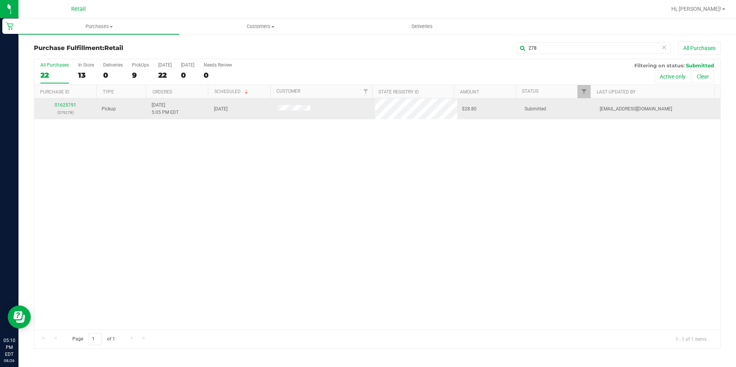
click at [71, 101] on td "01625791 (579278)" at bounding box center [65, 108] width 63 height 21
click at [72, 106] on link "01625791" at bounding box center [66, 104] width 22 height 5
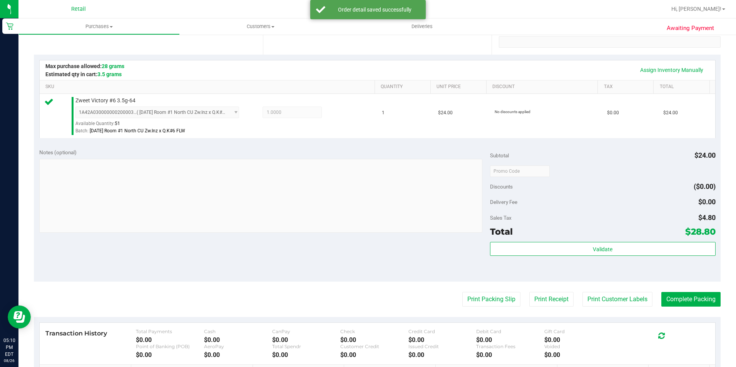
scroll to position [154, 0]
click at [675, 297] on button "Complete Packing" at bounding box center [690, 298] width 59 height 15
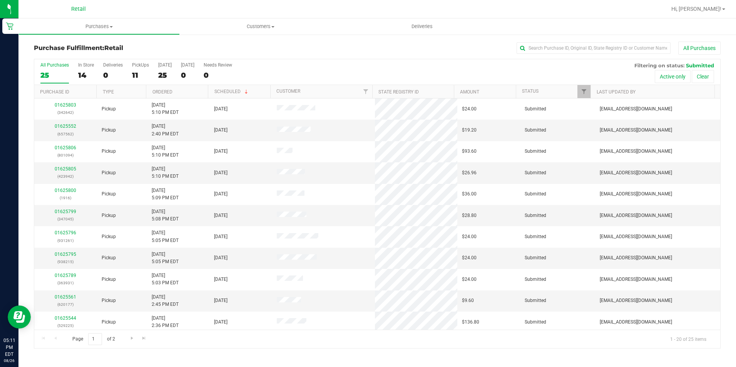
click at [448, 50] on div "All Purchases" at bounding box center [491, 48] width 457 height 13
click at [624, 47] on input "text" at bounding box center [593, 48] width 154 height 12
type input "931"
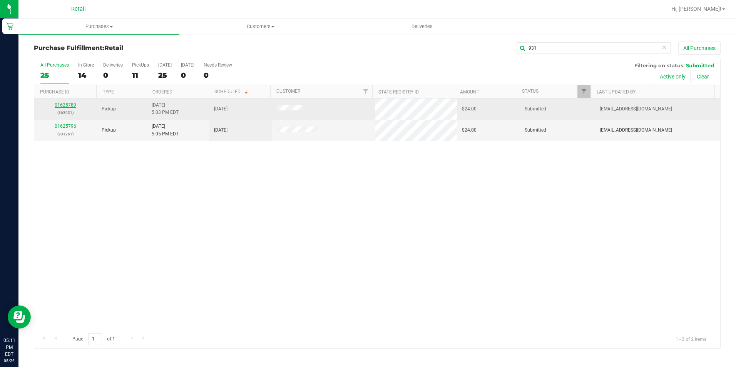
click at [65, 103] on link "01625789" at bounding box center [66, 104] width 22 height 5
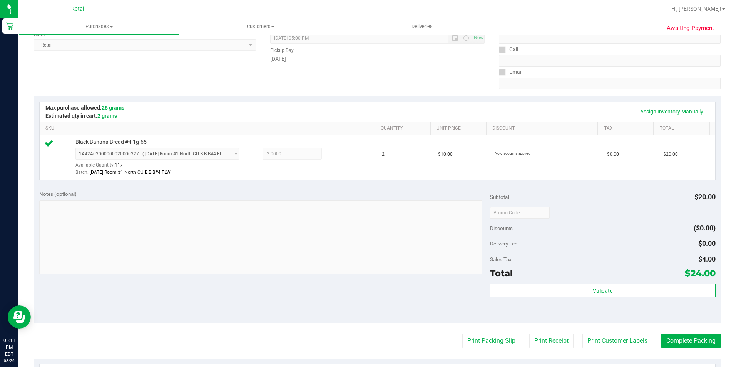
scroll to position [115, 0]
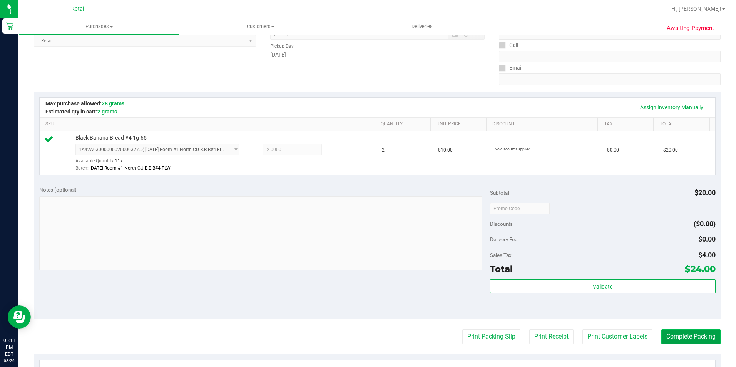
click at [679, 334] on button "Complete Packing" at bounding box center [690, 336] width 59 height 15
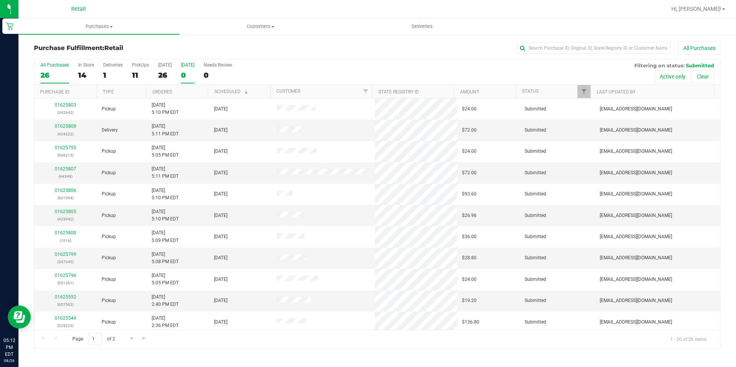
click at [181, 77] on div "0" at bounding box center [187, 75] width 13 height 9
click at [0, 0] on input "[DATE] 0" at bounding box center [0, 0] width 0 height 0
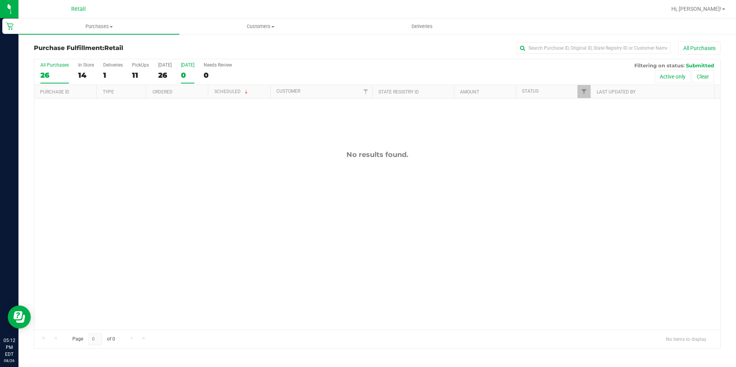
click at [45, 77] on div "26" at bounding box center [54, 75] width 28 height 9
click at [0, 0] on input "All Purchases 26" at bounding box center [0, 0] width 0 height 0
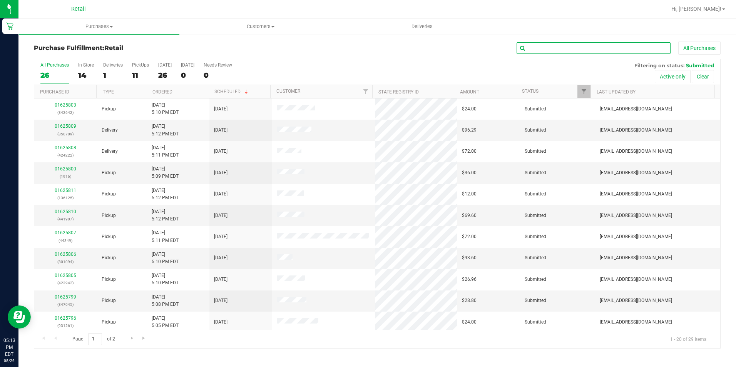
click at [586, 51] on input "text" at bounding box center [593, 48] width 154 height 12
type input "045"
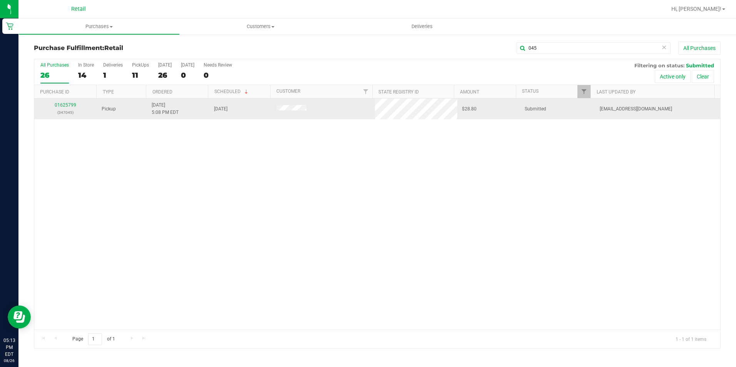
click at [68, 102] on div "01625799 (347045)" at bounding box center [65, 109] width 53 height 15
click at [68, 102] on link "01625799" at bounding box center [66, 104] width 22 height 5
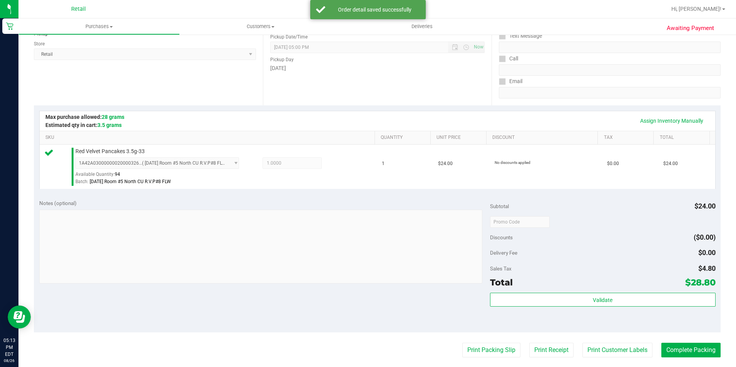
scroll to position [115, 0]
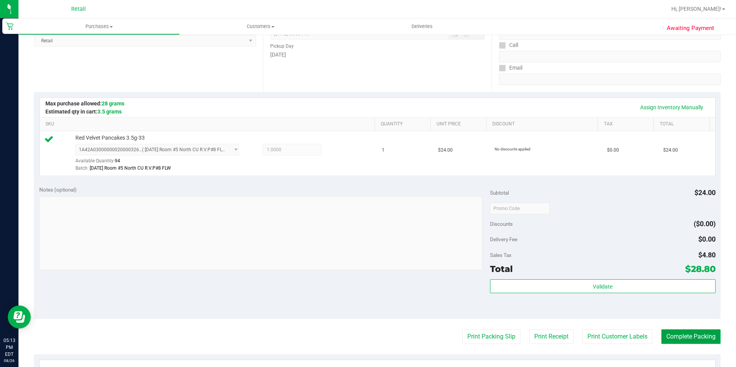
click at [691, 332] on button "Complete Packing" at bounding box center [690, 336] width 59 height 15
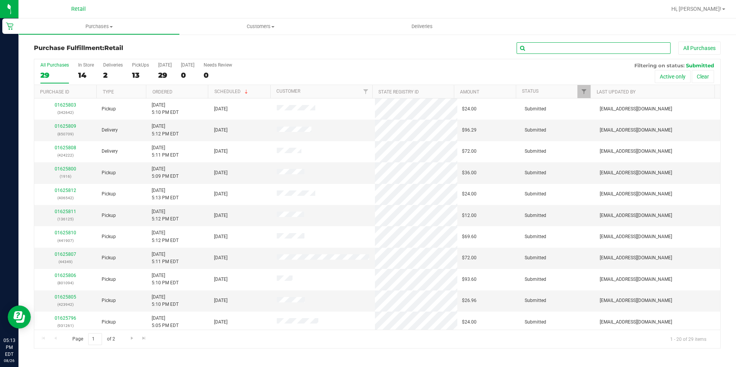
click at [556, 50] on input "text" at bounding box center [593, 48] width 154 height 12
type input "642"
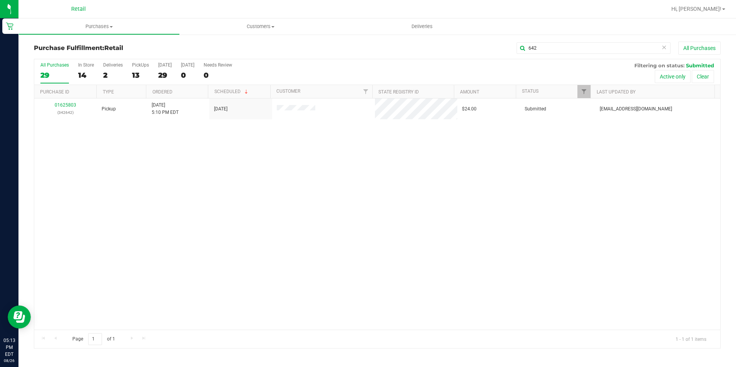
click at [258, 53] on div "Purchase Fulfillment: Retail 642 All Purchases" at bounding box center [377, 50] width 686 height 17
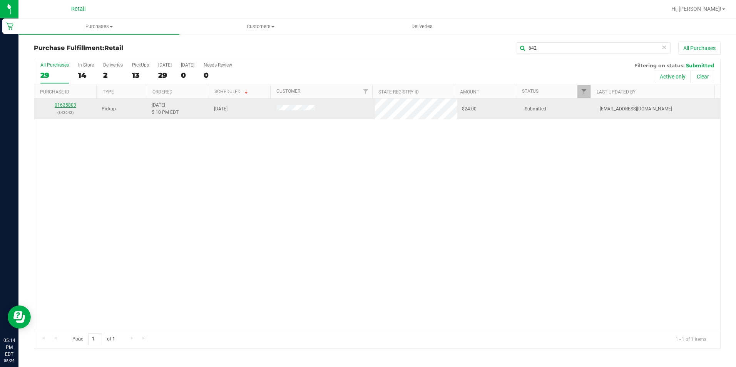
click at [65, 106] on link "01625803" at bounding box center [66, 104] width 22 height 5
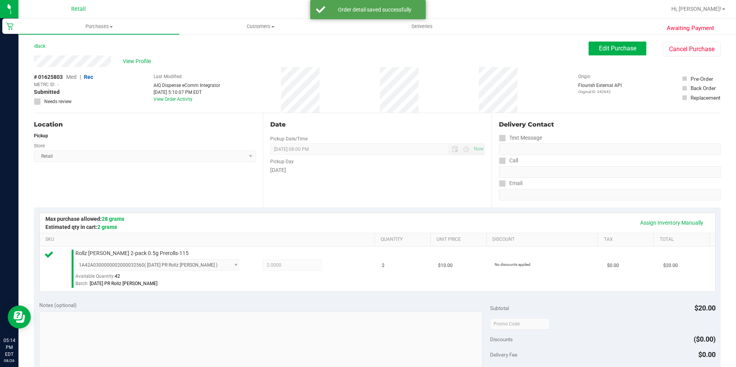
click at [270, 68] on div "# 01625803 Med | Rec METRC ID: - Submitted Needs review Last Modified AIQ Dispe…" at bounding box center [377, 90] width 686 height 46
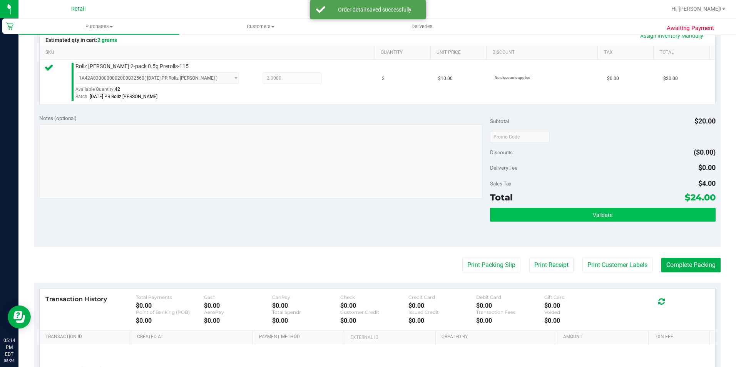
scroll to position [192, 0]
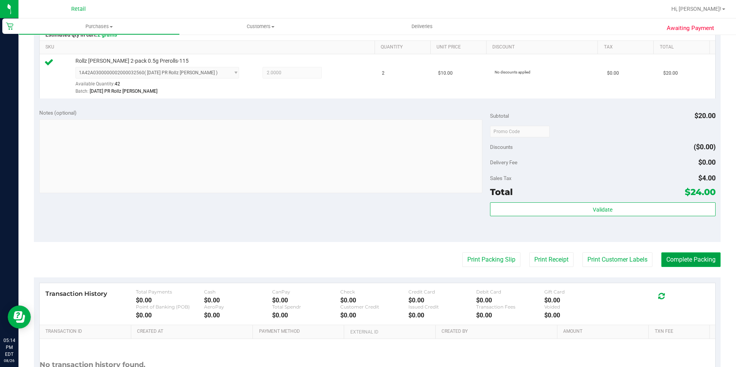
click at [685, 255] on button "Complete Packing" at bounding box center [690, 259] width 59 height 15
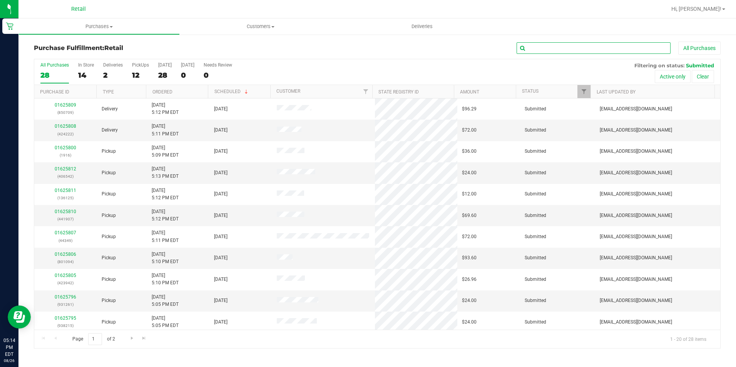
click at [602, 47] on input "text" at bounding box center [593, 48] width 154 height 12
type input "094"
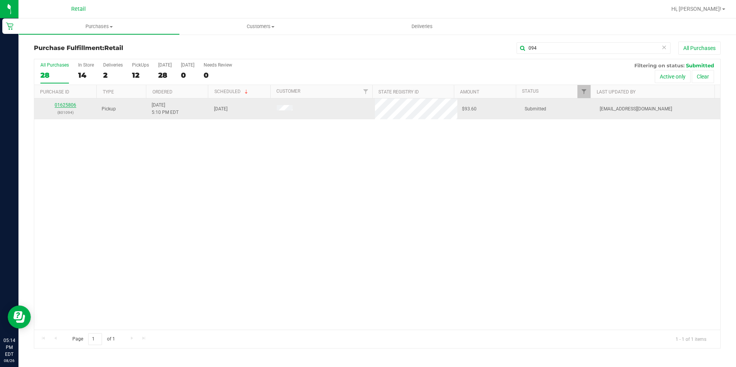
click at [71, 104] on link "01625806" at bounding box center [66, 104] width 22 height 5
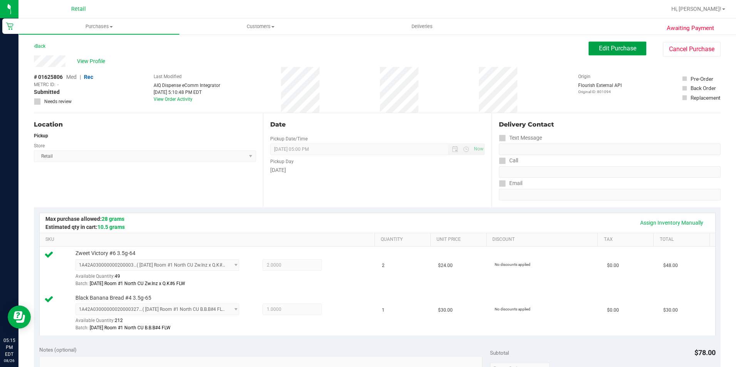
click at [599, 46] on span "Edit Purchase" at bounding box center [617, 48] width 37 height 7
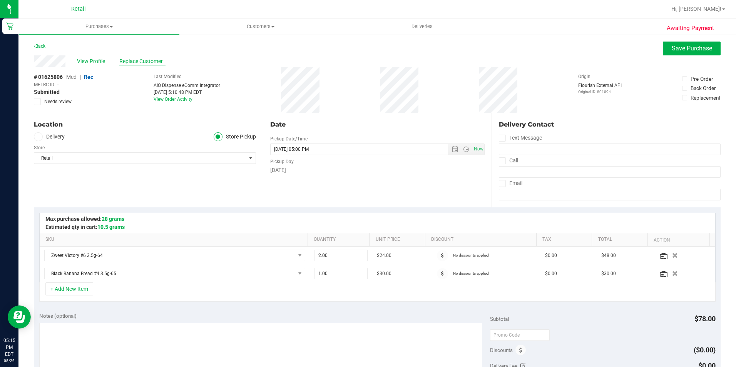
click at [142, 63] on span "Replace Customer" at bounding box center [142, 61] width 46 height 8
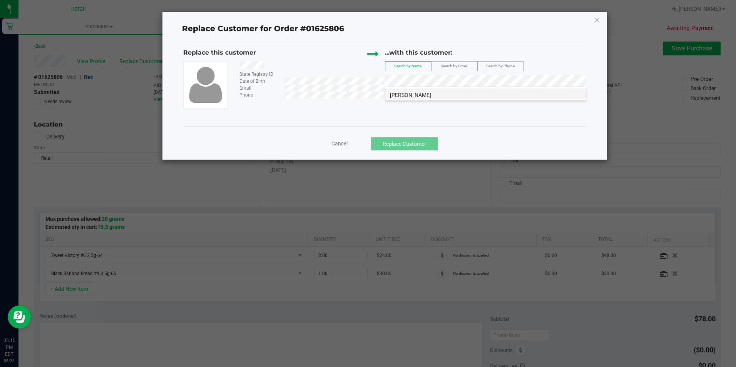
click at [457, 90] on li "[PERSON_NAME]" at bounding box center [485, 93] width 200 height 11
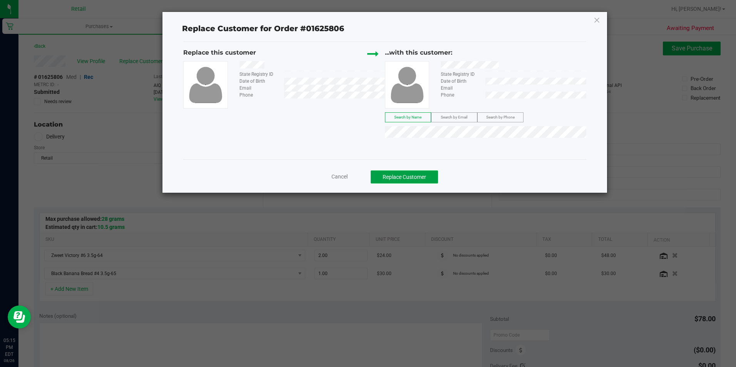
click at [429, 177] on button "Replace Customer" at bounding box center [403, 176] width 67 height 13
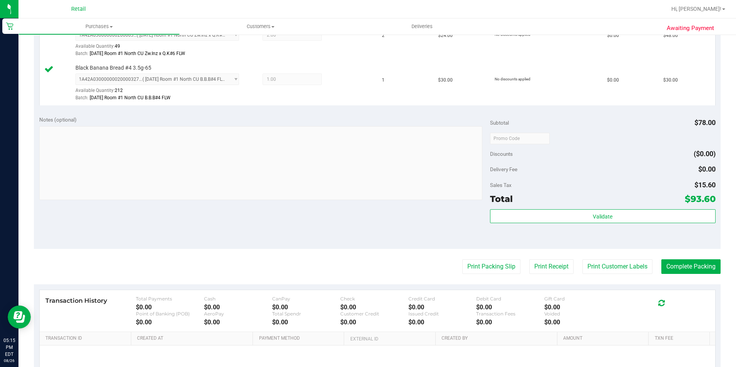
scroll to position [231, 0]
click at [693, 268] on button "Complete Packing" at bounding box center [690, 266] width 59 height 15
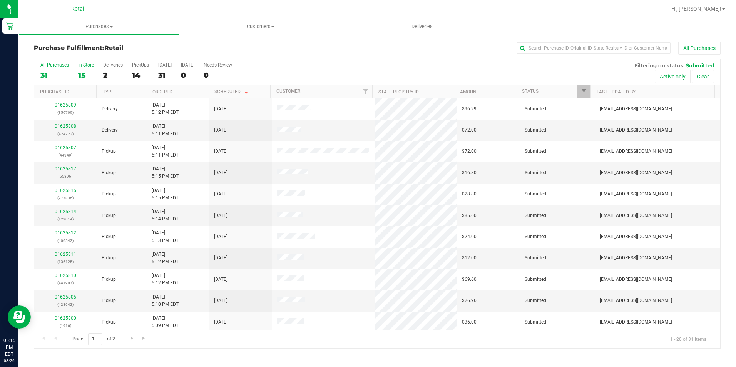
click at [81, 78] on div "15" at bounding box center [86, 75] width 16 height 9
click at [0, 0] on input "In Store 15" at bounding box center [0, 0] width 0 height 0
click at [45, 78] on div "31" at bounding box center [54, 75] width 28 height 9
click at [0, 0] on input "All Purchases 31" at bounding box center [0, 0] width 0 height 0
click at [294, 50] on div "All Purchases" at bounding box center [491, 48] width 457 height 13
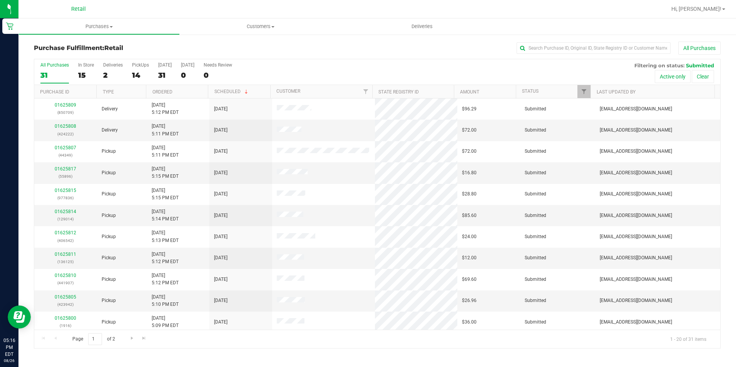
click at [289, 51] on div "All Purchases" at bounding box center [491, 48] width 457 height 13
click at [598, 47] on input "text" at bounding box center [593, 48] width 154 height 12
type input "942"
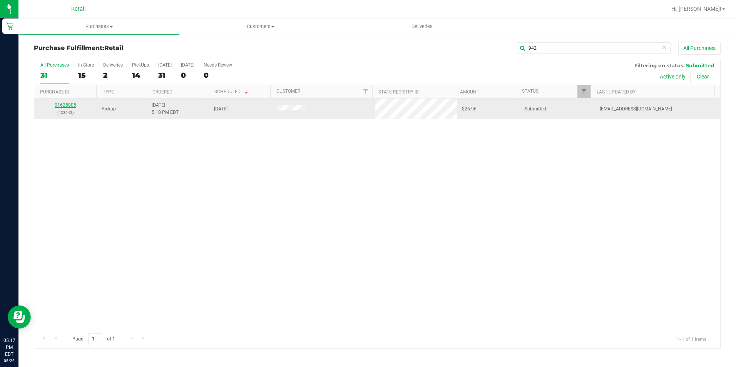
click at [68, 104] on link "01625805" at bounding box center [66, 104] width 22 height 5
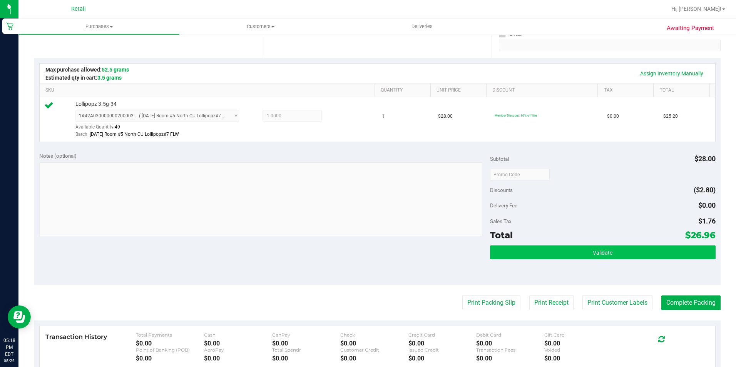
scroll to position [154, 0]
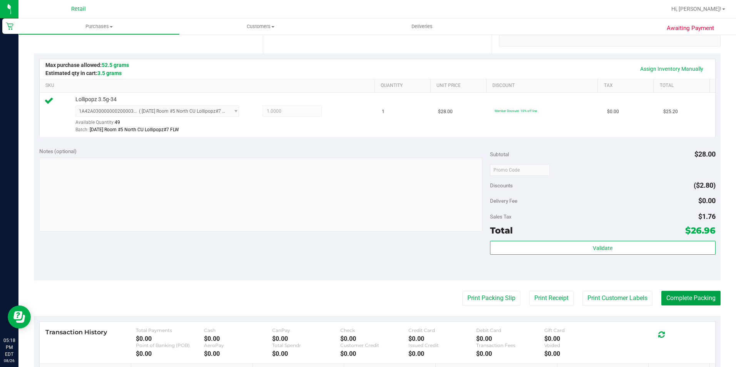
drag, startPoint x: 694, startPoint y: 301, endPoint x: 705, endPoint y: 258, distance: 44.4
click at [694, 300] on button "Complete Packing" at bounding box center [690, 298] width 59 height 15
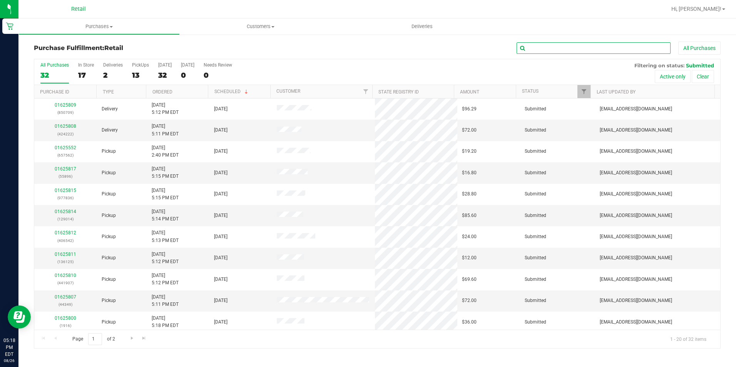
click at [572, 52] on input "text" at bounding box center [593, 48] width 154 height 12
type input "907"
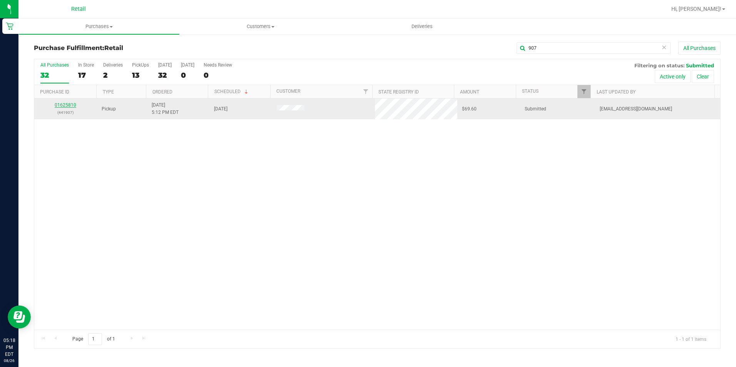
click at [61, 105] on link "01625810" at bounding box center [66, 104] width 22 height 5
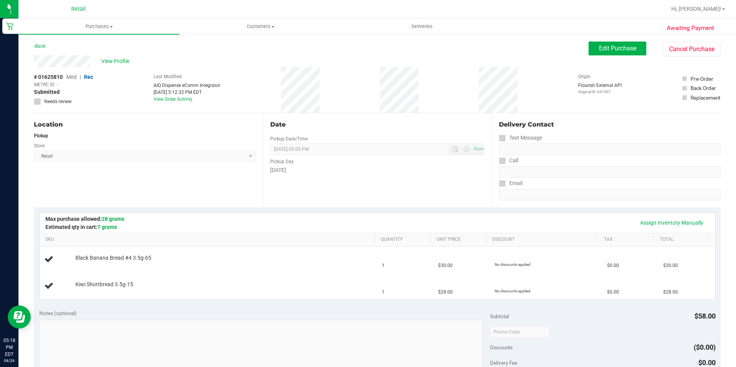
click at [214, 49] on div "Back Edit Purchase Cancel Purchase" at bounding box center [377, 49] width 686 height 14
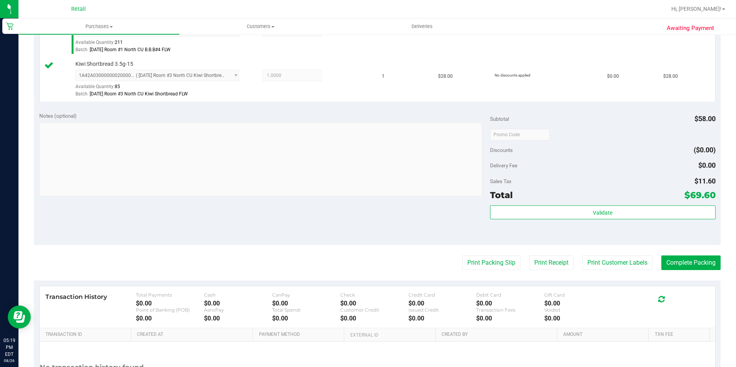
scroll to position [269, 0]
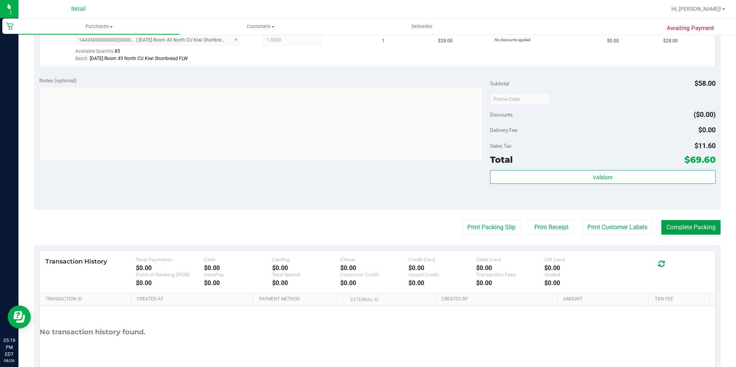
drag, startPoint x: 695, startPoint y: 229, endPoint x: 735, endPoint y: 62, distance: 171.4
click at [697, 212] on purchase-details "Back Edit Purchase Cancel Purchase View Profile # 01625810 Med | Rec METRC ID: …" at bounding box center [377, 80] width 686 height 617
click at [692, 224] on button "Complete Packing" at bounding box center [690, 227] width 59 height 15
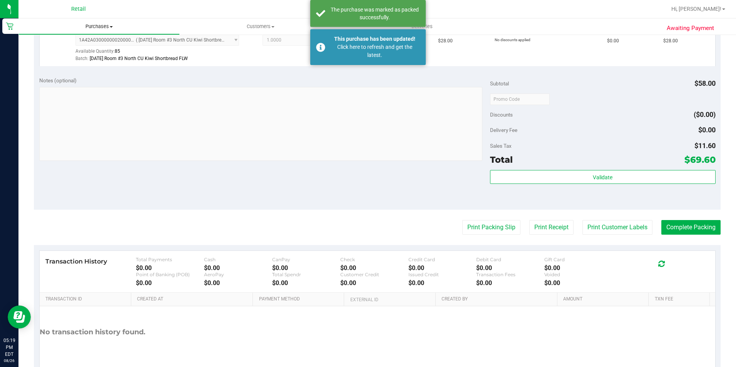
click at [93, 27] on span "Purchases" at bounding box center [99, 26] width 160 height 7
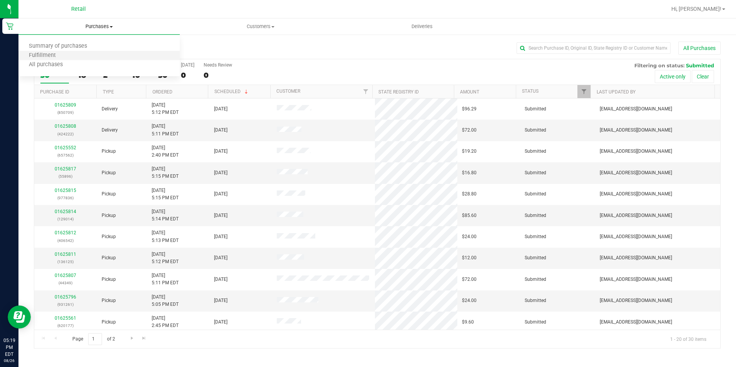
click at [92, 55] on li "Fulfillment" at bounding box center [98, 55] width 161 height 9
click at [618, 44] on input "text" at bounding box center [593, 48] width 154 height 12
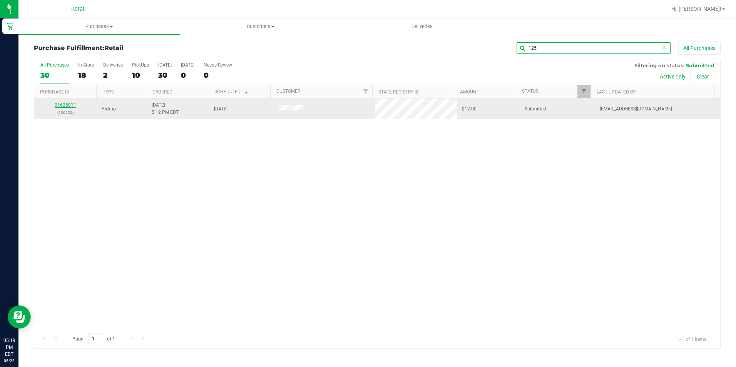
type input "125"
click at [74, 105] on link "01625811" at bounding box center [66, 104] width 22 height 5
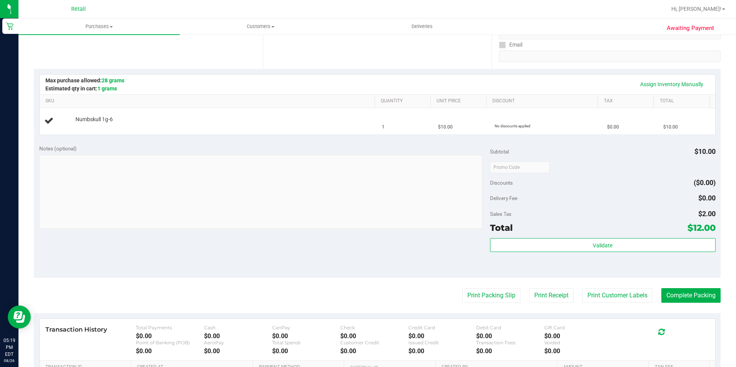
scroll to position [154, 0]
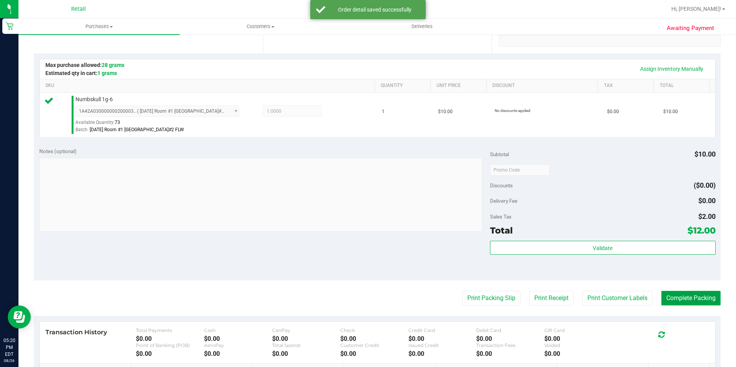
click at [681, 297] on button "Complete Packing" at bounding box center [690, 298] width 59 height 15
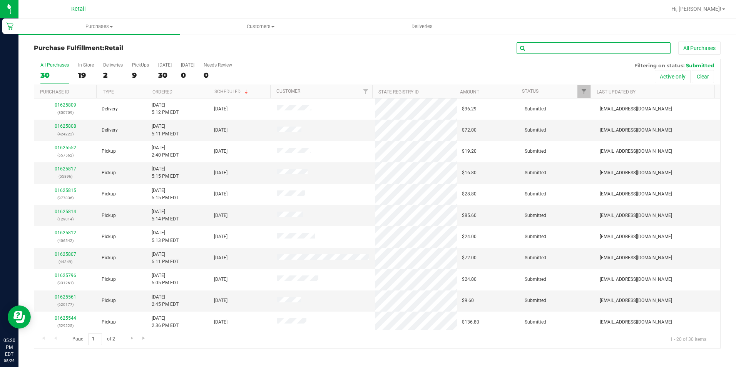
click at [591, 53] on input "text" at bounding box center [593, 48] width 154 height 12
type input "562"
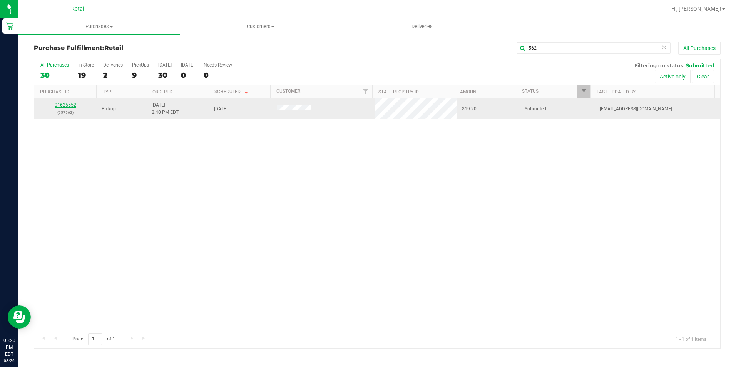
click at [74, 105] on link "01625552" at bounding box center [66, 104] width 22 height 5
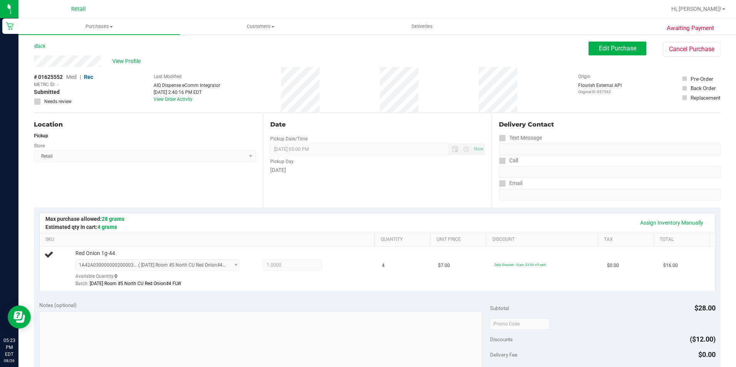
click at [449, 73] on div "# 01625552 Med | Rec METRC ID: - Submitted Needs review Last Modified AIQ Dispe…" at bounding box center [377, 90] width 686 height 46
drag, startPoint x: 666, startPoint y: 53, endPoint x: 404, endPoint y: 49, distance: 262.0
click at [666, 53] on button "Cancel Purchase" at bounding box center [691, 49] width 58 height 15
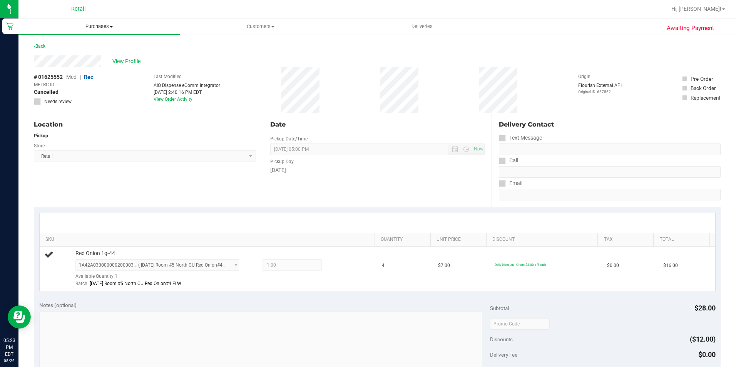
click at [86, 26] on span "Purchases" at bounding box center [98, 26] width 161 height 7
click at [84, 56] on li "Fulfillment" at bounding box center [98, 55] width 161 height 9
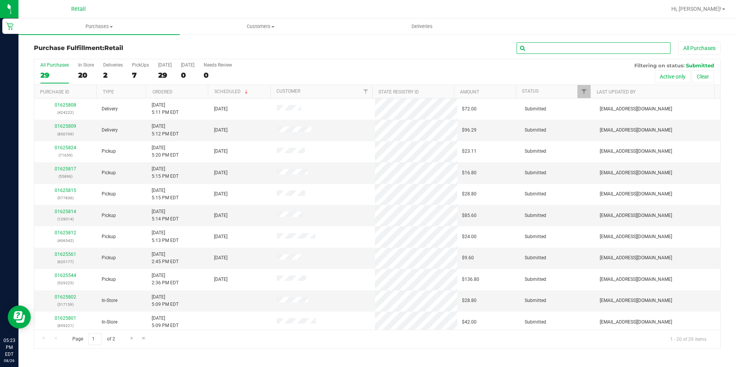
click at [552, 52] on input "text" at bounding box center [593, 48] width 154 height 12
type input "542"
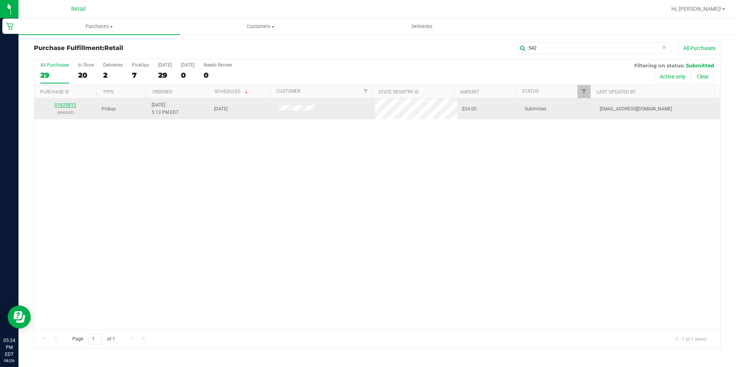
click at [63, 103] on link "01625812" at bounding box center [66, 104] width 22 height 5
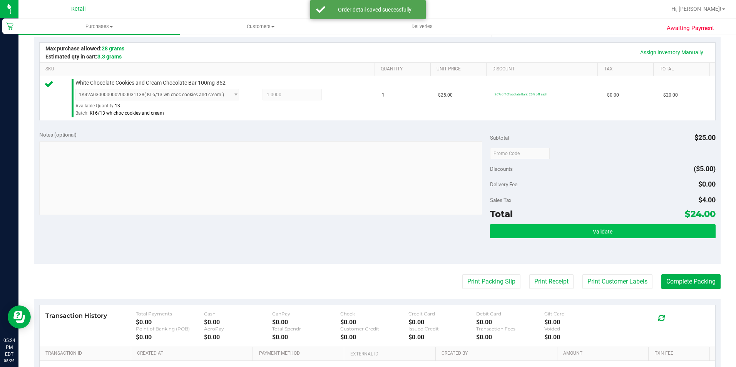
scroll to position [192, 0]
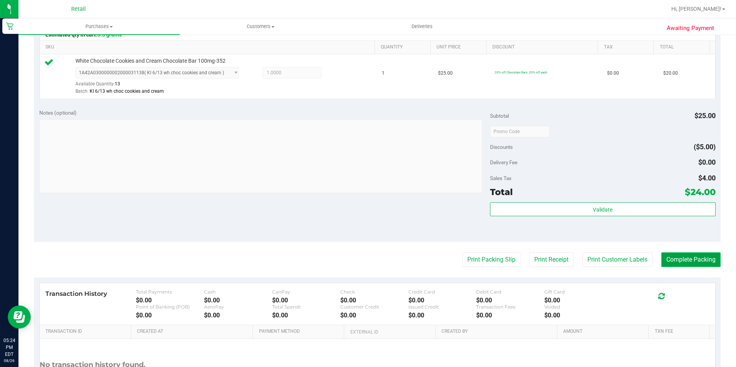
click at [685, 260] on button "Complete Packing" at bounding box center [690, 259] width 59 height 15
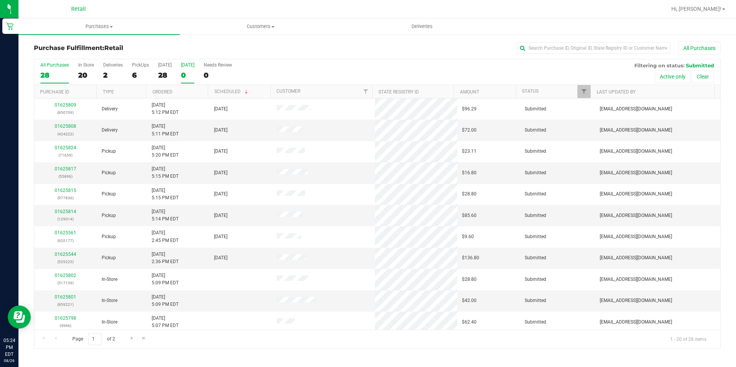
click at [189, 75] on div "0" at bounding box center [187, 75] width 13 height 9
click at [0, 0] on input "[DATE] 0" at bounding box center [0, 0] width 0 height 0
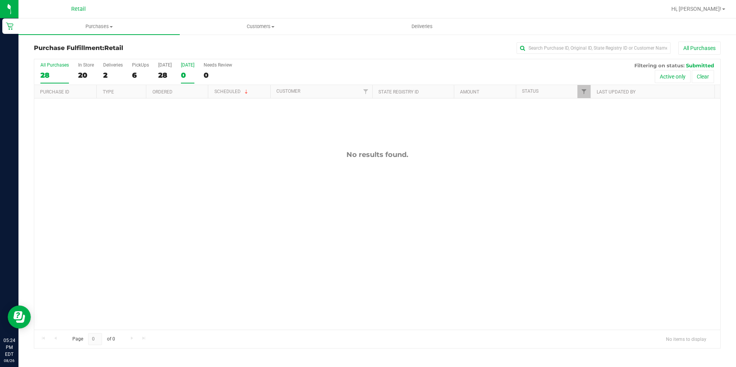
click at [45, 74] on div "28" at bounding box center [54, 75] width 28 height 9
click at [0, 0] on input "All Purchases 28" at bounding box center [0, 0] width 0 height 0
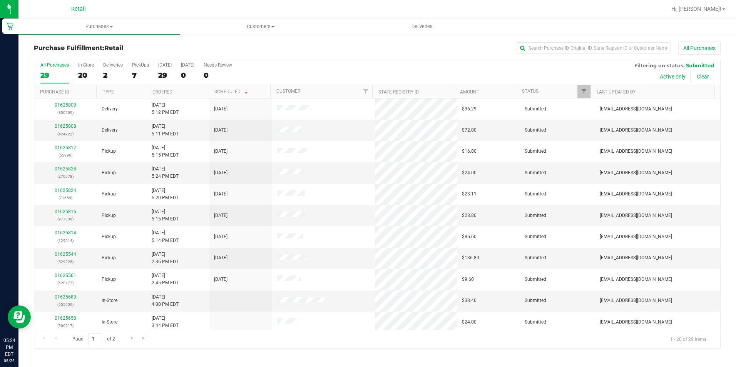
click at [279, 48] on div "All Purchases" at bounding box center [491, 48] width 457 height 13
click at [285, 54] on div "All Purchases" at bounding box center [491, 48] width 457 height 13
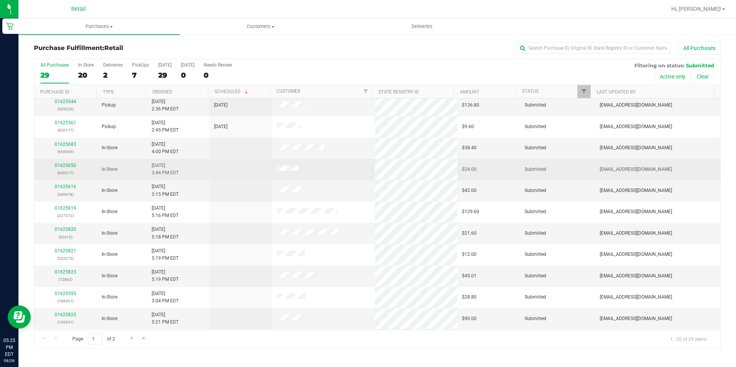
scroll to position [41, 0]
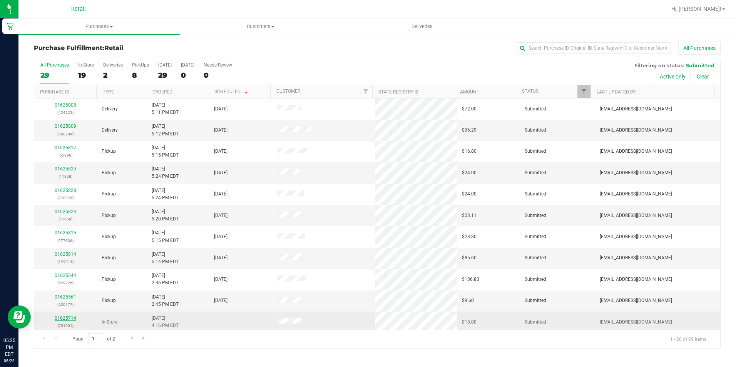
click at [61, 317] on link "01625714" at bounding box center [66, 317] width 22 height 5
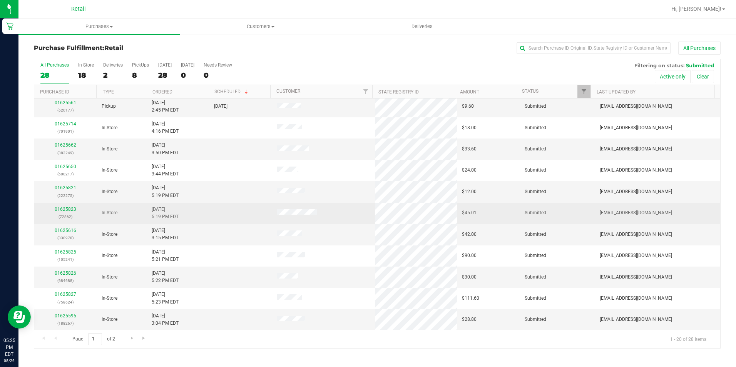
scroll to position [195, 0]
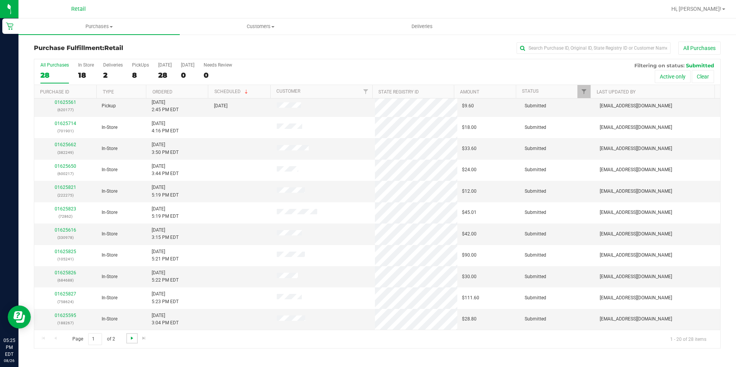
click at [129, 337] on span "Go to the next page" at bounding box center [132, 338] width 6 height 6
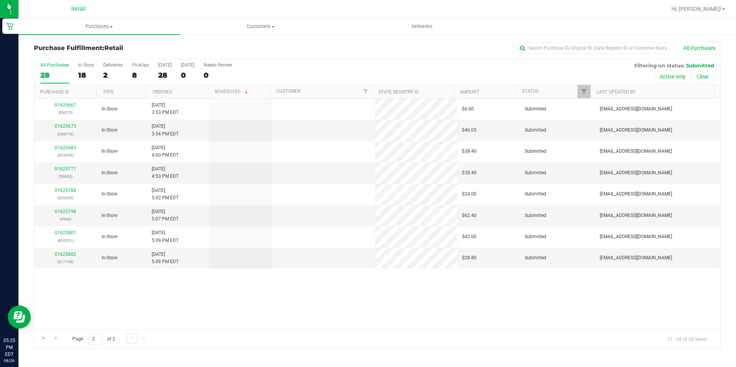
scroll to position [0, 0]
click at [59, 338] on link "Go to the previous page" at bounding box center [55, 338] width 11 height 10
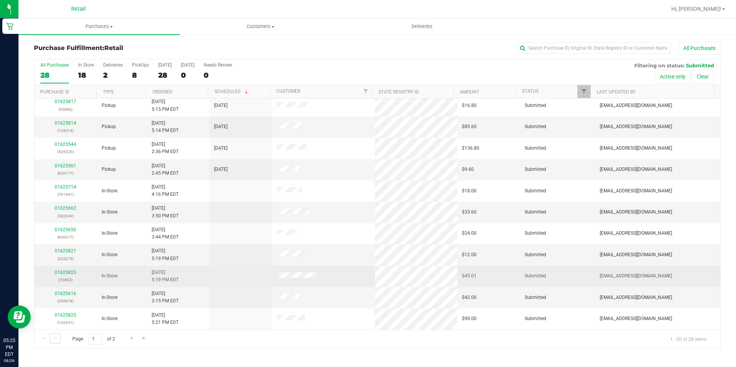
scroll to position [195, 0]
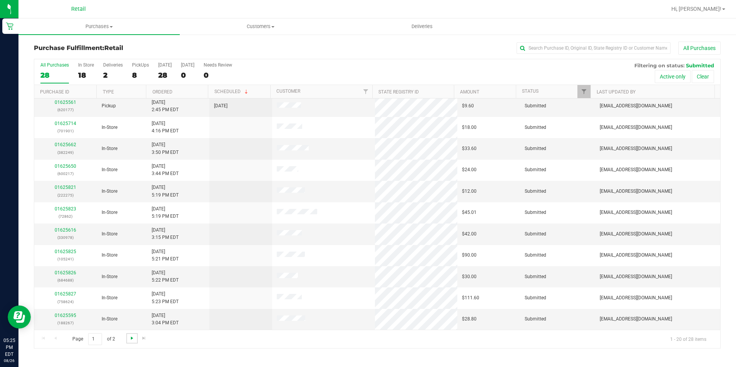
click at [133, 338] on span "Go to the next page" at bounding box center [132, 338] width 6 height 6
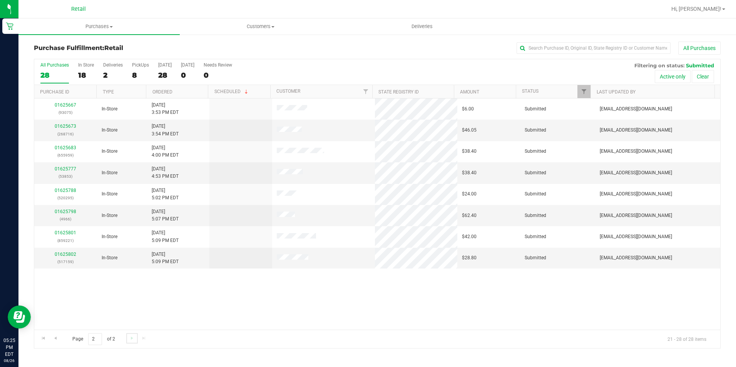
scroll to position [0, 0]
click at [58, 338] on link "Go to the previous page" at bounding box center [55, 338] width 11 height 10
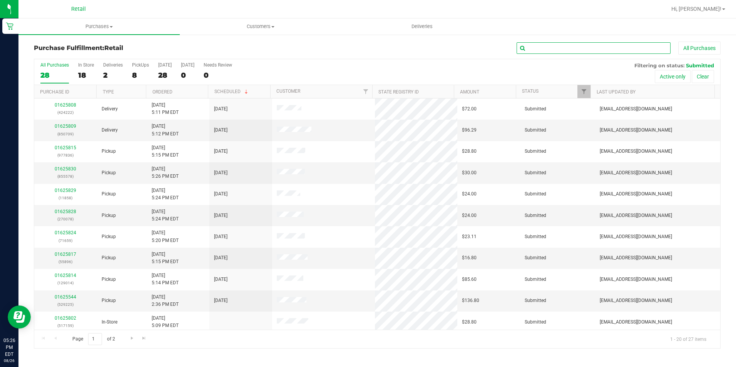
click at [545, 46] on input "text" at bounding box center [593, 48] width 154 height 12
type input "896"
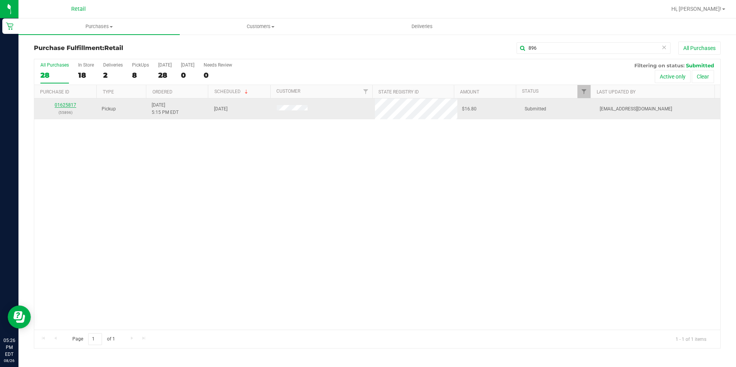
click at [68, 103] on link "01625817" at bounding box center [66, 104] width 22 height 5
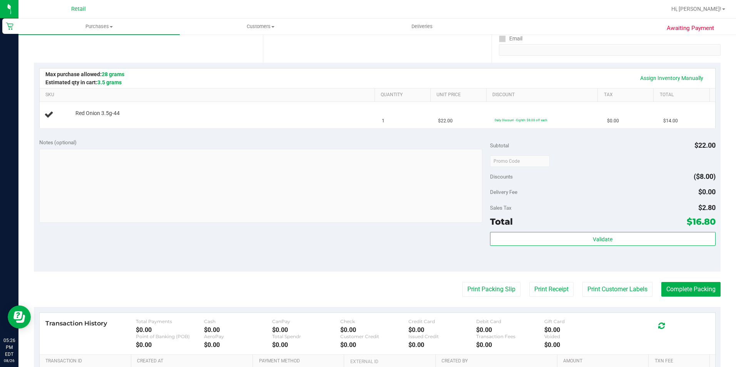
scroll to position [154, 0]
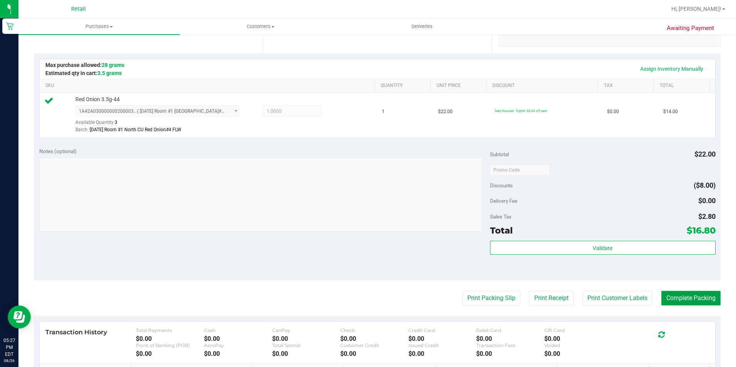
click at [685, 294] on button "Complete Packing" at bounding box center [690, 298] width 59 height 15
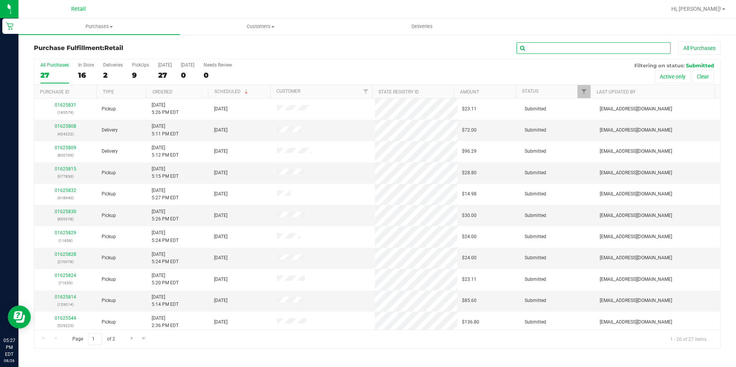
click at [586, 49] on input "text" at bounding box center [593, 48] width 154 height 12
type input "836"
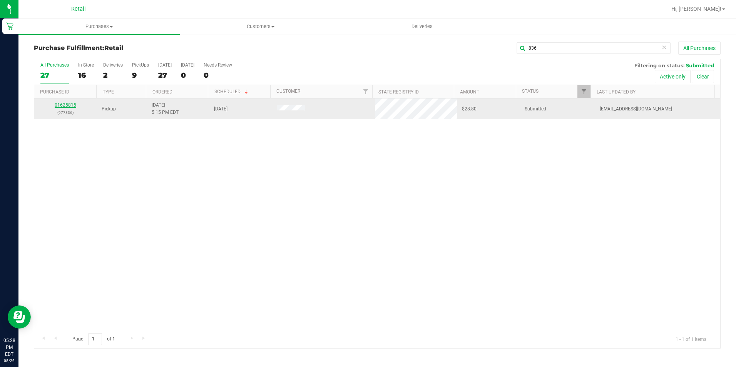
click at [63, 105] on link "01625815" at bounding box center [66, 104] width 22 height 5
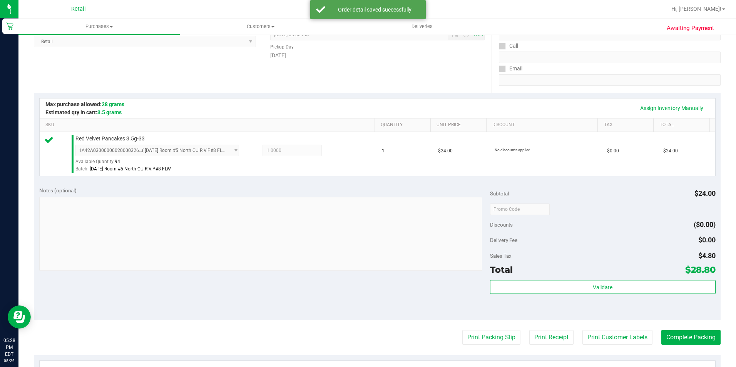
scroll to position [115, 0]
click at [680, 335] on button "Complete Packing" at bounding box center [690, 336] width 59 height 15
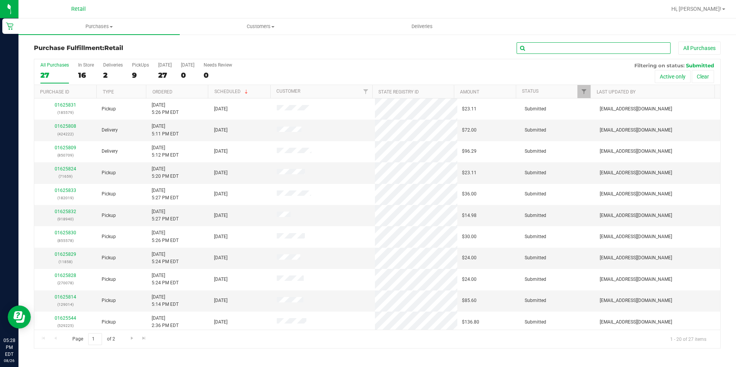
click at [592, 46] on input "text" at bounding box center [593, 48] width 154 height 12
type input "858"
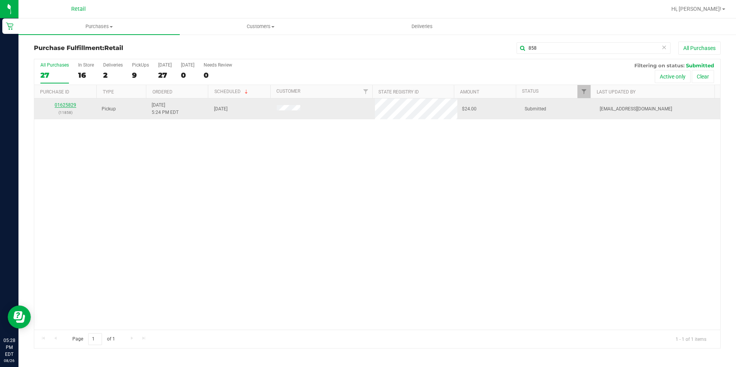
click at [59, 103] on link "01625829" at bounding box center [66, 104] width 22 height 5
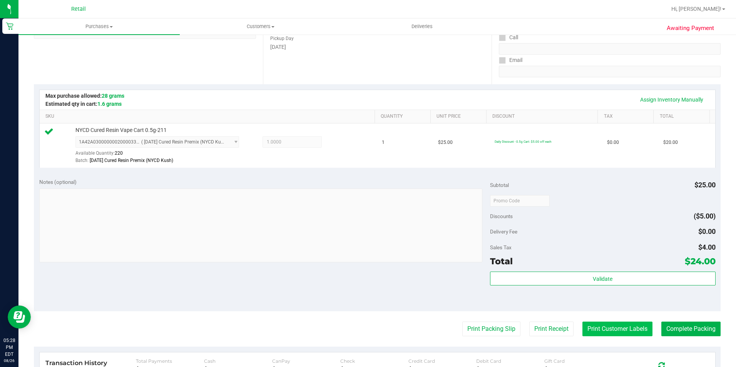
scroll to position [154, 0]
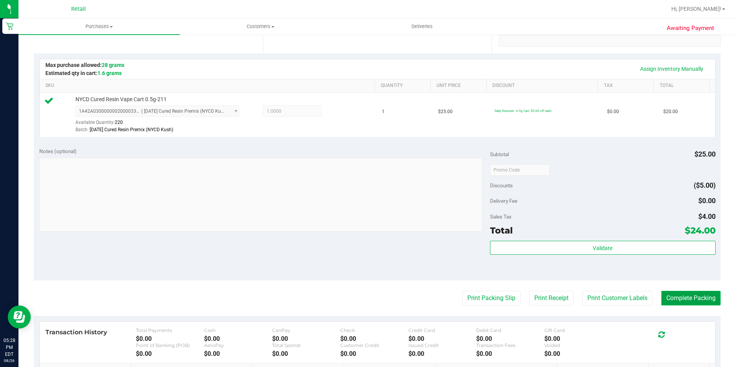
click at [661, 303] on button "Complete Packing" at bounding box center [690, 298] width 59 height 15
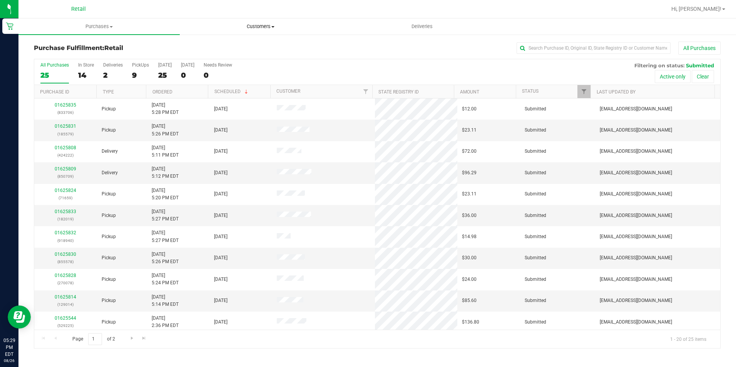
drag, startPoint x: 246, startPoint y: 23, endPoint x: 246, endPoint y: 28, distance: 4.6
click at [246, 24] on span "Customers" at bounding box center [260, 26] width 160 height 7
click at [119, 27] on span "Purchases" at bounding box center [99, 26] width 160 height 7
drag, startPoint x: 258, startPoint y: 63, endPoint x: 247, endPoint y: 62, distance: 10.5
click at [258, 63] on div "All Purchases 25 In Store 14 Deliveries 2 PickUps 9 [DATE] 25 [DATE] 0 Needs Re…" at bounding box center [377, 62] width 686 height 6
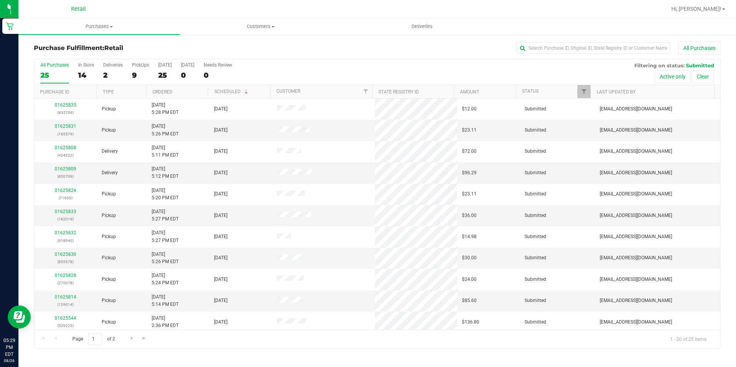
click at [209, 79] on div "All Purchases 25 In Store 14 Deliveries 2 PickUps 9 [DATE] 25 [DATE] 0 Needs Re…" at bounding box center [377, 72] width 686 height 26
click at [45, 77] on div "25" at bounding box center [54, 75] width 28 height 9
click at [0, 0] on input "All Purchases 25" at bounding box center [0, 0] width 0 height 0
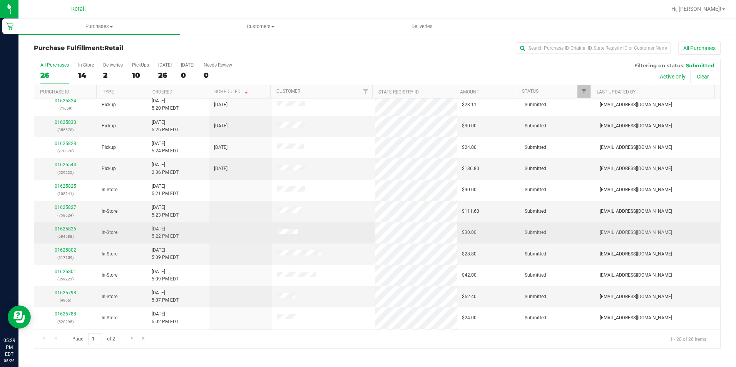
scroll to position [195, 0]
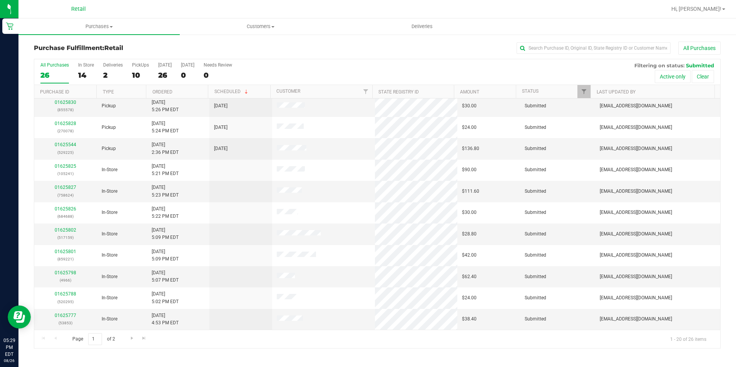
click at [352, 12] on div at bounding box center [402, 9] width 528 height 15
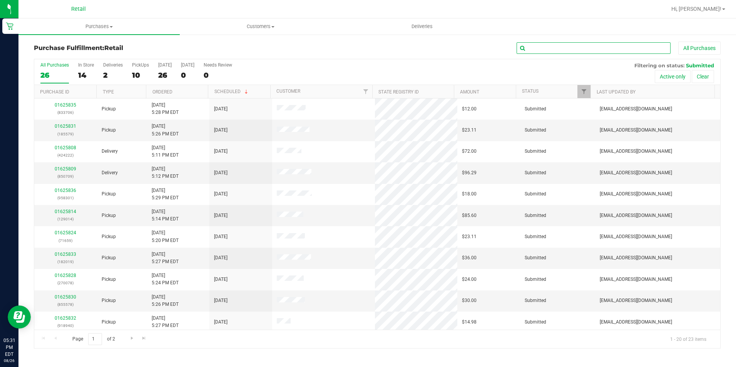
click at [560, 45] on input "text" at bounding box center [593, 48] width 154 height 12
type input "706"
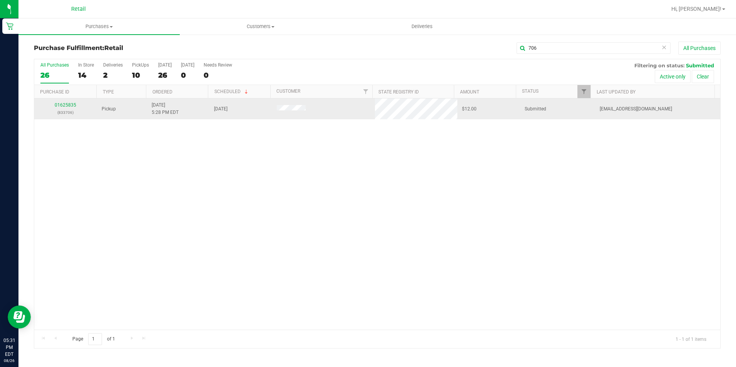
click at [65, 101] on td "01625835 (833706)" at bounding box center [65, 108] width 63 height 21
click at [64, 105] on link "01625835" at bounding box center [66, 104] width 22 height 5
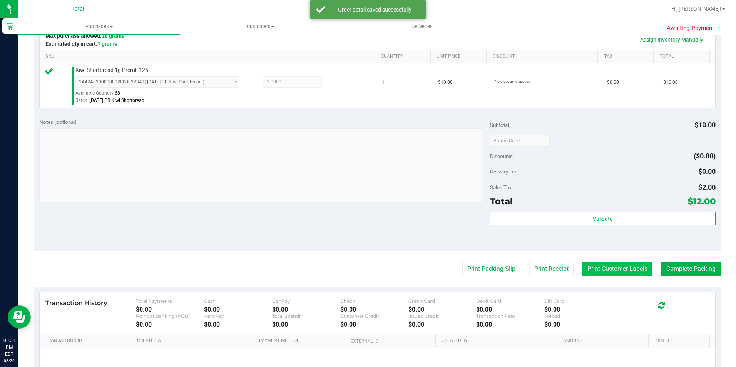
scroll to position [192, 0]
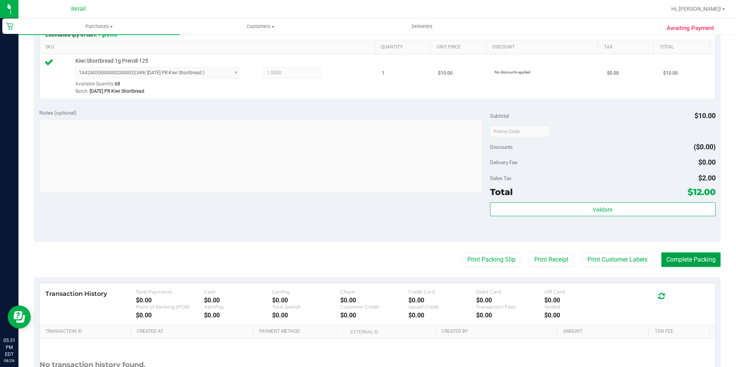
click at [672, 260] on button "Complete Packing" at bounding box center [690, 259] width 59 height 15
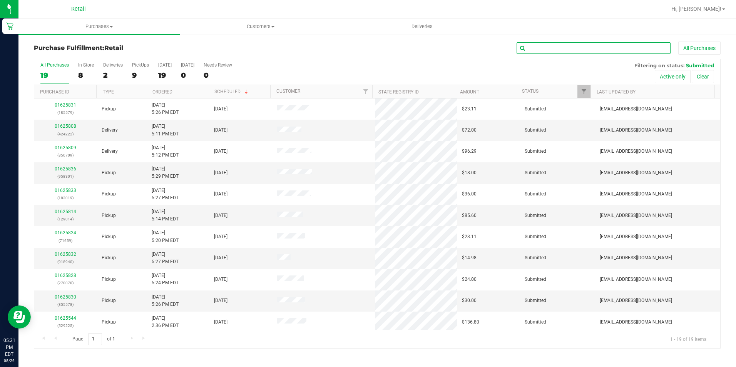
click at [621, 42] on div "All Purchases" at bounding box center [491, 48] width 457 height 13
type input "578"
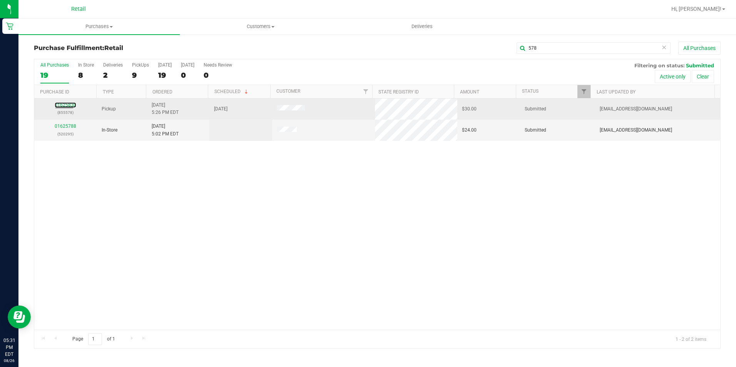
drag, startPoint x: 67, startPoint y: 105, endPoint x: 77, endPoint y: 100, distance: 11.0
click at [67, 105] on link "01625830" at bounding box center [66, 104] width 22 height 5
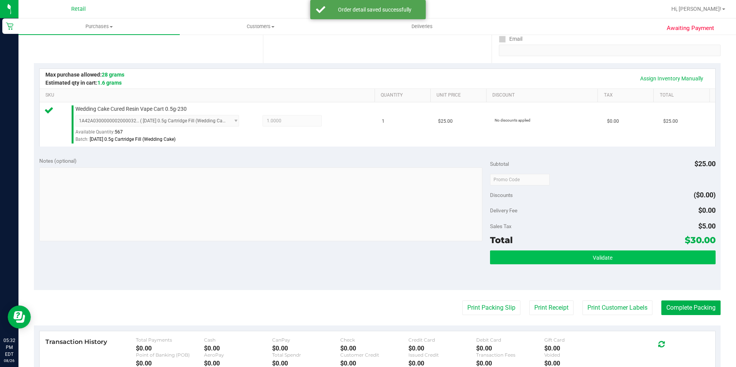
scroll to position [154, 0]
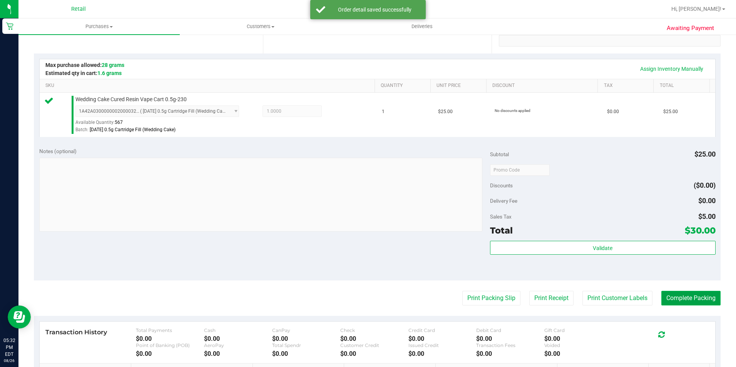
click at [669, 294] on button "Complete Packing" at bounding box center [690, 298] width 59 height 15
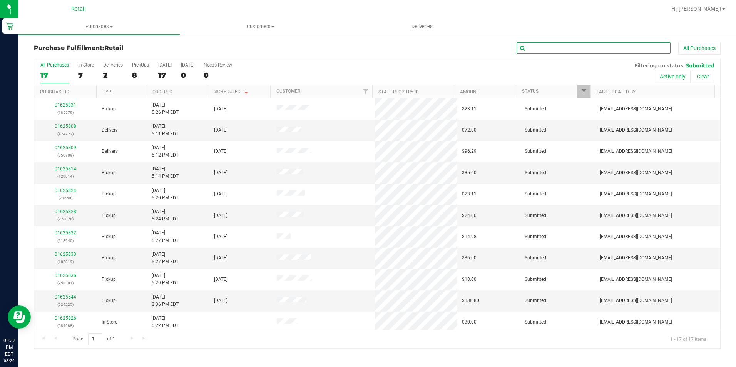
click at [607, 47] on input "text" at bounding box center [593, 48] width 154 height 12
type input "019"
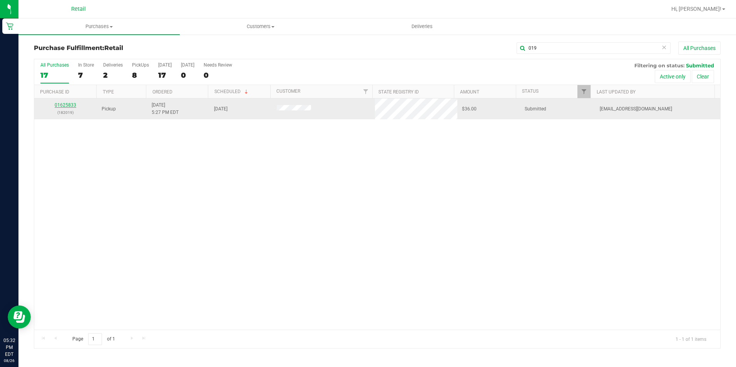
click at [67, 105] on link "01625833" at bounding box center [66, 104] width 22 height 5
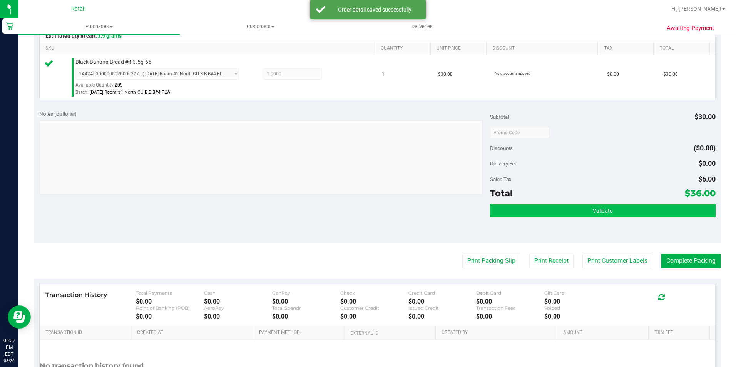
scroll to position [192, 0]
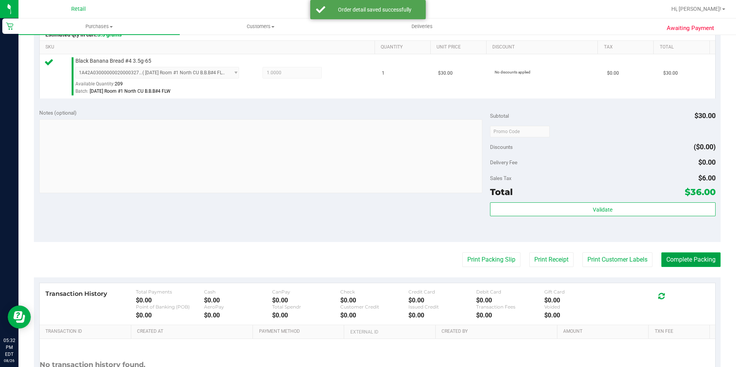
click at [704, 259] on button "Complete Packing" at bounding box center [690, 259] width 59 height 15
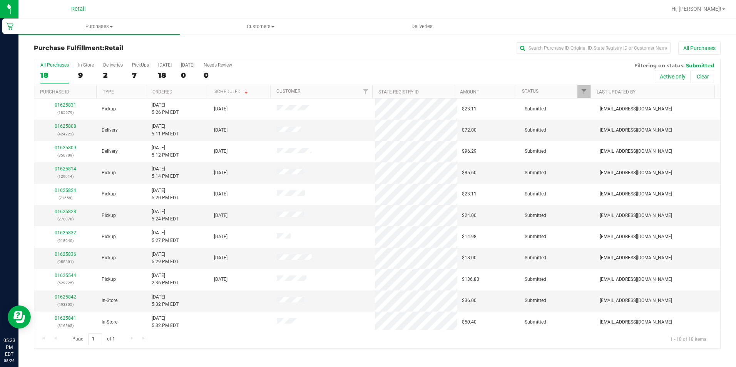
click at [207, 77] on div "All Purchases 18 In Store 9 Deliveries 2 PickUps 7 [DATE] 18 [DATE] 0 Needs Rev…" at bounding box center [377, 72] width 686 height 26
click at [208, 77] on div "All Purchases 18 In Store 9 Deliveries 2 PickUps 7 [DATE] 18 [DATE] 0 Needs Rev…" at bounding box center [377, 72] width 686 height 26
click at [210, 77] on div "0" at bounding box center [218, 75] width 28 height 9
click at [0, 0] on input "Needs Review 0" at bounding box center [0, 0] width 0 height 0
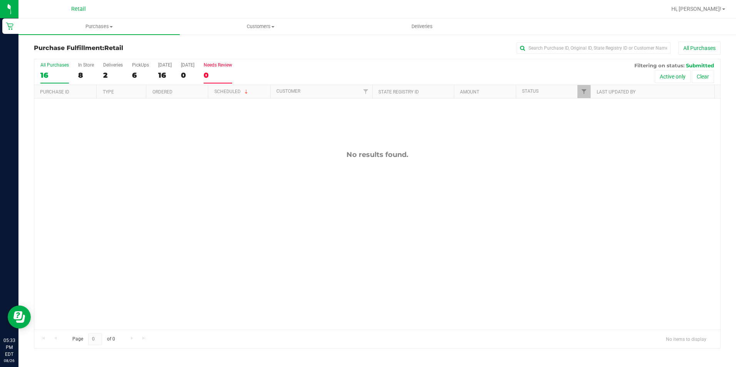
click at [55, 74] on div "16" at bounding box center [54, 75] width 28 height 9
click at [0, 0] on input "All Purchases 16" at bounding box center [0, 0] width 0 height 0
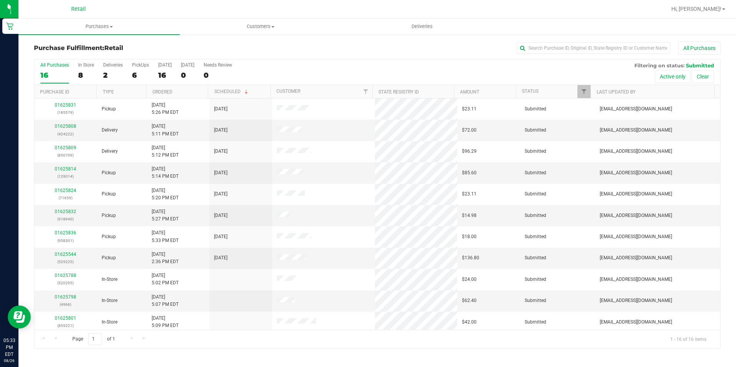
click at [298, 50] on div "All Purchases" at bounding box center [491, 48] width 457 height 13
click at [299, 50] on div "All Purchases" at bounding box center [491, 48] width 457 height 13
click at [300, 52] on div "All Purchases" at bounding box center [491, 48] width 457 height 13
click at [302, 52] on div "All Purchases" at bounding box center [491, 48] width 457 height 13
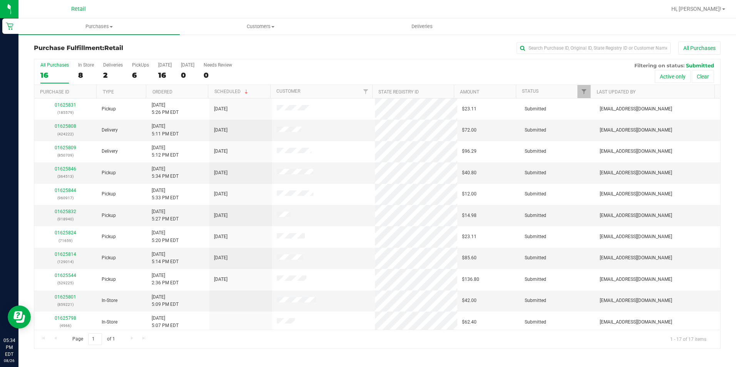
click at [324, 9] on div at bounding box center [402, 9] width 528 height 15
click at [319, 8] on div at bounding box center [402, 9] width 528 height 15
click at [318, 8] on div at bounding box center [402, 9] width 528 height 15
click at [589, 50] on input "text" at bounding box center [593, 48] width 154 height 12
type input "579"
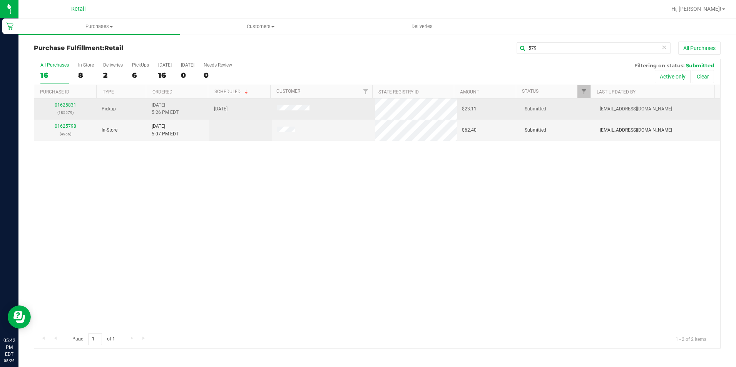
click at [56, 101] on td "01625831 (185579)" at bounding box center [65, 108] width 63 height 21
drag, startPoint x: 58, startPoint y: 100, endPoint x: 59, endPoint y: 105, distance: 4.5
click at [58, 102] on td "01625831 (185579)" at bounding box center [65, 108] width 63 height 21
click at [59, 105] on link "01625831" at bounding box center [66, 104] width 22 height 5
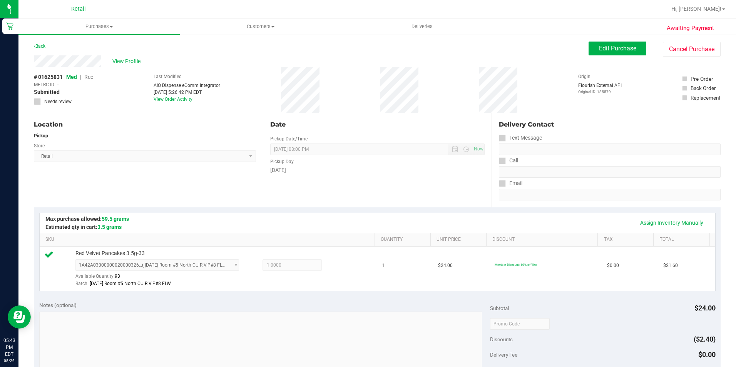
click at [304, 199] on div "Date Pickup Date/Time [DATE] Now [DATE] 08:00 PM Now Pickup Day [DATE]" at bounding box center [377, 160] width 229 height 94
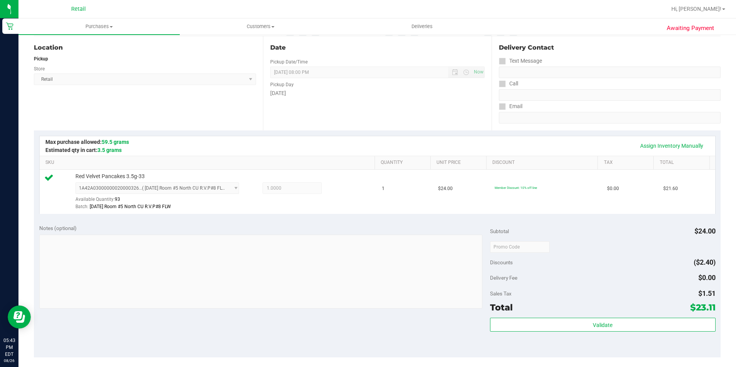
scroll to position [154, 0]
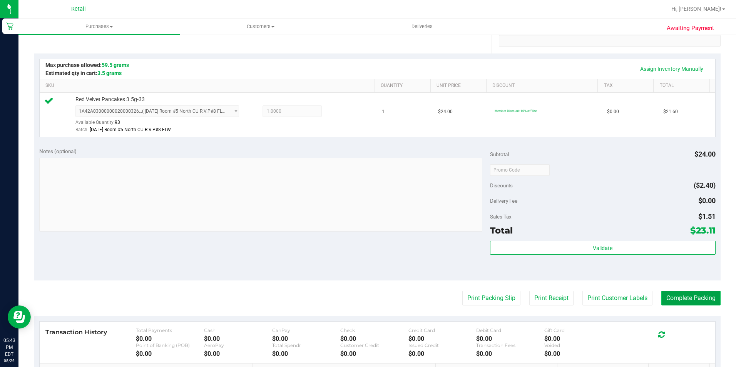
click at [699, 299] on button "Complete Packing" at bounding box center [690, 298] width 59 height 15
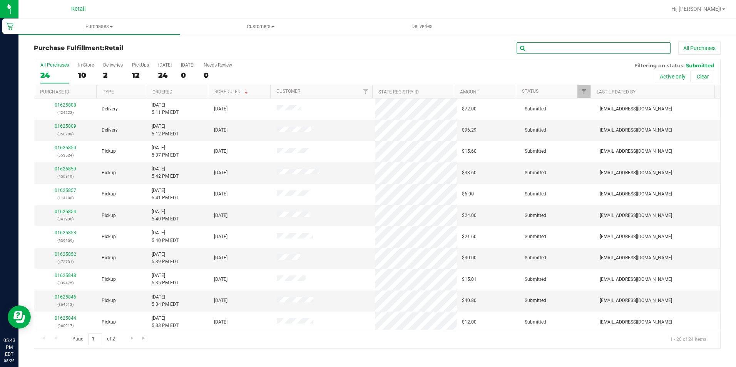
click at [530, 51] on input "text" at bounding box center [593, 48] width 154 height 12
type input "659"
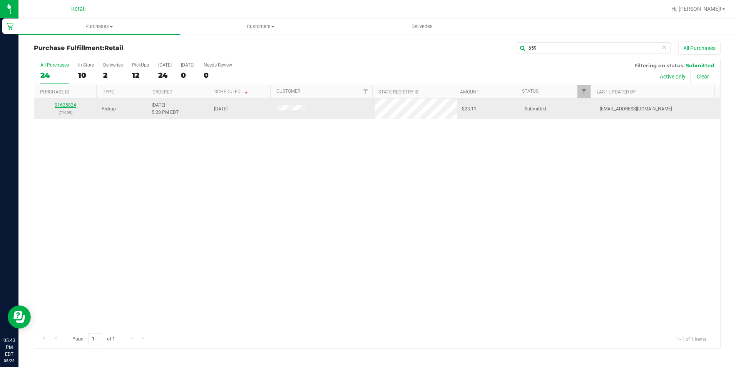
click at [62, 105] on link "01625824" at bounding box center [66, 104] width 22 height 5
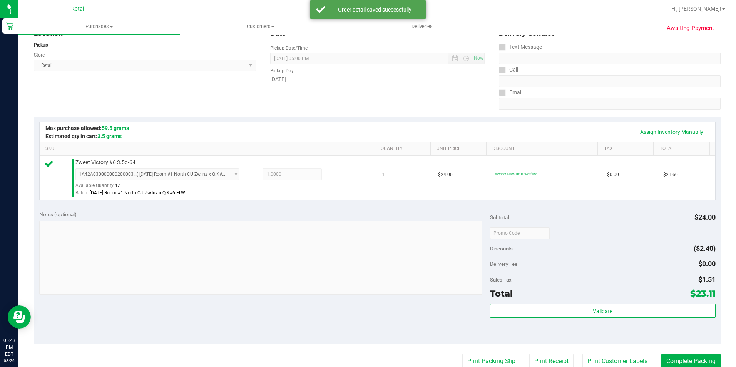
scroll to position [115, 0]
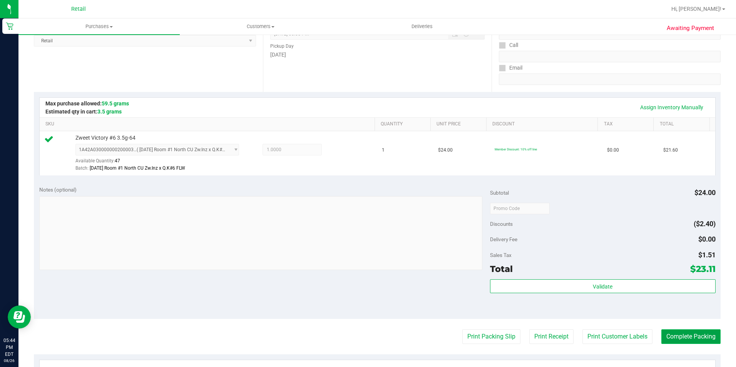
click at [669, 337] on button "Complete Packing" at bounding box center [690, 336] width 59 height 15
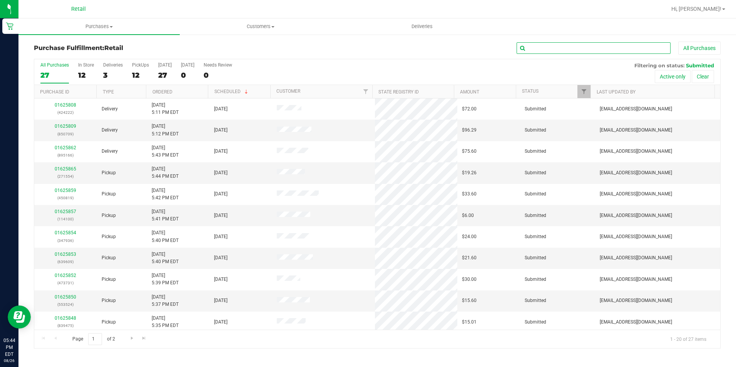
click at [577, 51] on input "text" at bounding box center [593, 48] width 154 height 12
type input "014"
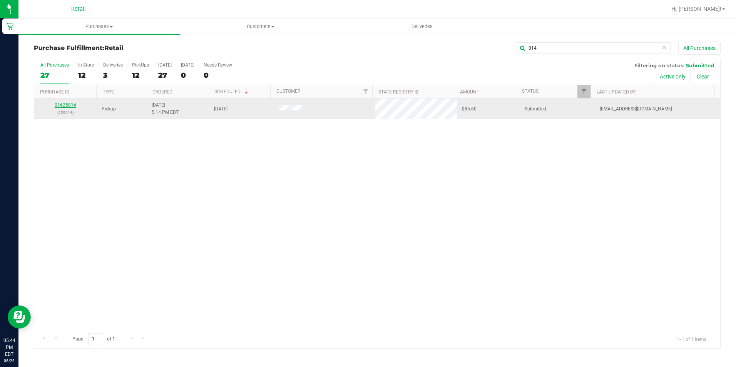
click at [71, 102] on link "01625814" at bounding box center [66, 104] width 22 height 5
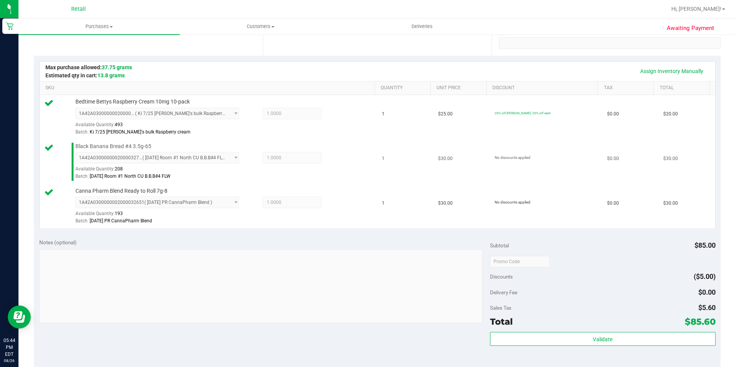
scroll to position [192, 0]
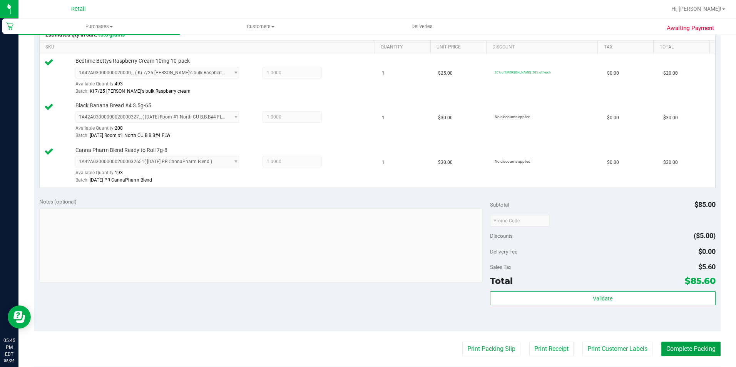
click at [702, 352] on button "Complete Packing" at bounding box center [690, 349] width 59 height 15
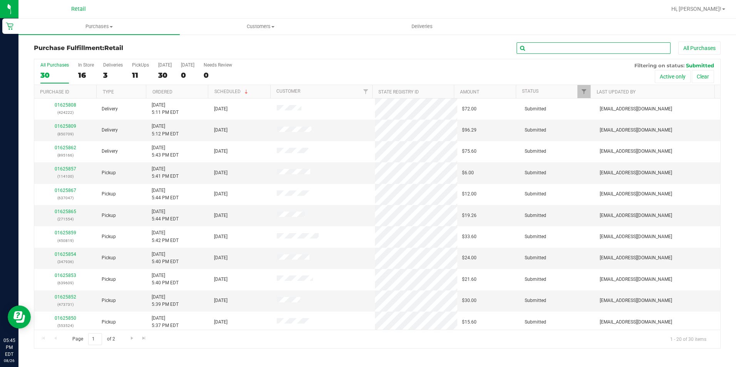
click at [568, 45] on input "text" at bounding box center [593, 48] width 154 height 12
type input "524"
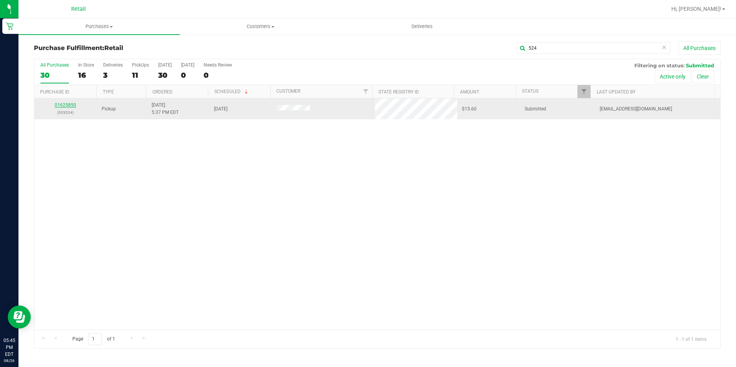
click at [71, 106] on link "01625850" at bounding box center [66, 104] width 22 height 5
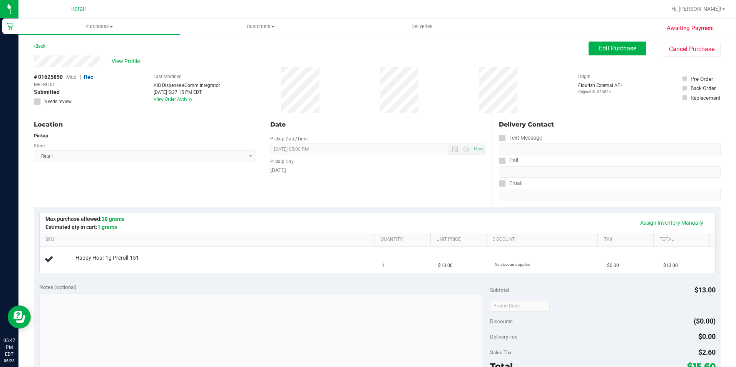
click at [241, 187] on div "Location Pickup Store Retail Select Store Retail" at bounding box center [148, 160] width 229 height 94
click at [128, 131] on div "Location Pickup Store Retail Select Store Retail" at bounding box center [148, 160] width 229 height 94
click at [643, 223] on link "Assign Inventory Manually" at bounding box center [671, 222] width 73 height 13
click at [93, 262] on link "Add Package" at bounding box center [89, 262] width 28 height 5
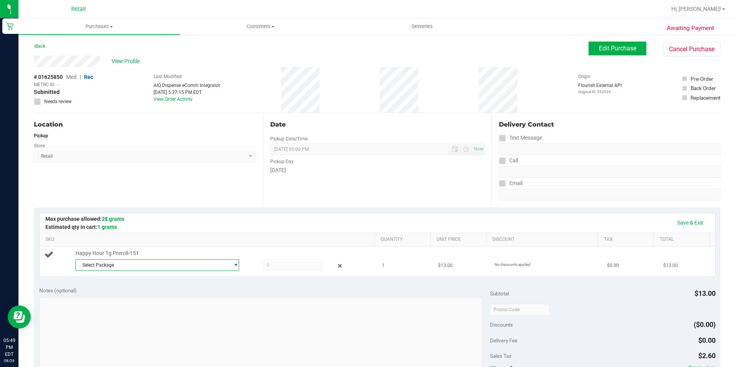
click at [168, 266] on span "Select Package" at bounding box center [153, 265] width 154 height 11
click at [159, 293] on li "1A42A03000001FC000001762 ( )" at bounding box center [155, 296] width 160 height 11
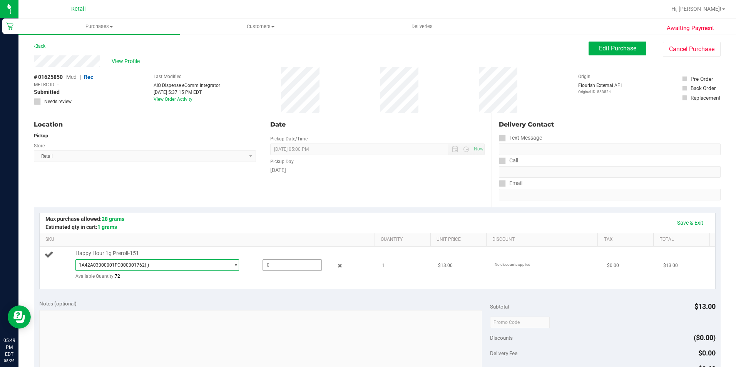
click at [280, 268] on span at bounding box center [291, 265] width 59 height 12
type input "1"
type input "1.0000"
click at [396, 280] on td "1" at bounding box center [405, 268] width 56 height 42
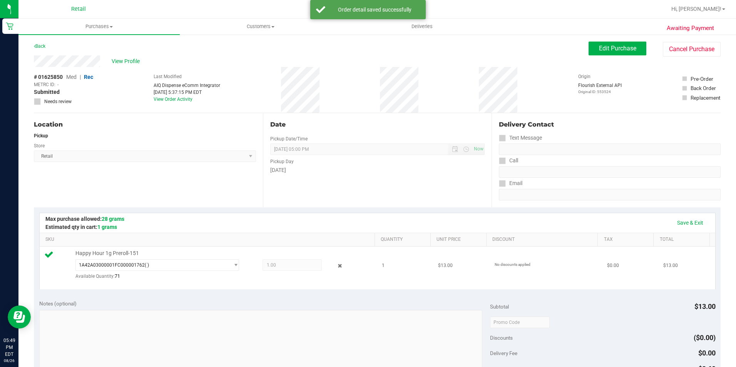
scroll to position [115, 0]
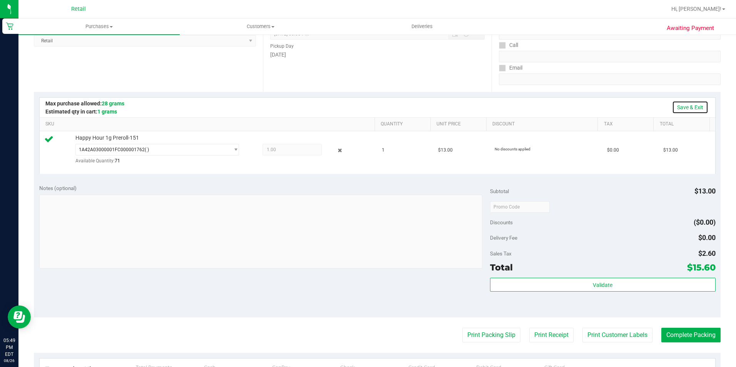
click at [676, 109] on link "Save & Exit" at bounding box center [690, 107] width 36 height 13
click at [664, 339] on button "Complete Packing" at bounding box center [690, 335] width 59 height 15
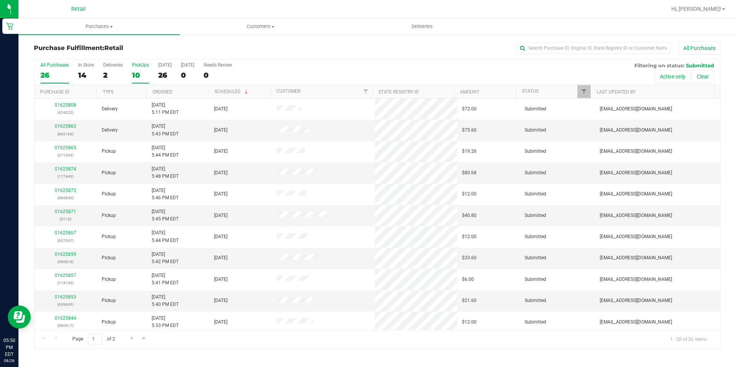
click at [147, 78] on div "10" at bounding box center [140, 75] width 17 height 9
click at [0, 0] on input "PickUps 10" at bounding box center [0, 0] width 0 height 0
click at [47, 75] on div "27" at bounding box center [54, 75] width 28 height 9
click at [0, 0] on input "All Purchases 27" at bounding box center [0, 0] width 0 height 0
click at [334, 43] on div "All Purchases" at bounding box center [491, 48] width 457 height 13
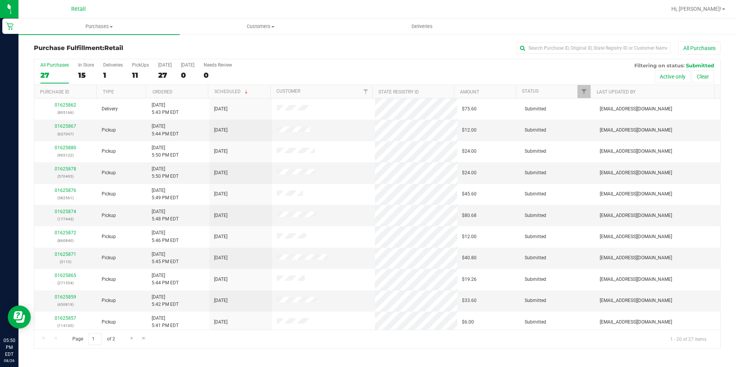
click at [267, 49] on div "All Purchases" at bounding box center [491, 48] width 457 height 13
click at [270, 54] on div "All Purchases" at bounding box center [491, 48] width 457 height 13
click at [217, 68] on label "Needs Review 0" at bounding box center [218, 72] width 28 height 21
click at [0, 0] on input "Needs Review 0" at bounding box center [0, 0] width 0 height 0
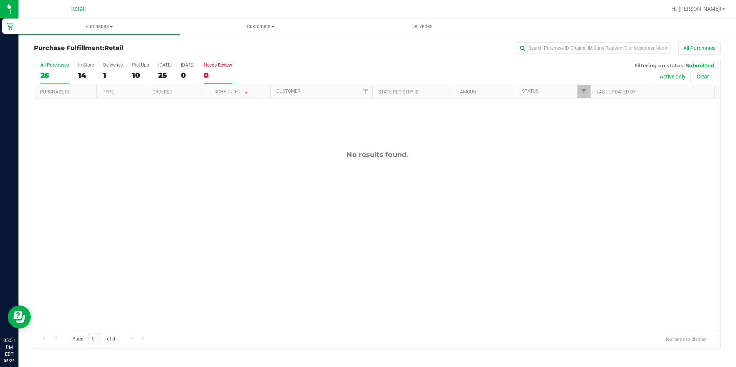
click at [44, 78] on div "25" at bounding box center [54, 75] width 28 height 9
click at [0, 0] on input "All Purchases 25" at bounding box center [0, 0] width 0 height 0
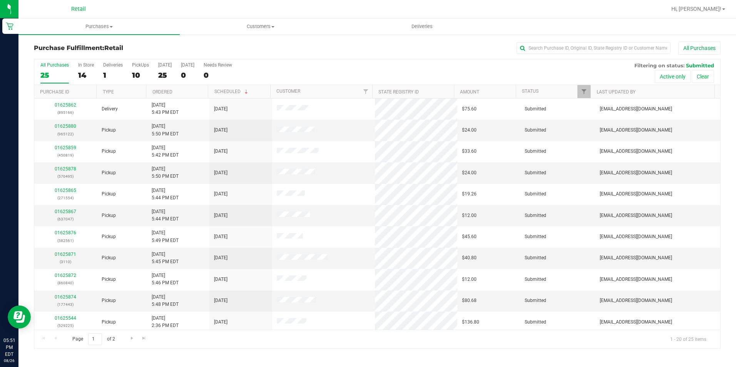
click at [289, 45] on div "All Purchases" at bounding box center [491, 48] width 457 height 13
click at [121, 80] on label "Deliveries 1" at bounding box center [113, 72] width 20 height 21
click at [0, 0] on input "Deliveries 1" at bounding box center [0, 0] width 0 height 0
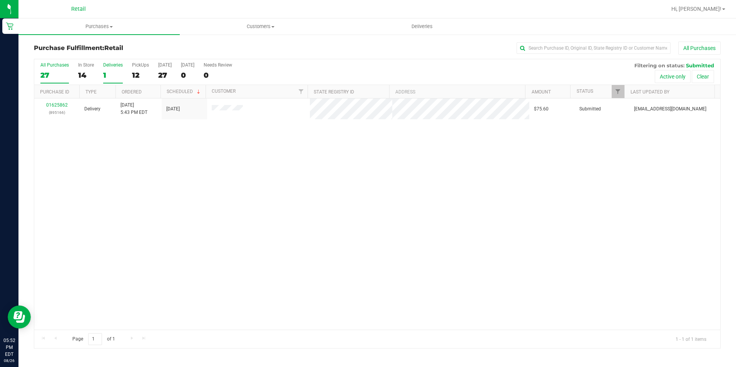
click at [55, 80] on label "All Purchases 27" at bounding box center [54, 72] width 28 height 21
click at [0, 0] on input "All Purchases 27" at bounding box center [0, 0] width 0 height 0
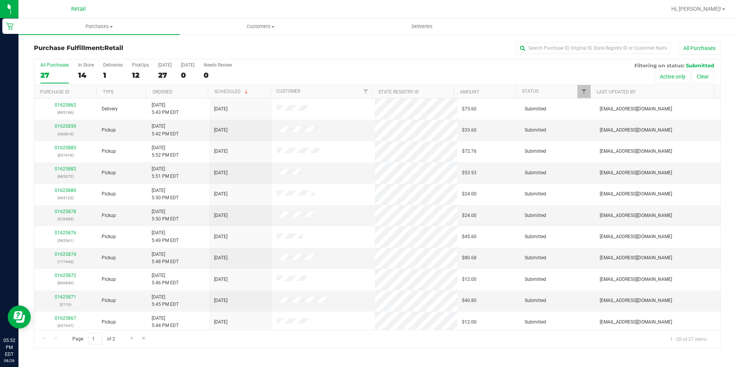
click at [305, 61] on div "All Purchases 27 In Store 14 Deliveries 1 PickUps 12 Today 27 Tomorrow 0 Needs …" at bounding box center [377, 62] width 686 height 6
click at [312, 53] on div "All Purchases" at bounding box center [491, 48] width 457 height 13
